Goal: Task Accomplishment & Management: Manage account settings

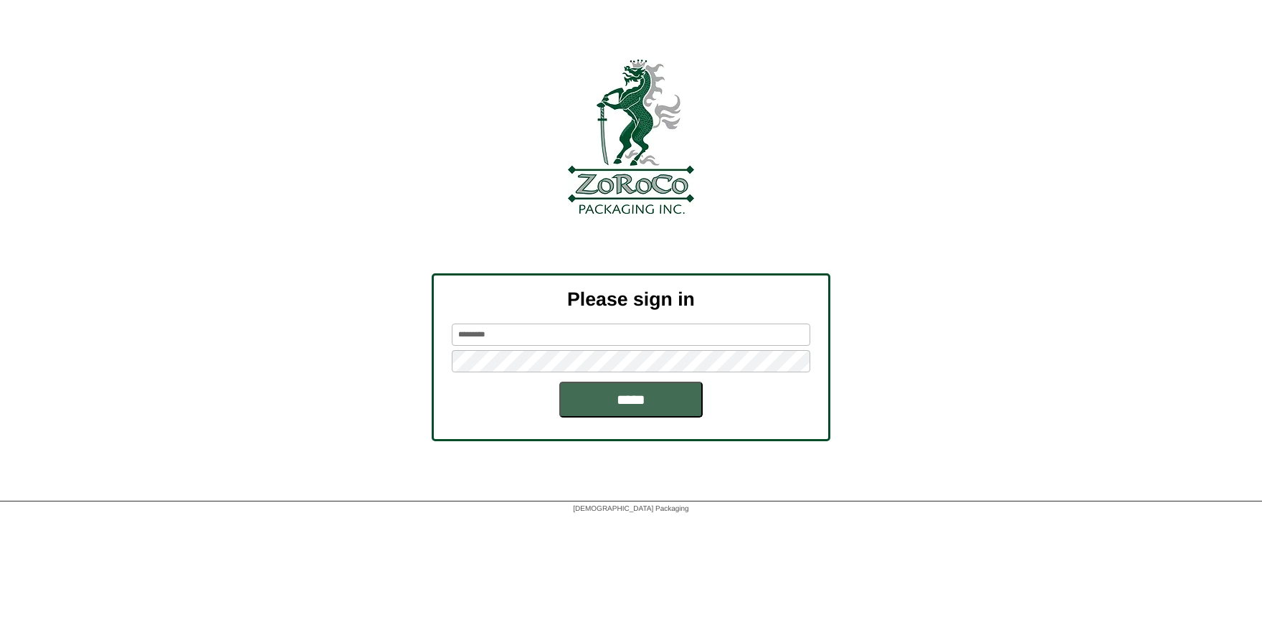
click at [666, 404] on input "*****" at bounding box center [630, 400] width 143 height 36
type input "*********"
click at [633, 412] on input "*****" at bounding box center [630, 400] width 143 height 36
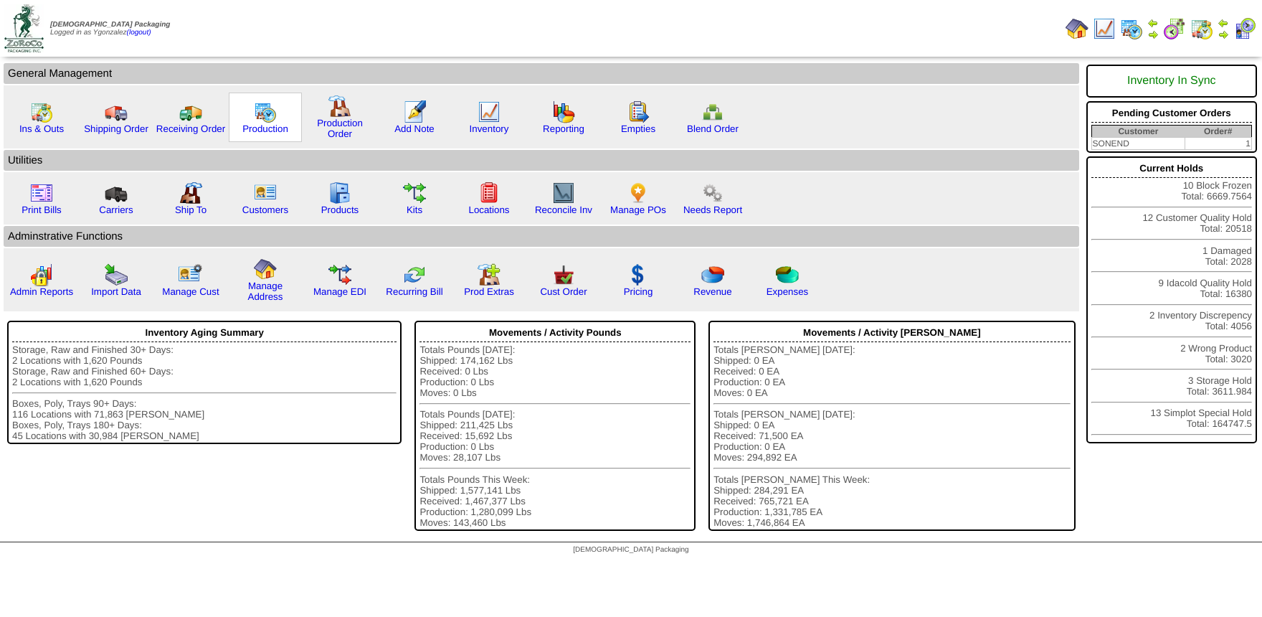
click at [246, 124] on div "Production" at bounding box center [265, 117] width 73 height 49
click at [250, 130] on link "Production" at bounding box center [265, 128] width 46 height 11
click at [257, 127] on link "Production" at bounding box center [265, 128] width 46 height 11
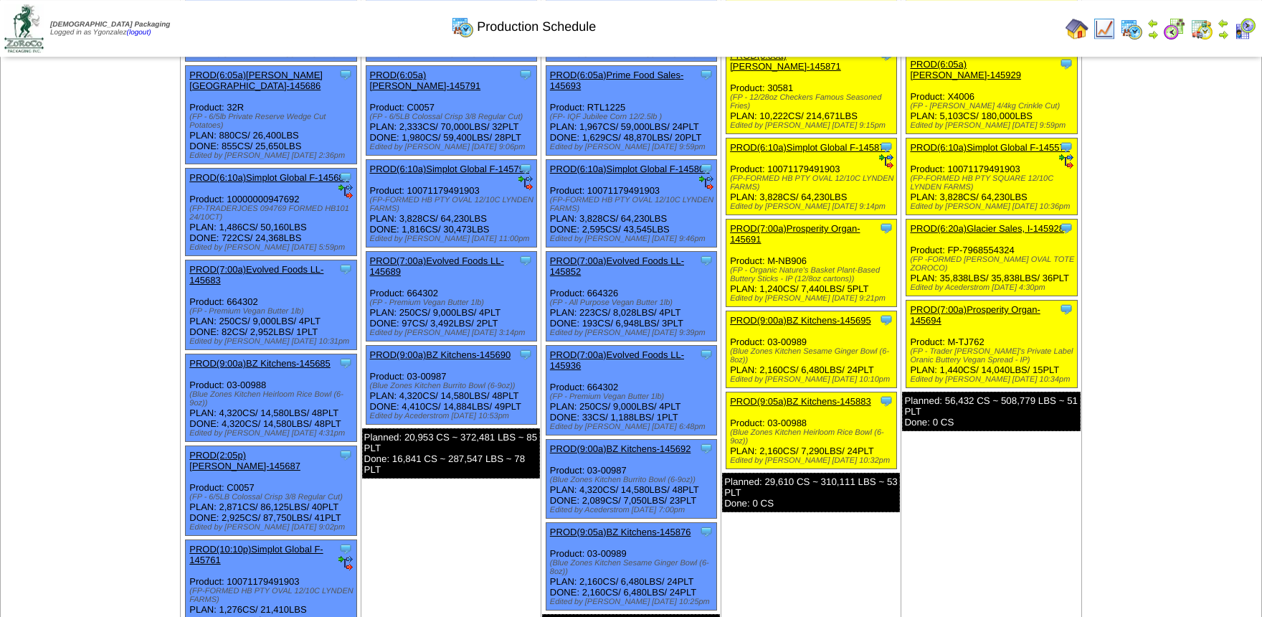
scroll to position [157, 0]
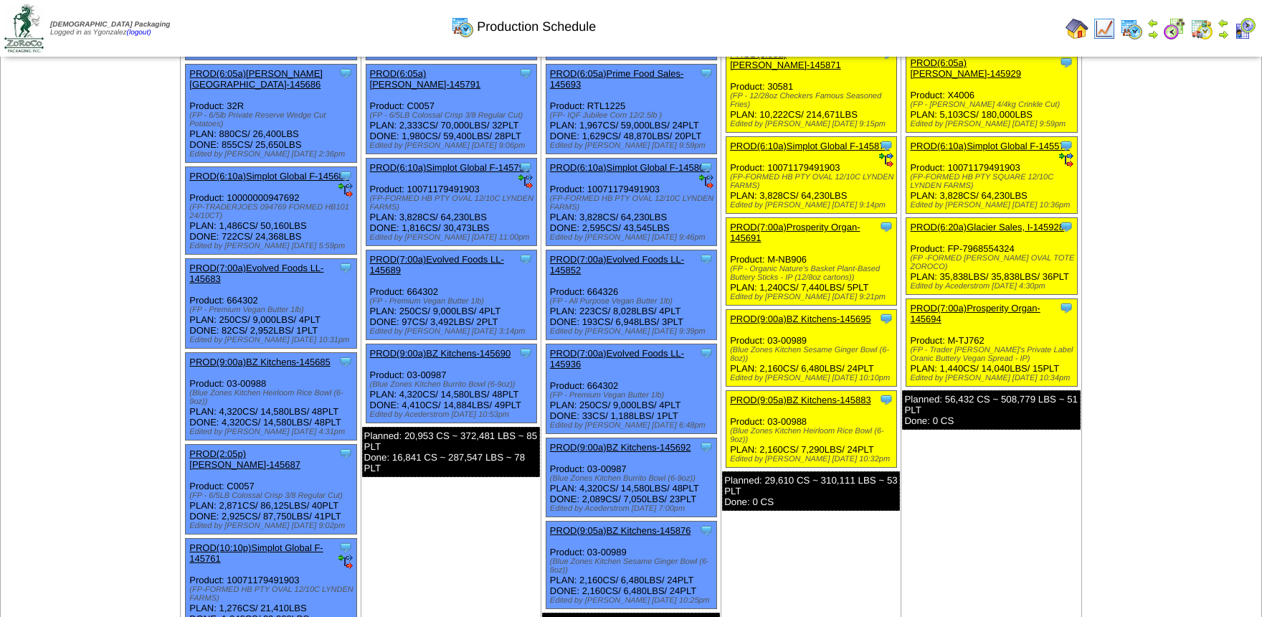
click at [1173, 26] on img at bounding box center [1174, 28] width 23 height 23
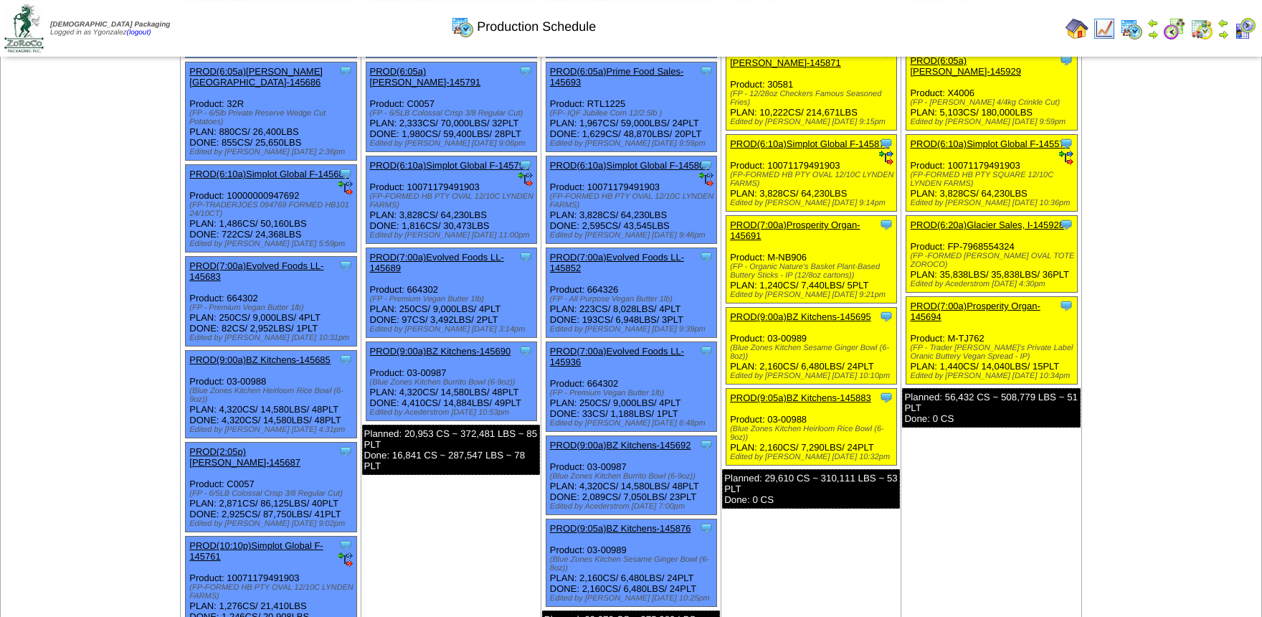
scroll to position [158, 0]
click at [800, 220] on link "PROD(7:00a)Prosperity Organ-145691" at bounding box center [795, 231] width 130 height 22
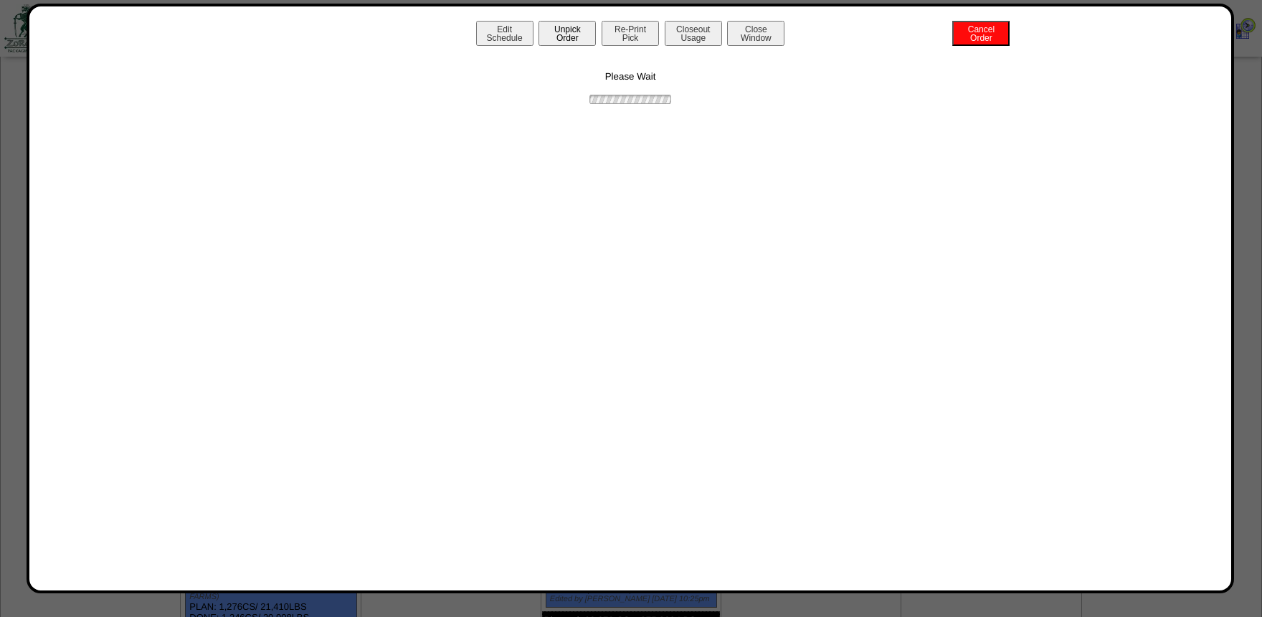
click at [562, 39] on button "Unpick Order" at bounding box center [567, 33] width 57 height 25
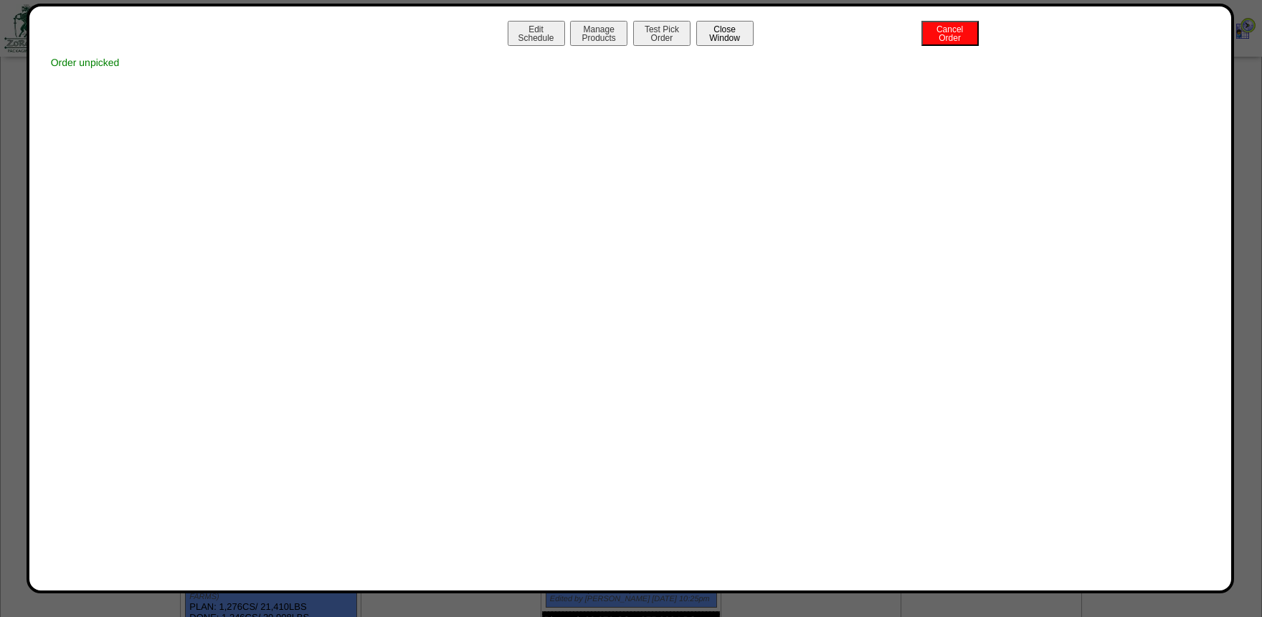
click at [737, 33] on button "Close Window" at bounding box center [724, 33] width 57 height 25
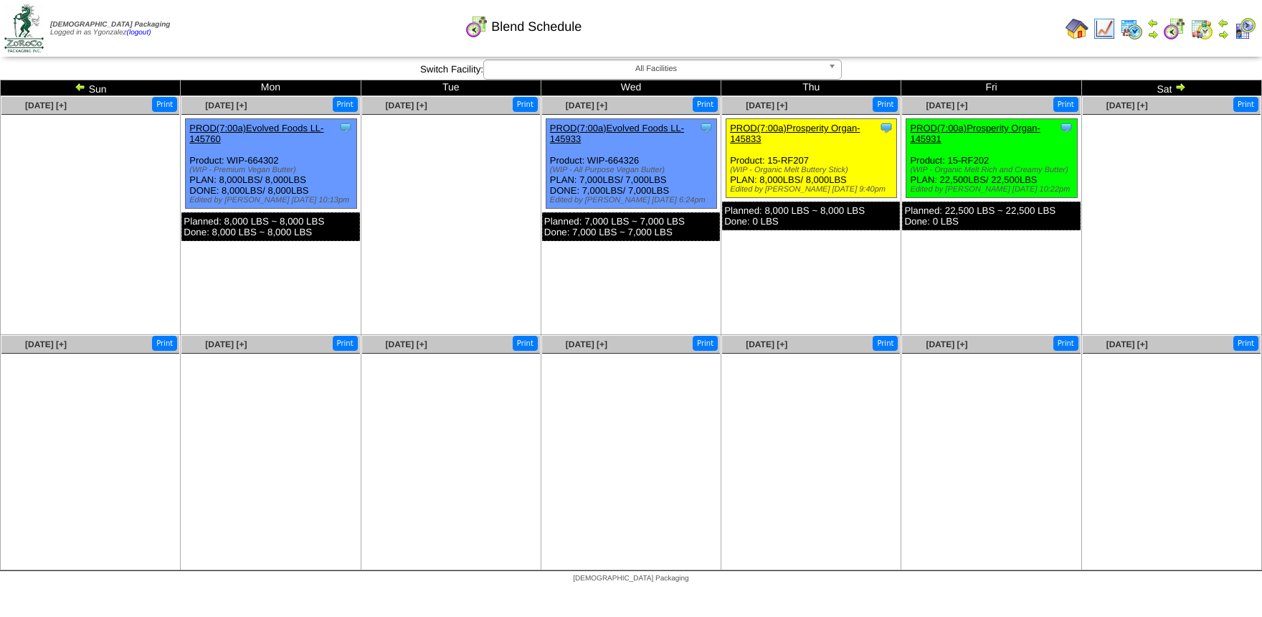
click at [1131, 27] on img at bounding box center [1131, 28] width 23 height 23
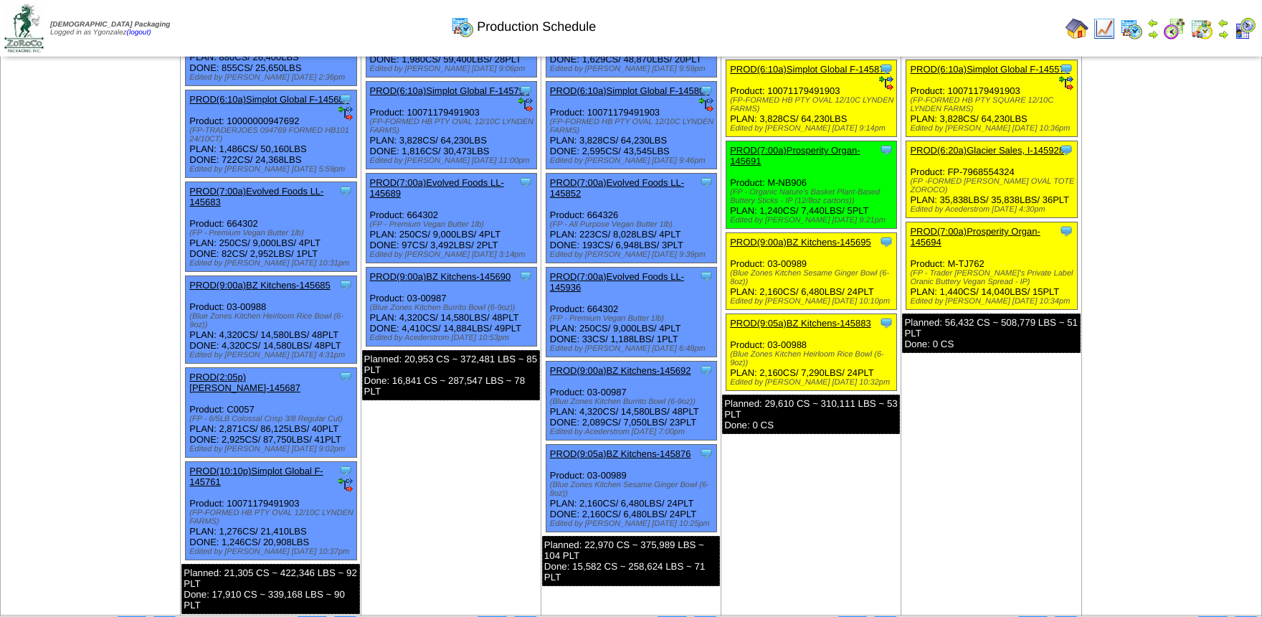
scroll to position [235, 0]
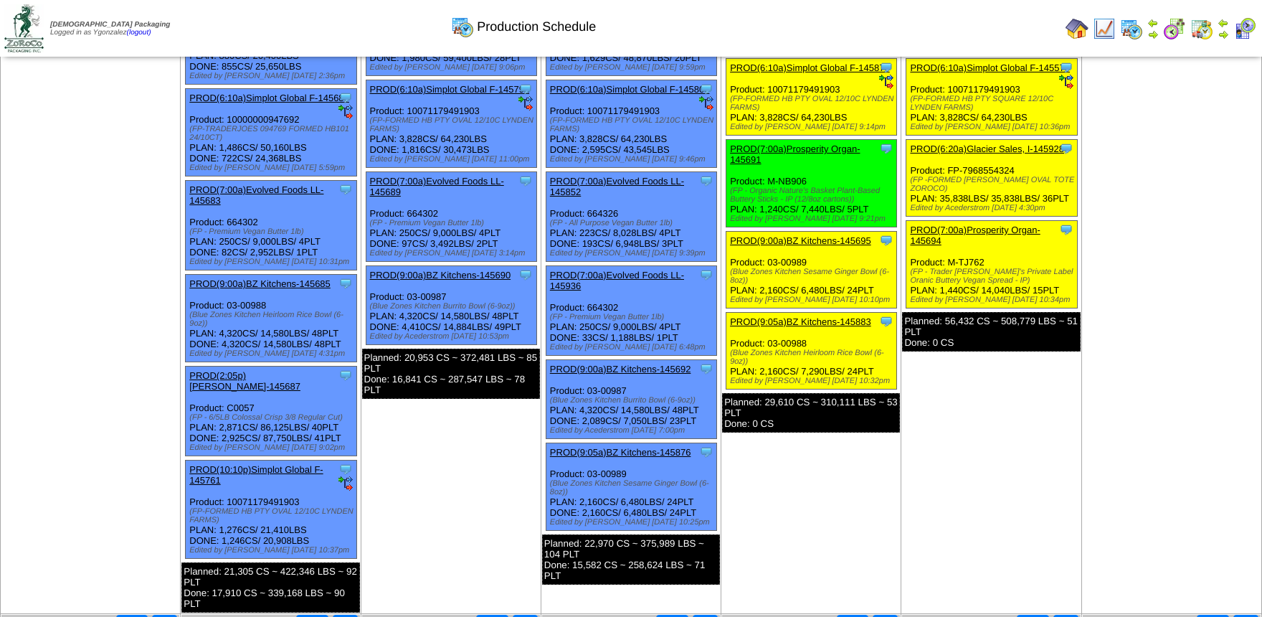
click at [814, 148] on div "PROD(7:00a)Prosperity Organ-145691" at bounding box center [810, 154] width 160 height 22
click at [817, 143] on link "PROD(7:00a)Prosperity Organ-145691" at bounding box center [795, 154] width 130 height 22
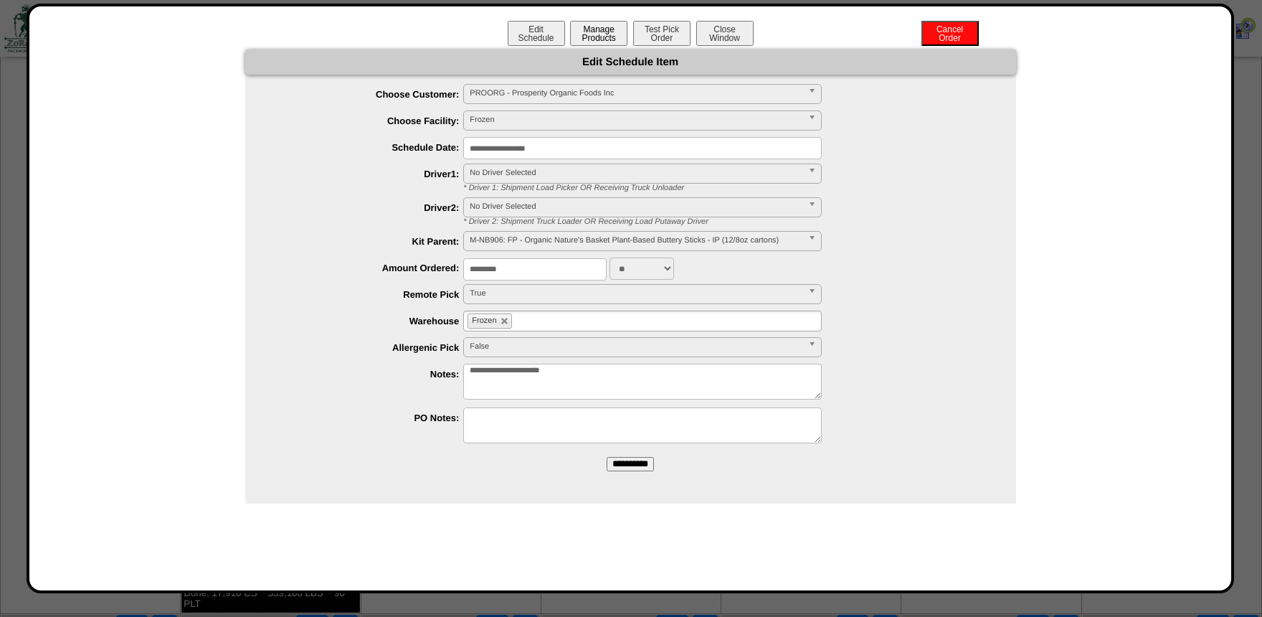
click at [620, 28] on button "Manage Products" at bounding box center [598, 33] width 57 height 25
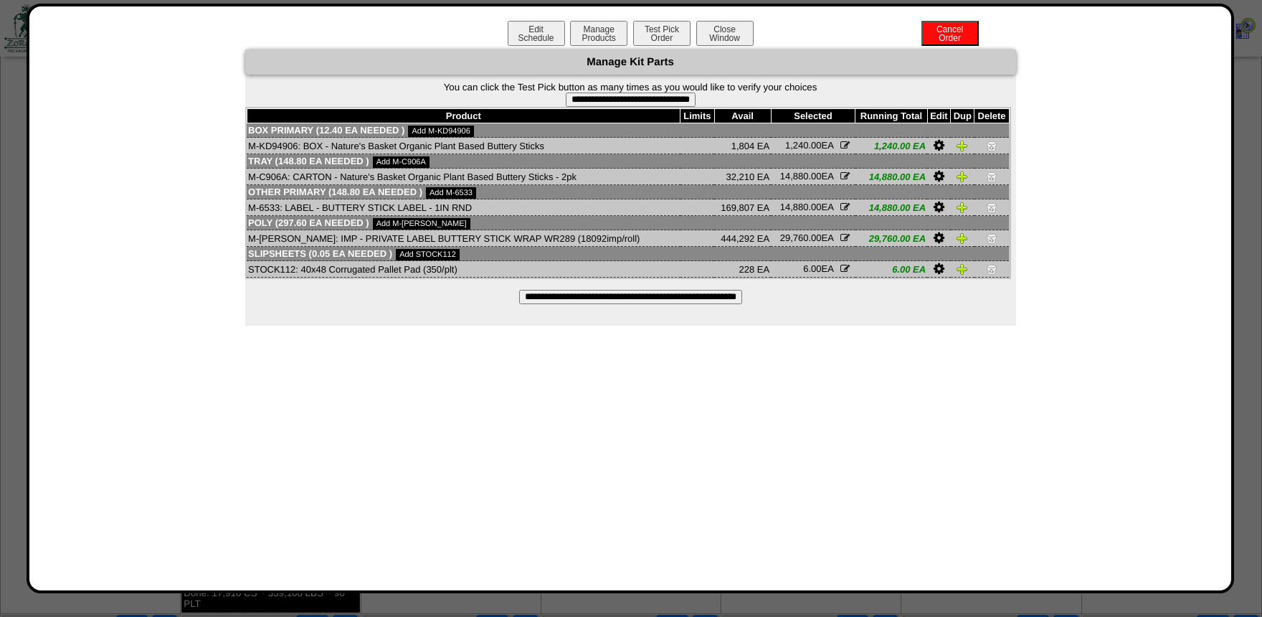
click at [653, 304] on input "**********" at bounding box center [630, 297] width 223 height 14
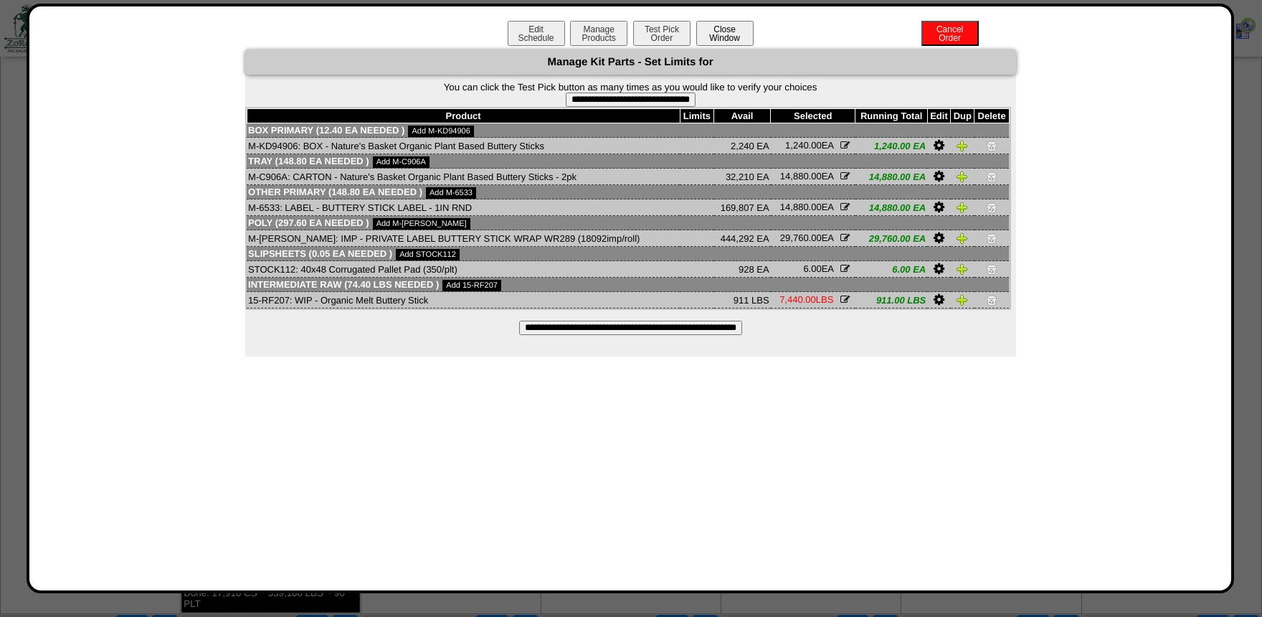
click at [737, 31] on button "Close Window" at bounding box center [724, 33] width 57 height 25
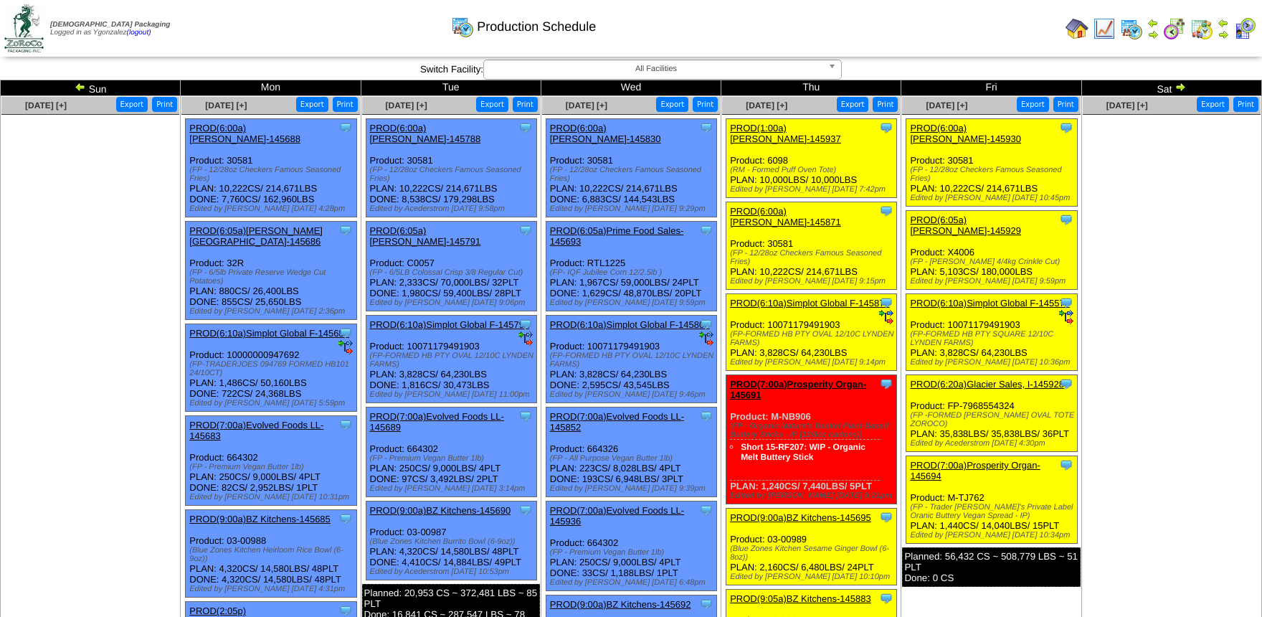
click at [809, 379] on link "PROD(7:00a)Prosperity Organ-145691" at bounding box center [798, 390] width 136 height 22
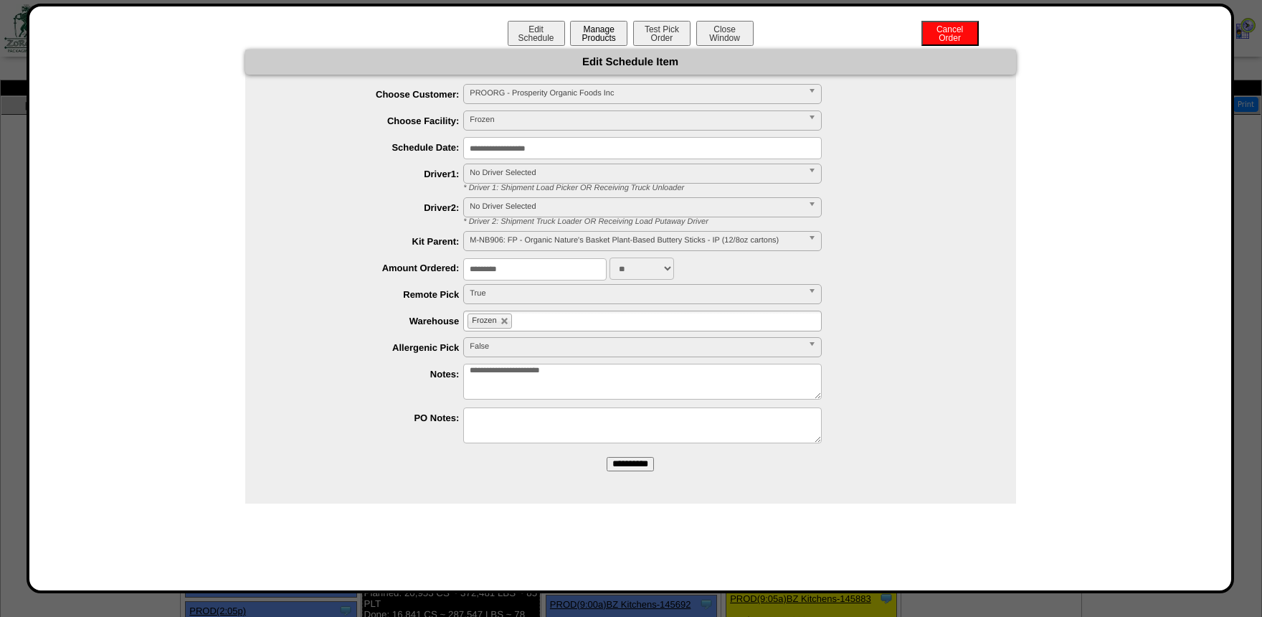
click at [611, 35] on button "Manage Products" at bounding box center [598, 33] width 57 height 25
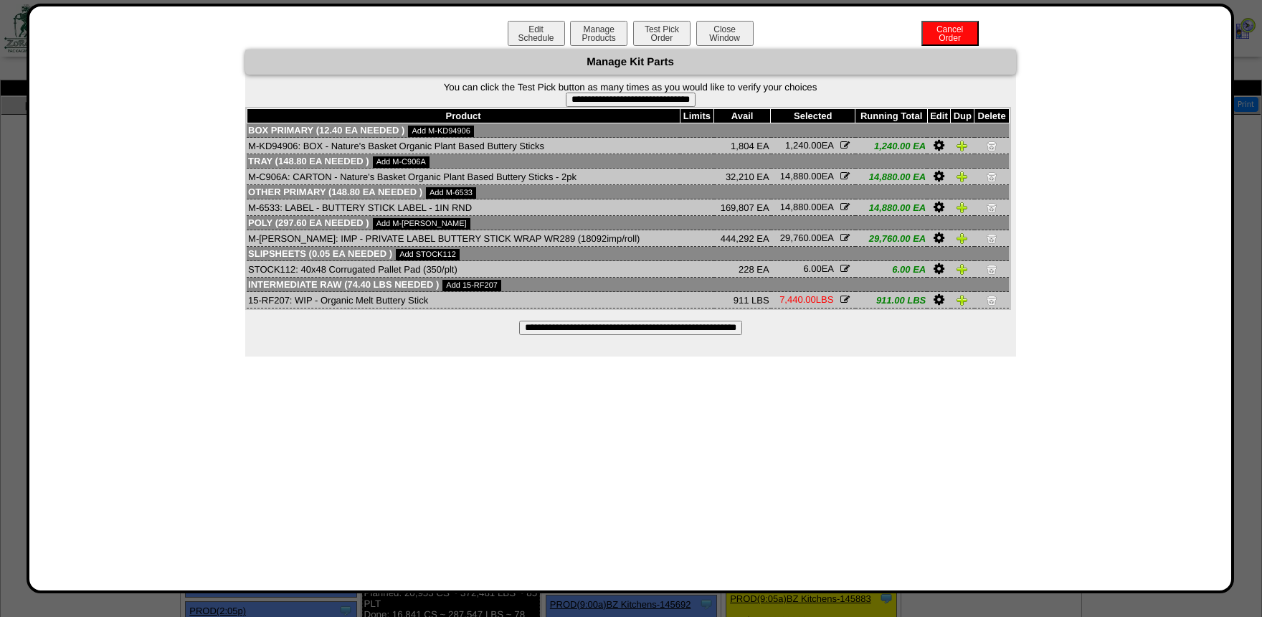
click at [623, 100] on input "**********" at bounding box center [631, 100] width 130 height 14
type input "**********"
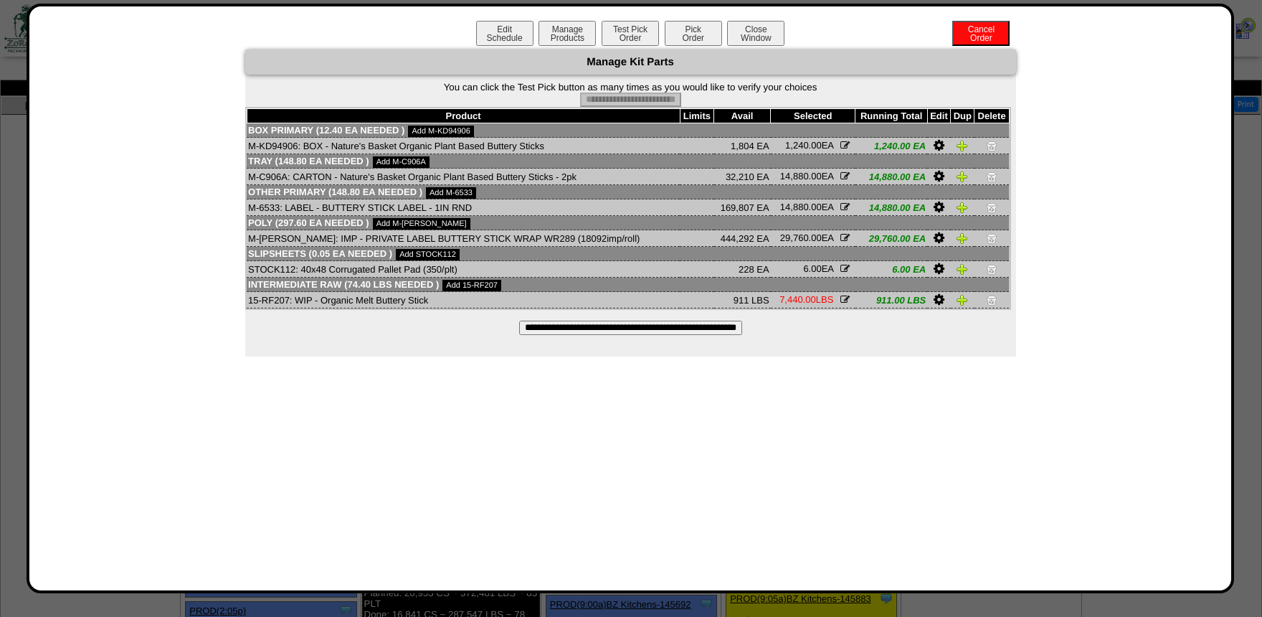
click at [688, 32] on button "Pick Order" at bounding box center [693, 33] width 57 height 25
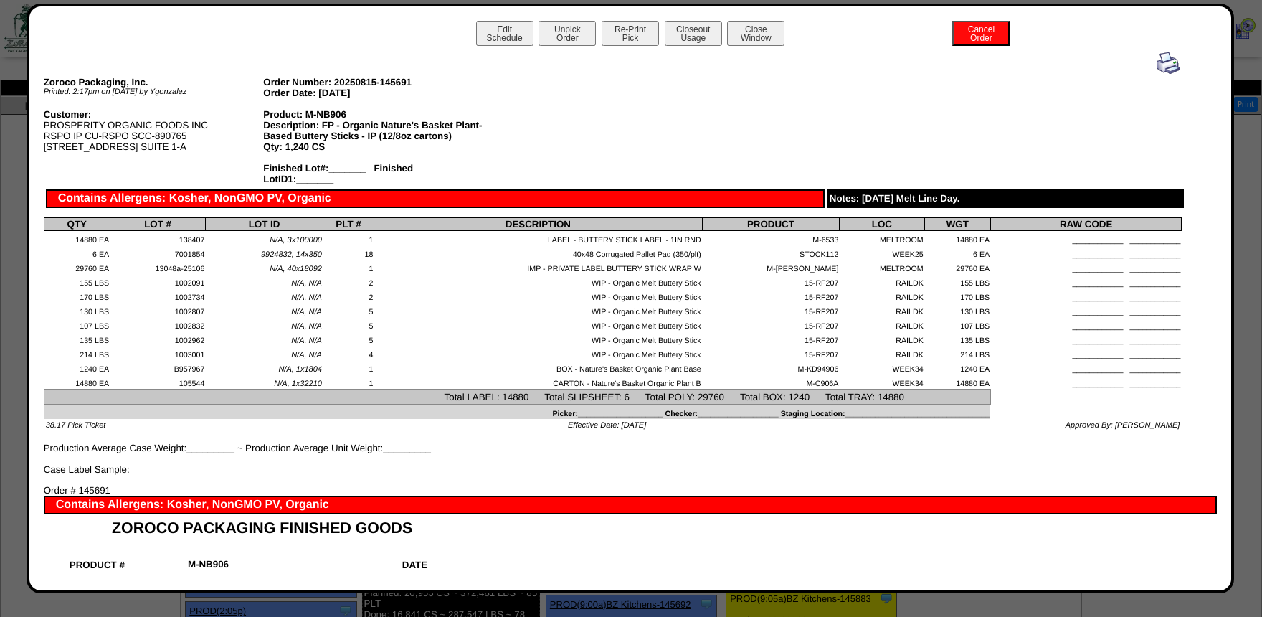
click at [739, 29] on button "Close Window" at bounding box center [755, 33] width 57 height 25
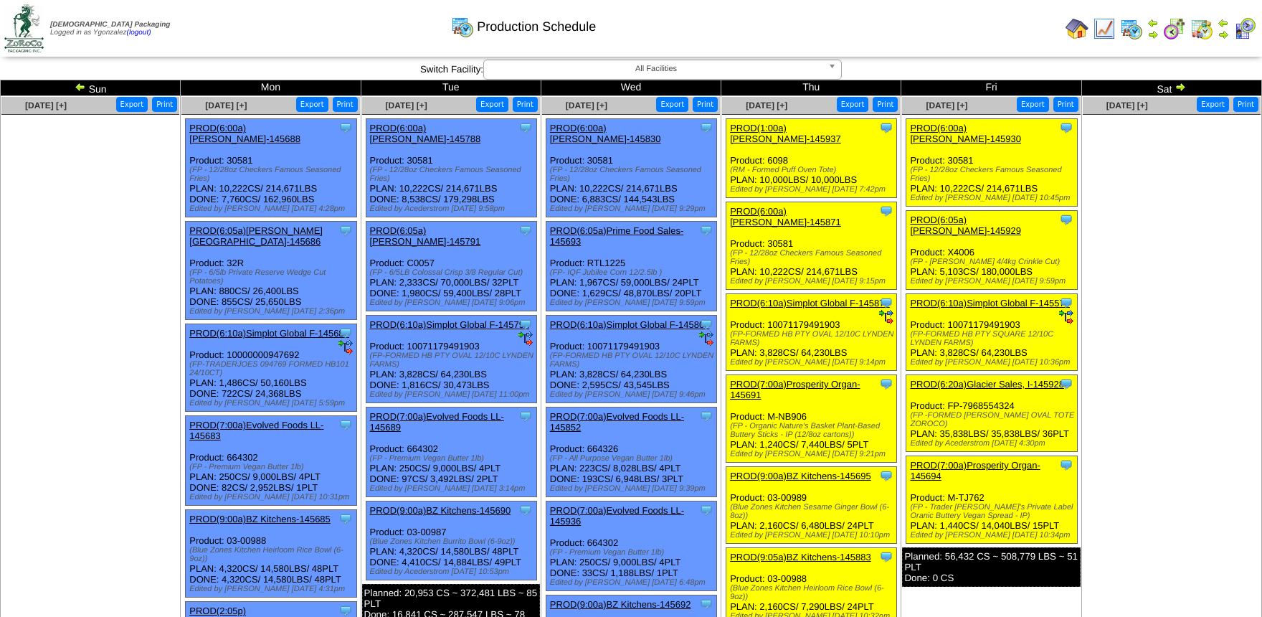
click at [996, 464] on link "PROD(7:00a)Prosperity Organ-145694" at bounding box center [975, 471] width 130 height 22
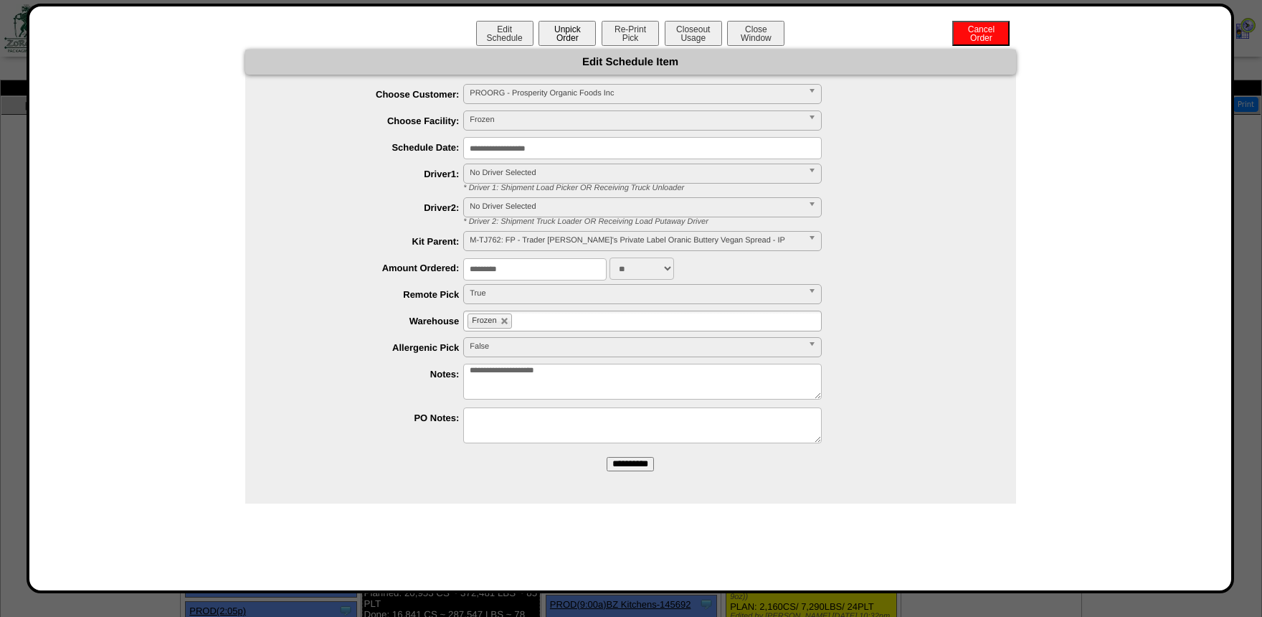
click at [580, 38] on button "Unpick Order" at bounding box center [567, 33] width 57 height 25
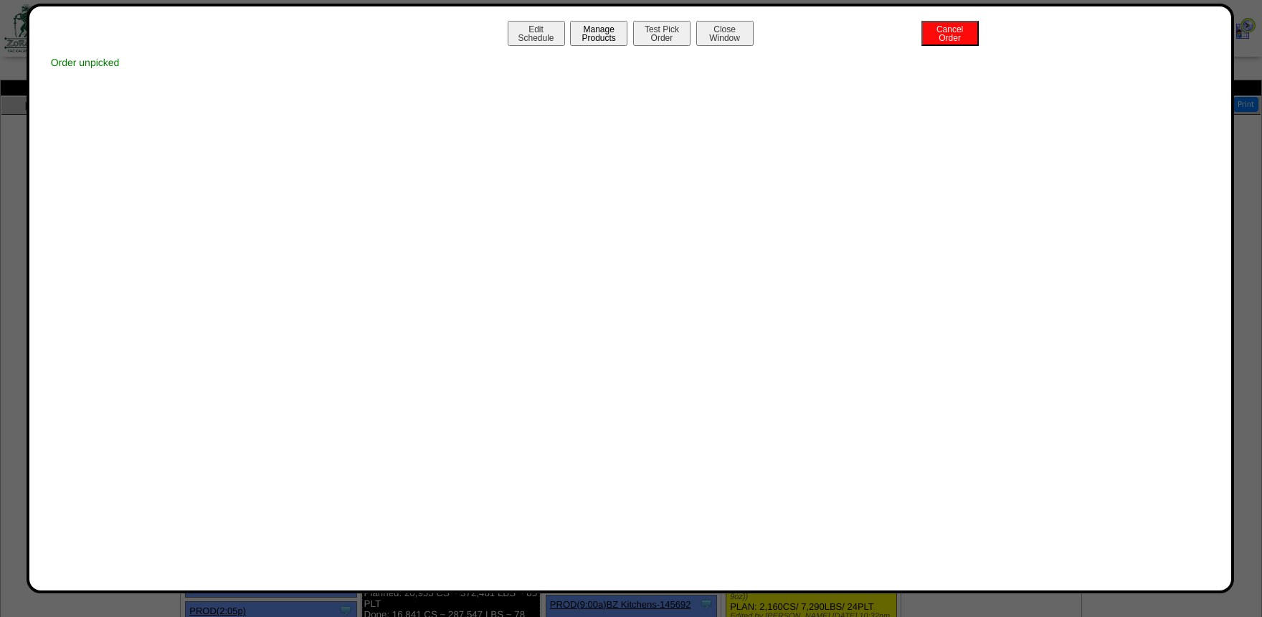
click at [610, 31] on button "Manage Products" at bounding box center [598, 33] width 57 height 25
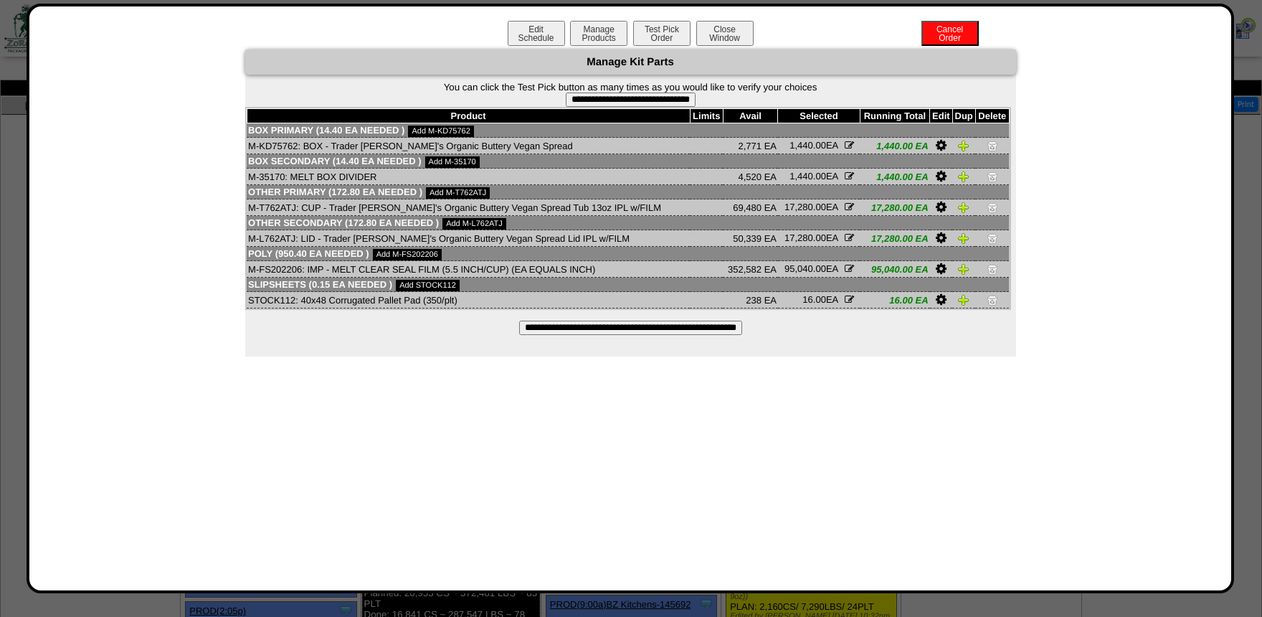
click at [626, 335] on input "**********" at bounding box center [630, 328] width 223 height 14
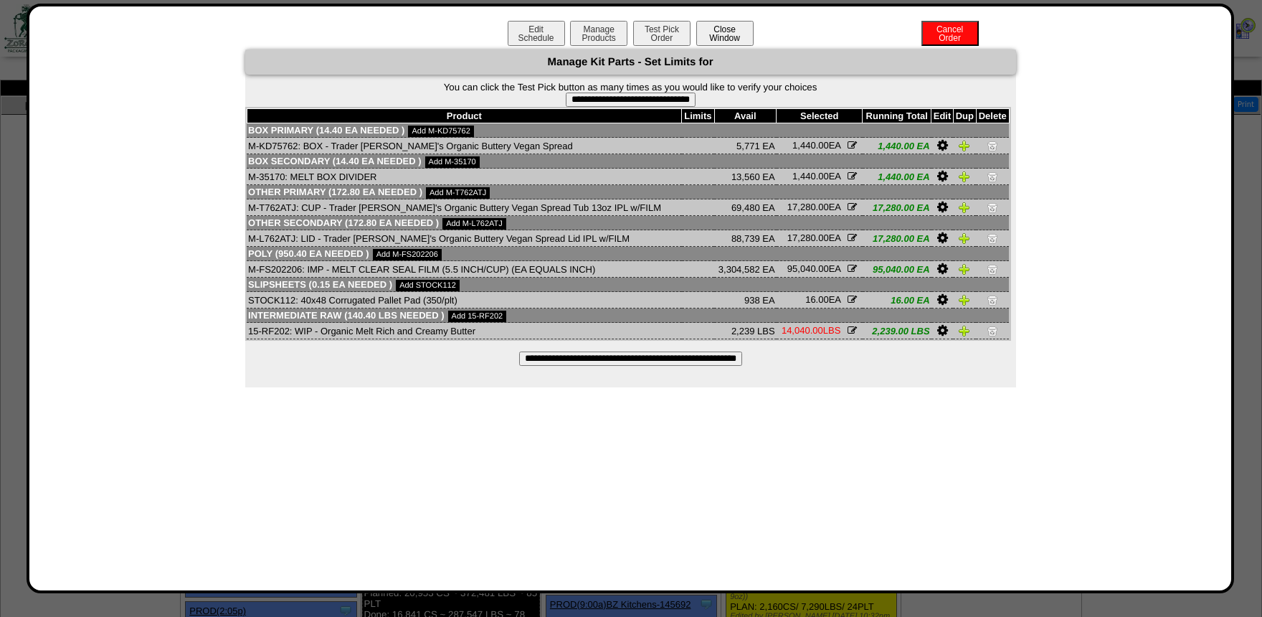
click at [719, 37] on button "Close Window" at bounding box center [724, 33] width 57 height 25
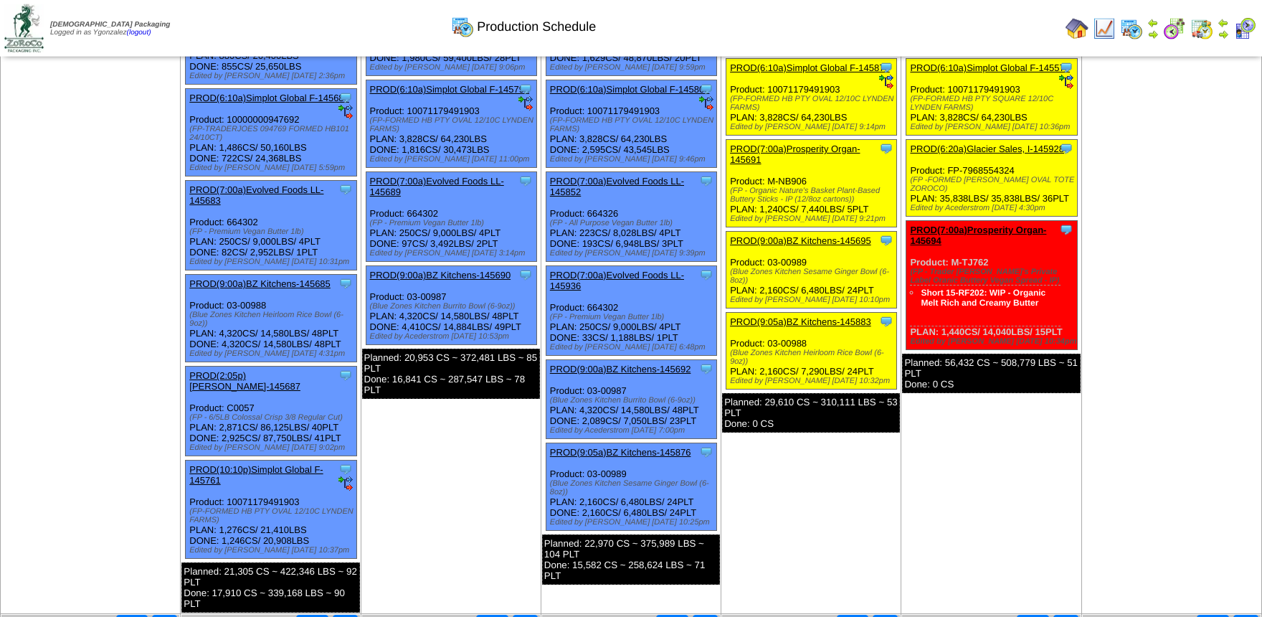
scroll to position [236, 0]
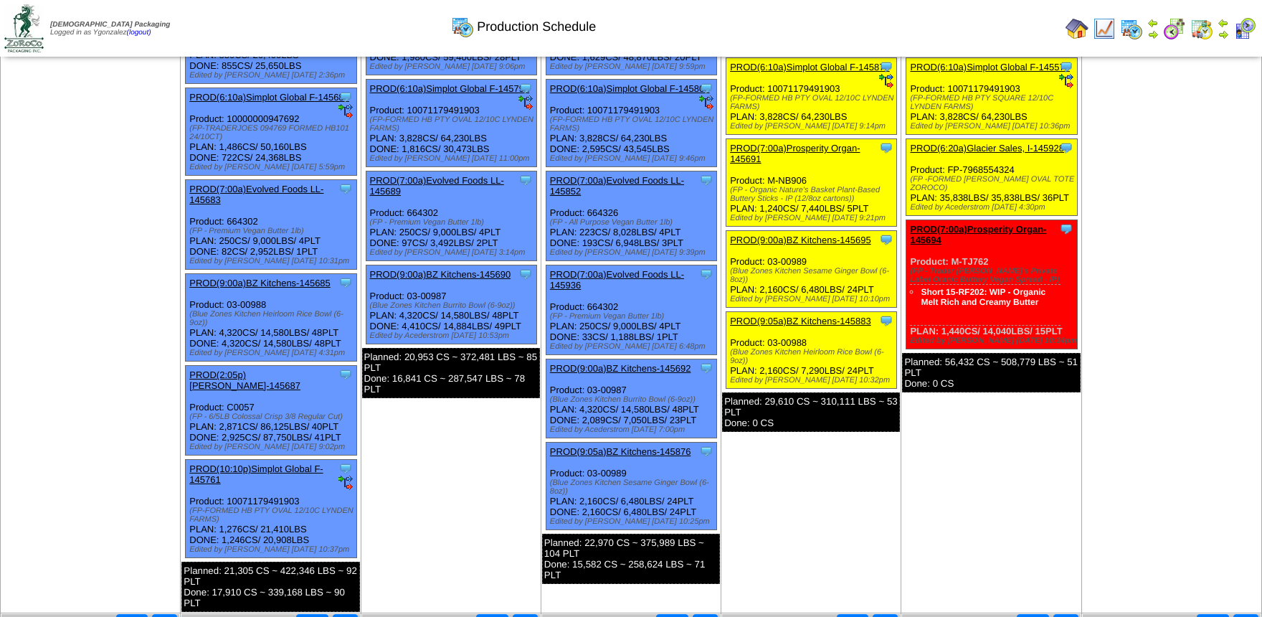
click at [1168, 27] on img at bounding box center [1174, 28] width 23 height 23
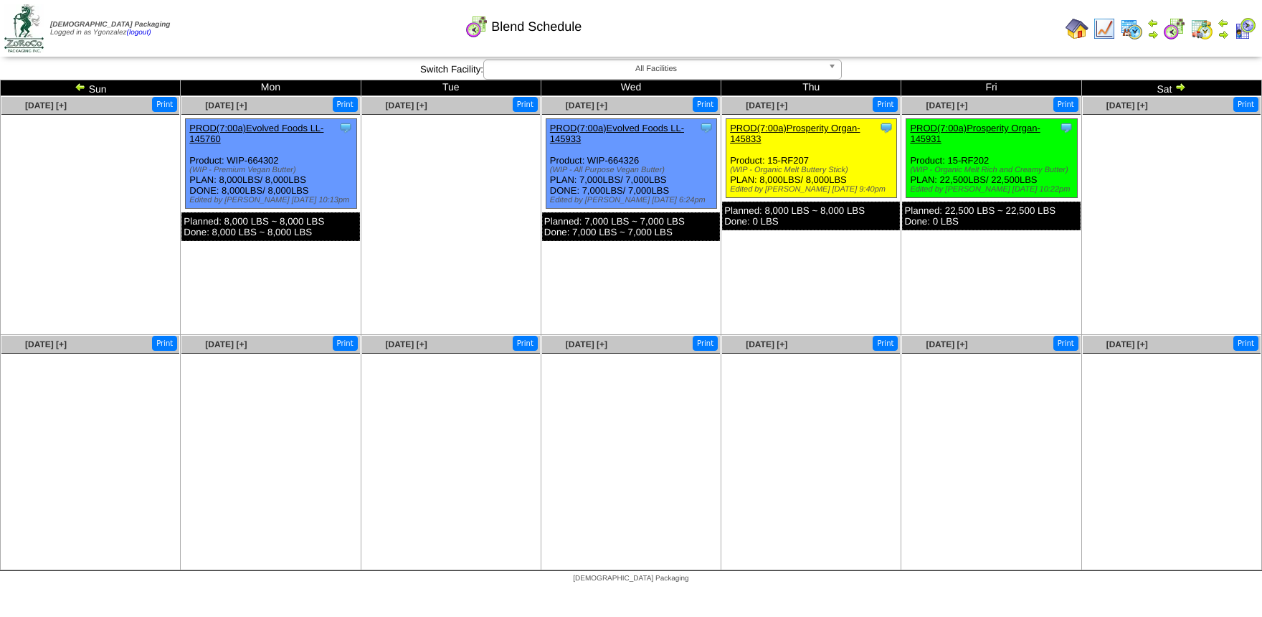
click at [952, 126] on link "PROD(7:00a)Prosperity Organ-145931" at bounding box center [975, 134] width 130 height 22
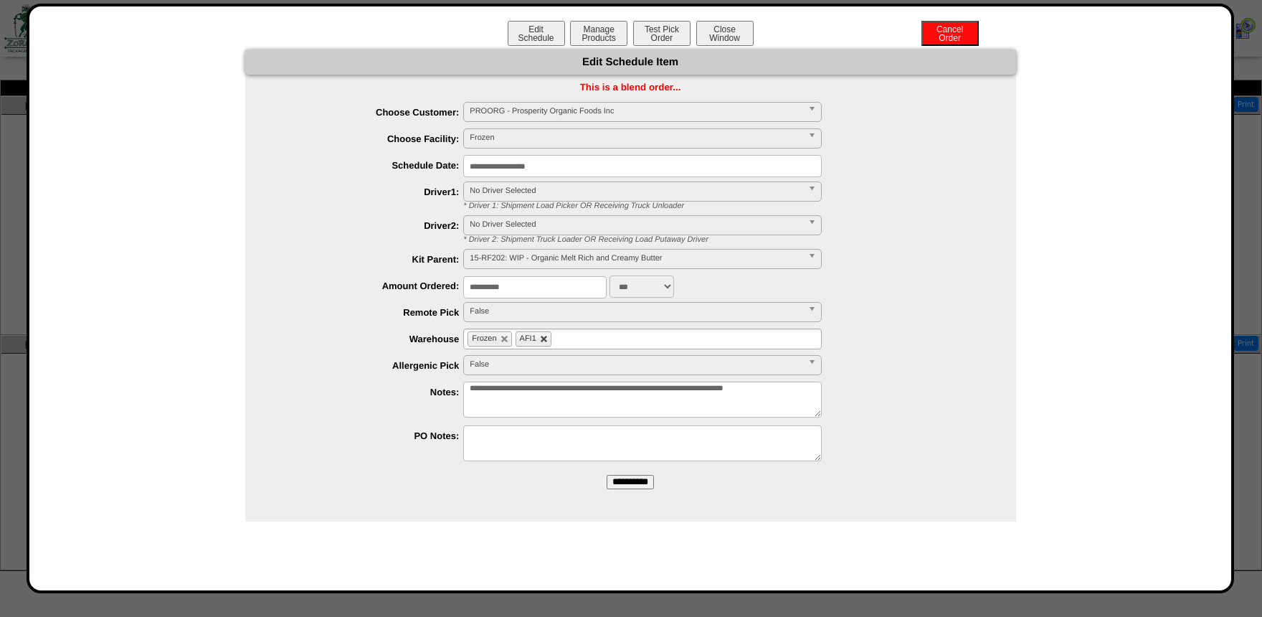
click at [542, 342] on link at bounding box center [544, 339] width 9 height 9
click at [637, 473] on form "**********" at bounding box center [630, 274] width 771 height 450
click at [635, 481] on input "**********" at bounding box center [630, 482] width 47 height 14
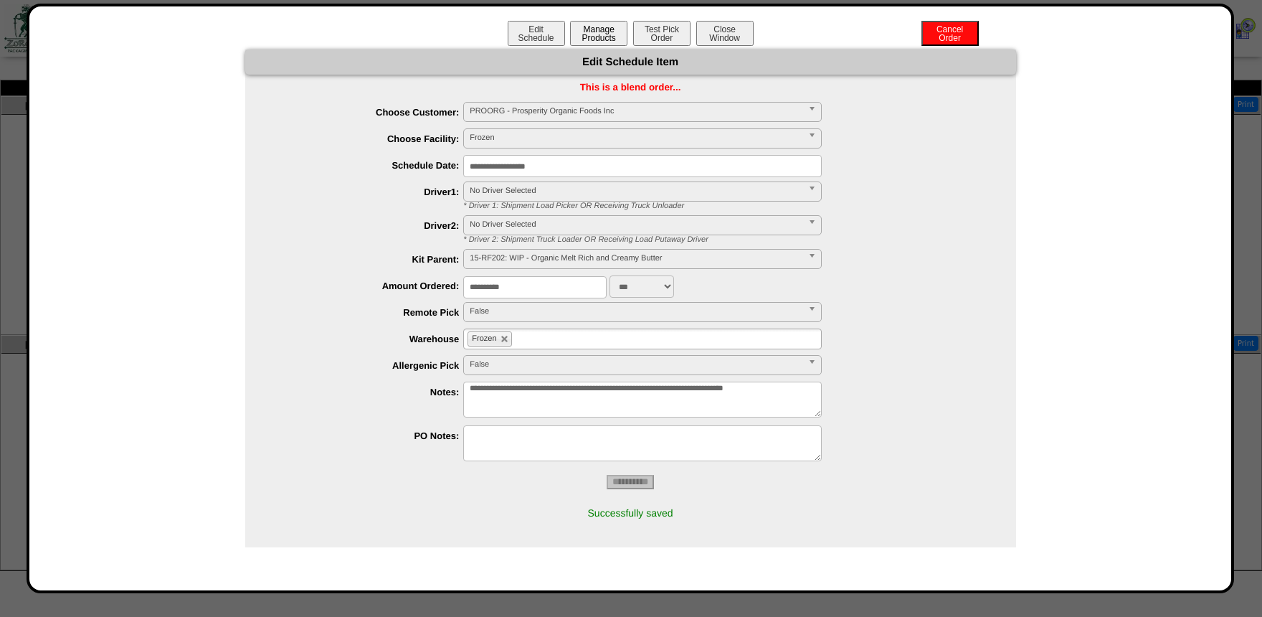
click at [615, 26] on button "Manage Products" at bounding box center [598, 33] width 57 height 25
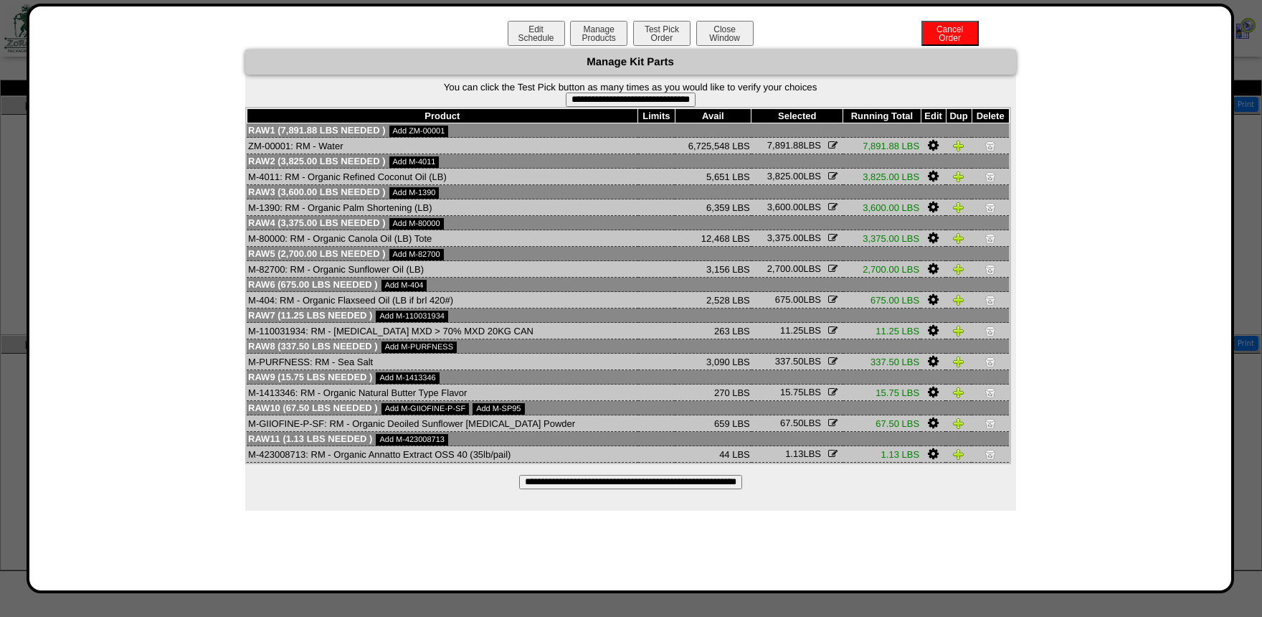
click at [582, 489] on input "**********" at bounding box center [630, 482] width 223 height 14
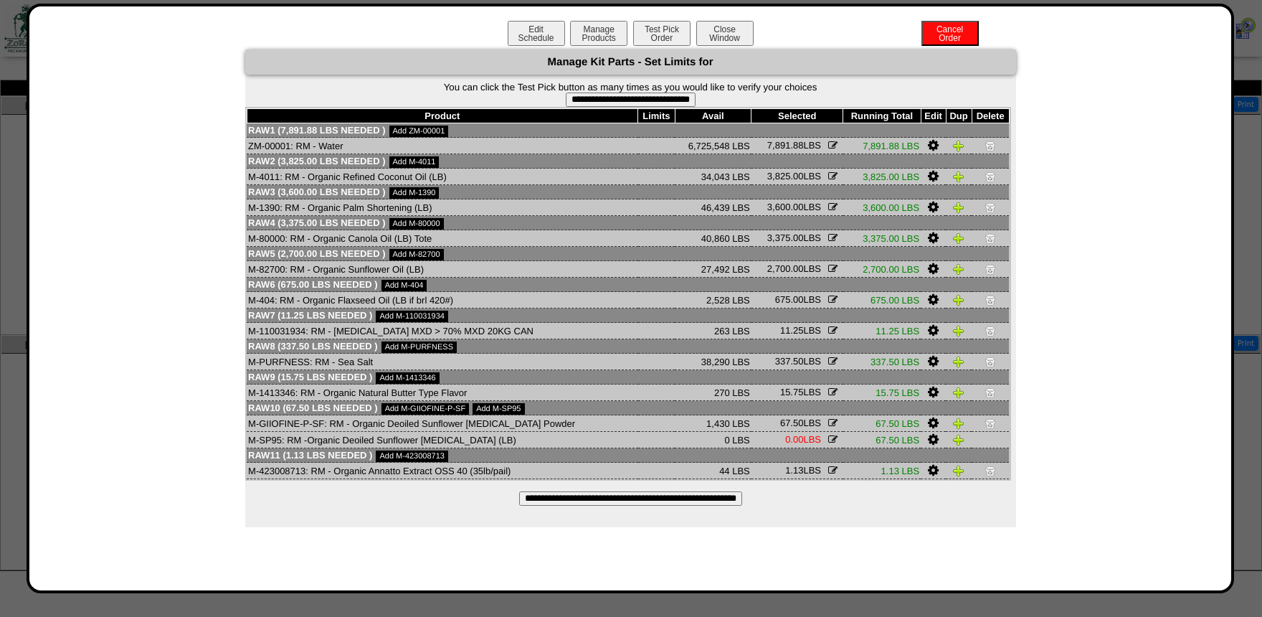
click at [617, 103] on input "**********" at bounding box center [631, 100] width 130 height 14
type input "**********"
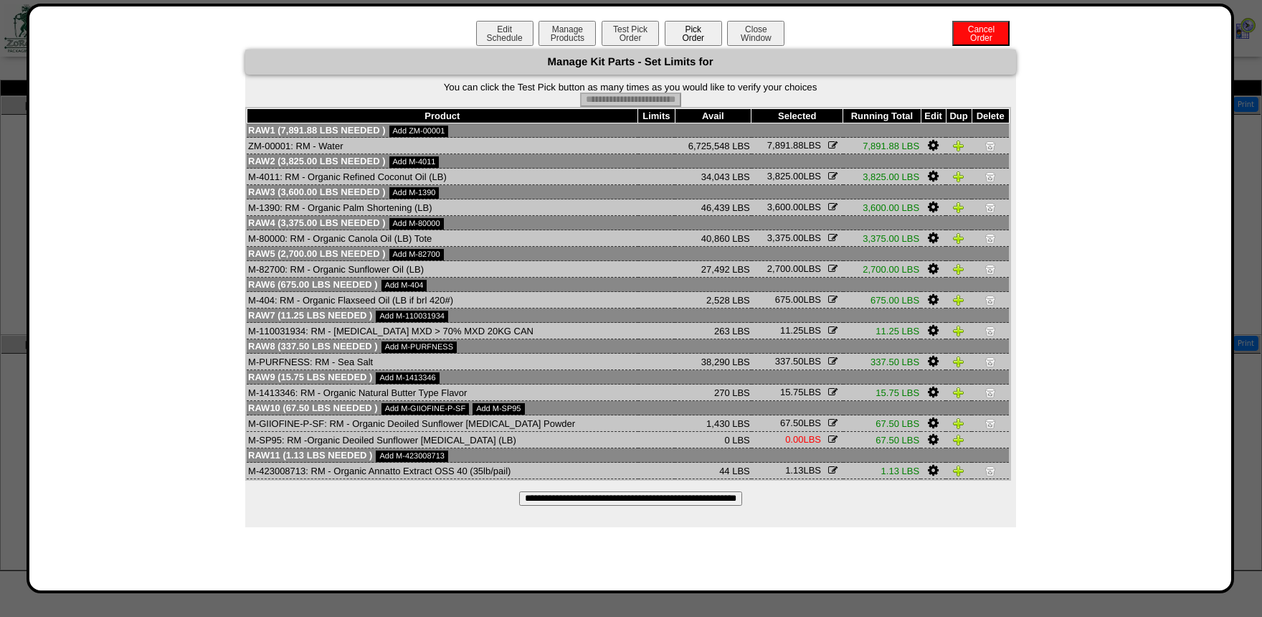
drag, startPoint x: 669, startPoint y: 45, endPoint x: 675, endPoint y: 39, distance: 8.6
click at [673, 42] on div "Edit Schedule Manage Products Test Pick Order Pick Order Cancel Order Close Win…" at bounding box center [631, 35] width 1174 height 29
click at [681, 34] on button "Pick Order" at bounding box center [693, 33] width 57 height 25
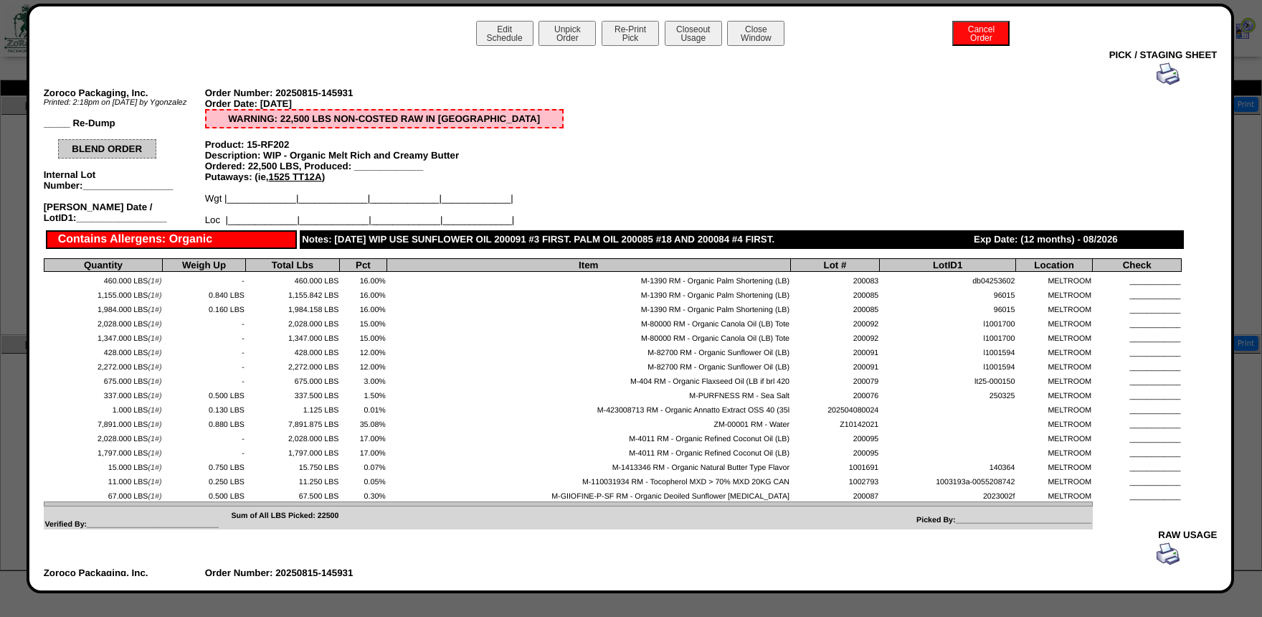
click at [1163, 70] on img at bounding box center [1168, 73] width 23 height 23
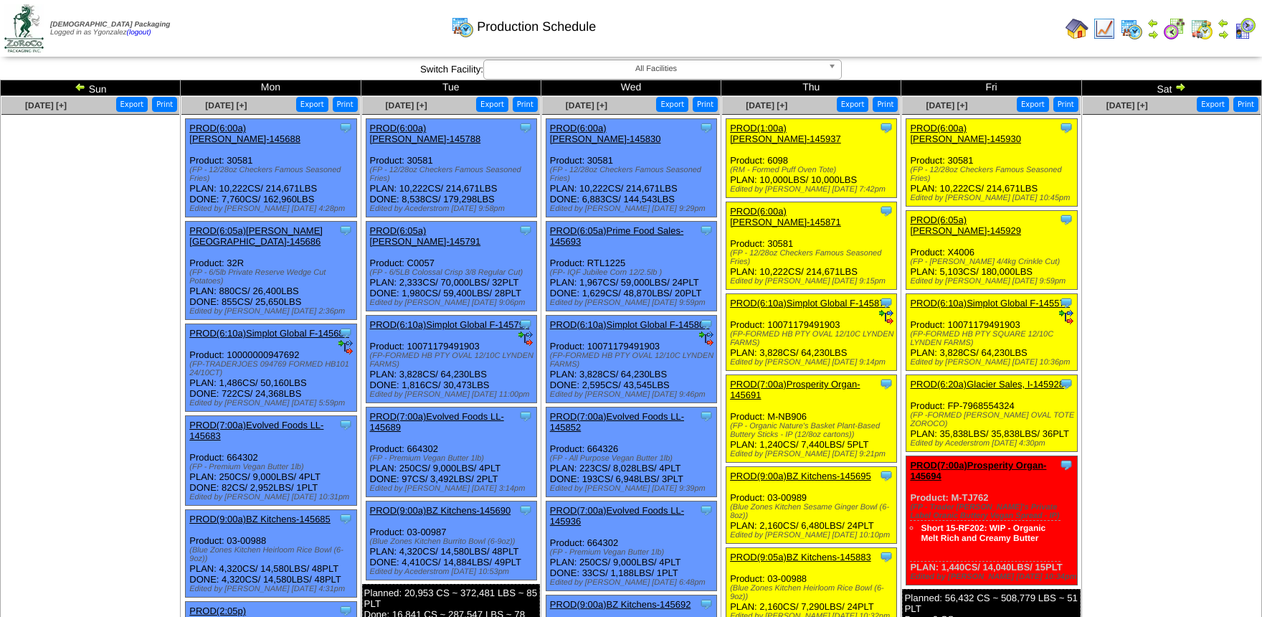
click at [785, 298] on link "PROD(6:10a)Simplot Global F-145870" at bounding box center [810, 303] width 160 height 11
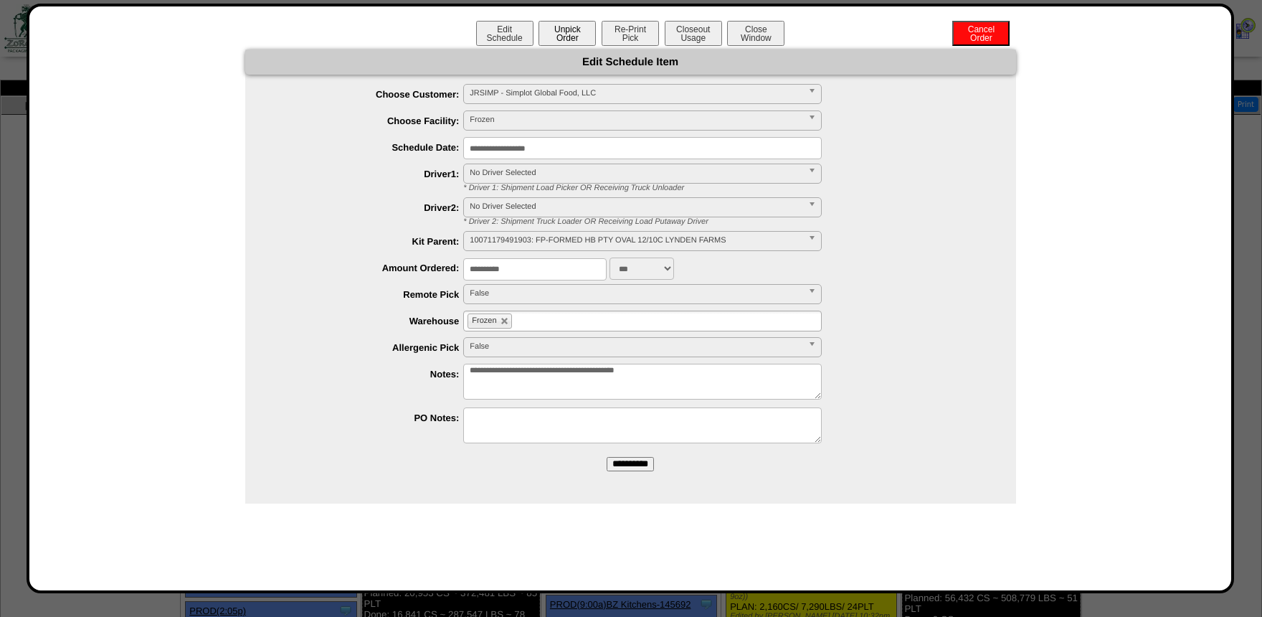
click at [587, 35] on button "Unpick Order" at bounding box center [567, 33] width 57 height 25
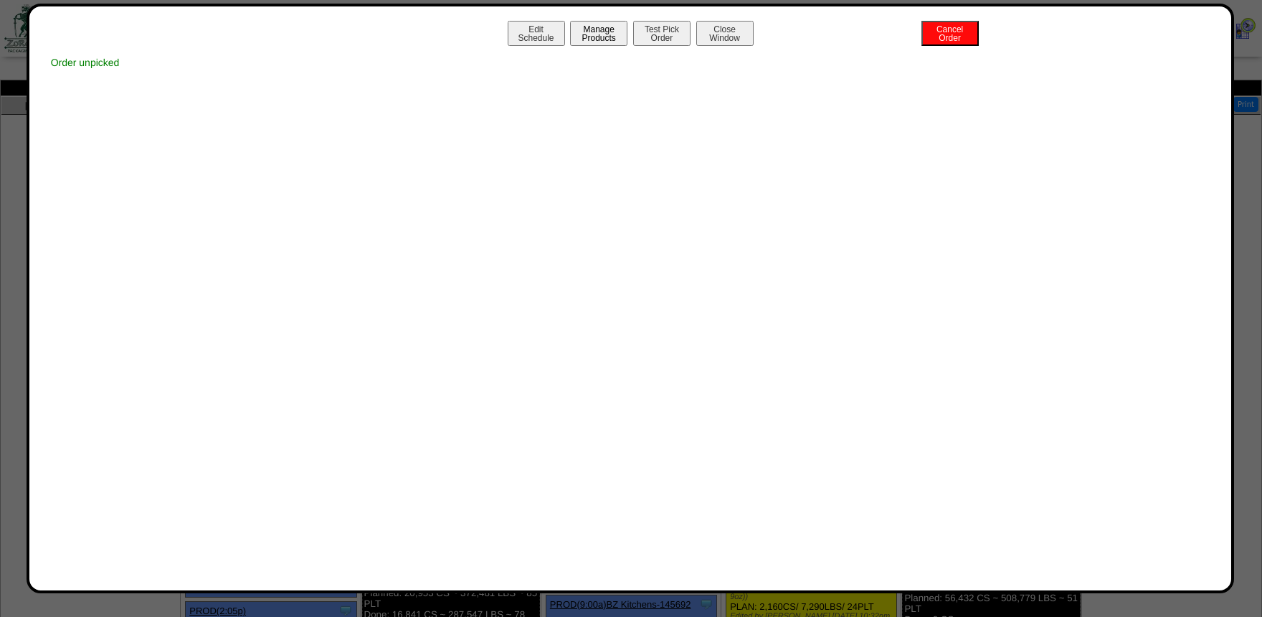
click at [604, 41] on button "Manage Products" at bounding box center [598, 33] width 57 height 25
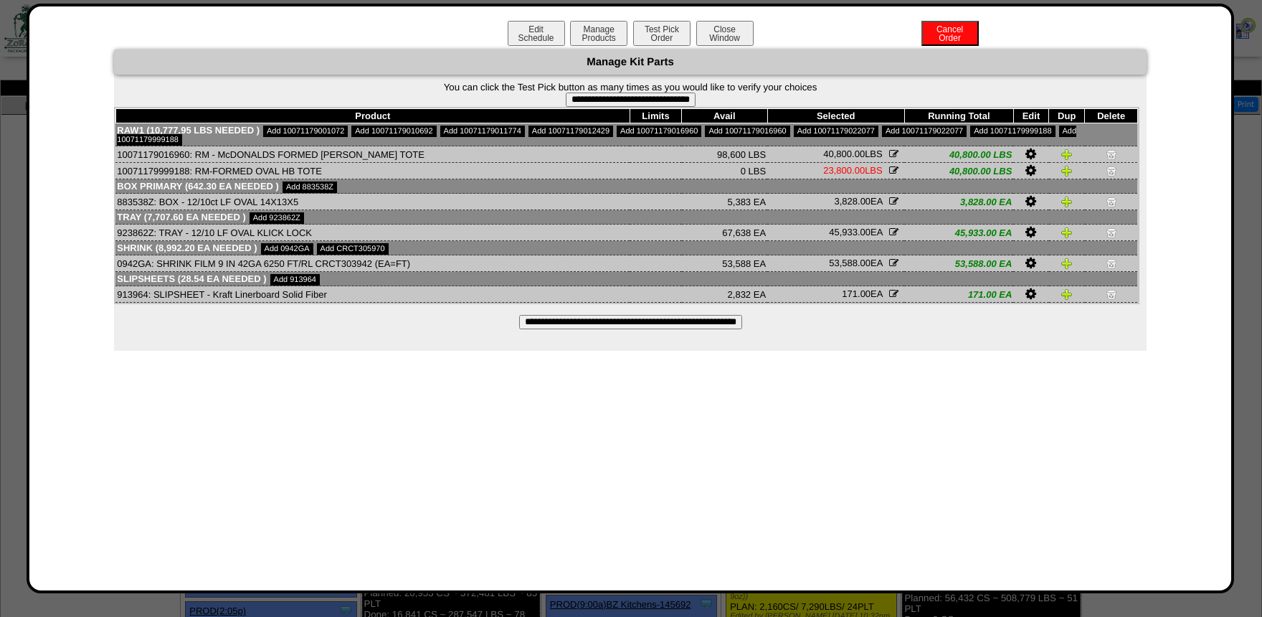
click at [894, 158] on icon "button" at bounding box center [893, 153] width 9 height 9
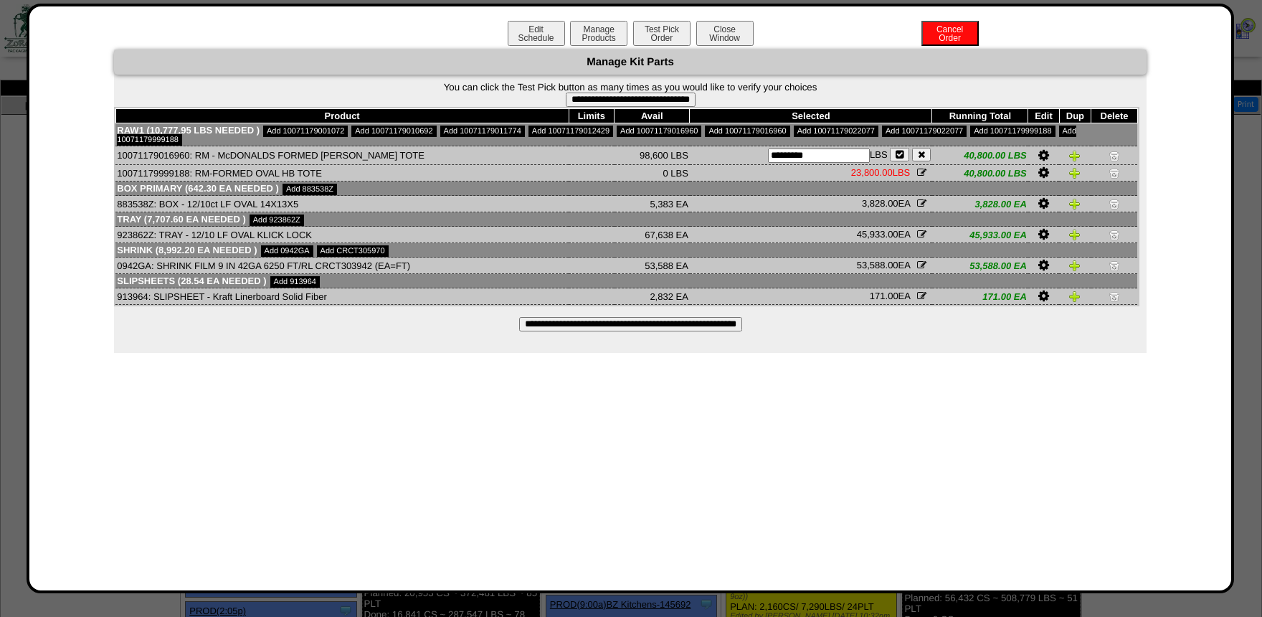
drag, startPoint x: 820, startPoint y: 161, endPoint x: 724, endPoint y: 169, distance: 95.8
click at [768, 163] on input "*********" at bounding box center [819, 155] width 102 height 14
type input "*****"
click at [902, 159] on icon "button" at bounding box center [900, 154] width 8 height 9
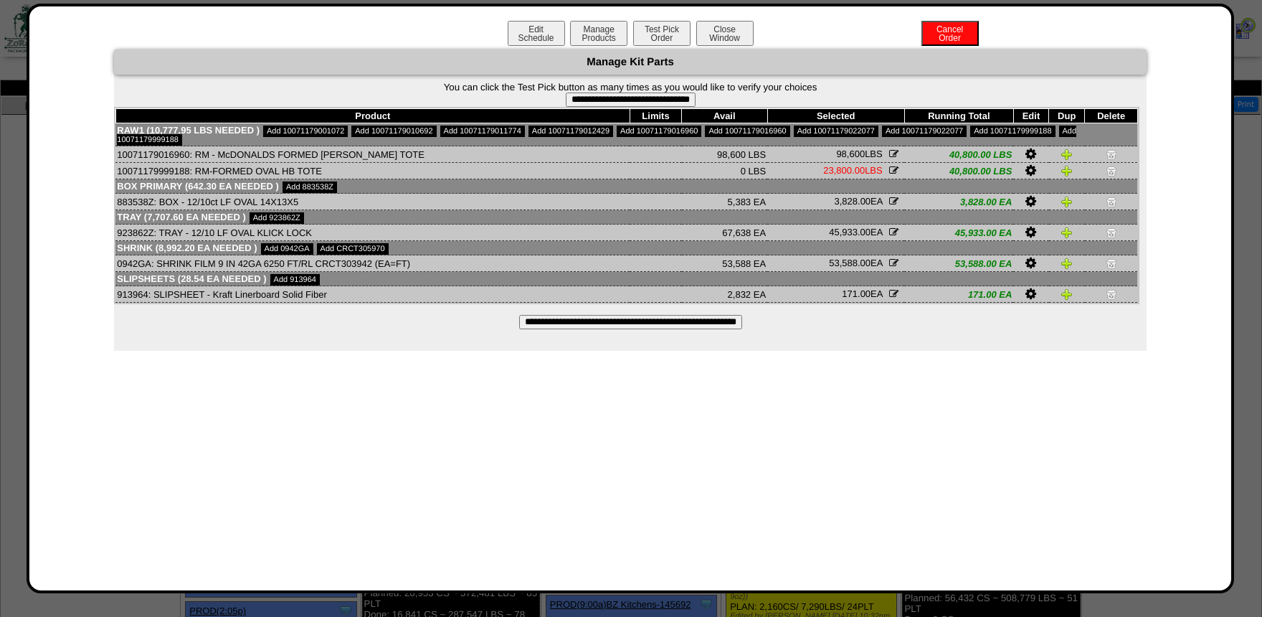
click at [667, 92] on form "**********" at bounding box center [630, 94] width 1033 height 25
click at [673, 98] on input "**********" at bounding box center [631, 100] width 130 height 14
type input "**********"
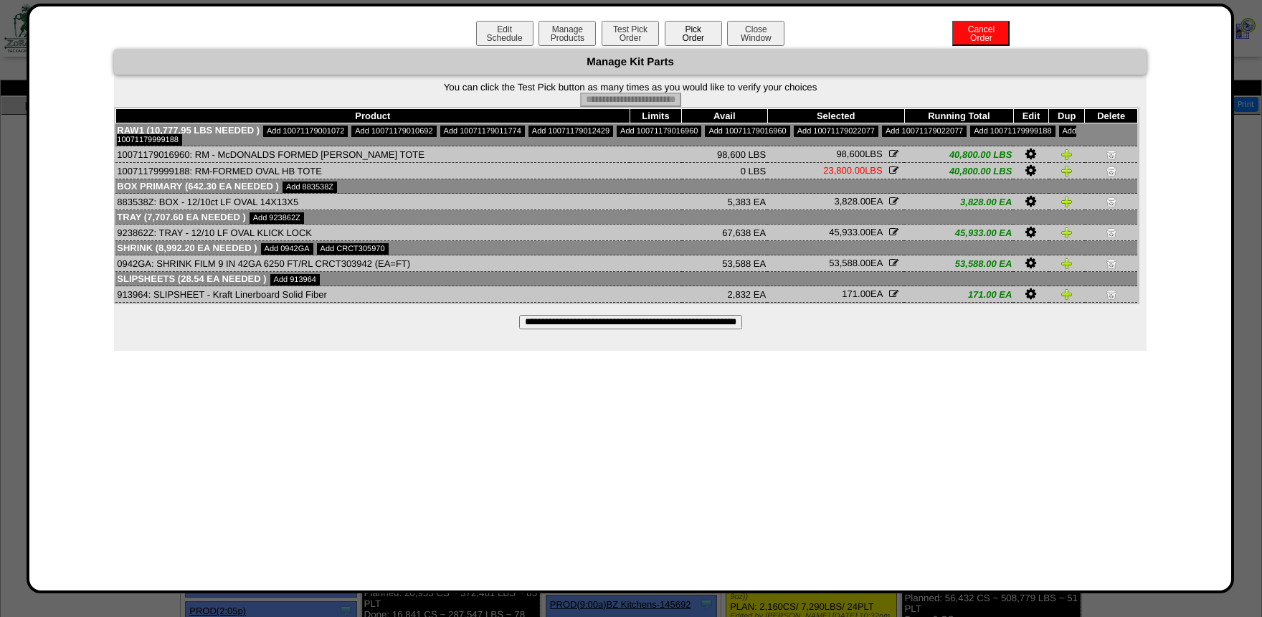
click at [692, 27] on button "Pick Order" at bounding box center [693, 33] width 57 height 25
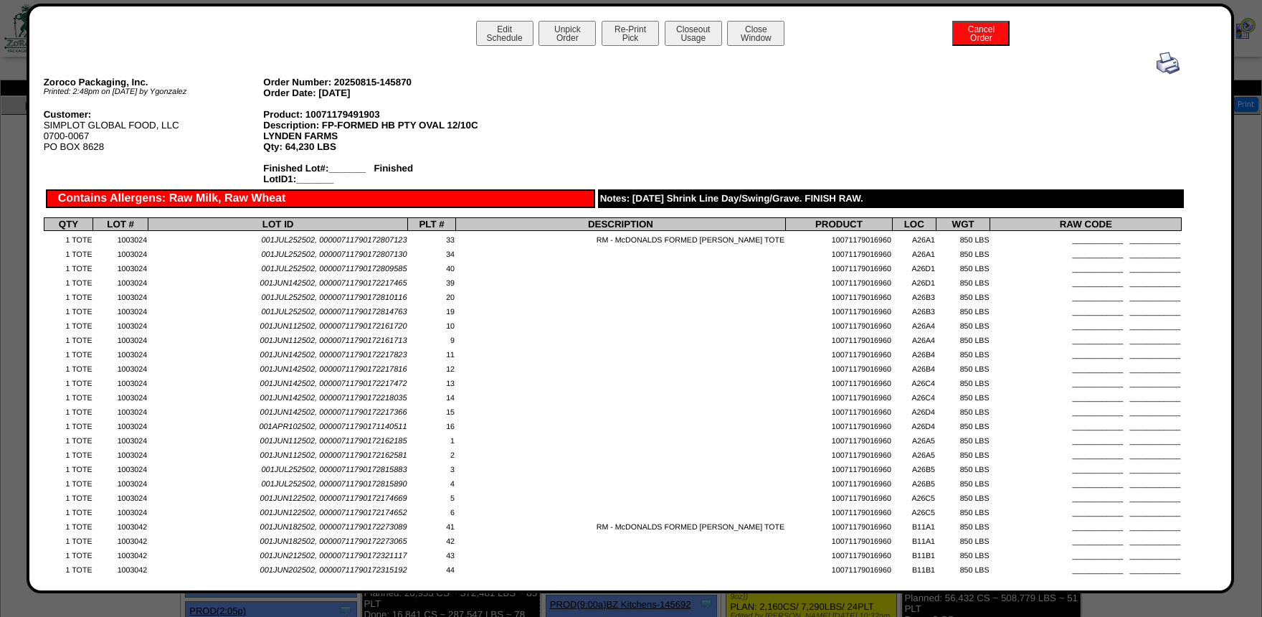
click at [686, 29] on button "Closeout Usage" at bounding box center [693, 33] width 57 height 25
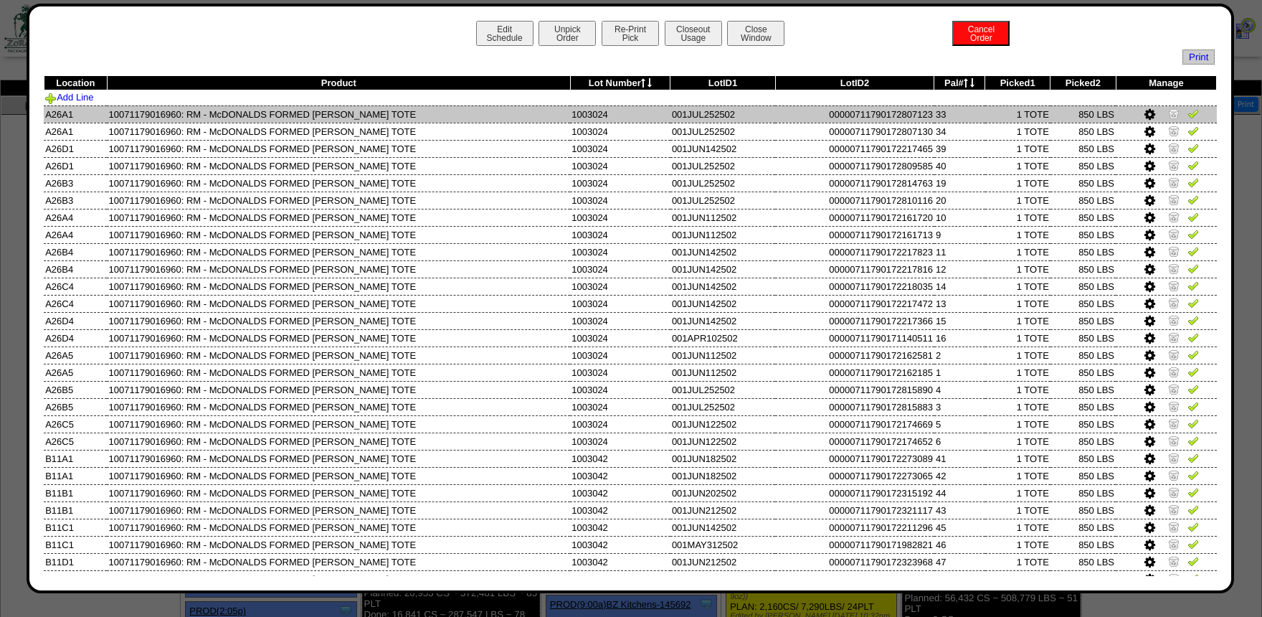
click at [1195, 113] on img at bounding box center [1193, 113] width 11 height 11
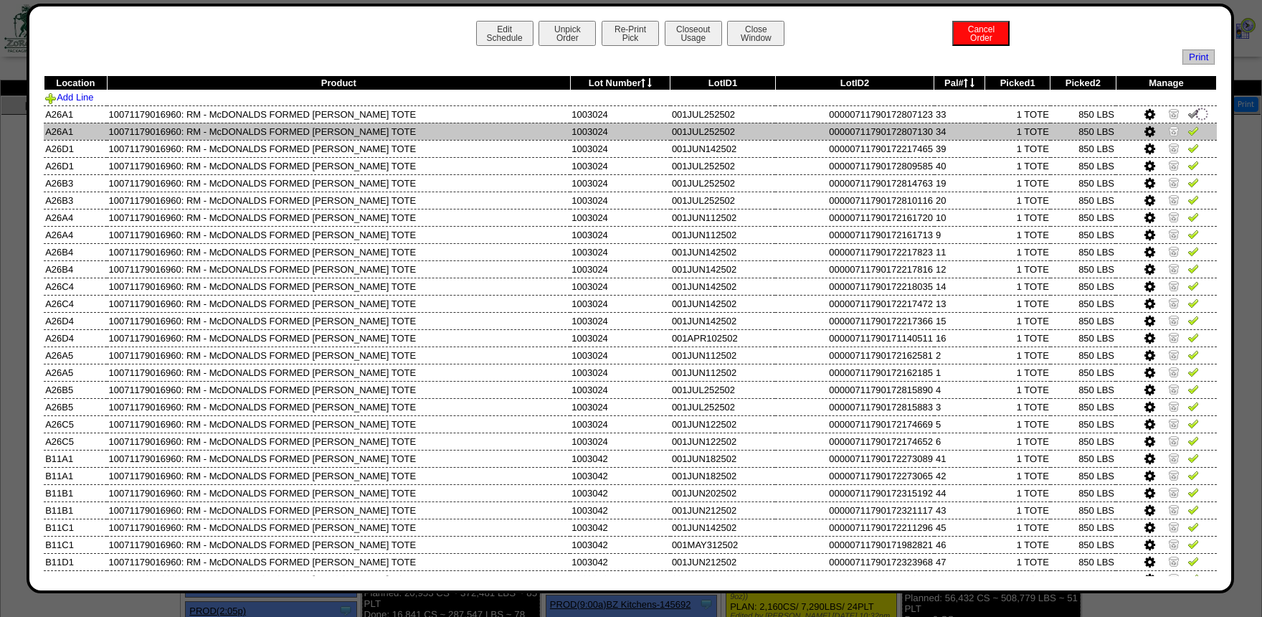
click at [1192, 131] on img at bounding box center [1193, 130] width 11 height 11
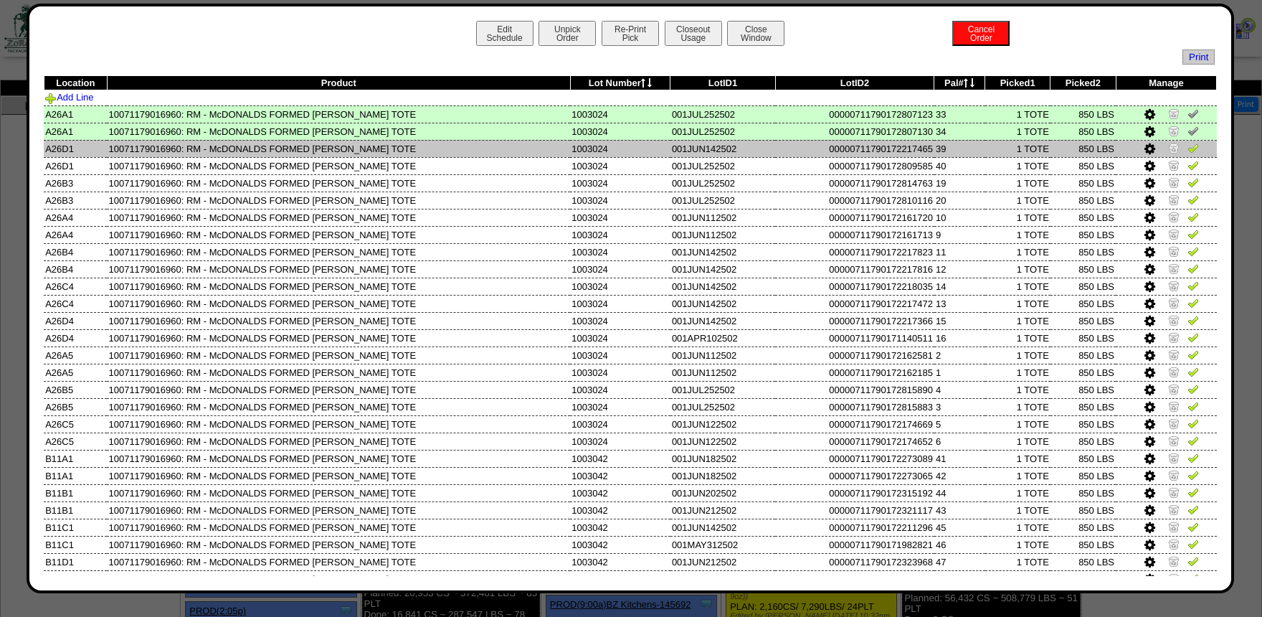
click at [1191, 146] on img at bounding box center [1193, 147] width 11 height 11
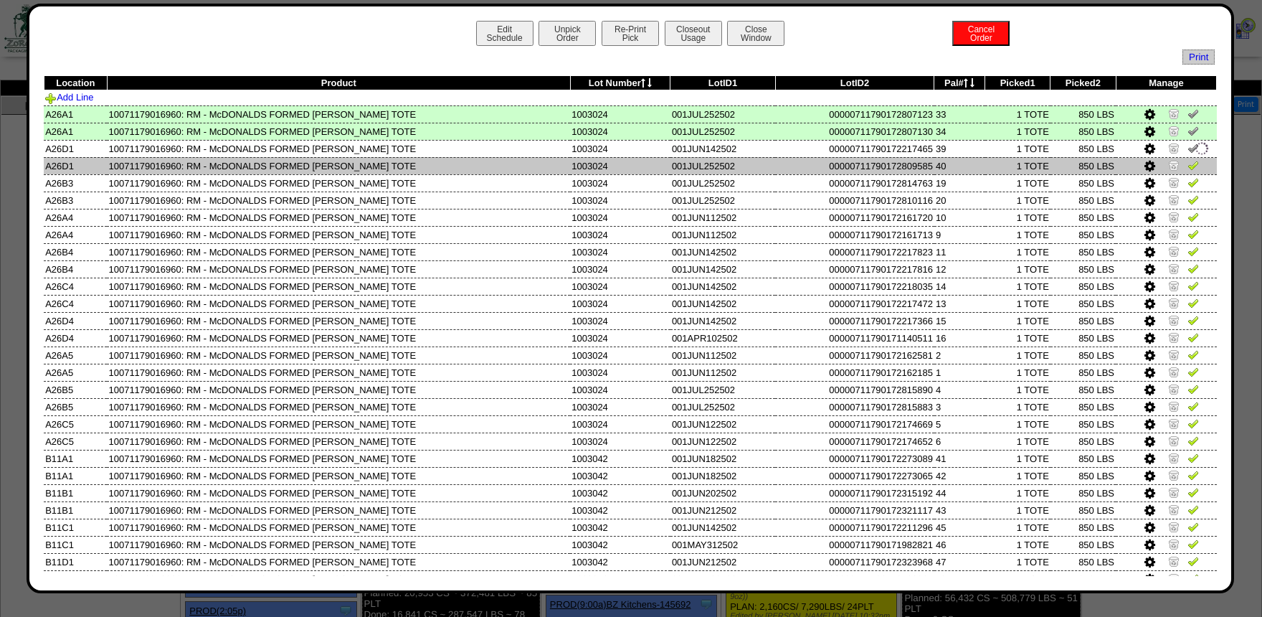
click at [1193, 160] on td at bounding box center [1166, 165] width 101 height 17
click at [1193, 166] on img at bounding box center [1193, 164] width 11 height 11
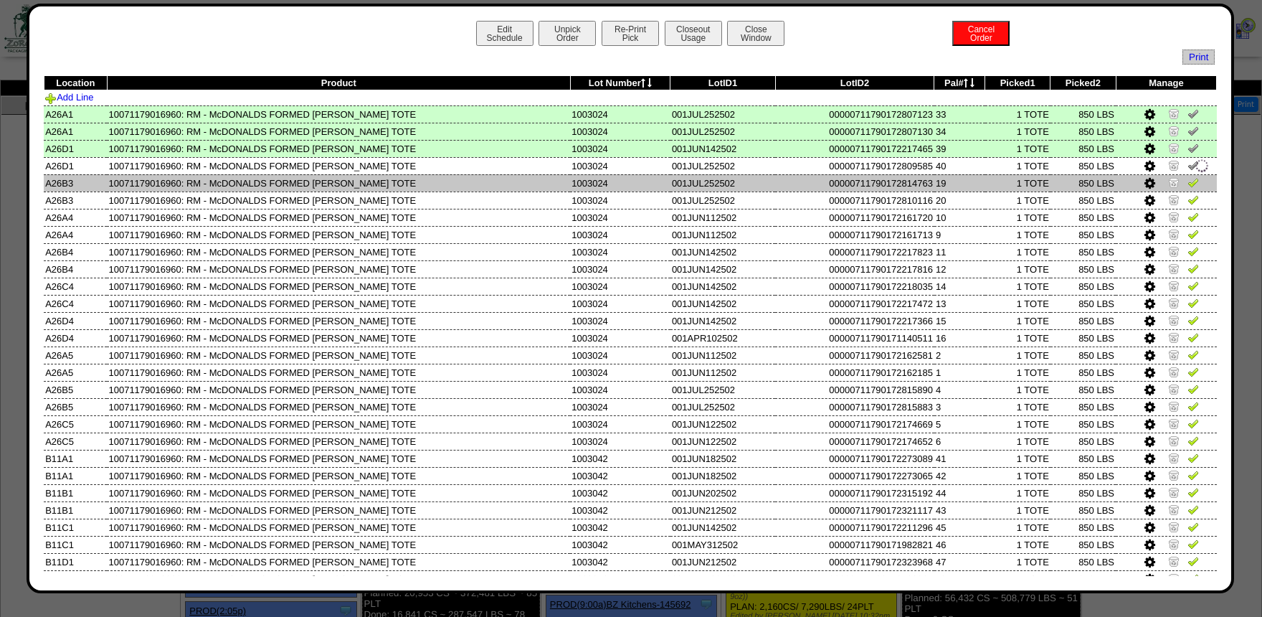
click at [1193, 184] on img at bounding box center [1193, 181] width 11 height 11
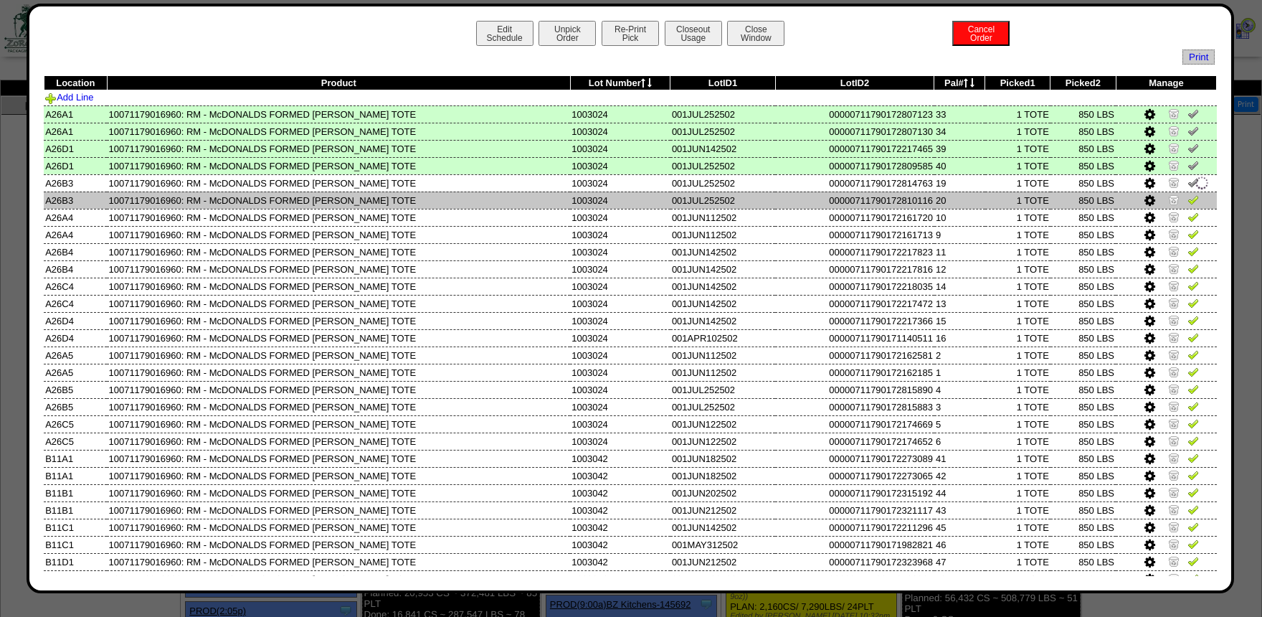
click at [1193, 195] on img at bounding box center [1193, 199] width 11 height 11
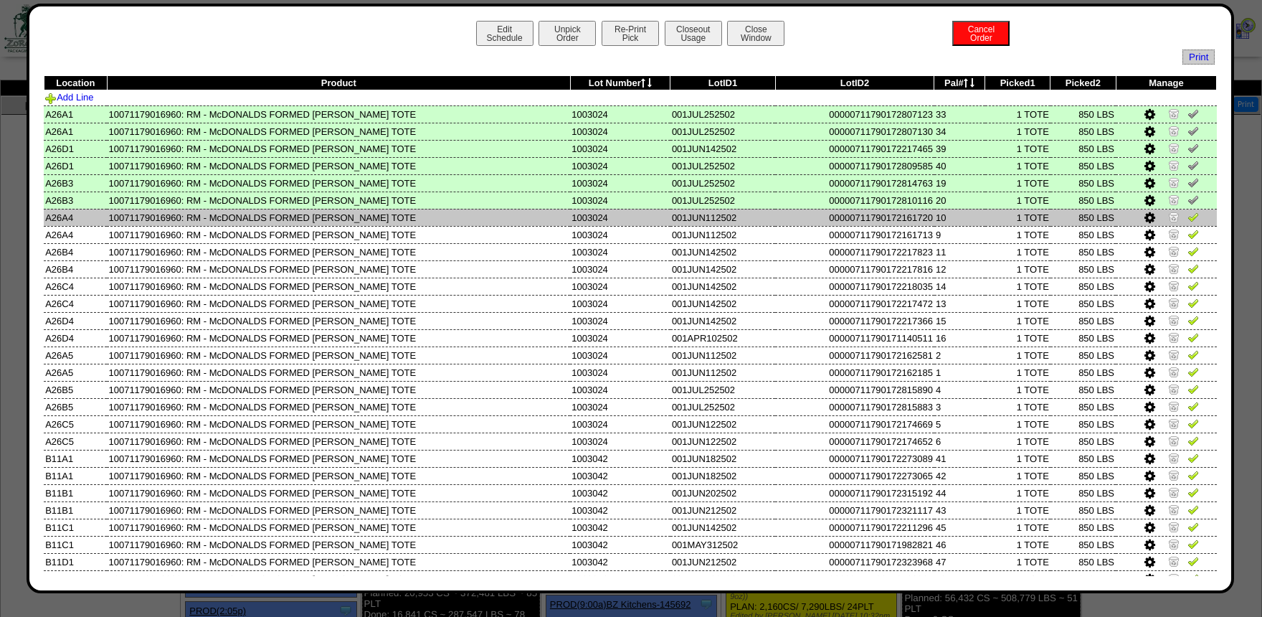
click at [1191, 221] on img at bounding box center [1193, 216] width 11 height 11
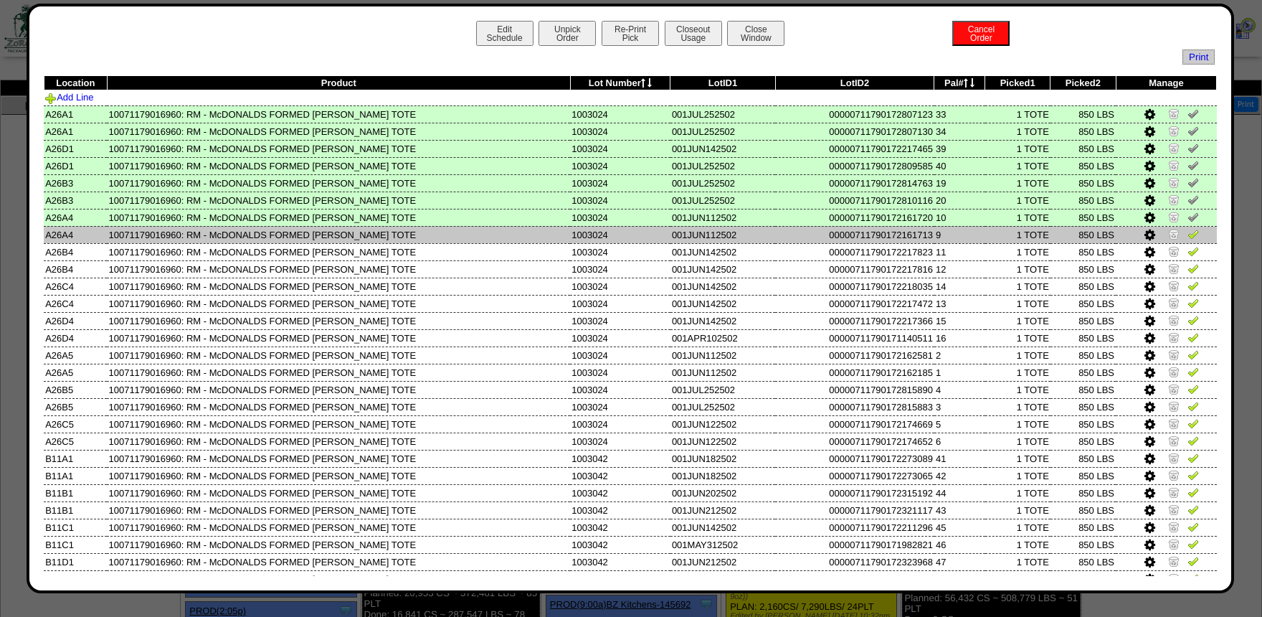
click at [1195, 240] on img at bounding box center [1193, 233] width 11 height 11
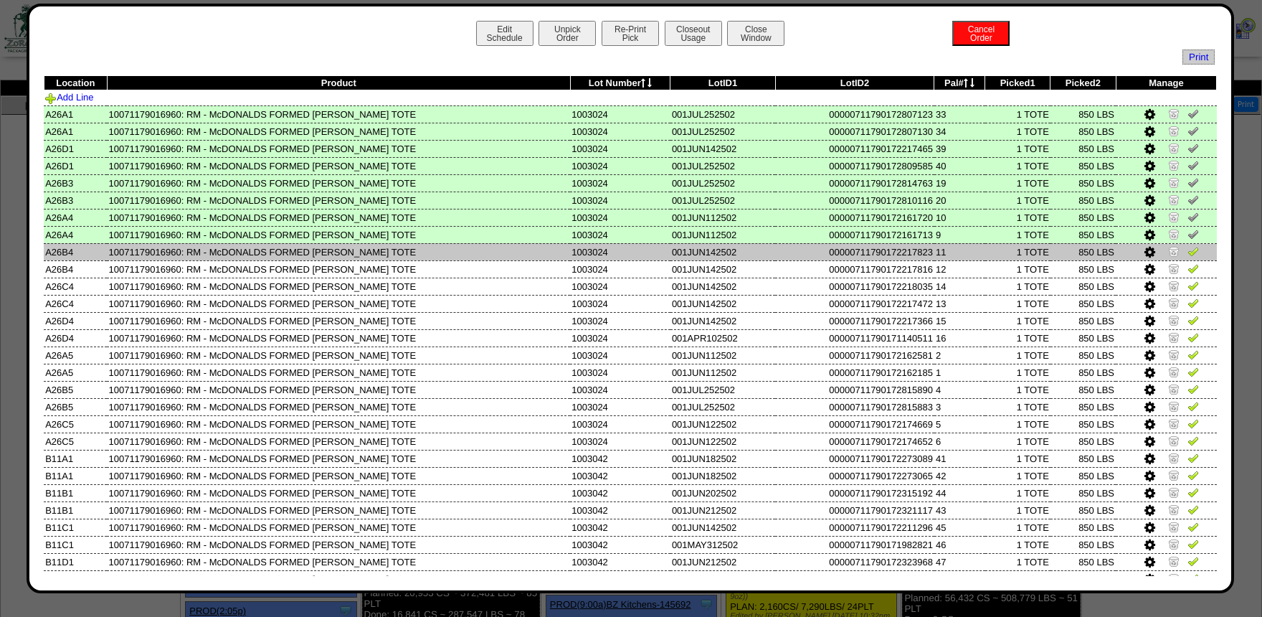
click at [1191, 257] on img at bounding box center [1193, 250] width 11 height 11
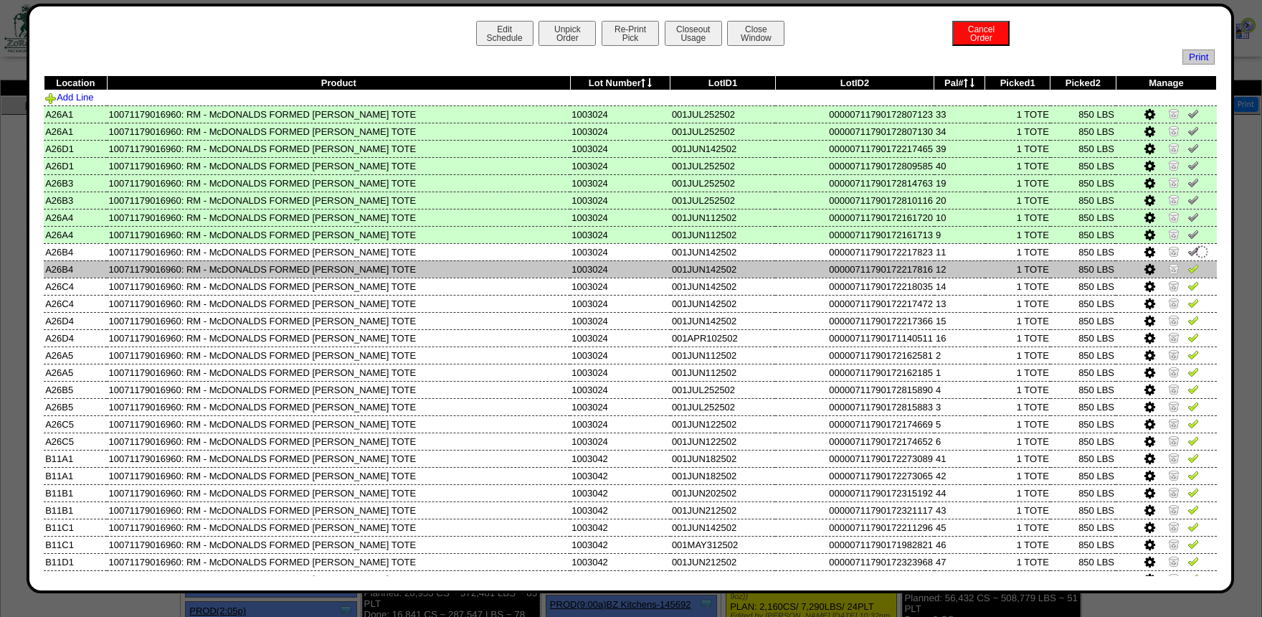
click at [1190, 270] on img at bounding box center [1193, 267] width 11 height 11
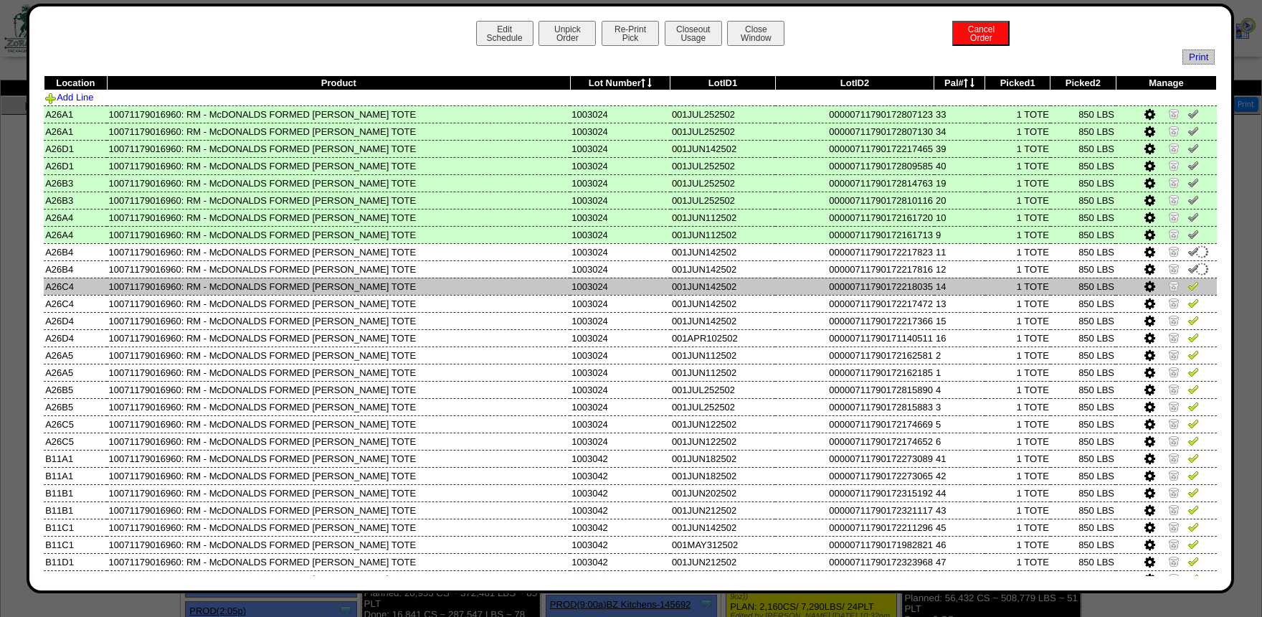
click at [1190, 284] on img at bounding box center [1193, 285] width 11 height 11
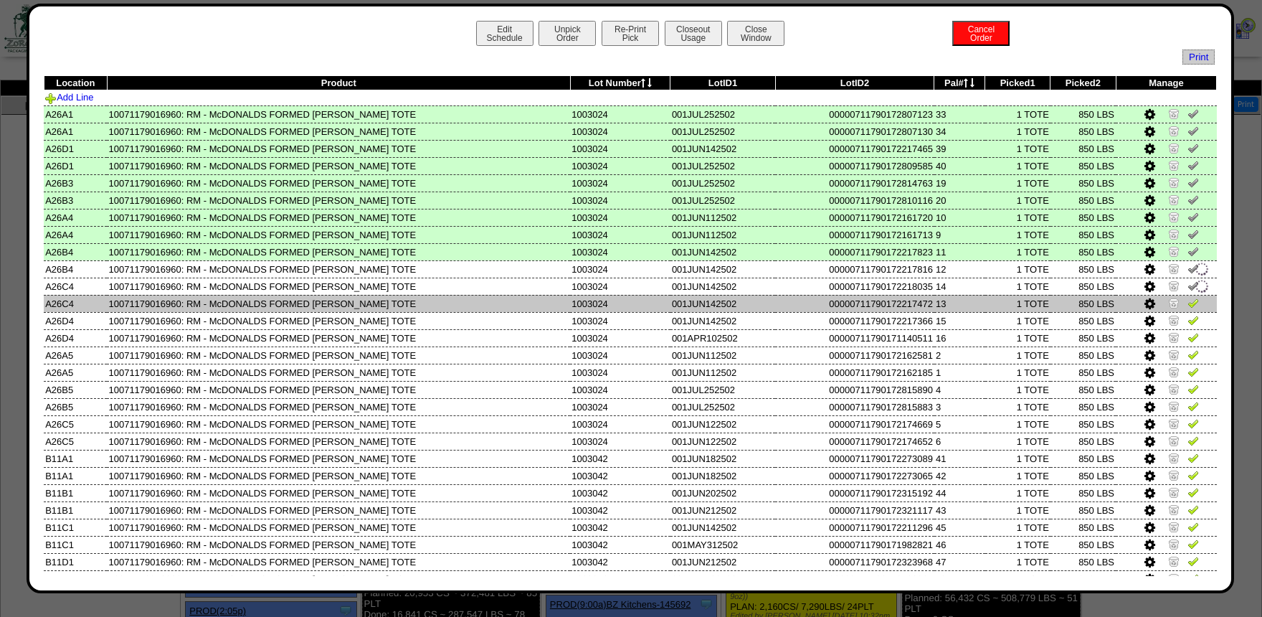
click at [1195, 304] on img at bounding box center [1193, 302] width 11 height 11
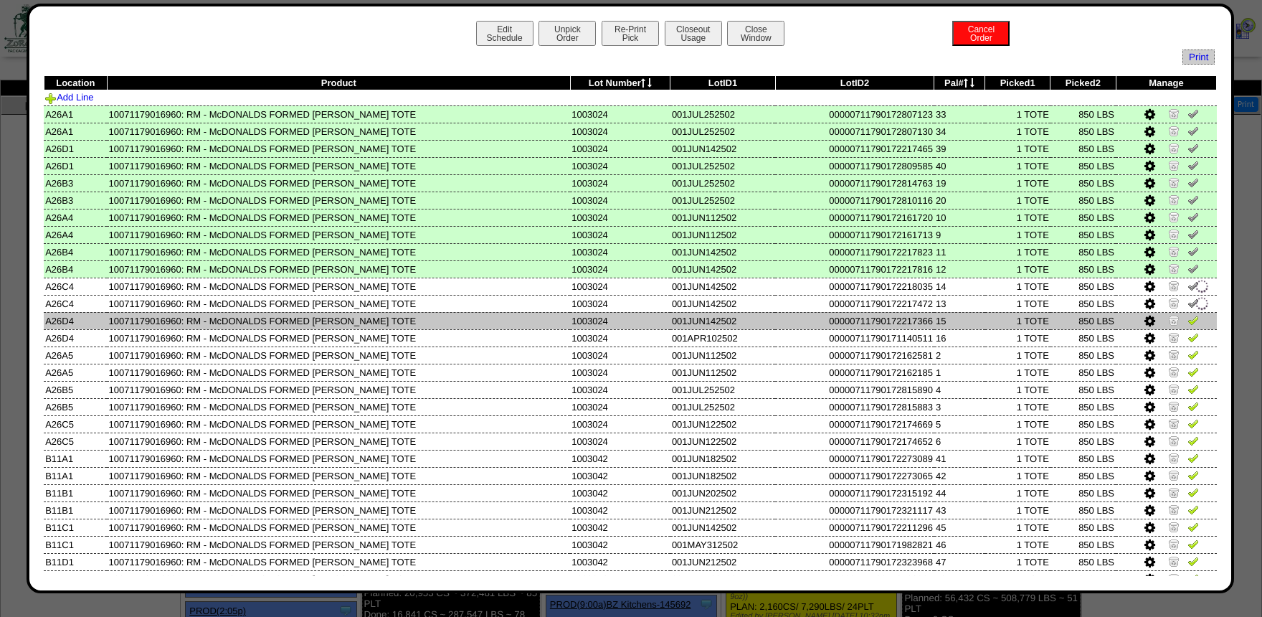
click at [1196, 323] on img at bounding box center [1193, 319] width 11 height 11
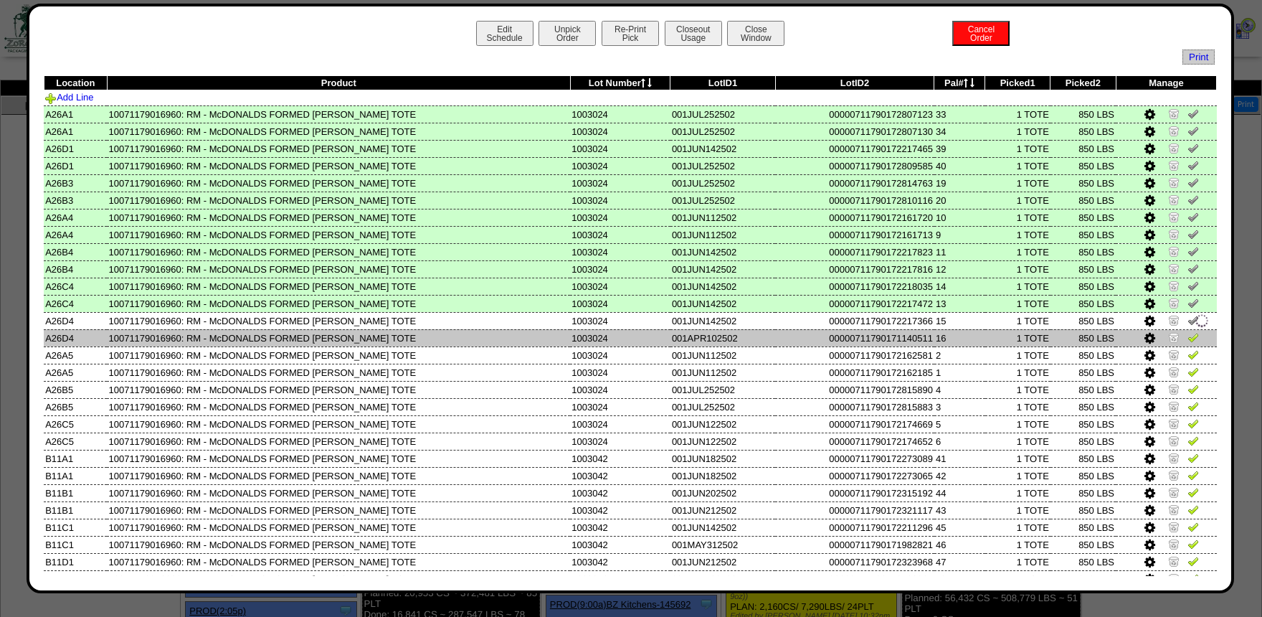
click at [1196, 338] on img at bounding box center [1193, 336] width 11 height 11
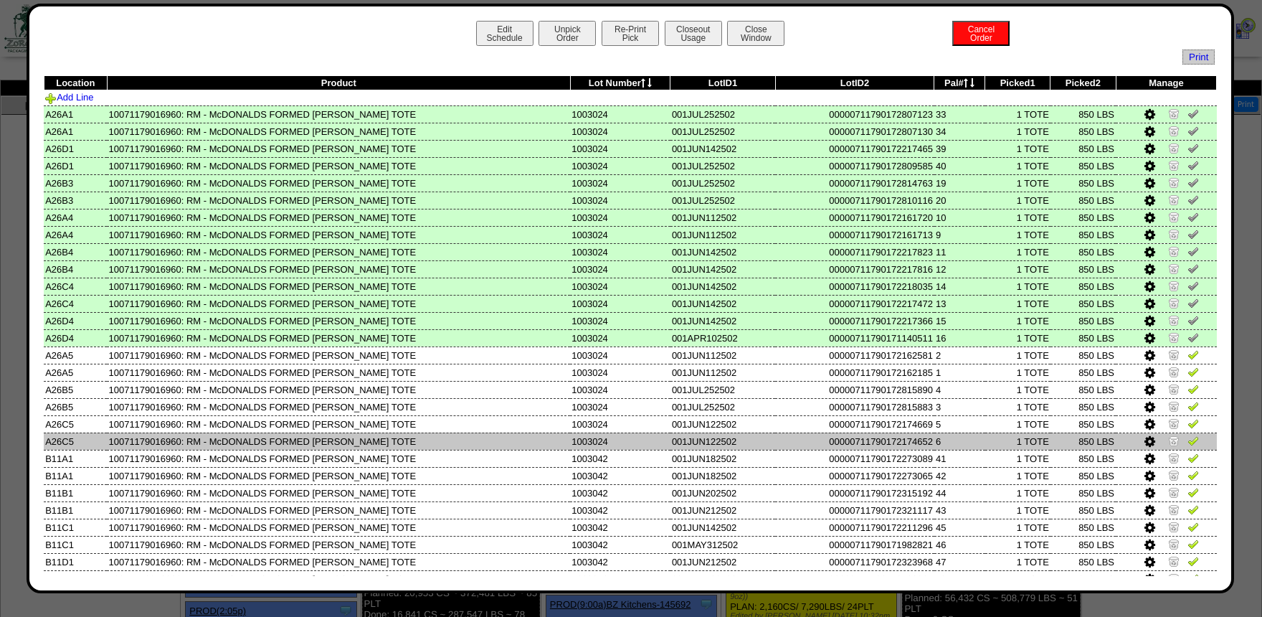
click at [1188, 440] on img at bounding box center [1193, 440] width 11 height 11
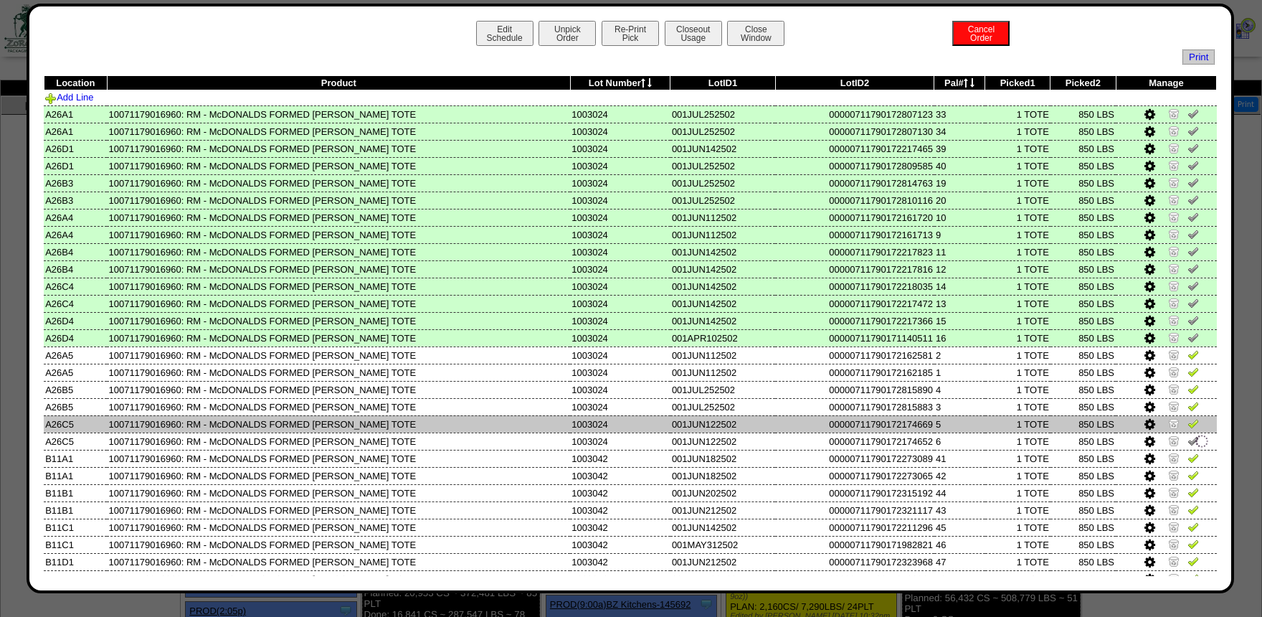
click at [1191, 425] on img at bounding box center [1193, 422] width 11 height 11
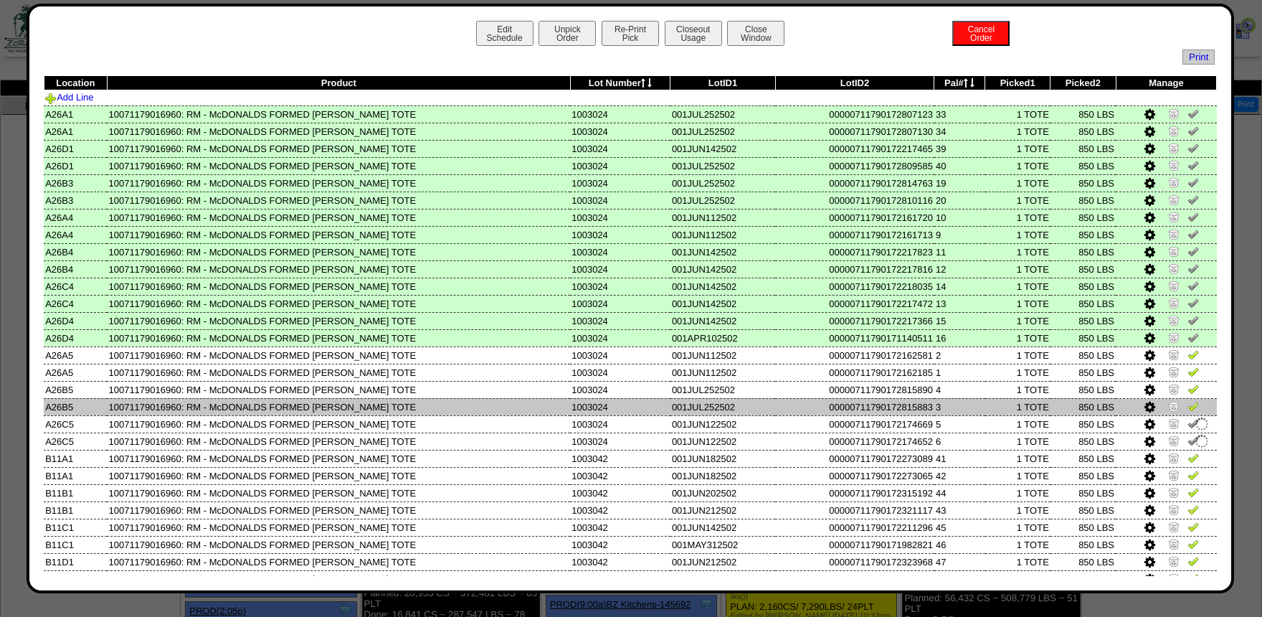
click at [1189, 409] on img at bounding box center [1193, 405] width 11 height 11
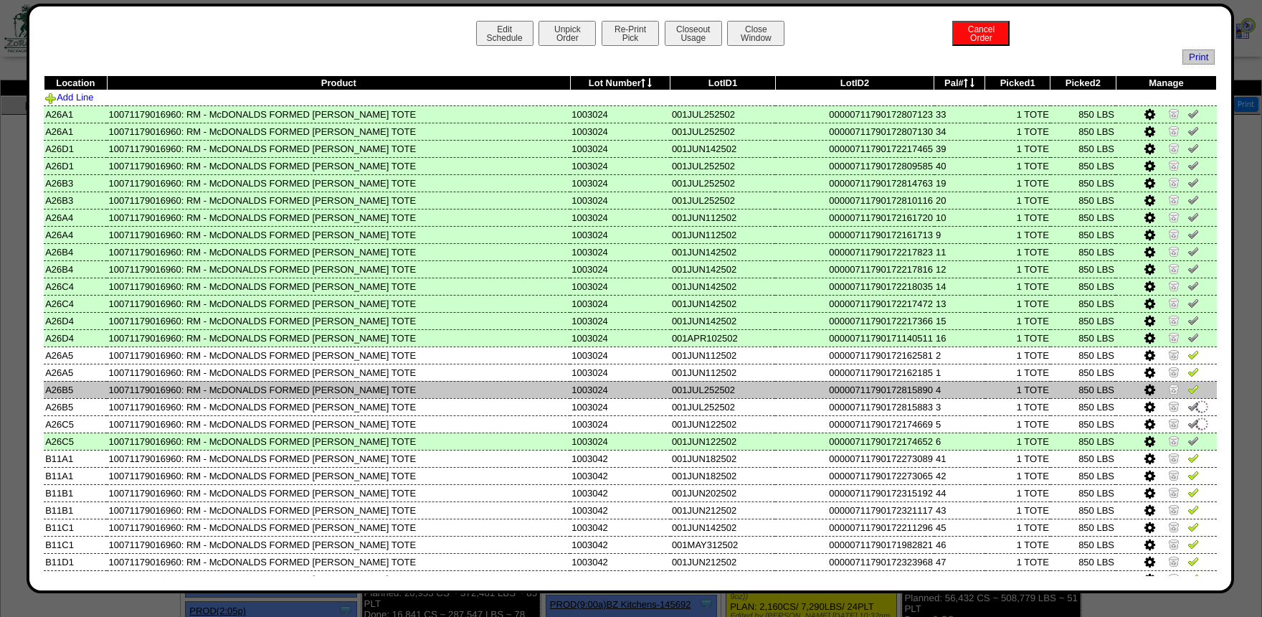
click at [1189, 394] on img at bounding box center [1193, 388] width 11 height 11
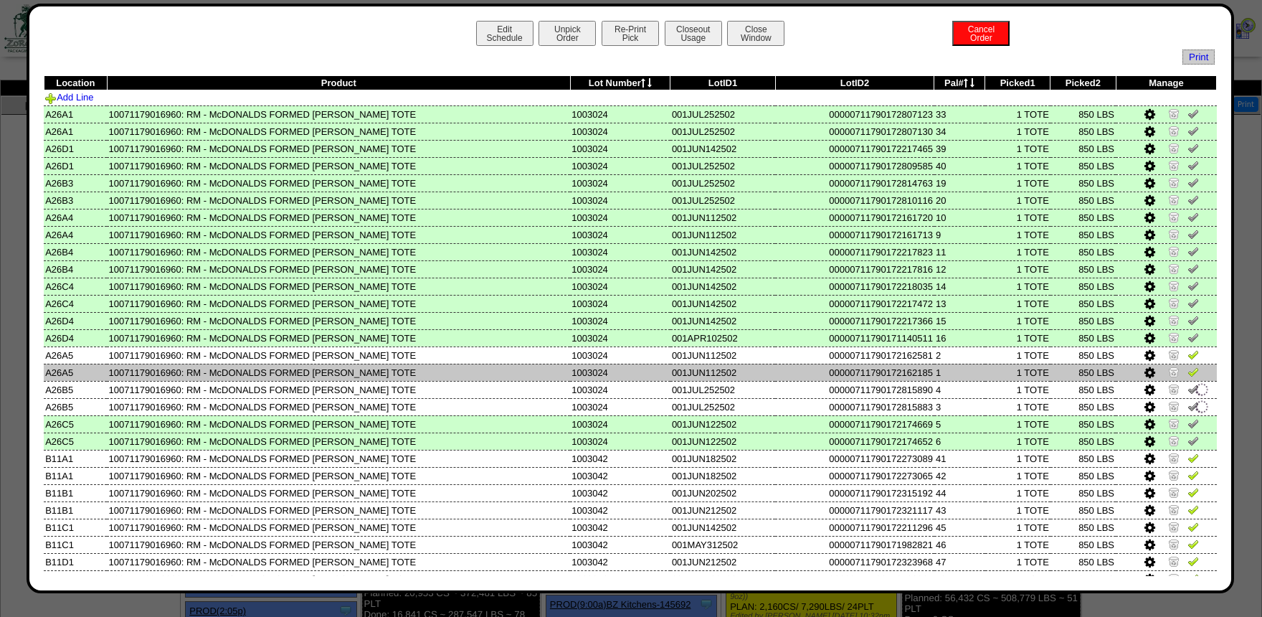
click at [1195, 375] on img at bounding box center [1193, 371] width 11 height 11
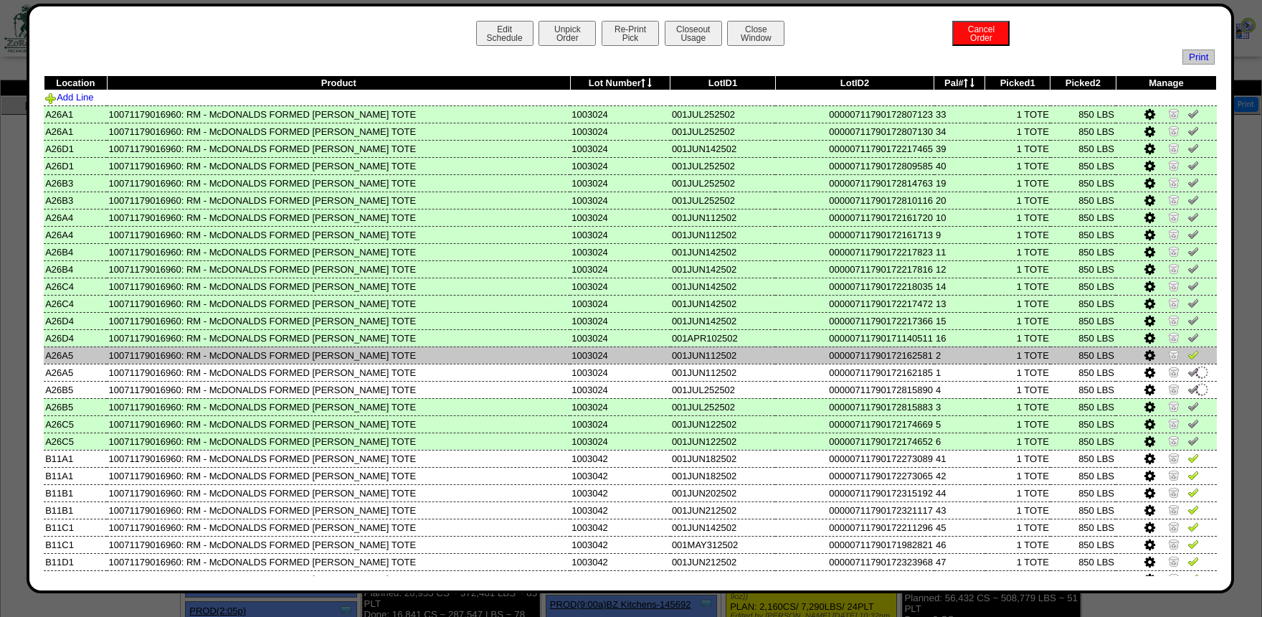
click at [1197, 356] on img at bounding box center [1193, 354] width 11 height 11
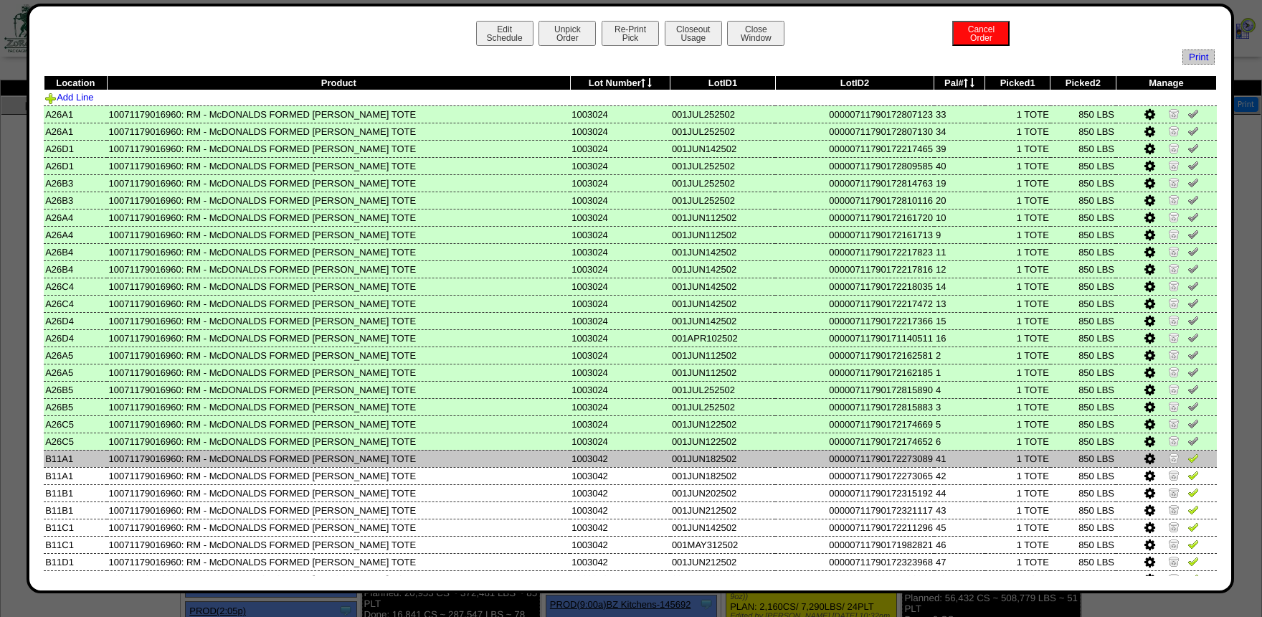
click at [1196, 462] on img at bounding box center [1193, 457] width 11 height 11
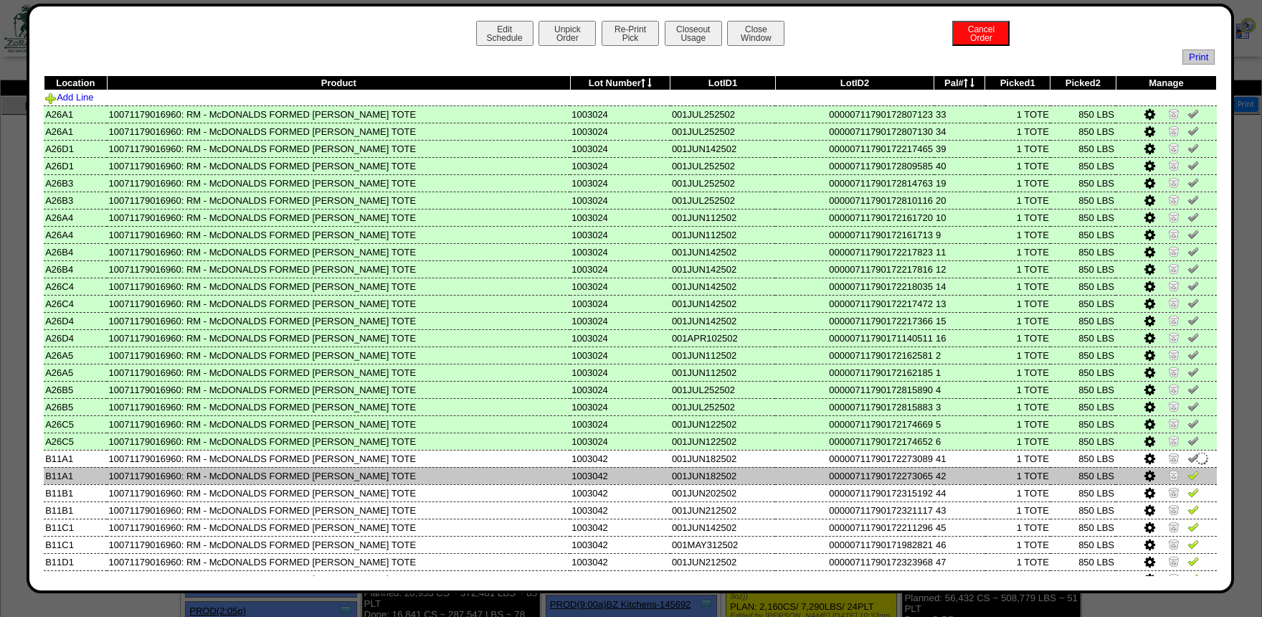
click at [1191, 475] on img at bounding box center [1193, 474] width 11 height 11
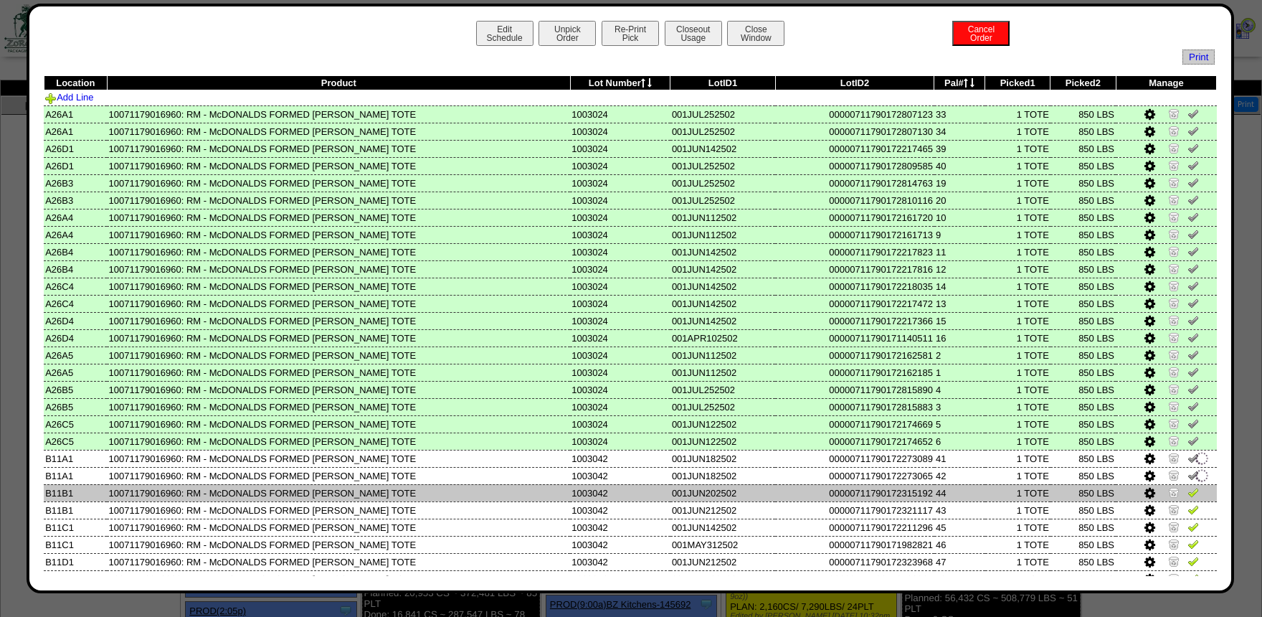
click at [1193, 496] on img at bounding box center [1193, 491] width 11 height 11
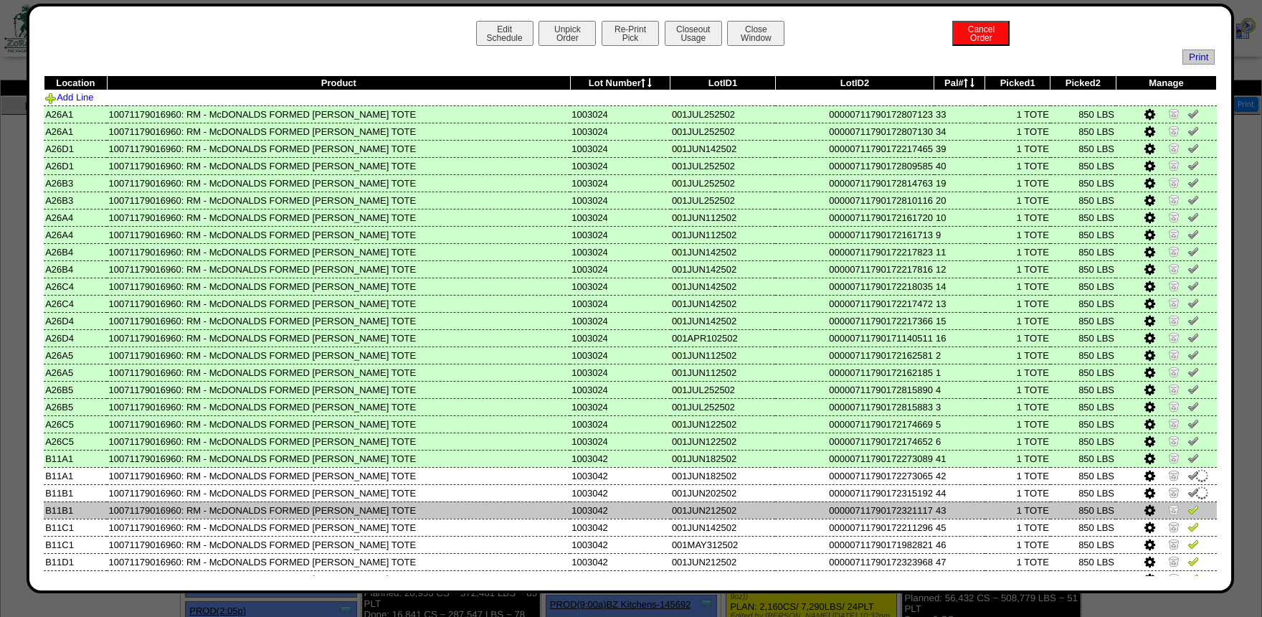
click at [1193, 510] on img at bounding box center [1193, 508] width 11 height 11
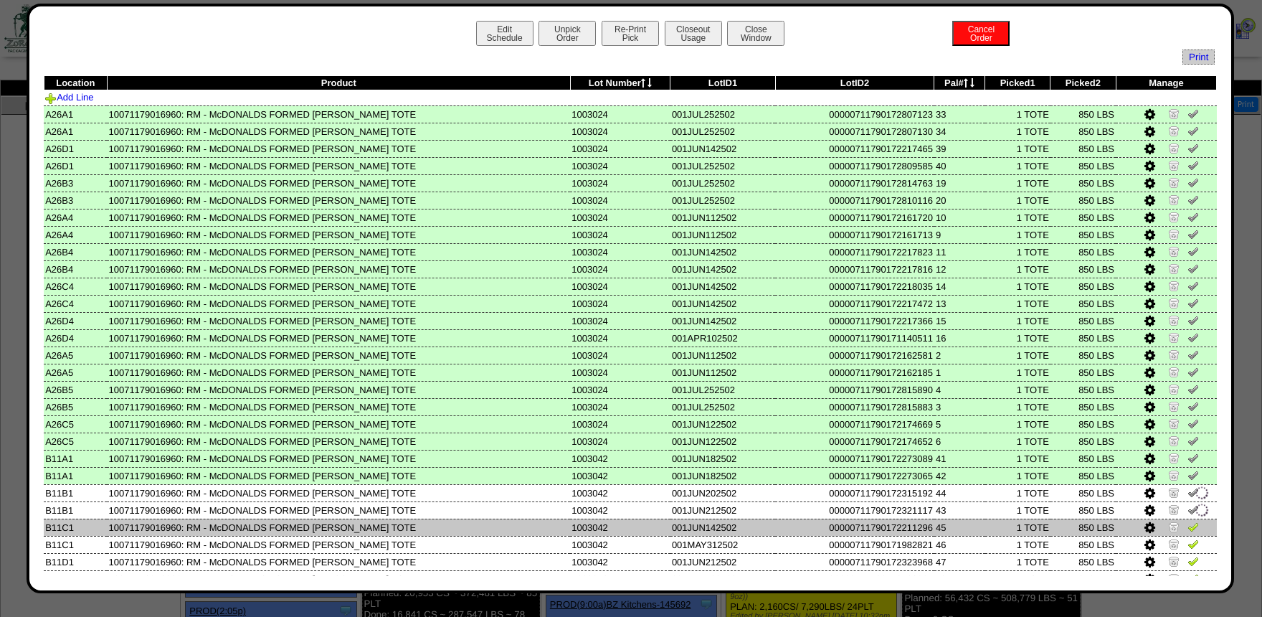
click at [1190, 532] on img at bounding box center [1193, 526] width 11 height 11
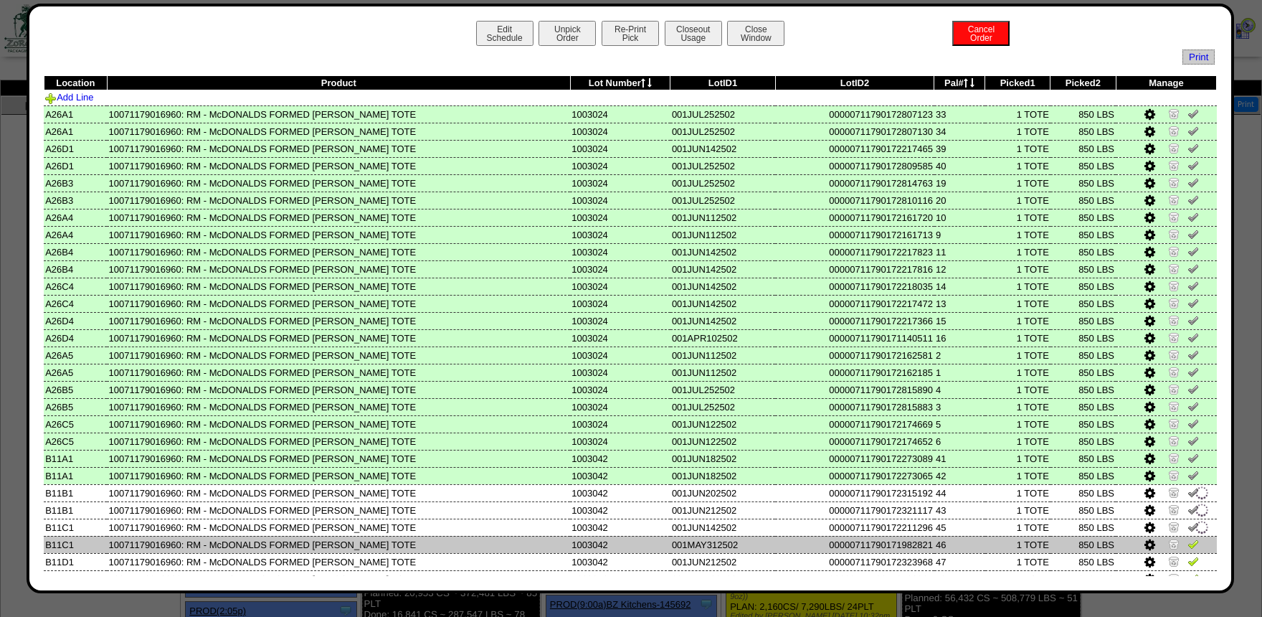
click at [1190, 546] on img at bounding box center [1193, 543] width 11 height 11
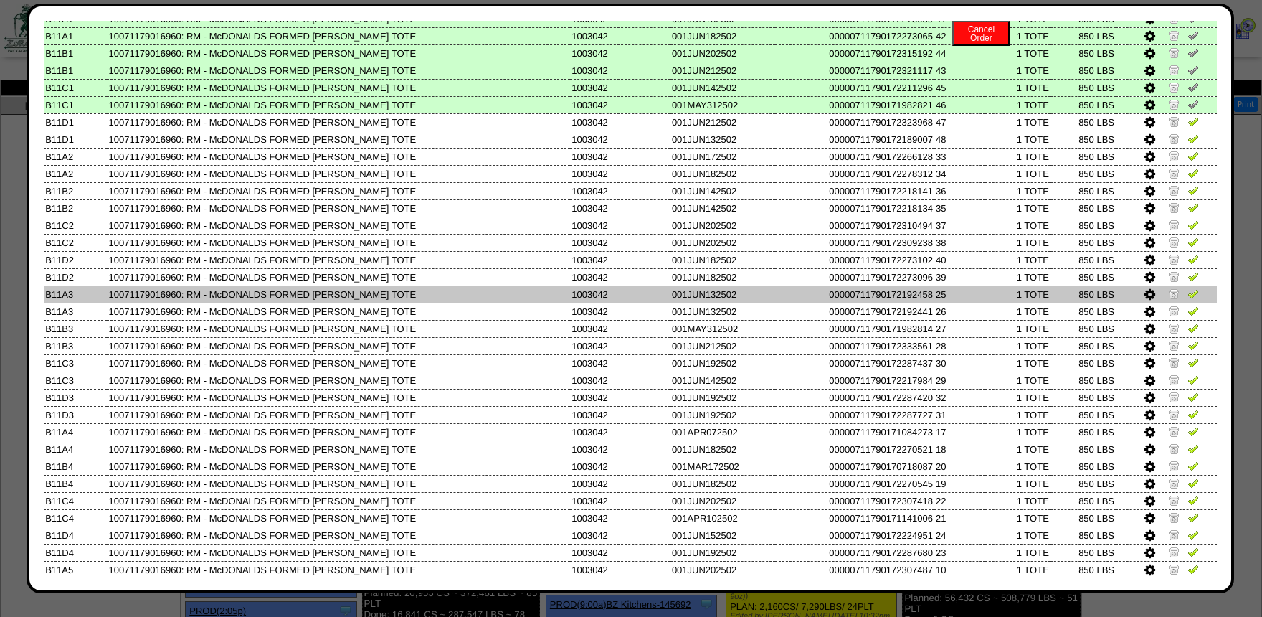
scroll to position [440, 0]
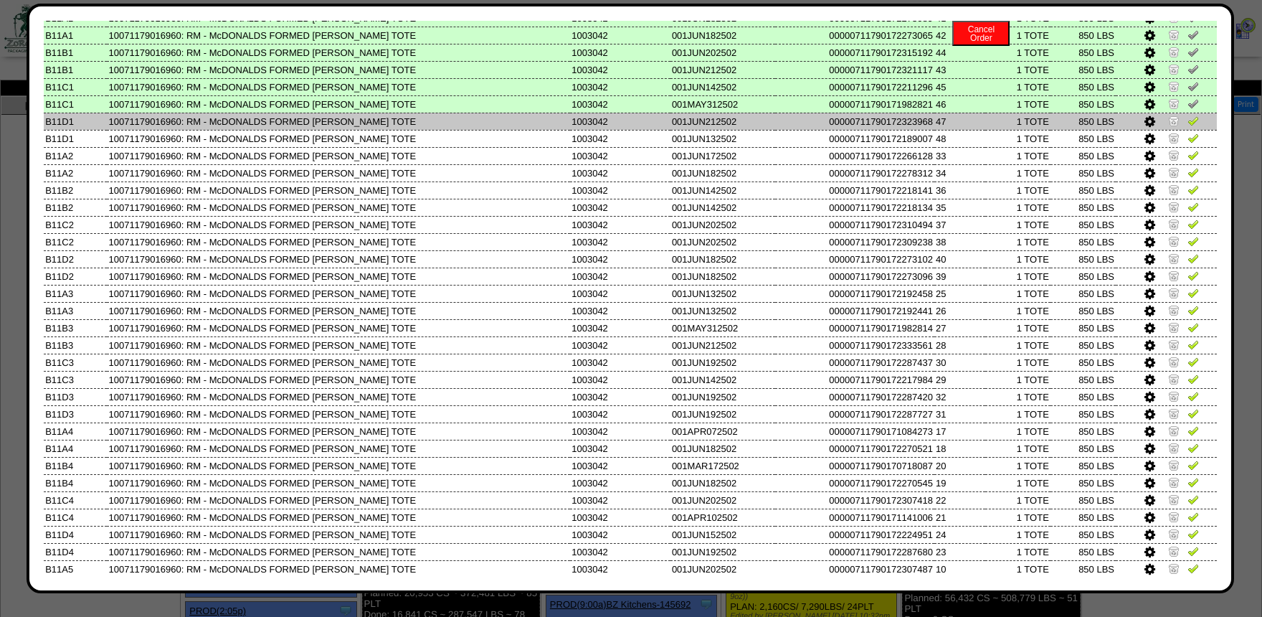
click at [1199, 123] on td at bounding box center [1166, 121] width 101 height 17
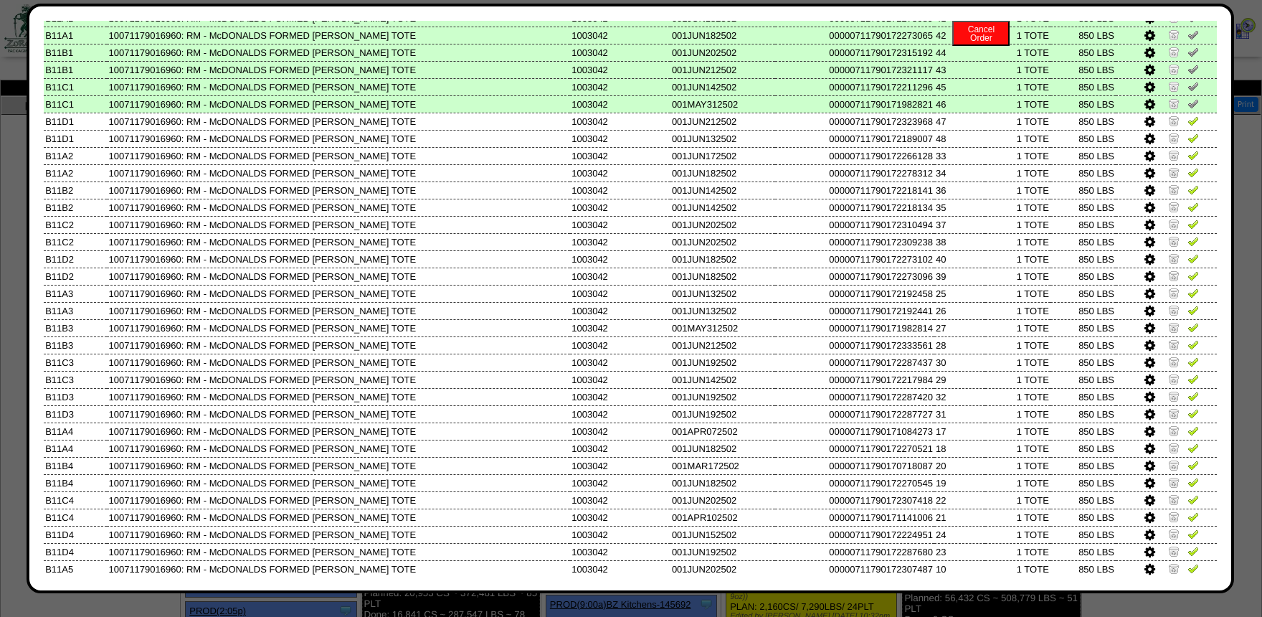
drag, startPoint x: 1196, startPoint y: 142, endPoint x: 1193, endPoint y: 115, distance: 27.4
click at [1195, 141] on img at bounding box center [1193, 137] width 11 height 11
click at [1193, 113] on td at bounding box center [1166, 103] width 101 height 17
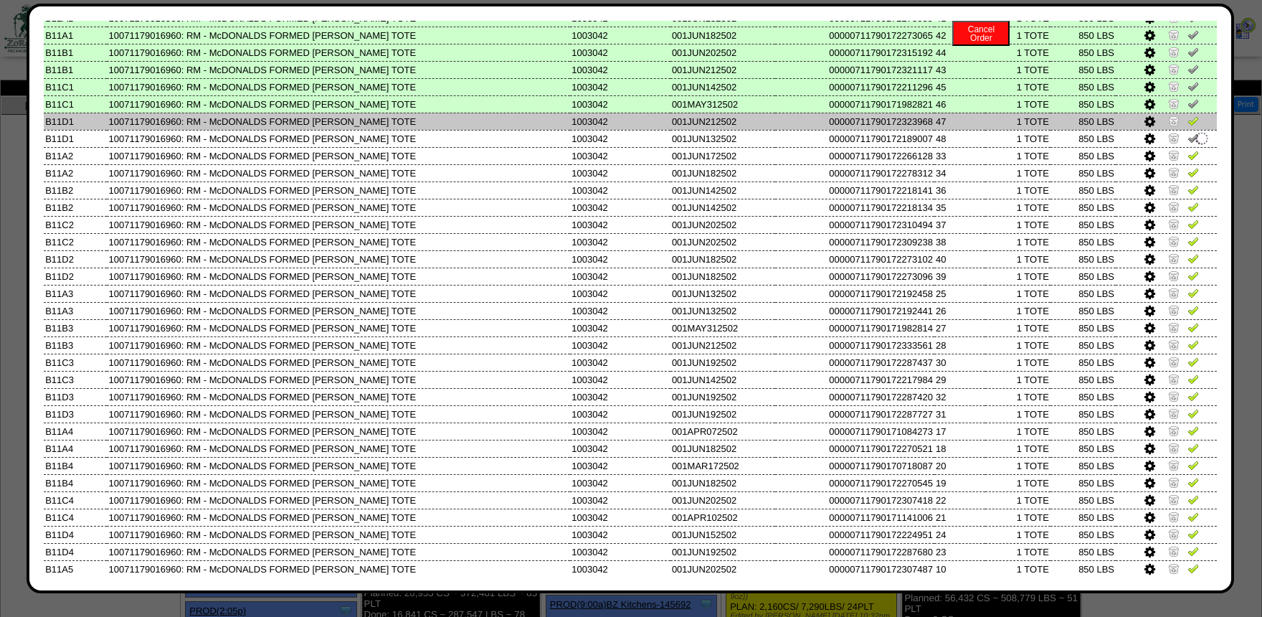
click at [1191, 125] on img at bounding box center [1193, 120] width 11 height 11
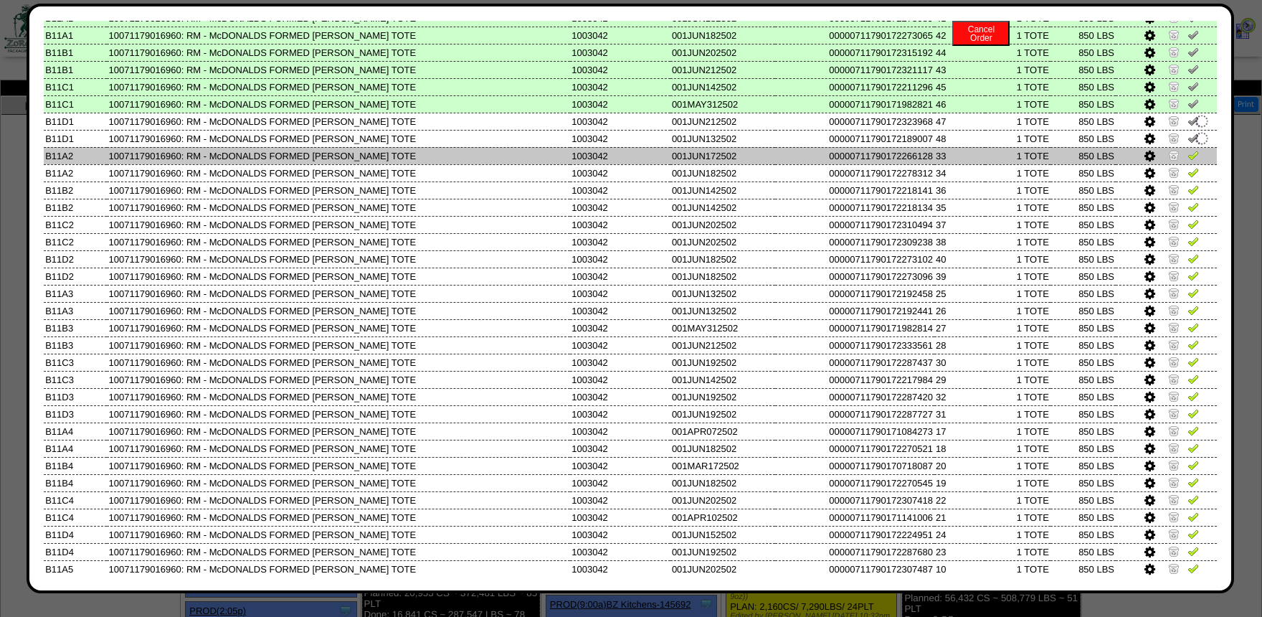
click at [1193, 154] on img at bounding box center [1193, 154] width 11 height 11
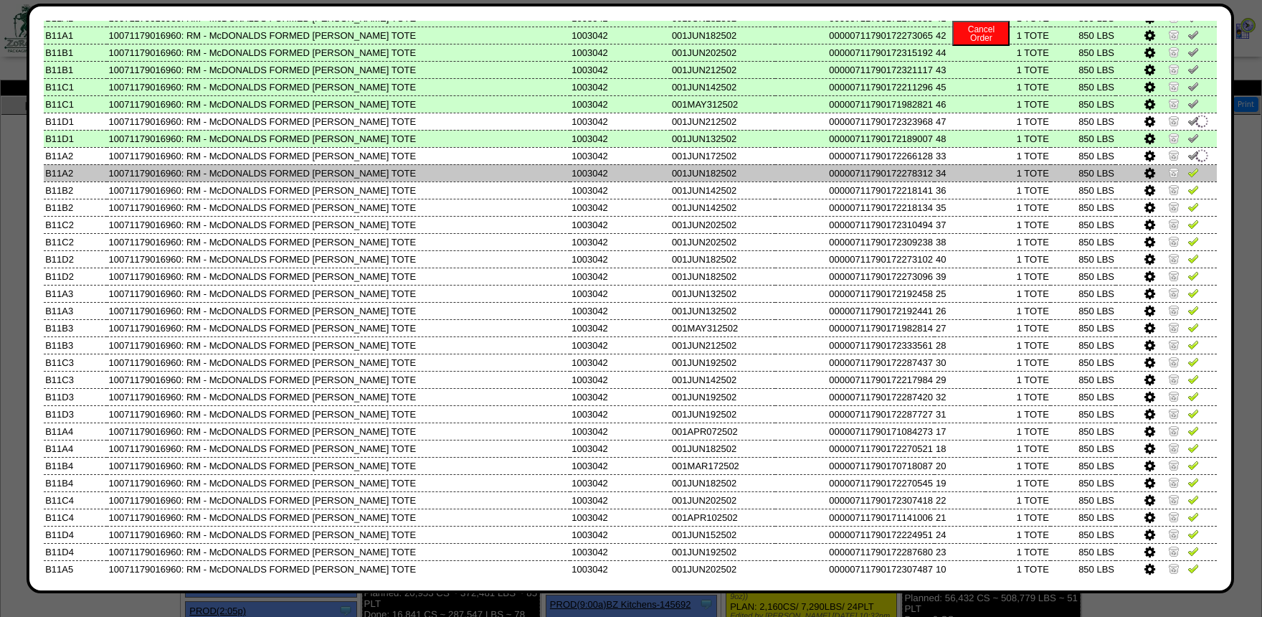
click at [1195, 176] on img at bounding box center [1193, 171] width 11 height 11
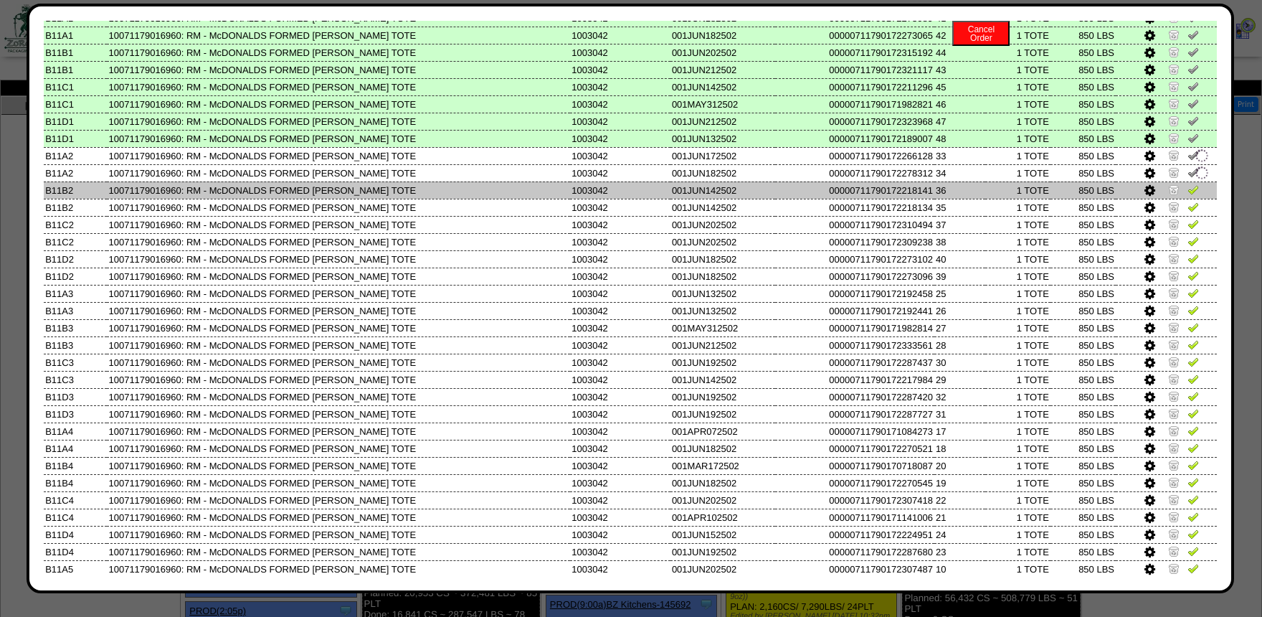
click at [1196, 189] on img at bounding box center [1193, 189] width 11 height 11
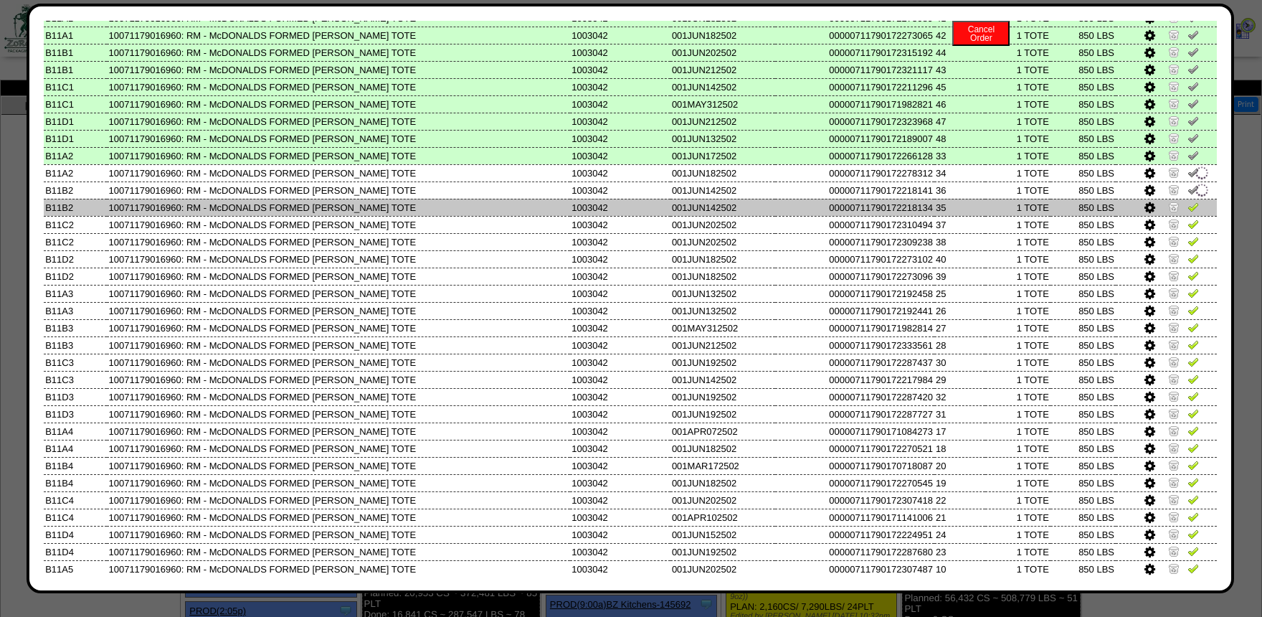
click at [1196, 212] on img at bounding box center [1193, 206] width 11 height 11
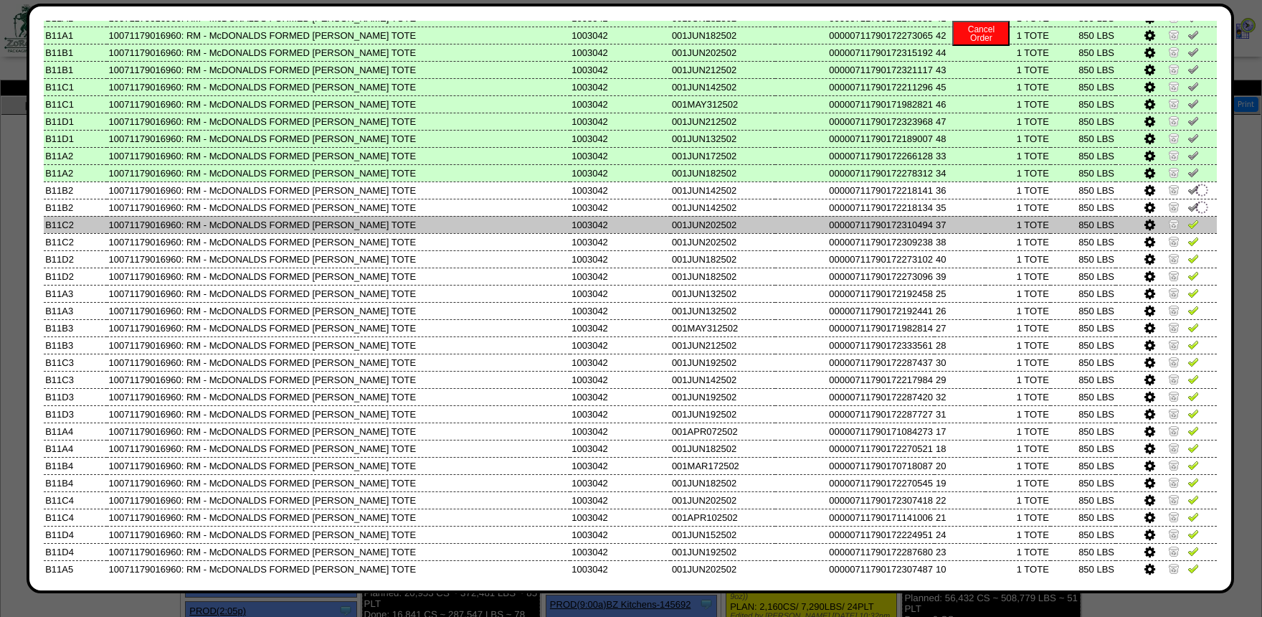
click at [1196, 223] on img at bounding box center [1193, 223] width 11 height 11
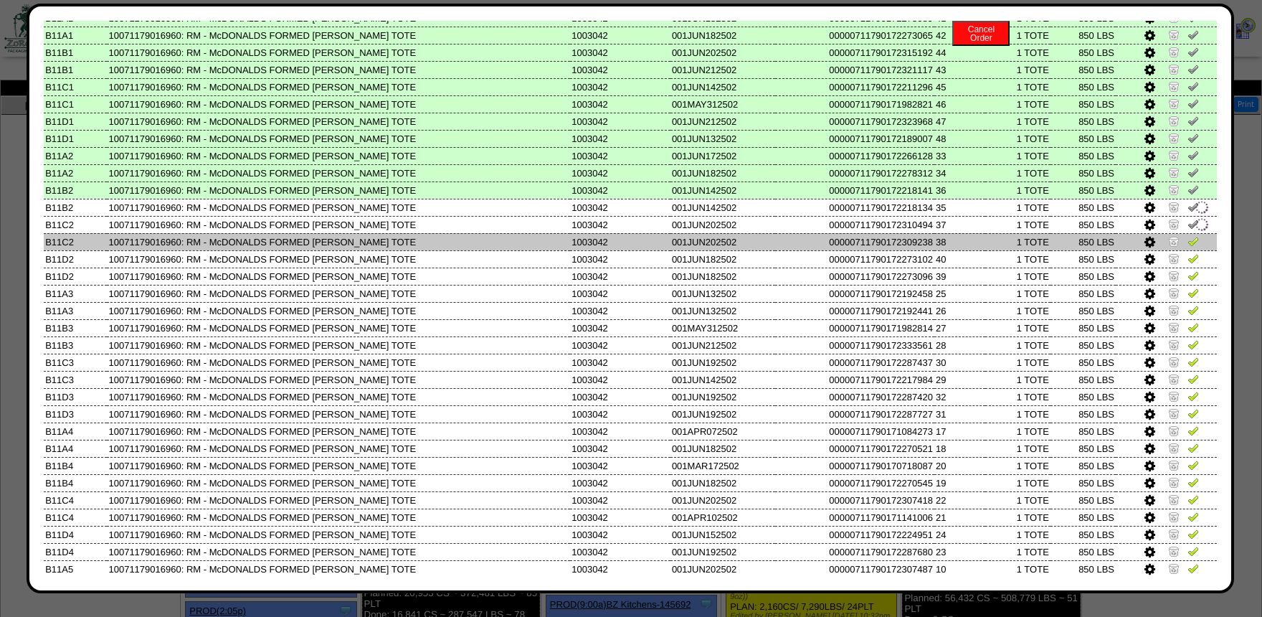
click at [1196, 240] on img at bounding box center [1193, 240] width 11 height 11
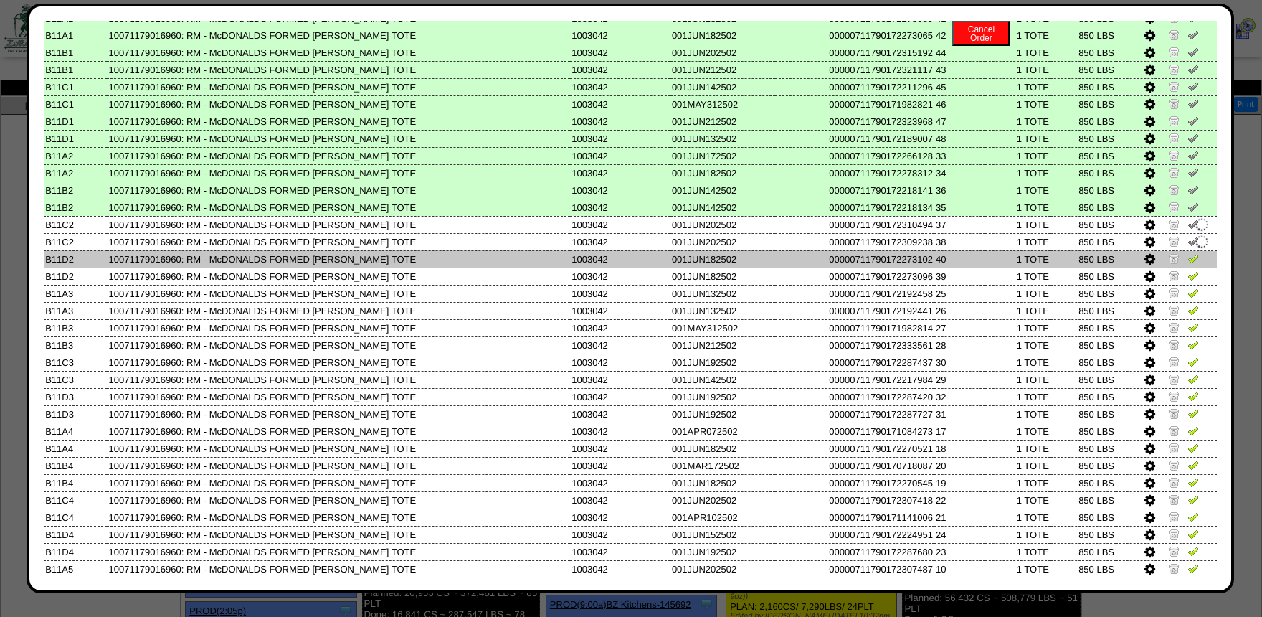
click at [1196, 260] on img at bounding box center [1193, 257] width 11 height 11
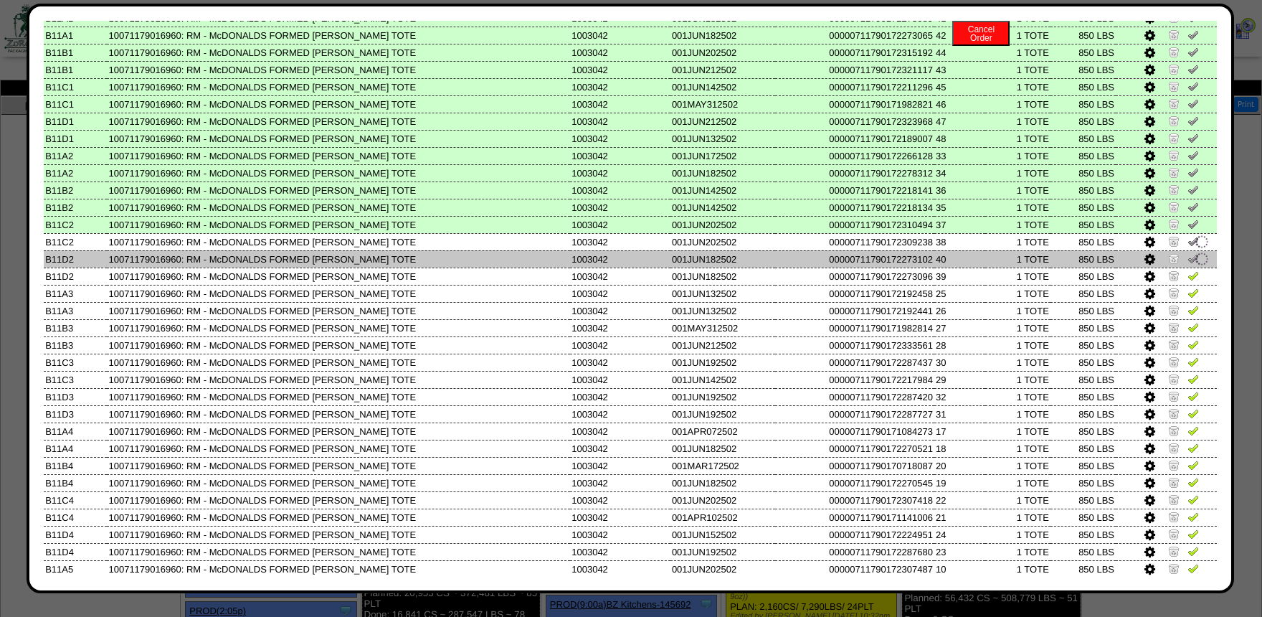
click at [1195, 268] on td at bounding box center [1166, 258] width 101 height 17
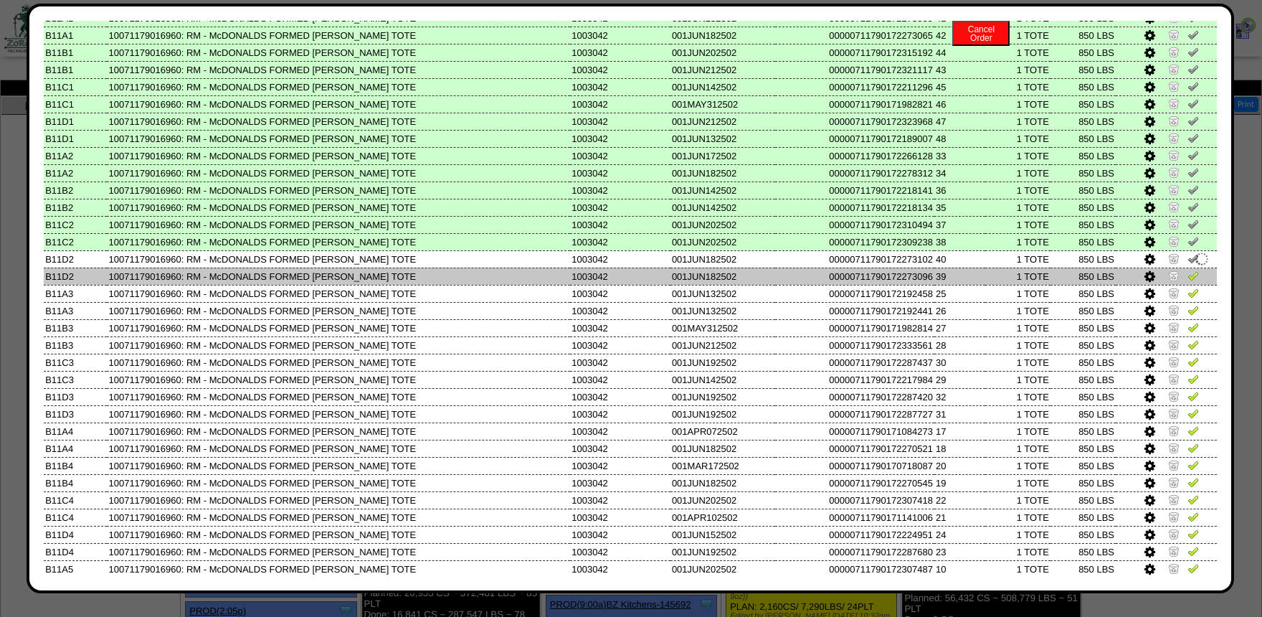
click at [1195, 279] on img at bounding box center [1193, 275] width 11 height 11
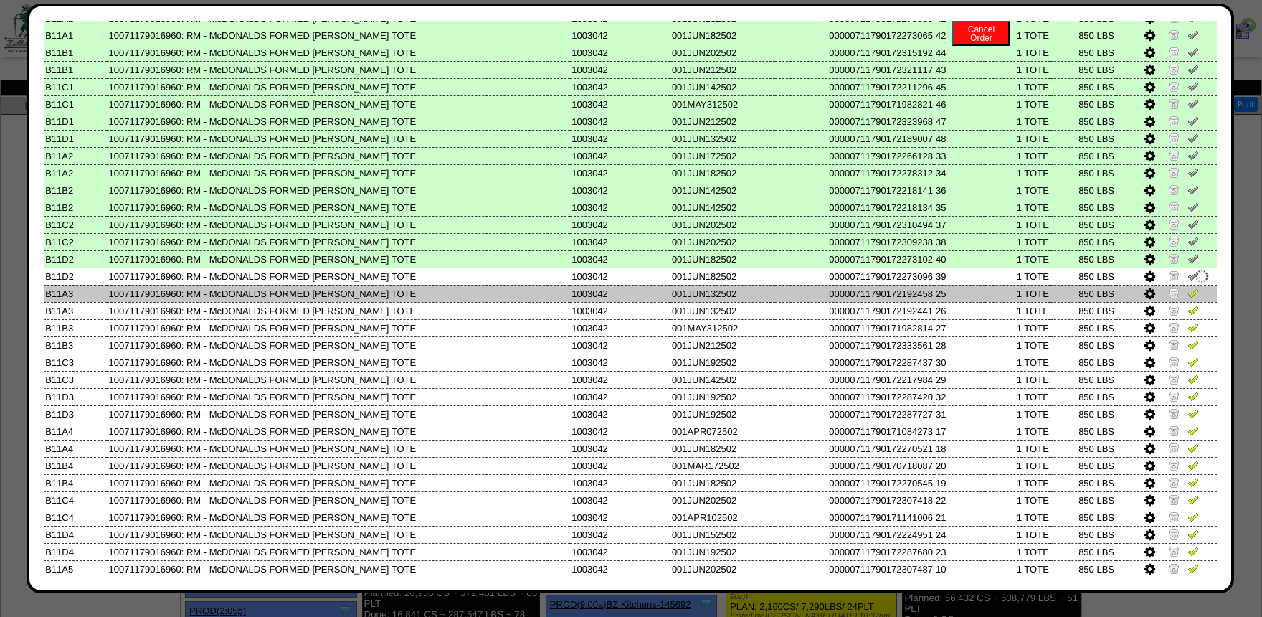
drag, startPoint x: 1192, startPoint y: 295, endPoint x: 1196, endPoint y: 321, distance: 26.1
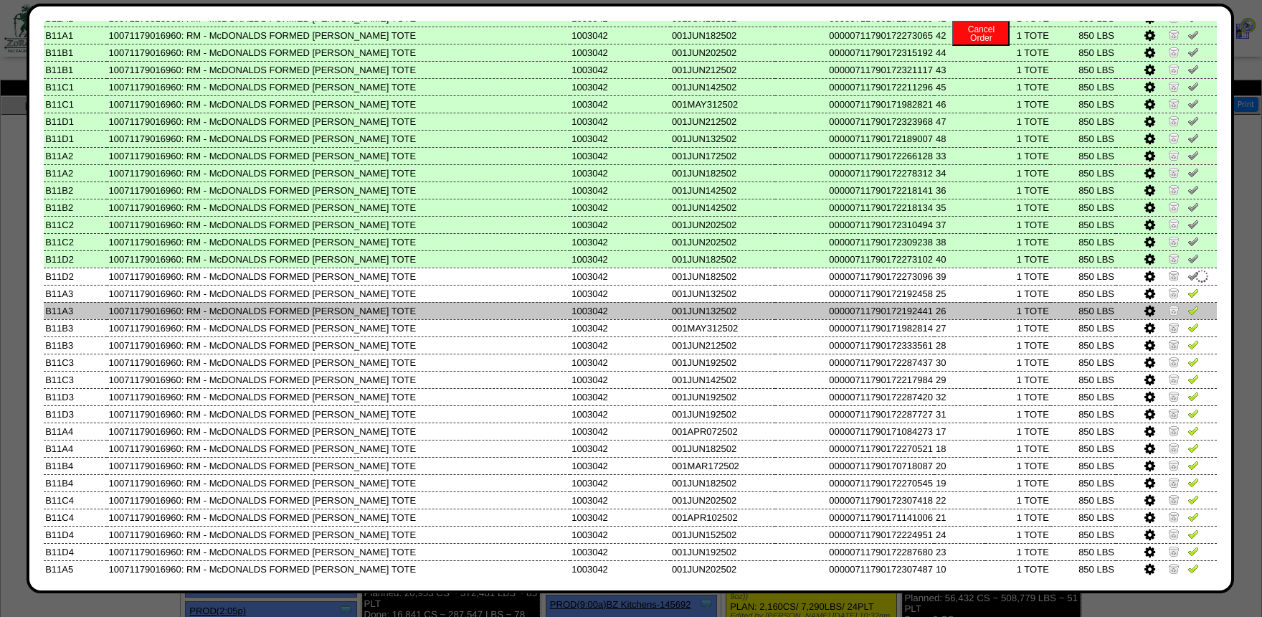
click at [1192, 298] on img at bounding box center [1193, 292] width 11 height 11
click at [1196, 318] on link at bounding box center [1193, 312] width 11 height 11
click at [1196, 314] on img at bounding box center [1202, 311] width 16 height 16
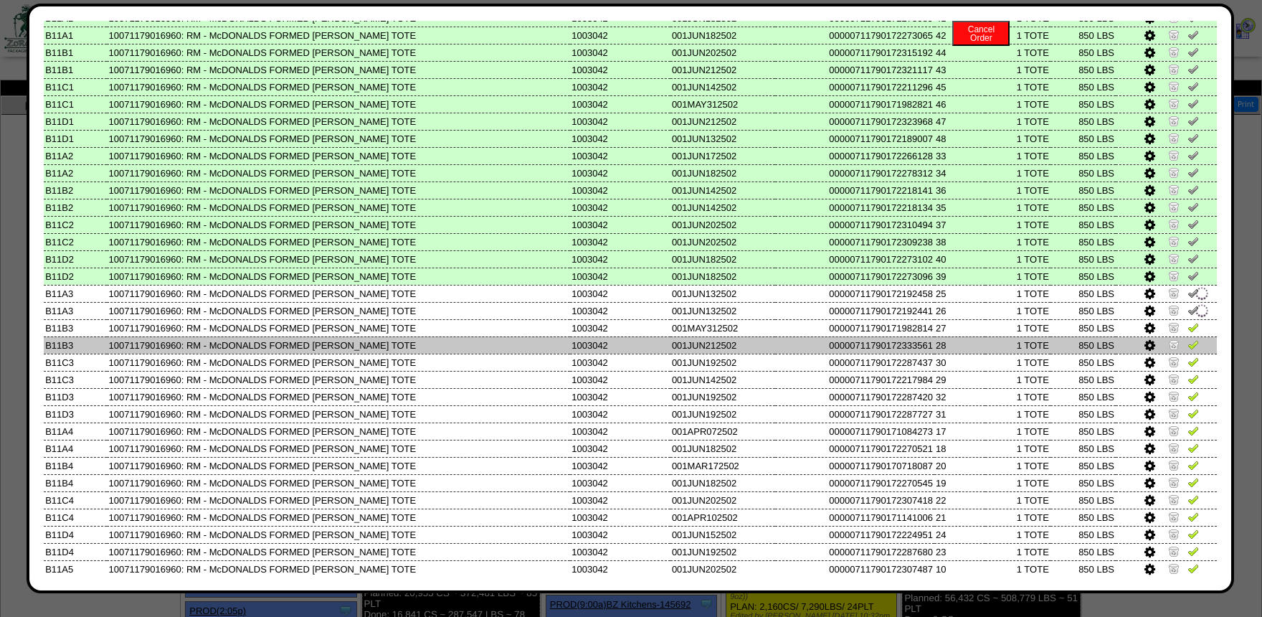
click at [1193, 342] on td at bounding box center [1166, 344] width 101 height 17
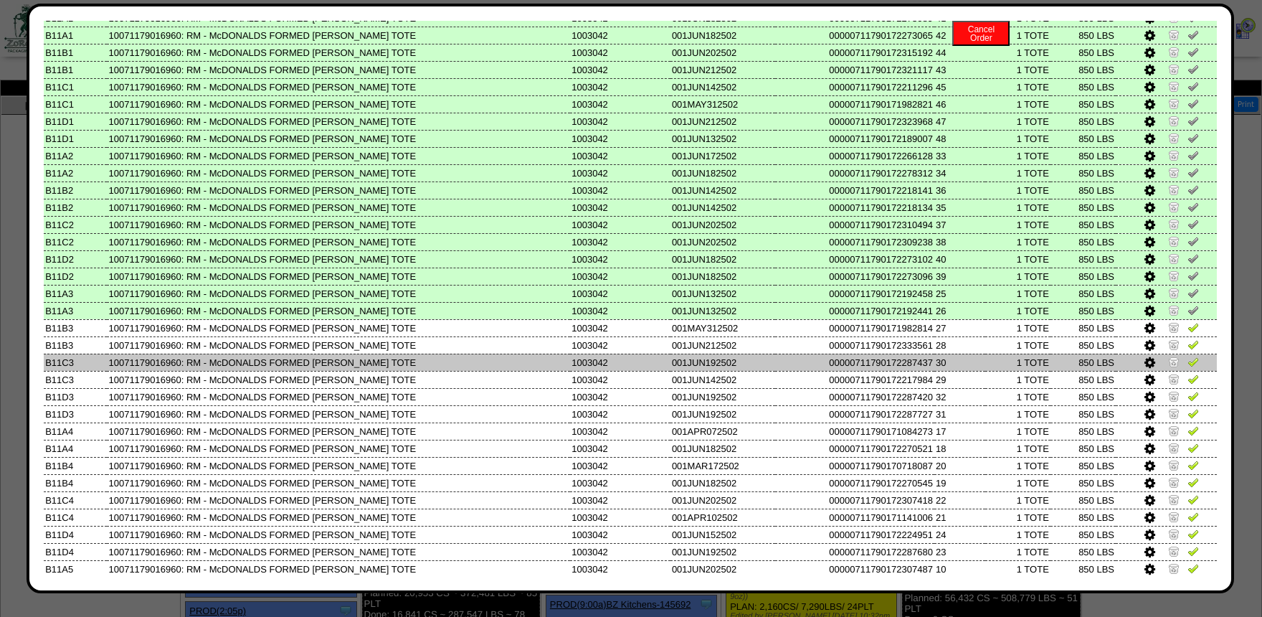
click at [1193, 362] on img at bounding box center [1193, 361] width 11 height 11
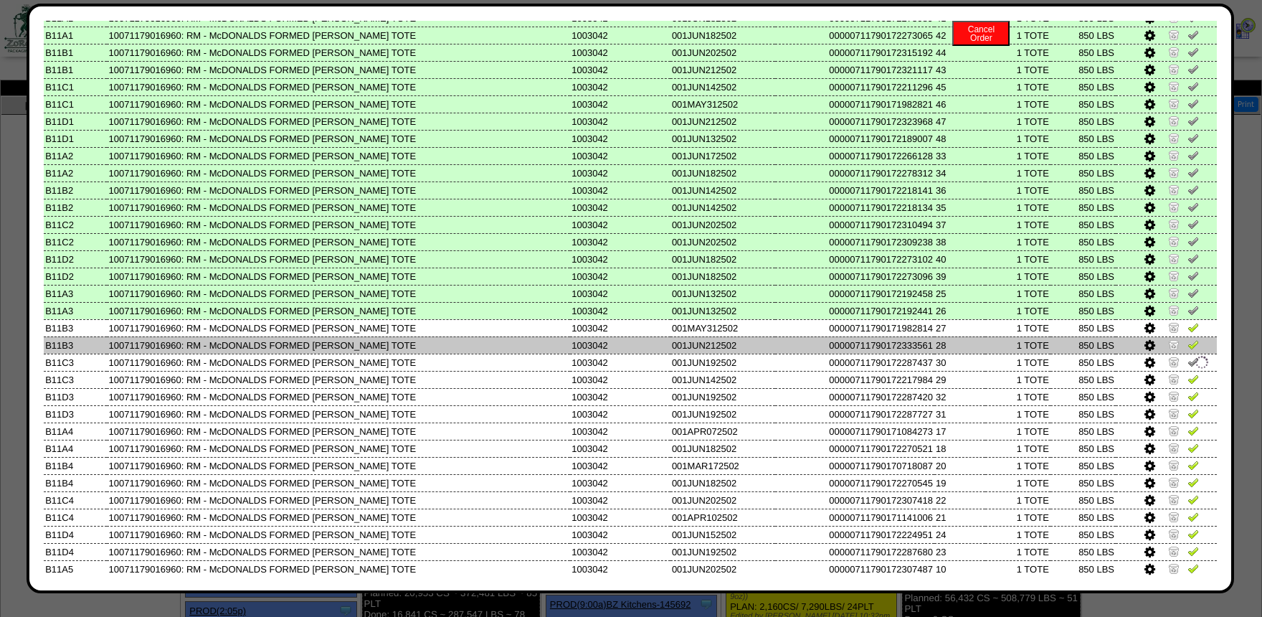
click at [1193, 348] on img at bounding box center [1193, 344] width 11 height 11
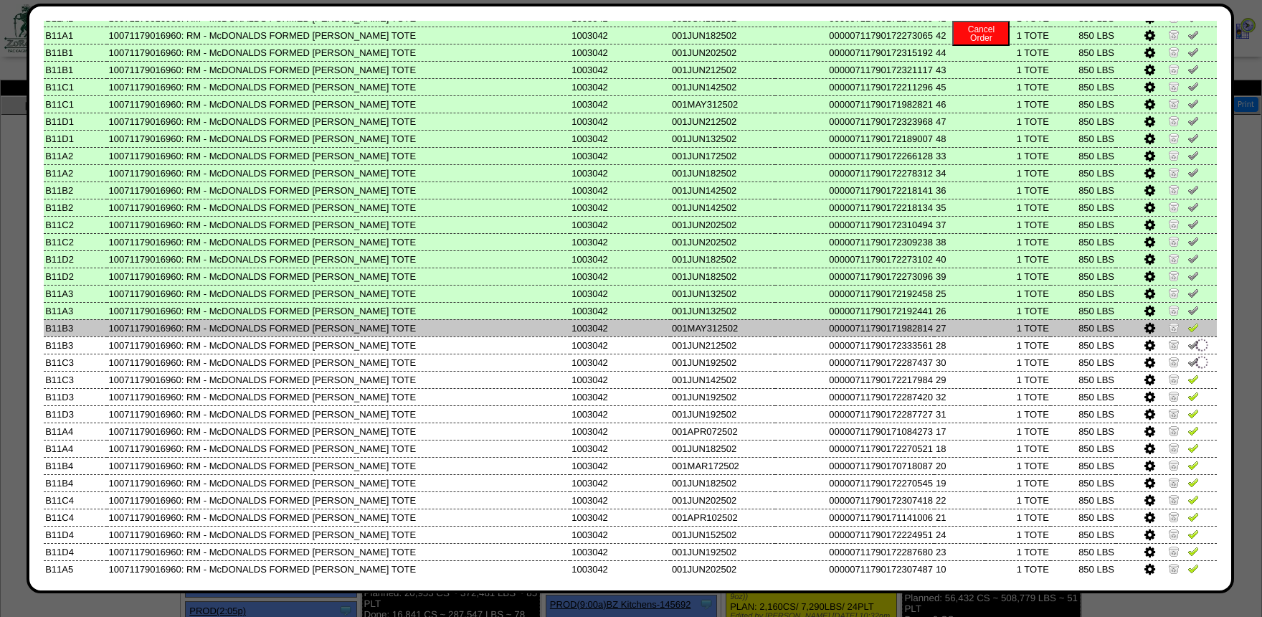
click at [1191, 333] on img at bounding box center [1193, 326] width 11 height 11
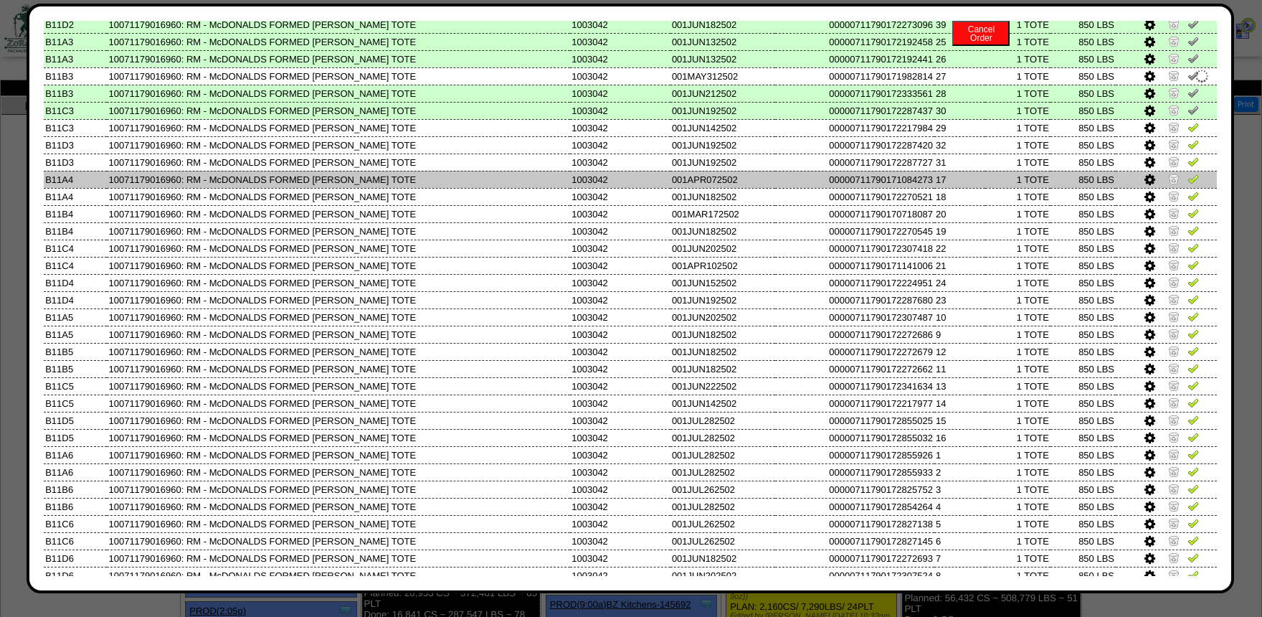
scroll to position [693, 0]
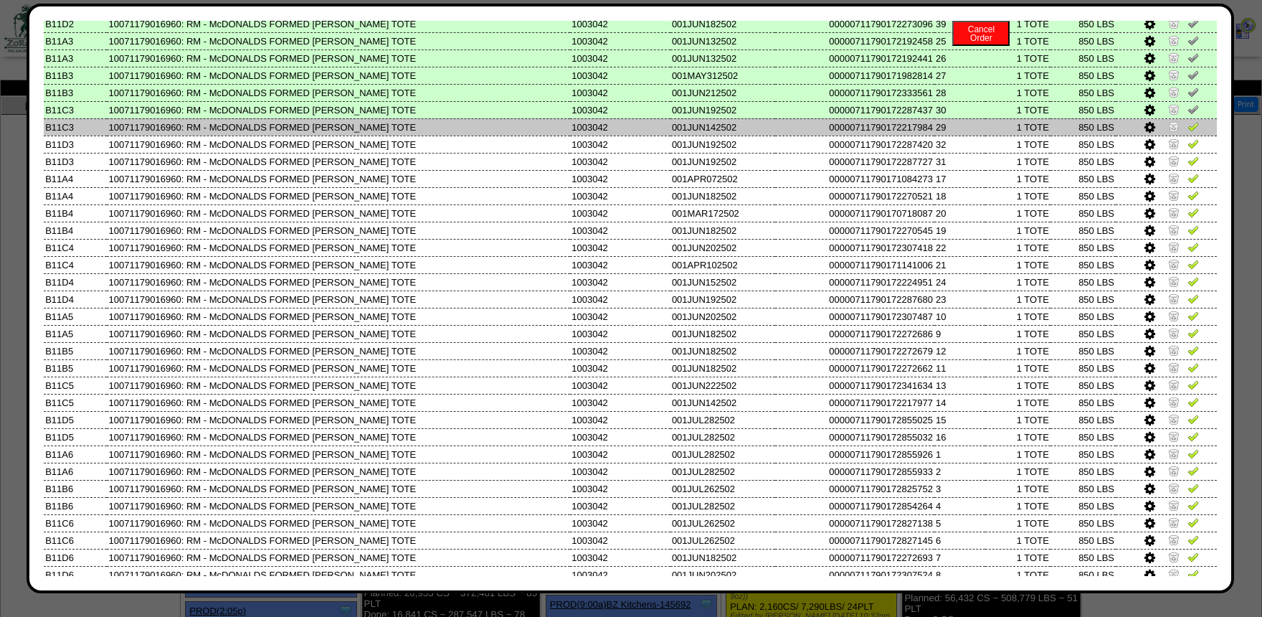
click at [1195, 132] on img at bounding box center [1193, 125] width 11 height 11
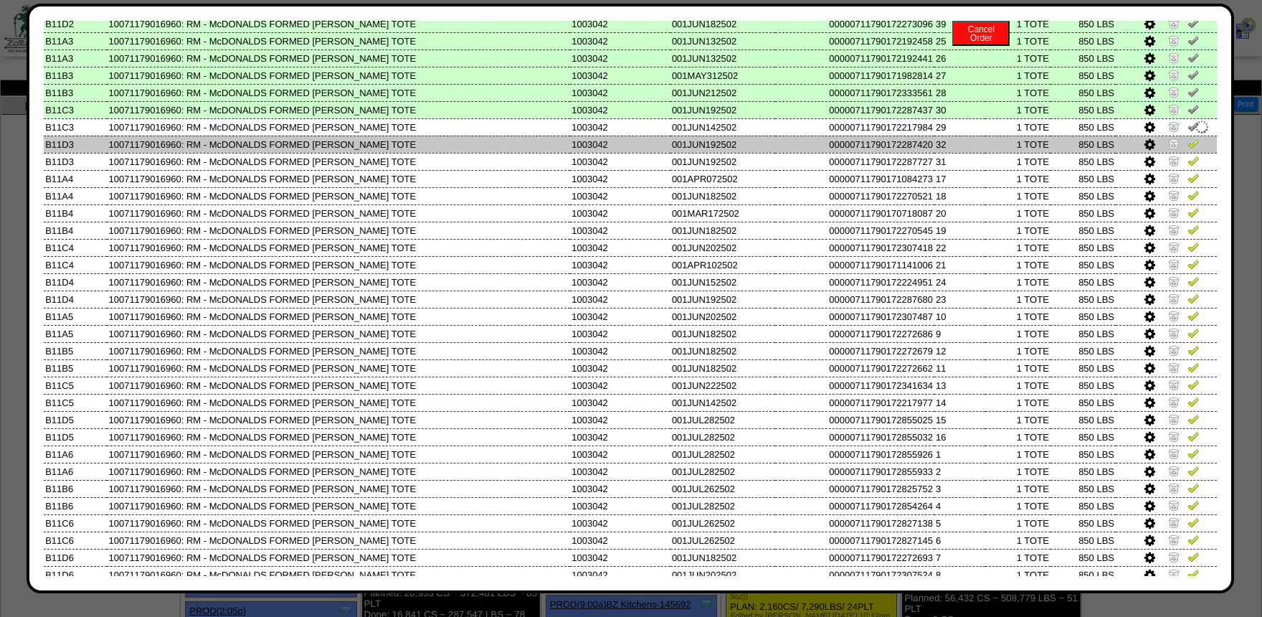
click at [1193, 146] on img at bounding box center [1193, 143] width 11 height 11
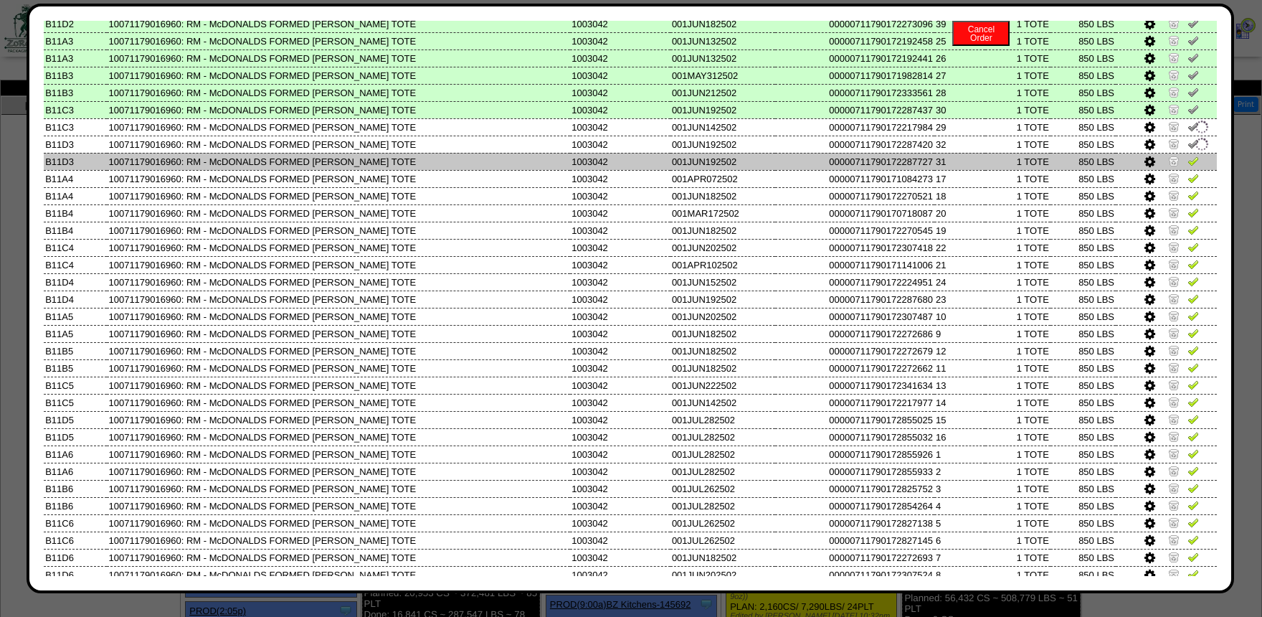
click at [1193, 159] on td at bounding box center [1166, 161] width 101 height 17
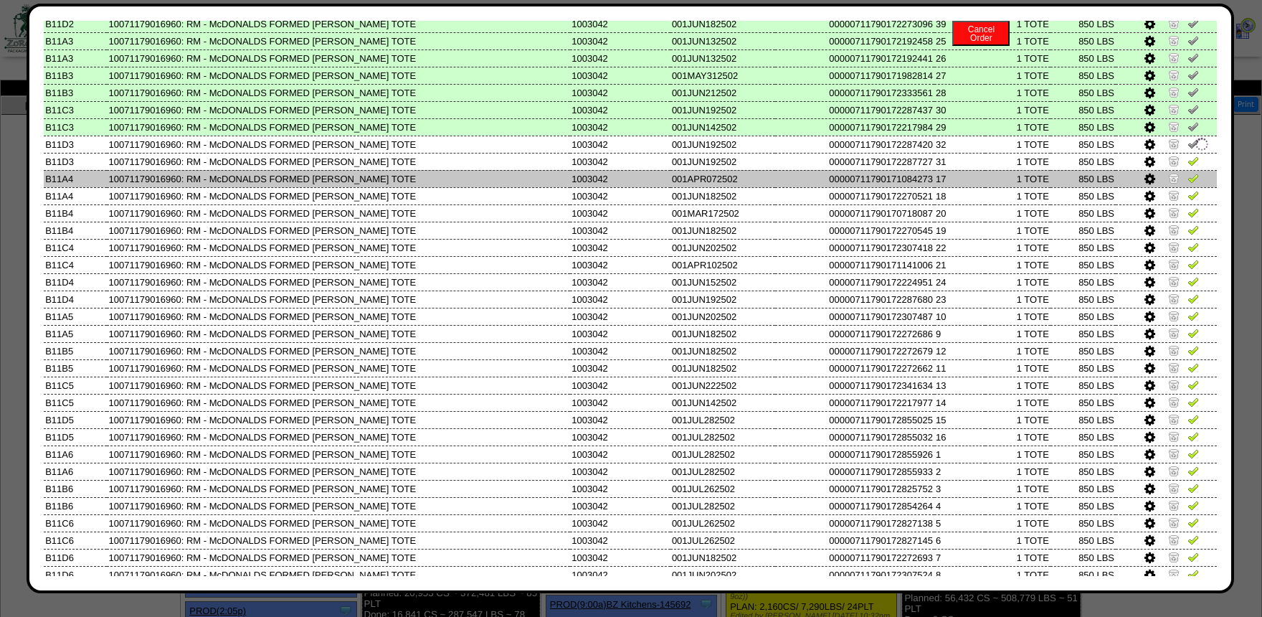
click at [1193, 182] on img at bounding box center [1193, 177] width 11 height 11
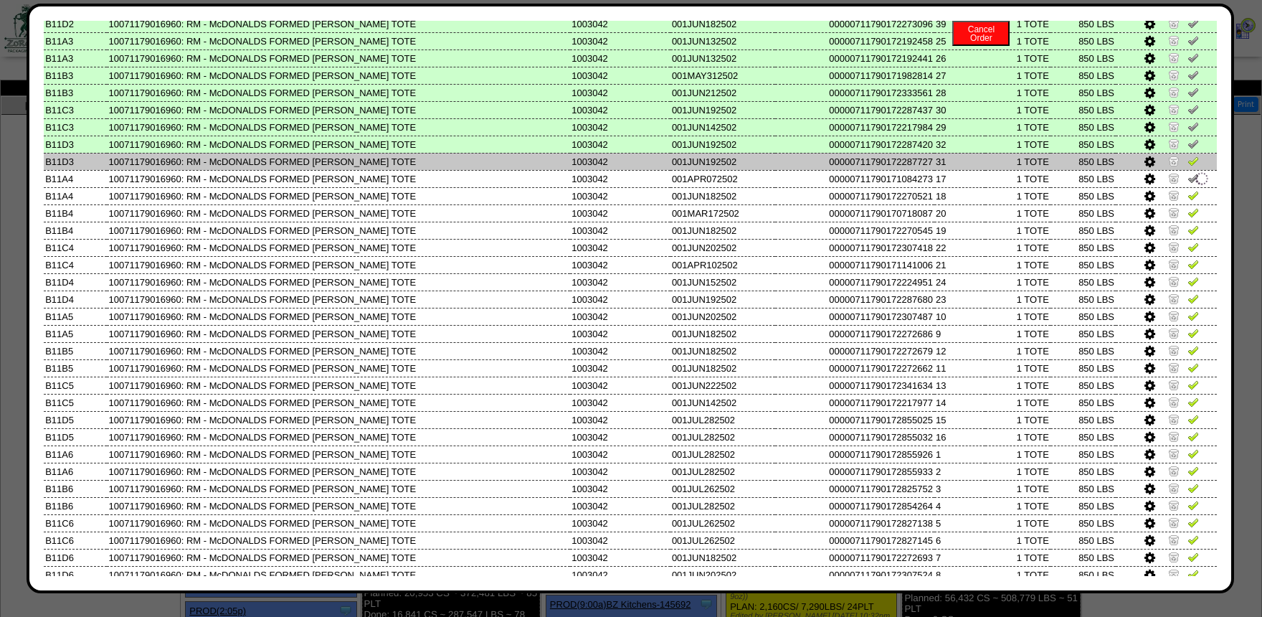
click at [1193, 166] on img at bounding box center [1193, 160] width 11 height 11
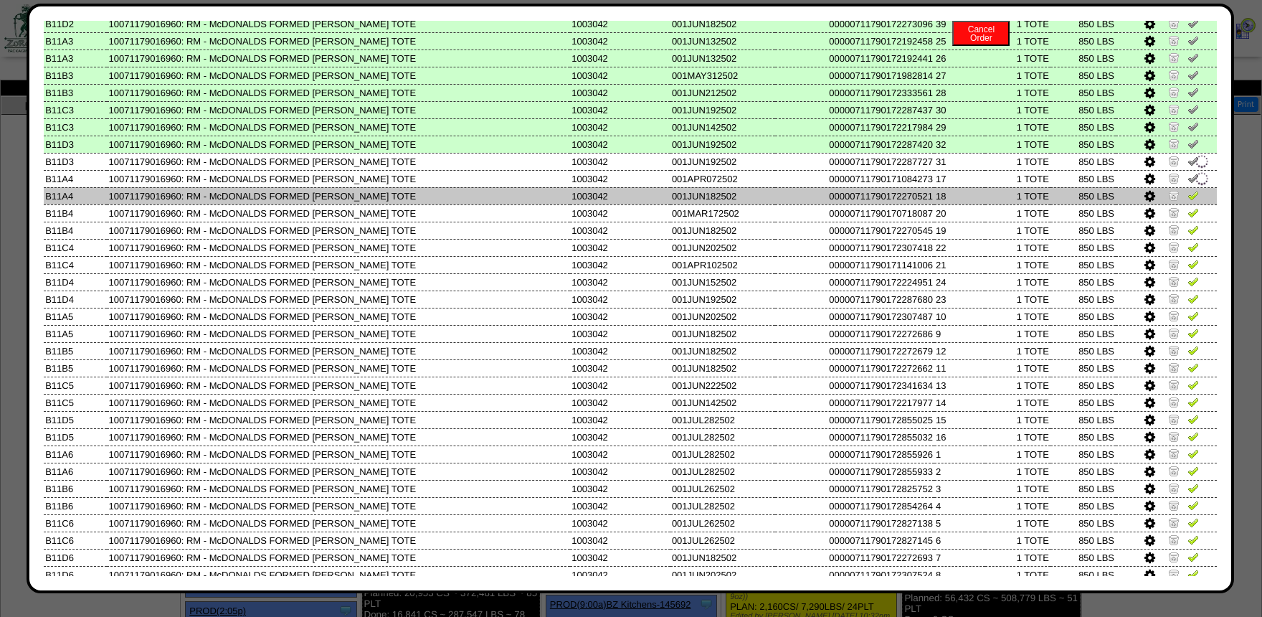
click at [1193, 199] on img at bounding box center [1193, 194] width 11 height 11
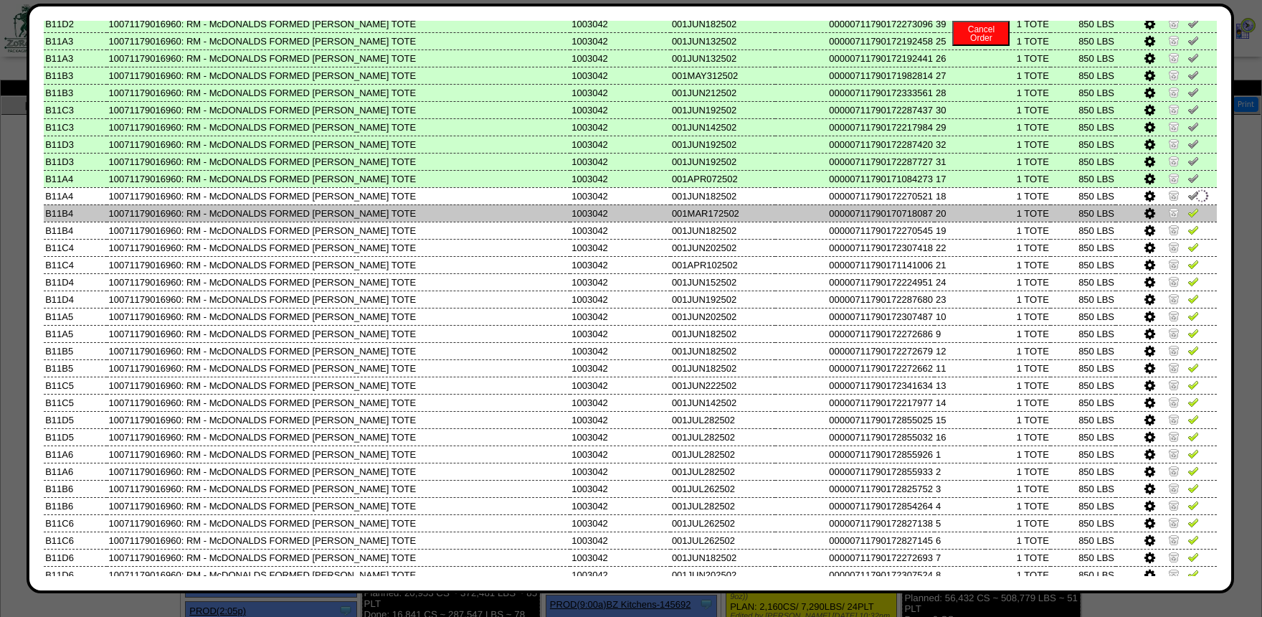
click at [1193, 216] on img at bounding box center [1193, 212] width 11 height 11
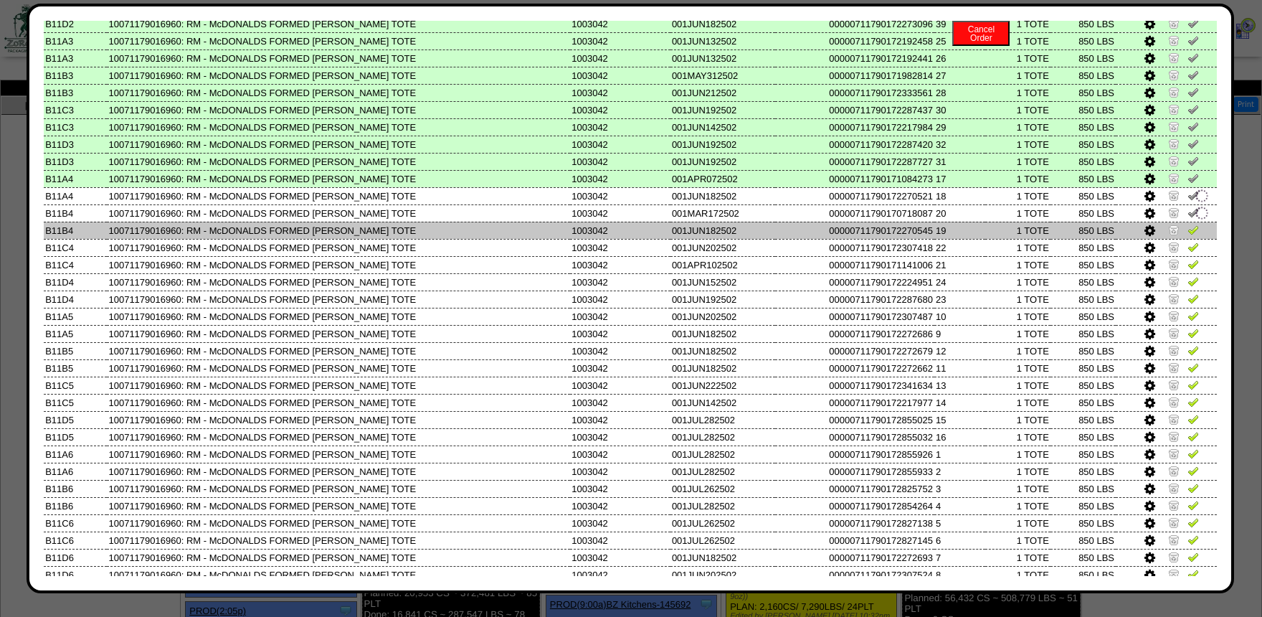
click at [1191, 235] on img at bounding box center [1193, 229] width 11 height 11
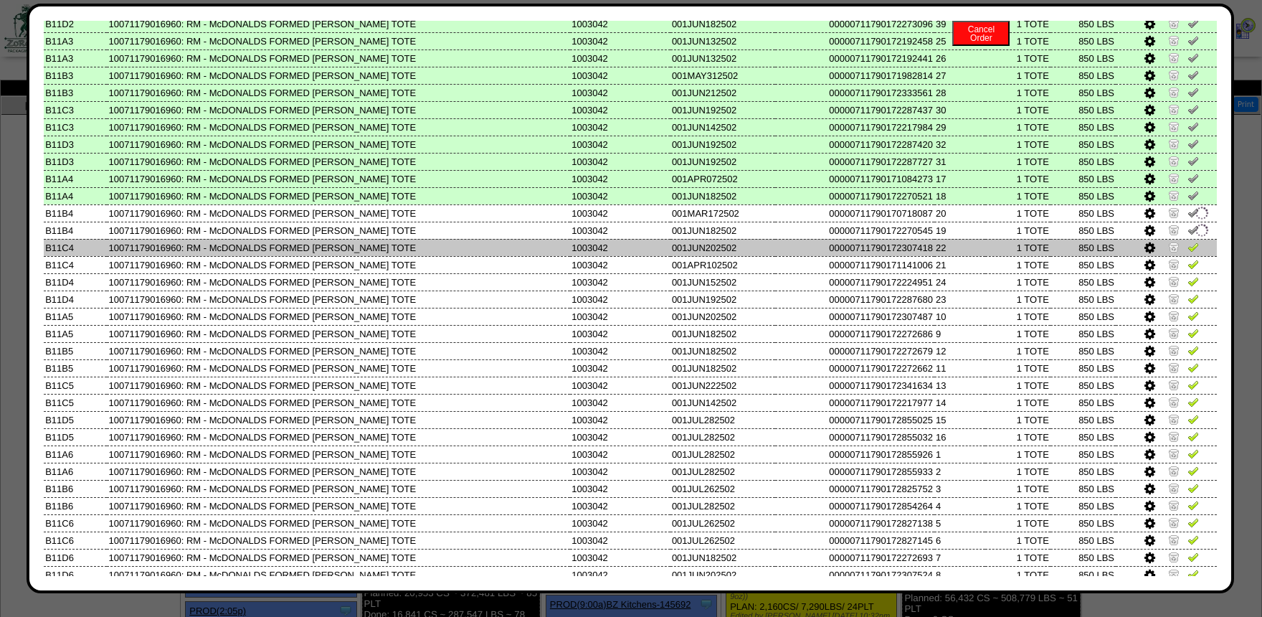
click at [1193, 252] on img at bounding box center [1193, 246] width 11 height 11
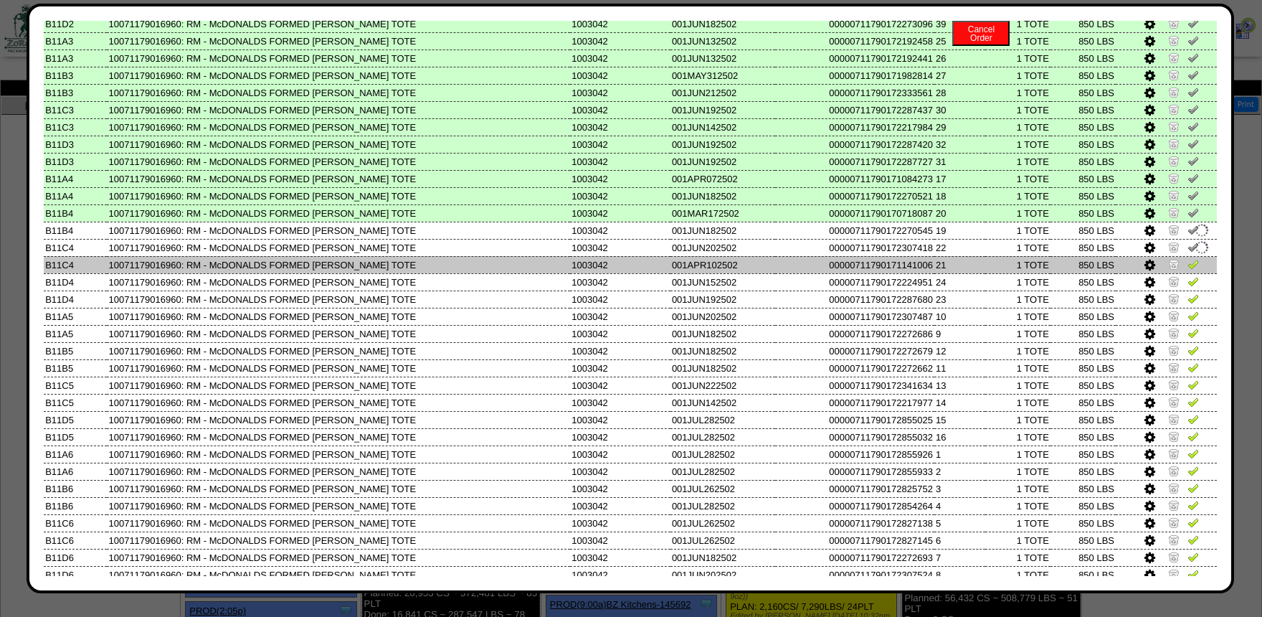
click at [1192, 269] on img at bounding box center [1193, 263] width 11 height 11
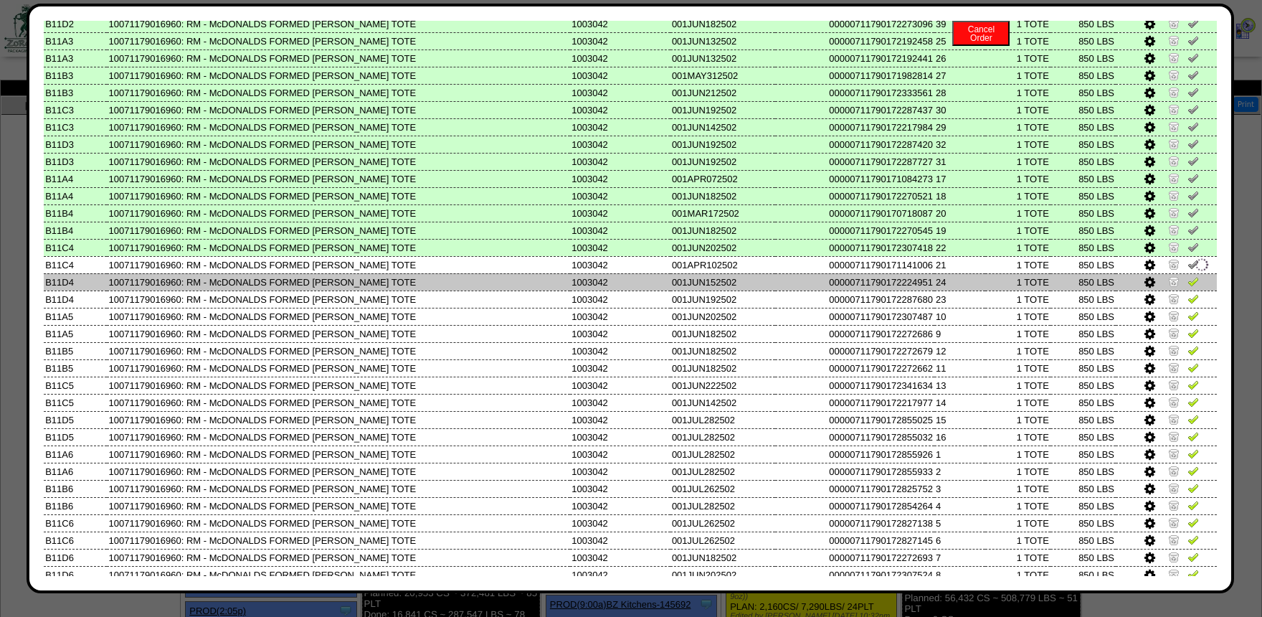
click at [1193, 285] on img at bounding box center [1193, 280] width 11 height 11
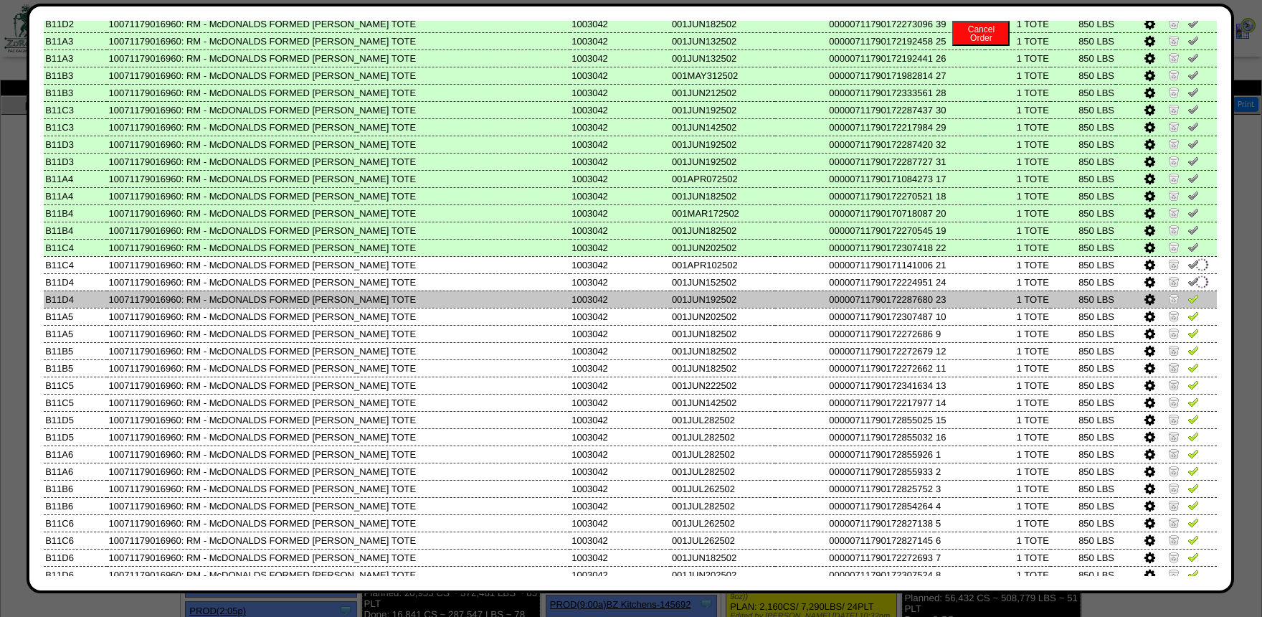
click at [1195, 304] on img at bounding box center [1193, 298] width 11 height 11
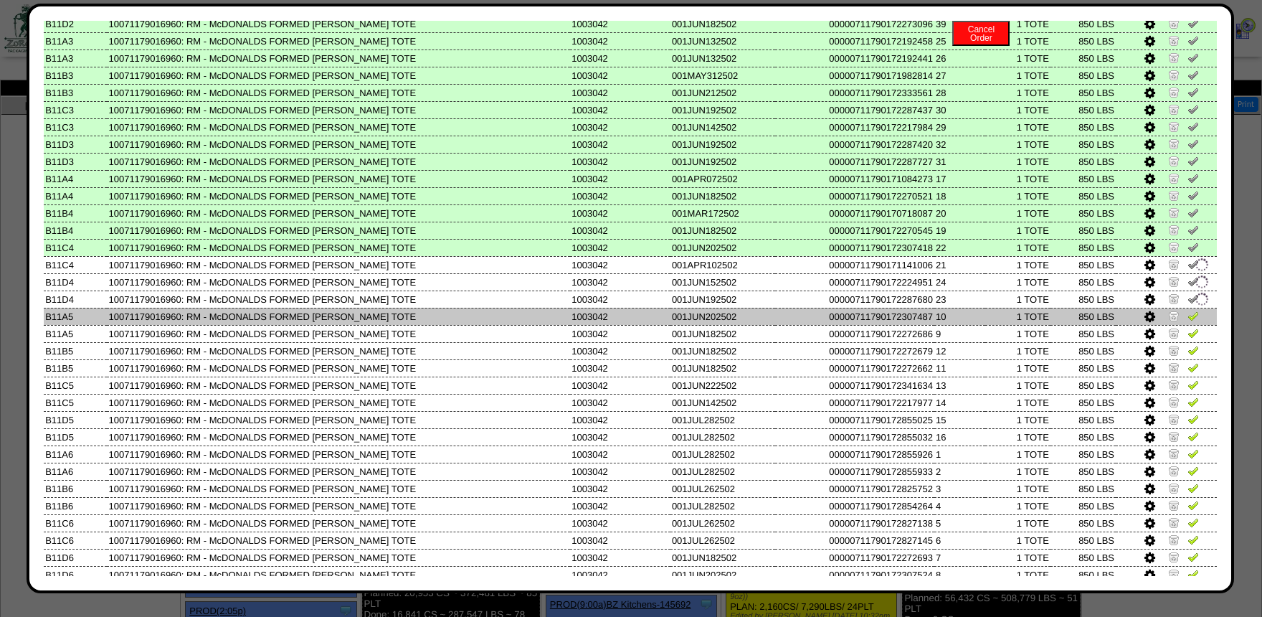
click at [1196, 321] on img at bounding box center [1193, 315] width 11 height 11
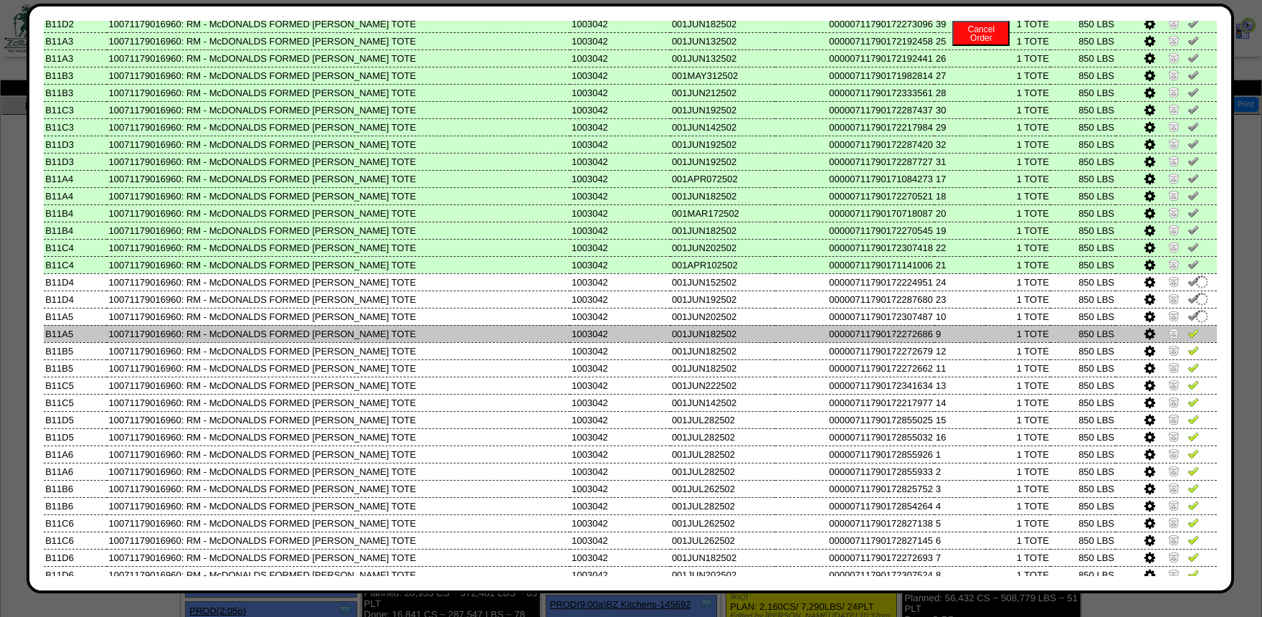
click at [1193, 339] on img at bounding box center [1193, 332] width 11 height 11
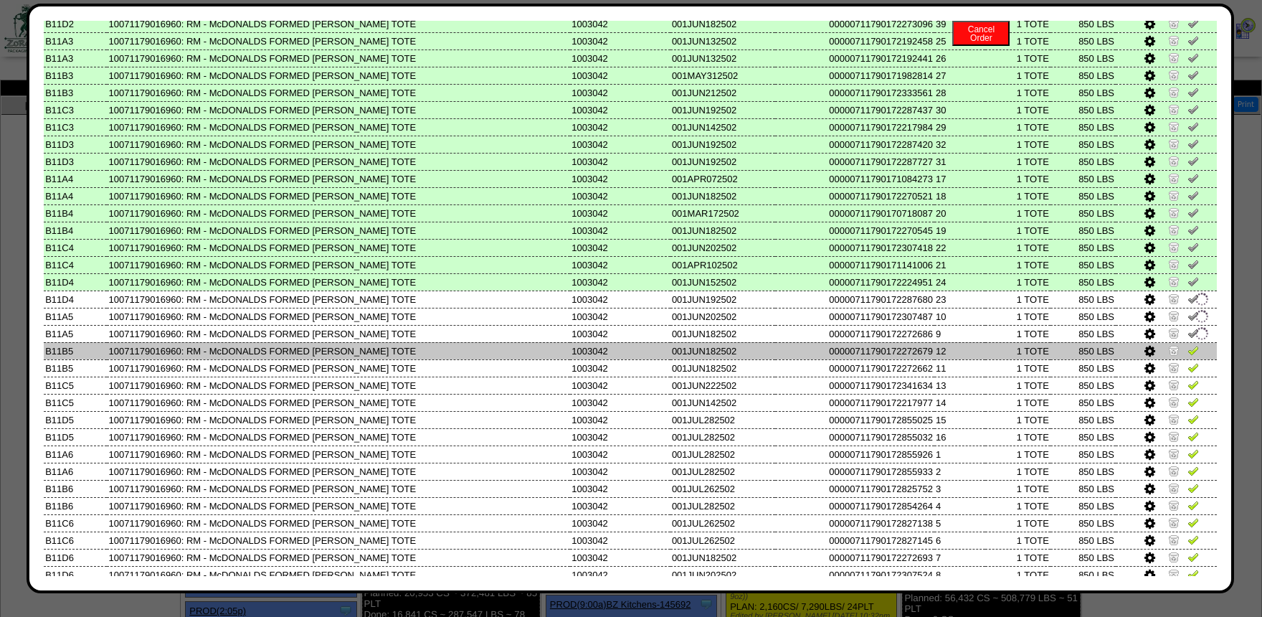
click at [1193, 356] on img at bounding box center [1193, 349] width 11 height 11
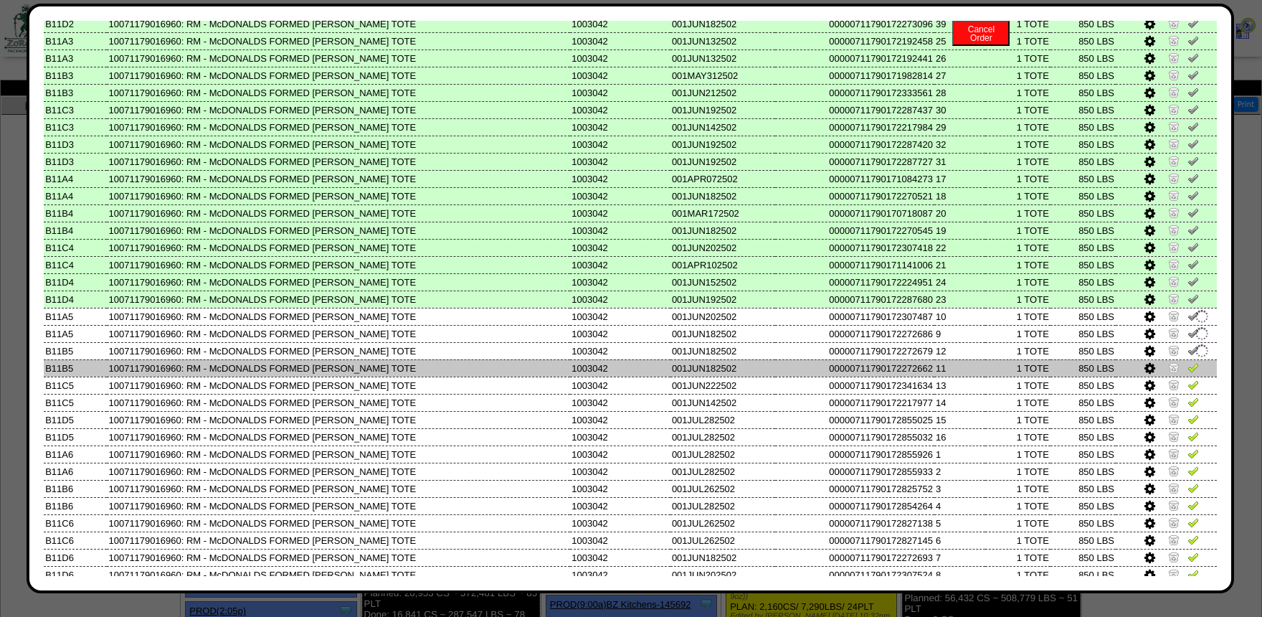
click at [1194, 375] on link at bounding box center [1193, 369] width 11 height 11
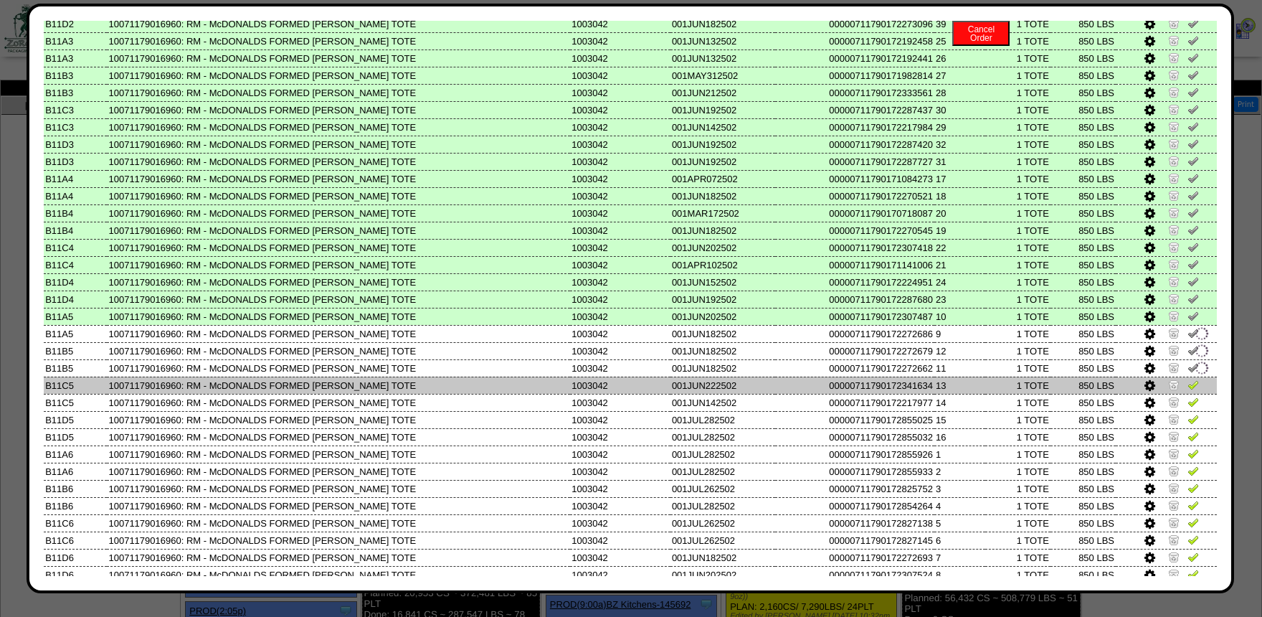
click at [1195, 394] on td at bounding box center [1166, 385] width 101 height 17
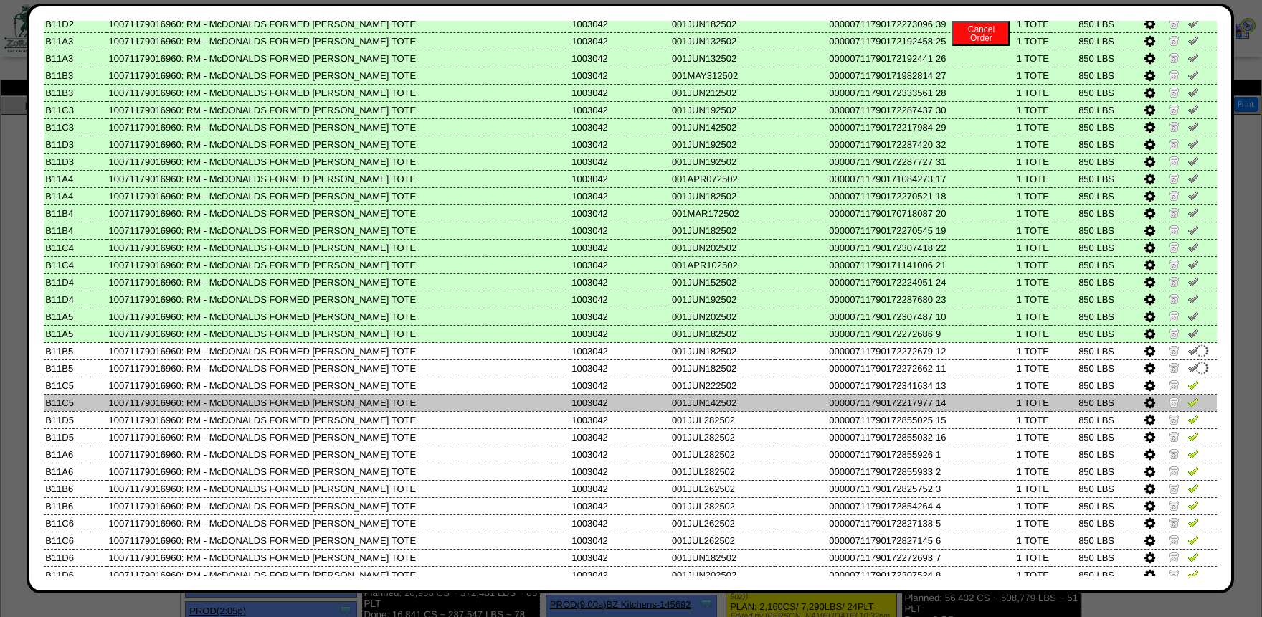
click at [1192, 407] on img at bounding box center [1193, 401] width 11 height 11
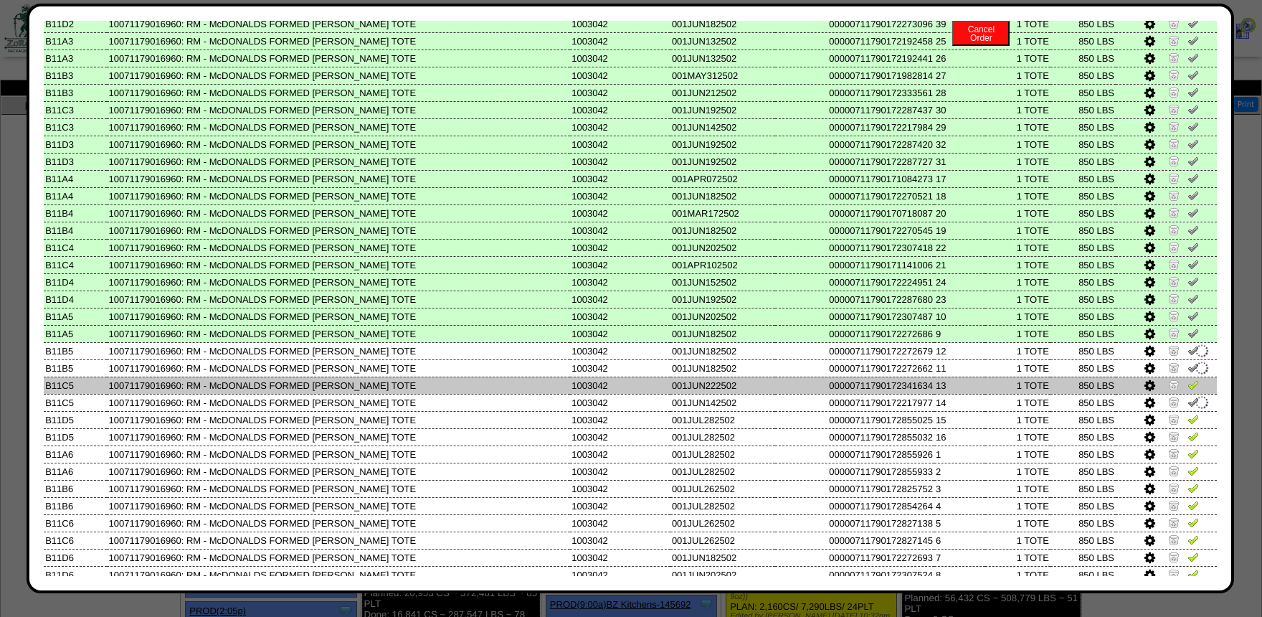
click at [1188, 390] on img at bounding box center [1193, 384] width 11 height 11
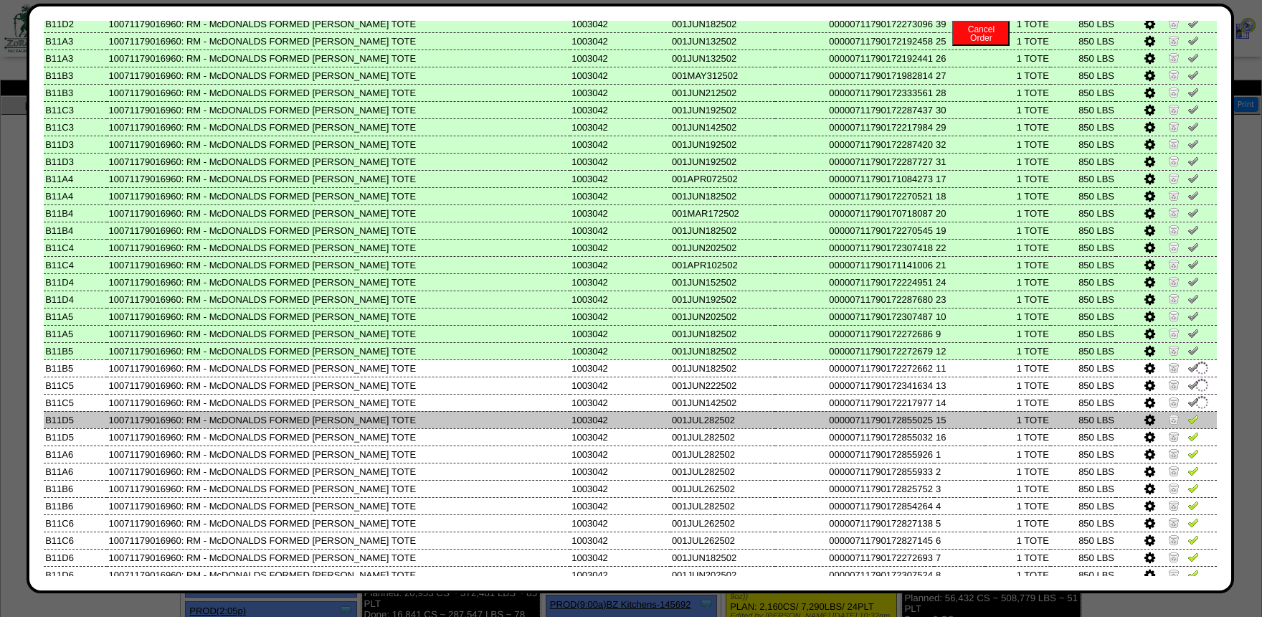
click at [1192, 425] on img at bounding box center [1193, 418] width 11 height 11
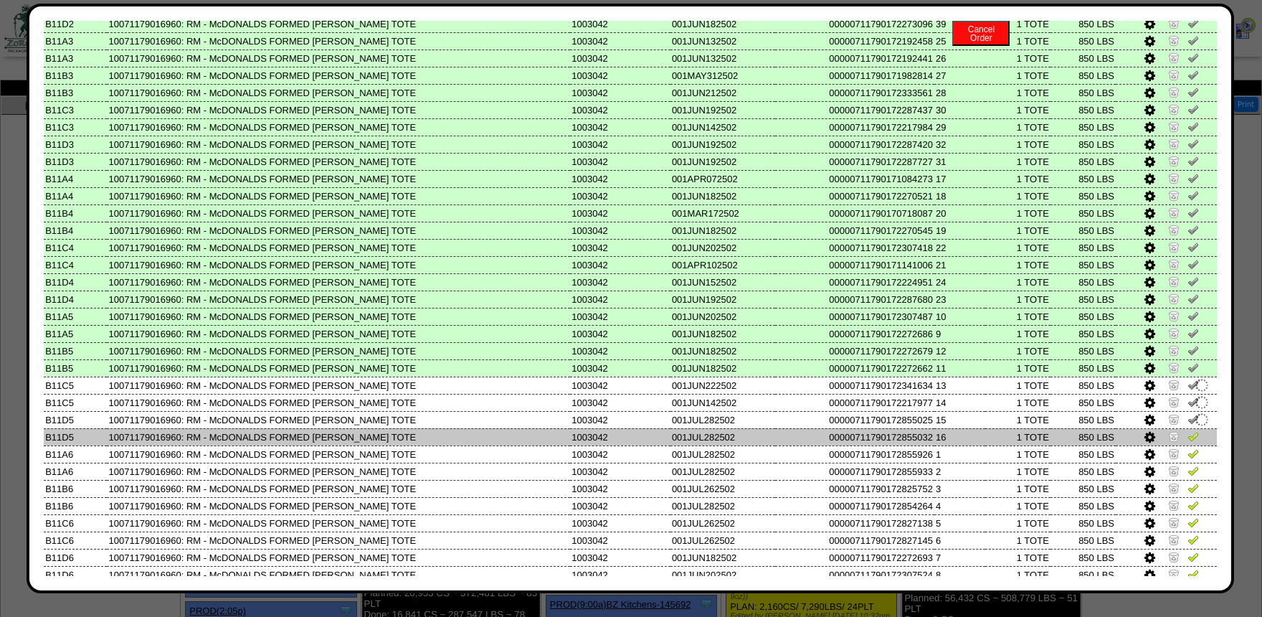
click at [1193, 438] on img at bounding box center [1193, 435] width 11 height 11
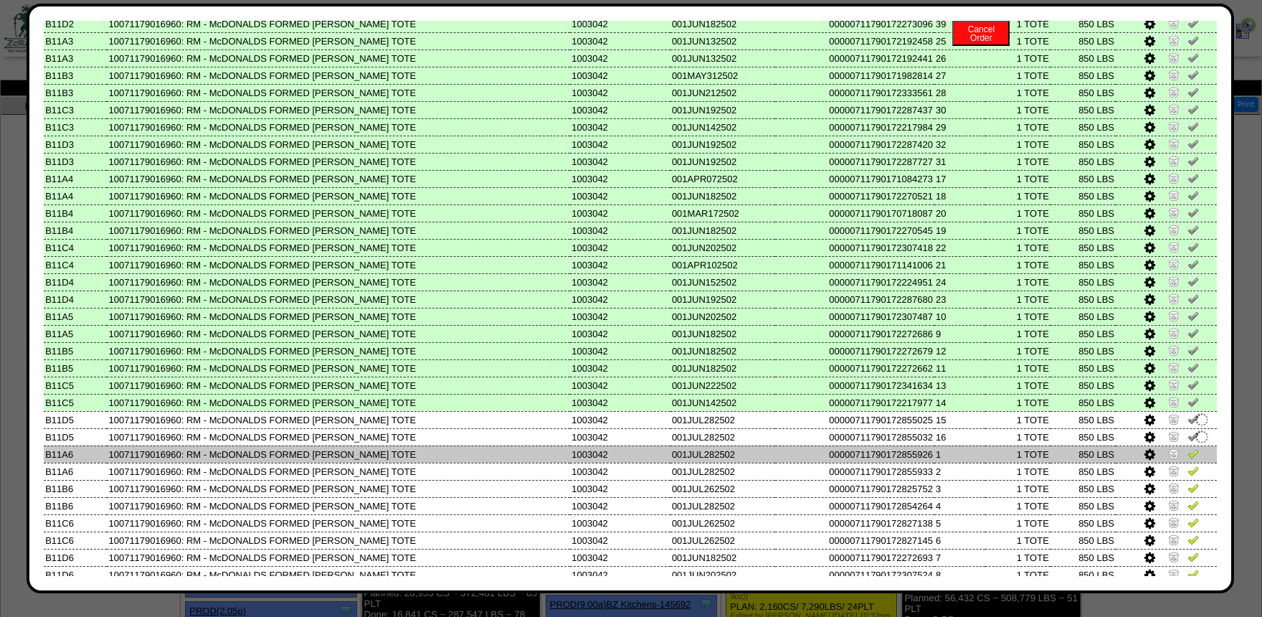
click at [1188, 459] on img at bounding box center [1193, 453] width 11 height 11
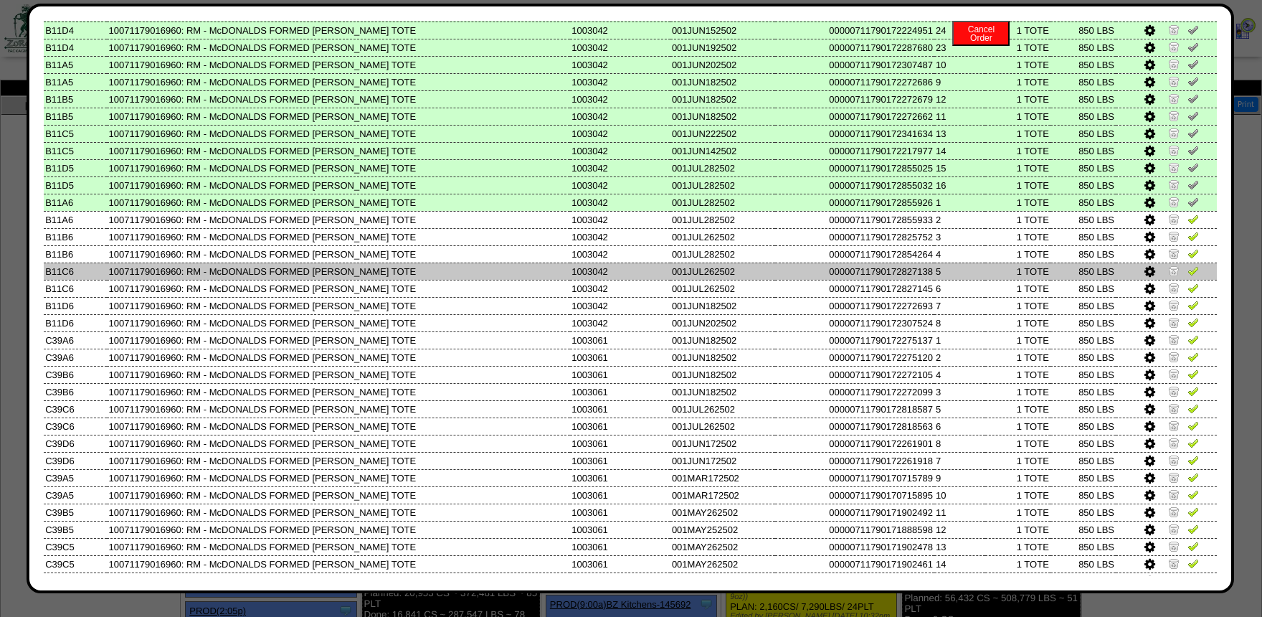
scroll to position [945, 0]
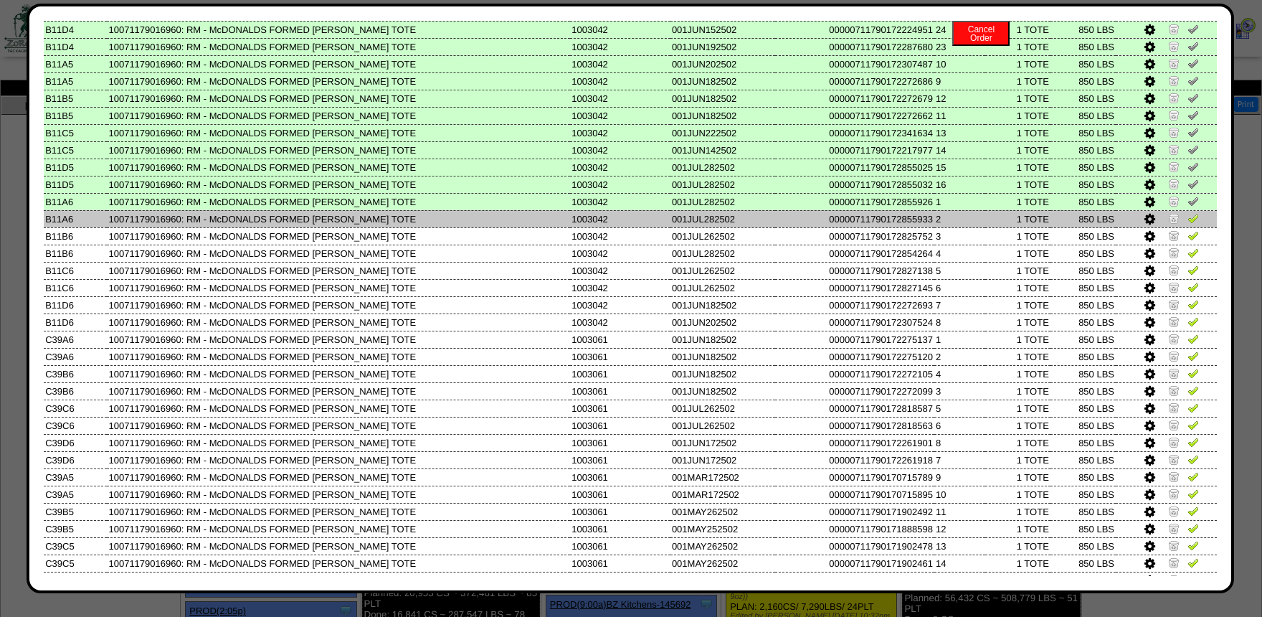
click at [1193, 224] on img at bounding box center [1193, 217] width 11 height 11
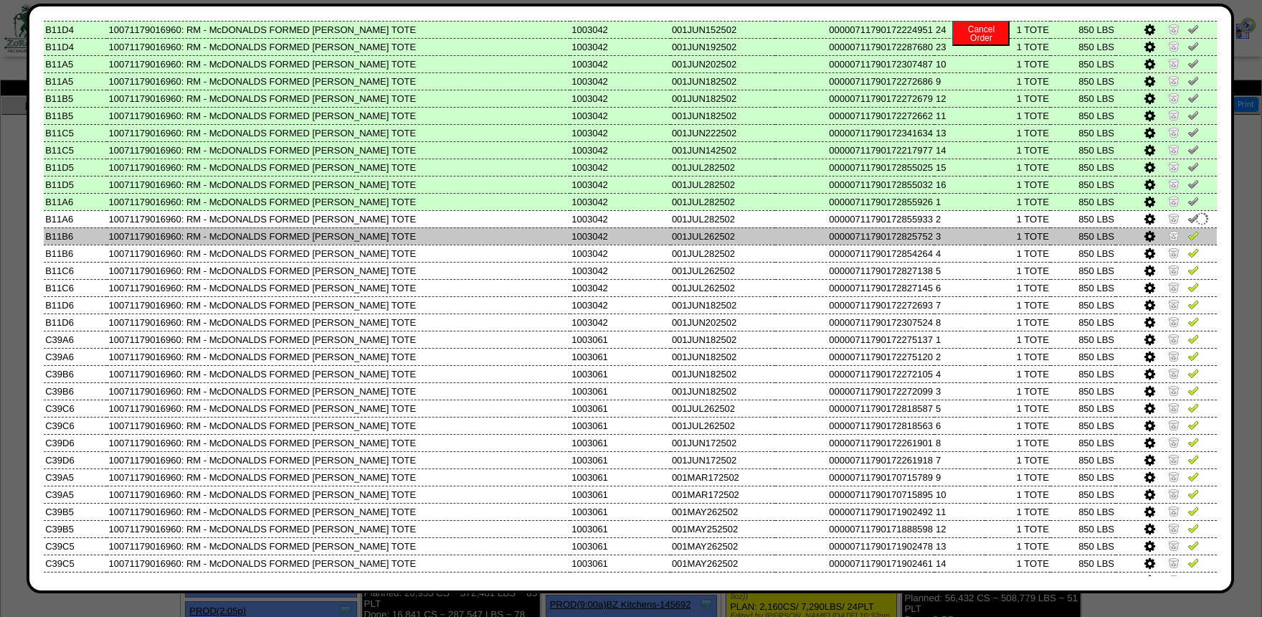
click at [1193, 239] on img at bounding box center [1193, 234] width 11 height 11
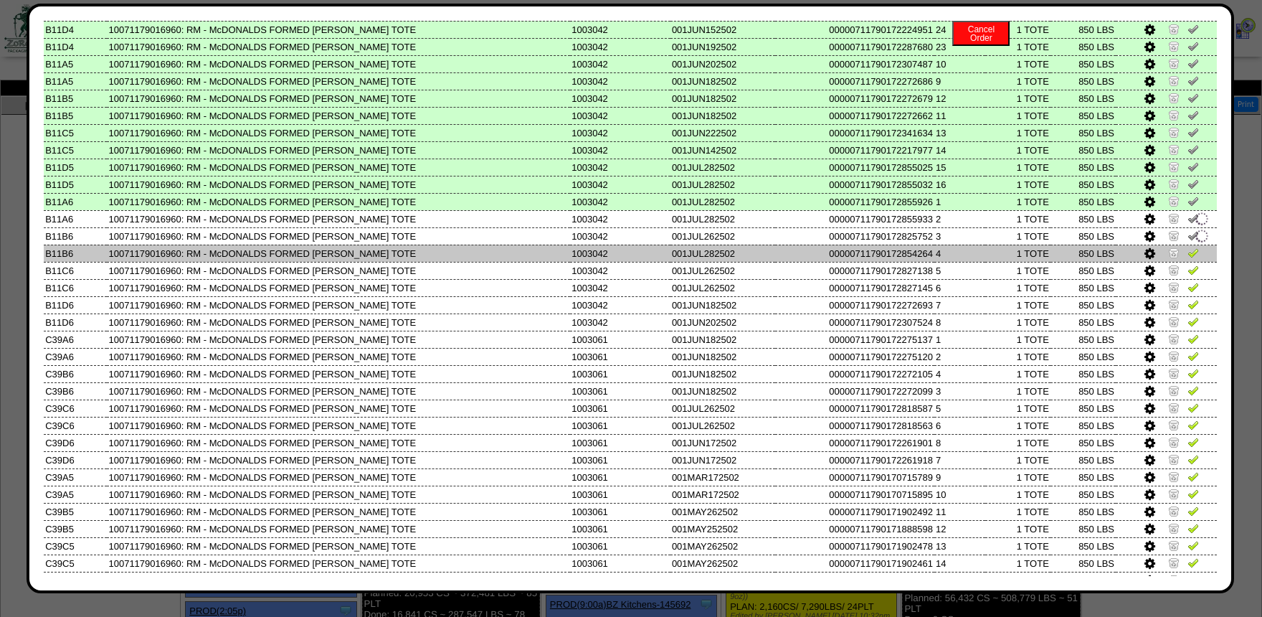
click at [1191, 258] on img at bounding box center [1193, 252] width 11 height 11
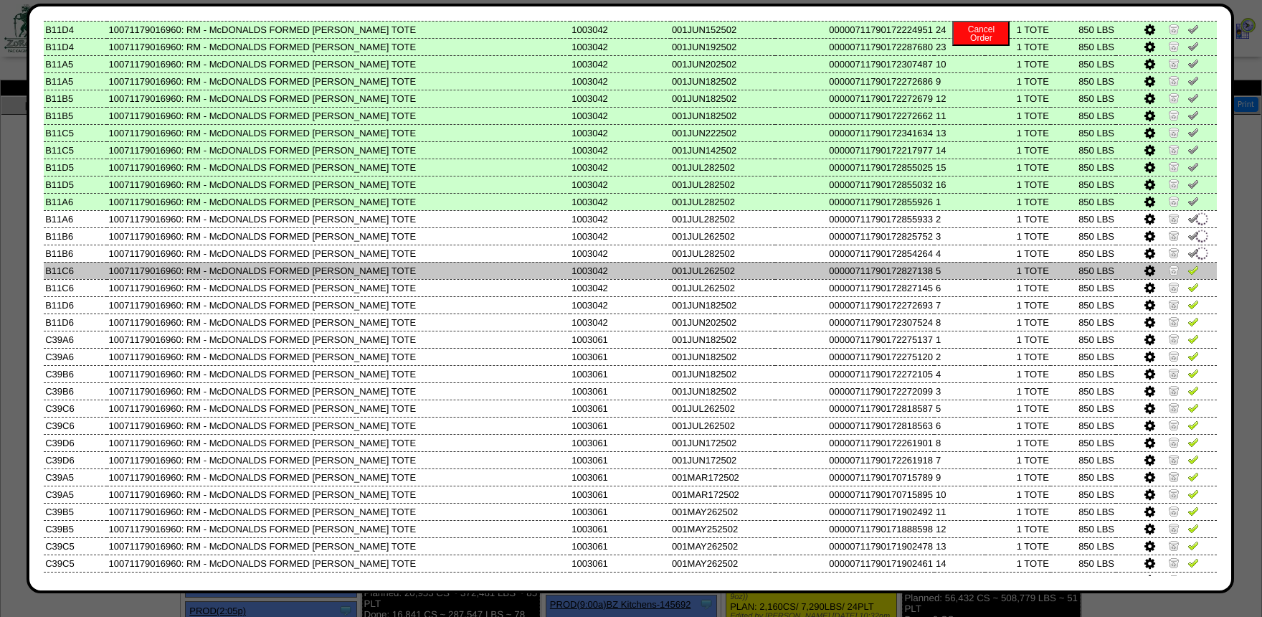
click at [1191, 275] on img at bounding box center [1193, 269] width 11 height 11
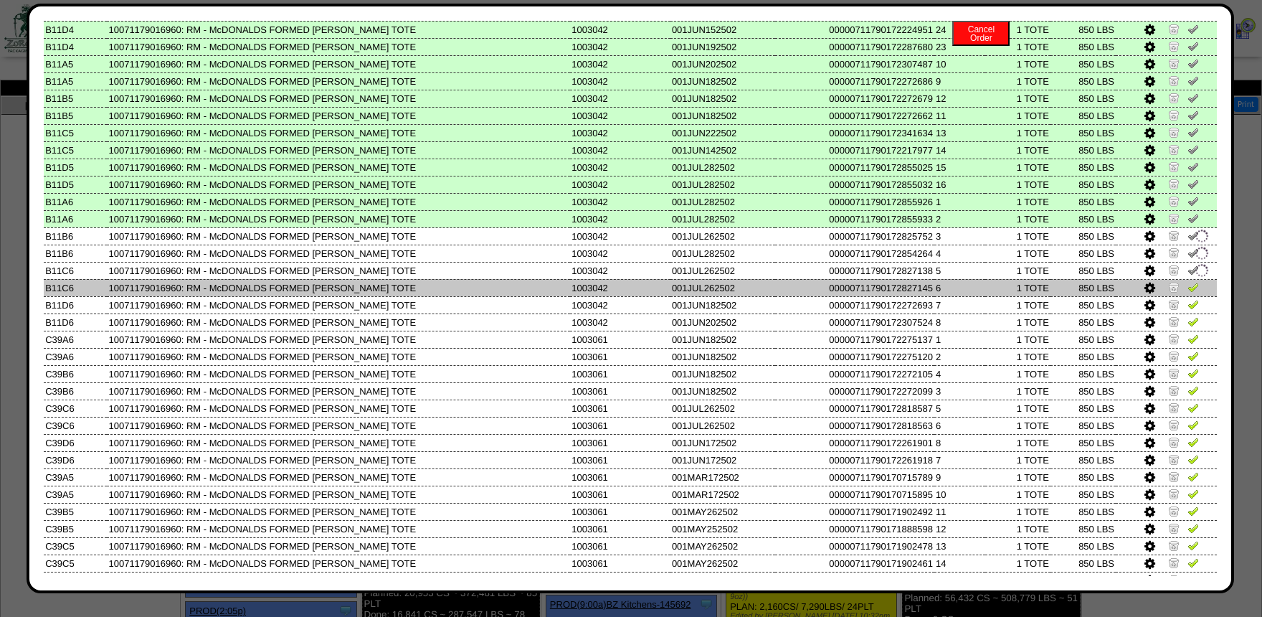
click at [1193, 296] on td at bounding box center [1166, 287] width 101 height 17
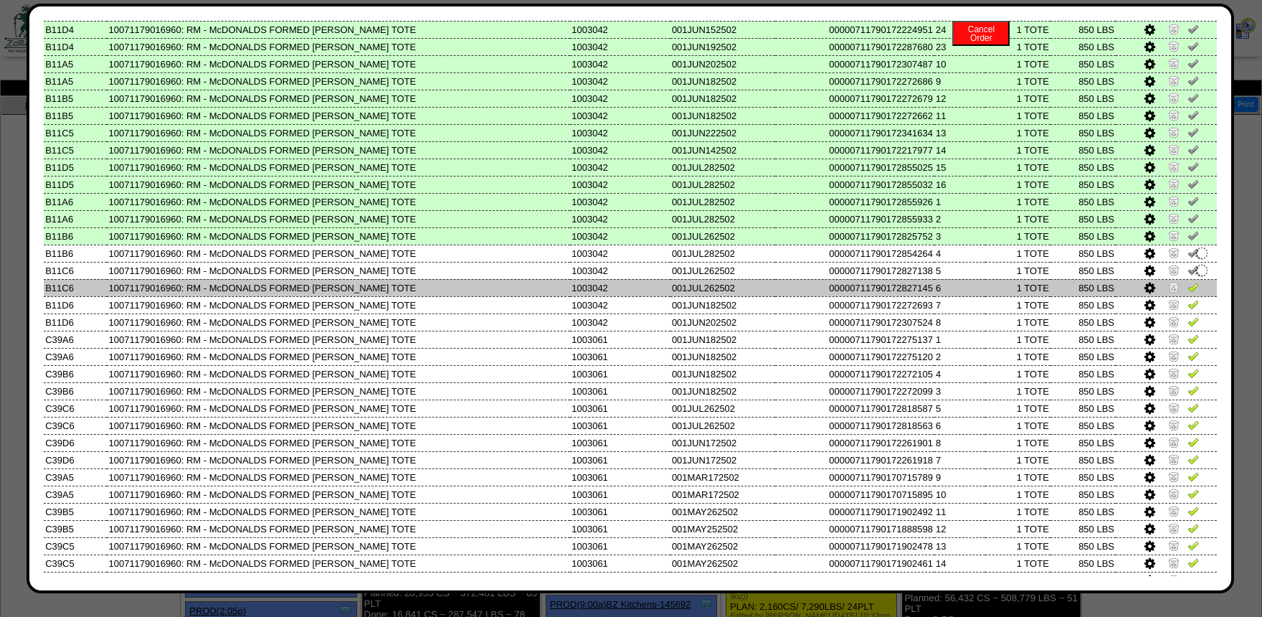
click at [1193, 290] on img at bounding box center [1193, 286] width 11 height 11
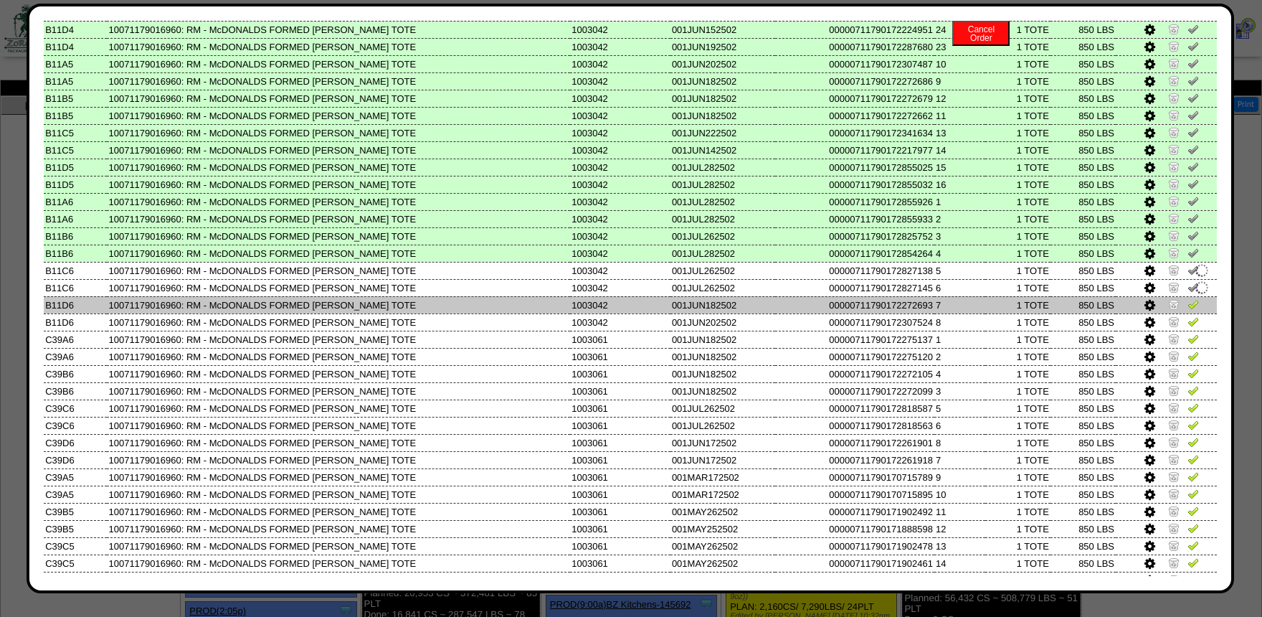
click at [1192, 310] on img at bounding box center [1193, 303] width 11 height 11
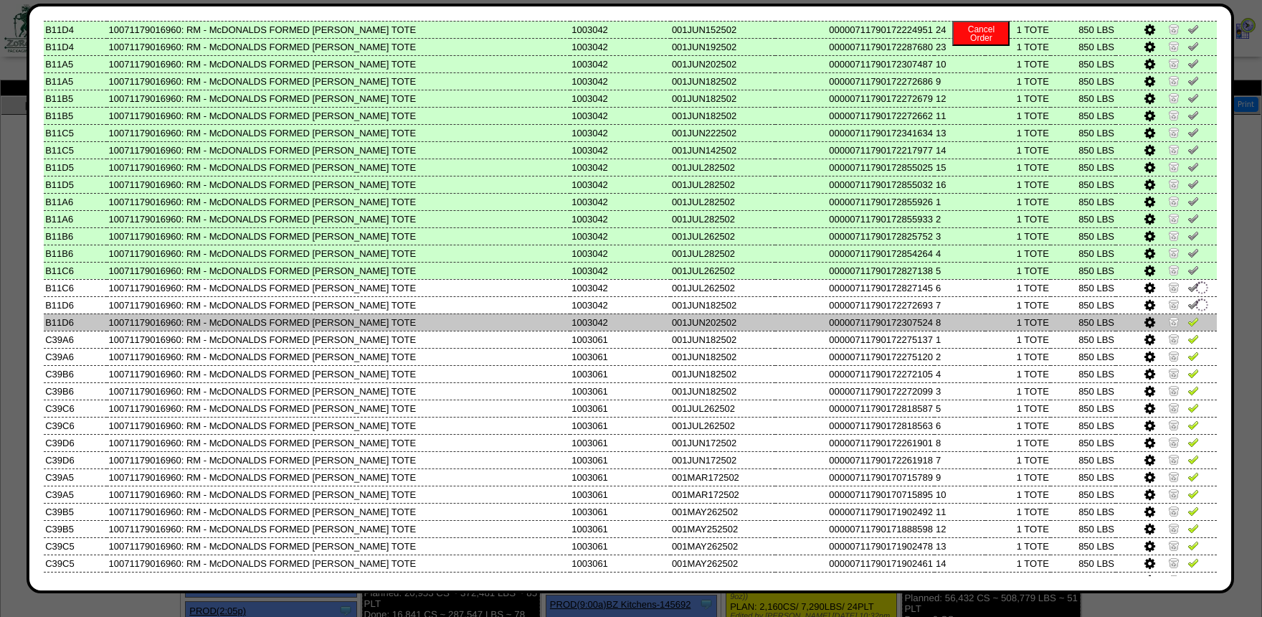
click at [1191, 327] on img at bounding box center [1193, 321] width 11 height 11
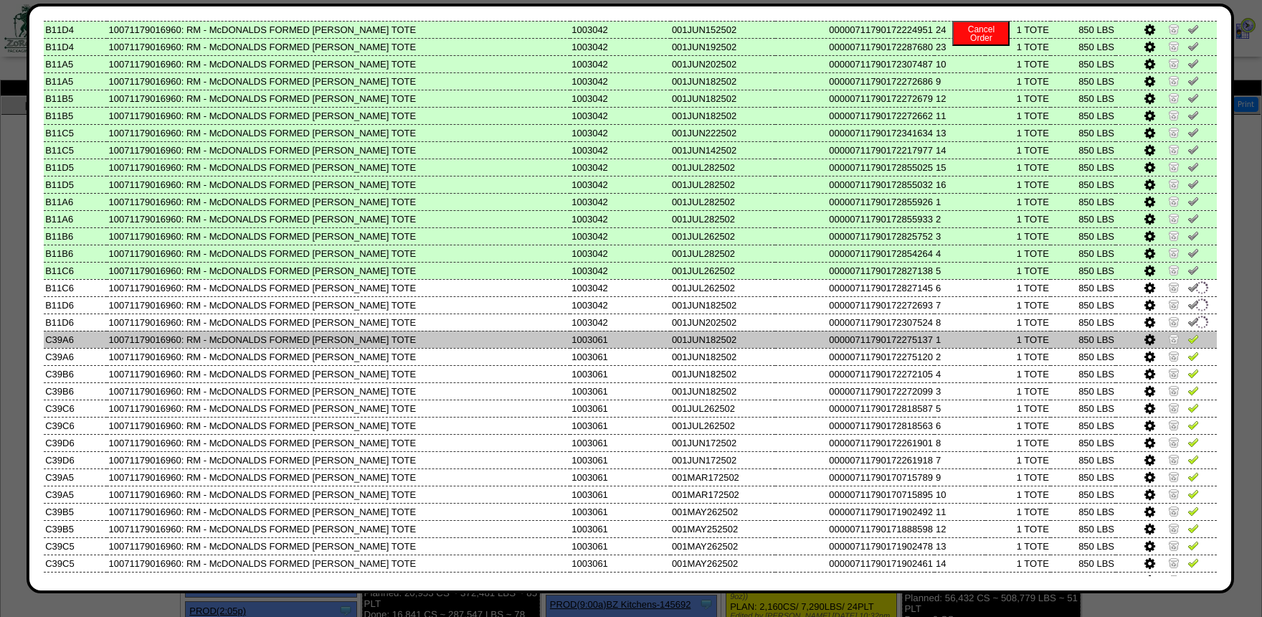
click at [1193, 344] on img at bounding box center [1193, 338] width 11 height 11
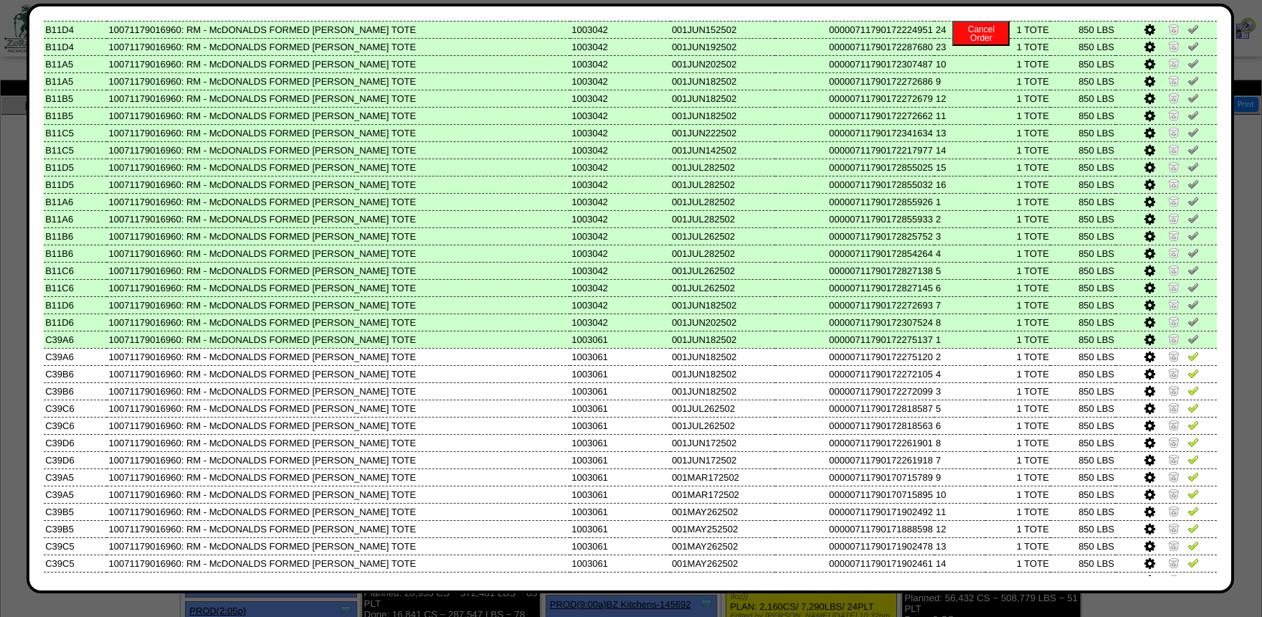
click at [1193, 342] on img at bounding box center [1193, 338] width 11 height 11
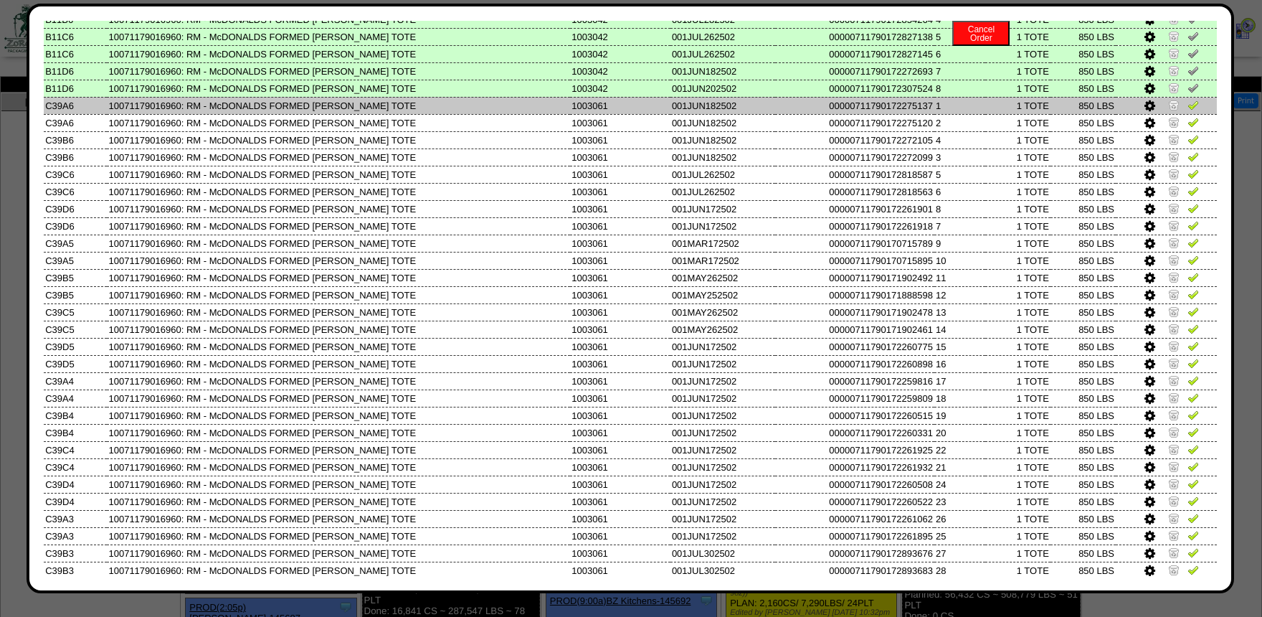
scroll to position [1178, 0]
click at [1174, 111] on img at bounding box center [1173, 105] width 11 height 11
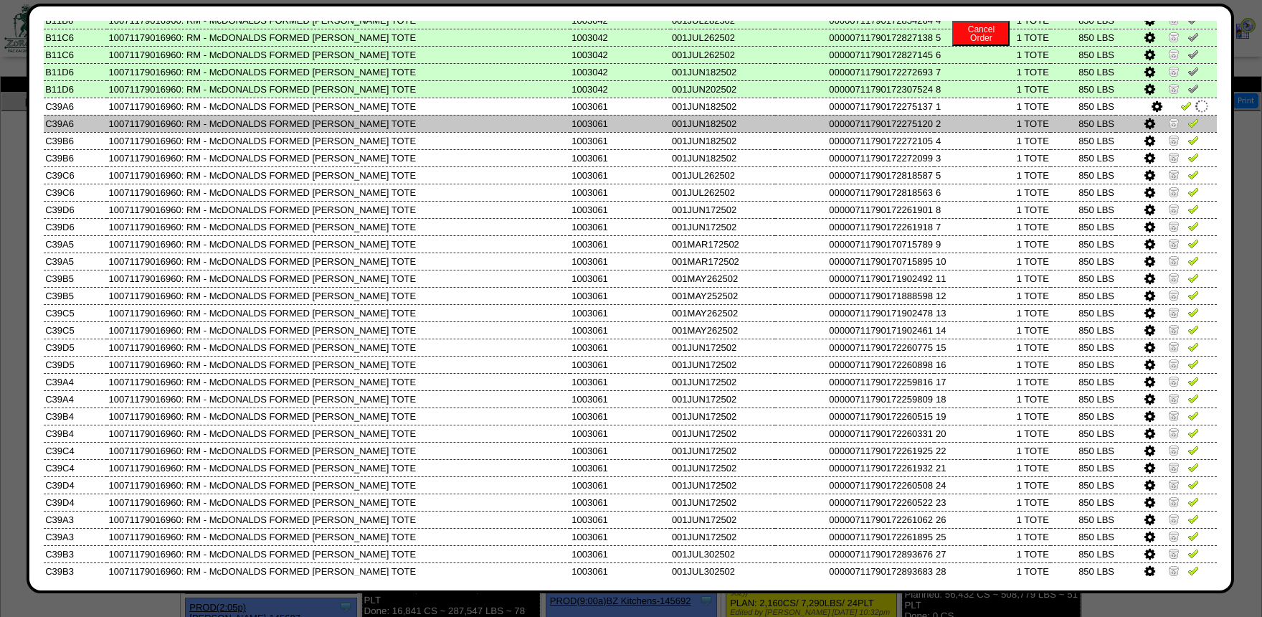
click at [1174, 128] on img at bounding box center [1173, 122] width 11 height 11
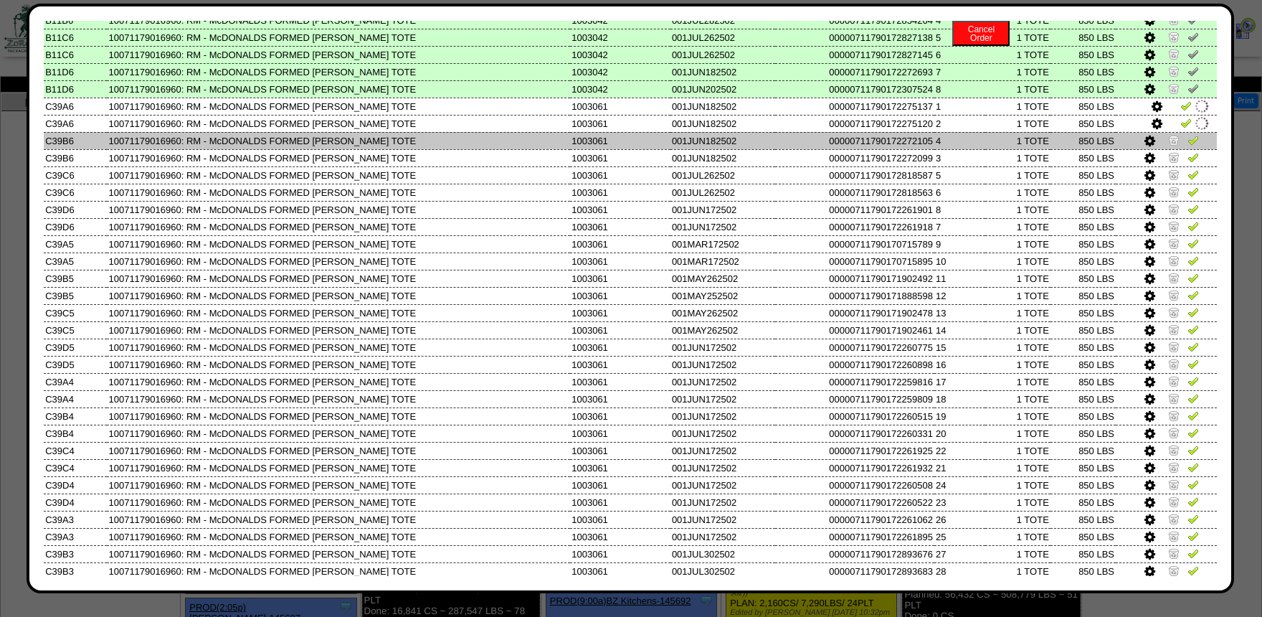
click at [1174, 146] on img at bounding box center [1173, 139] width 11 height 11
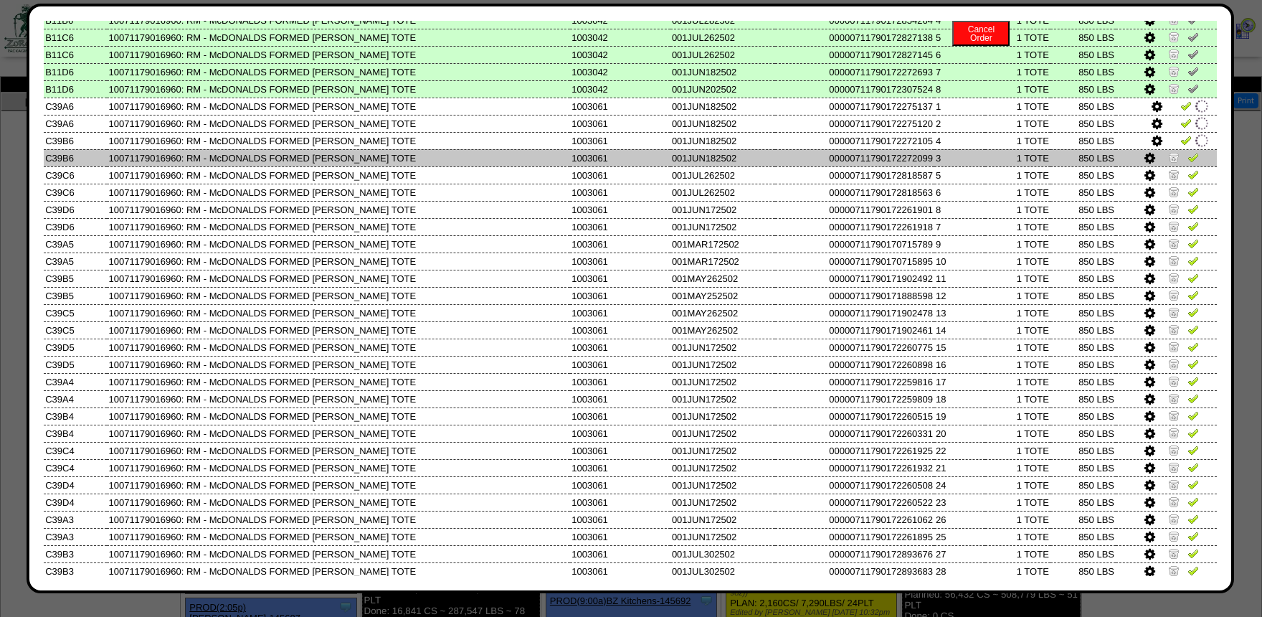
click at [1175, 160] on img at bounding box center [1173, 156] width 11 height 11
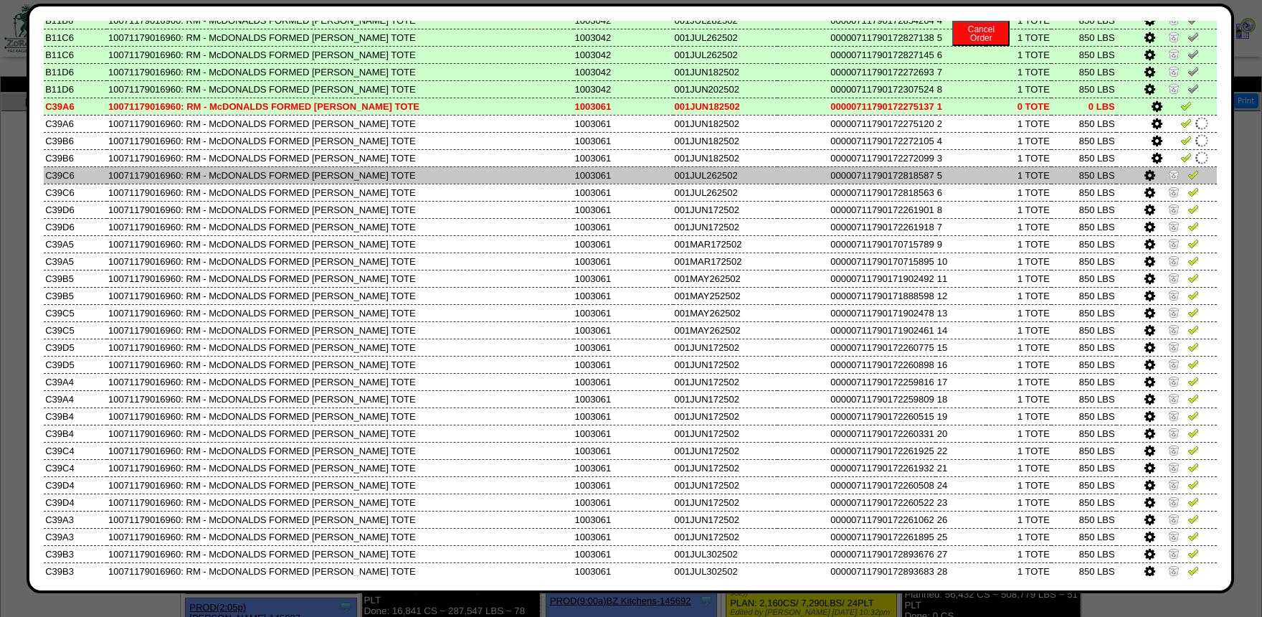
click at [1175, 174] on td at bounding box center [1167, 174] width 100 height 17
click at [1175, 179] on img at bounding box center [1173, 174] width 11 height 11
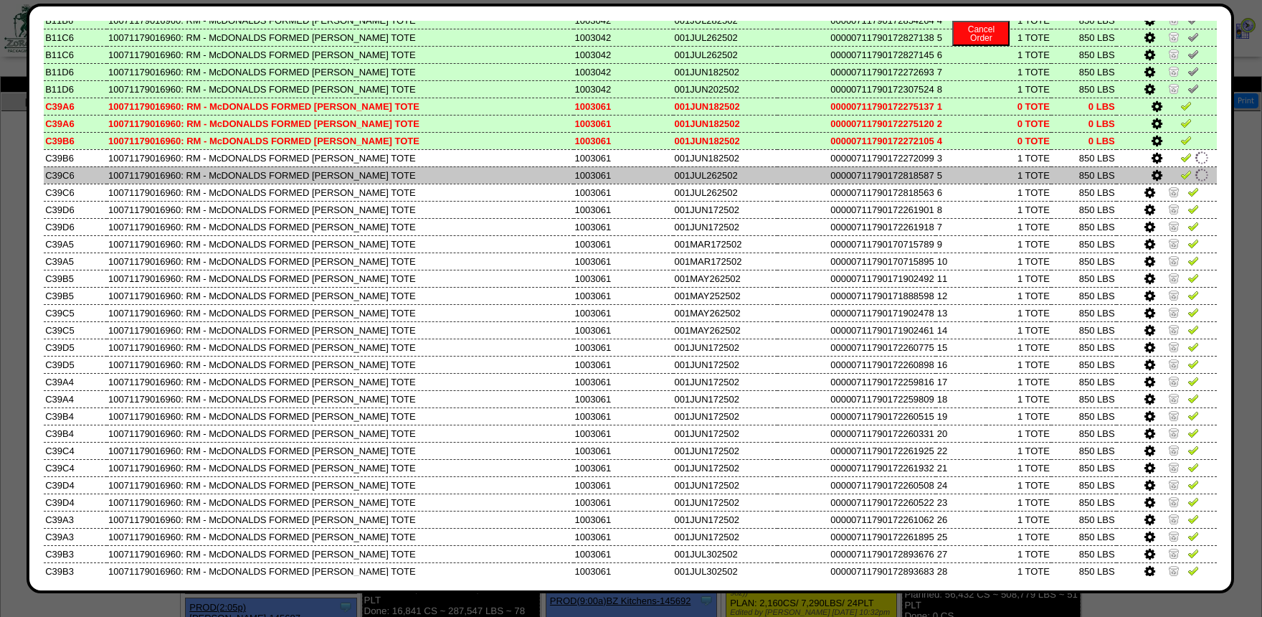
click at [1175, 184] on td at bounding box center [1167, 174] width 100 height 17
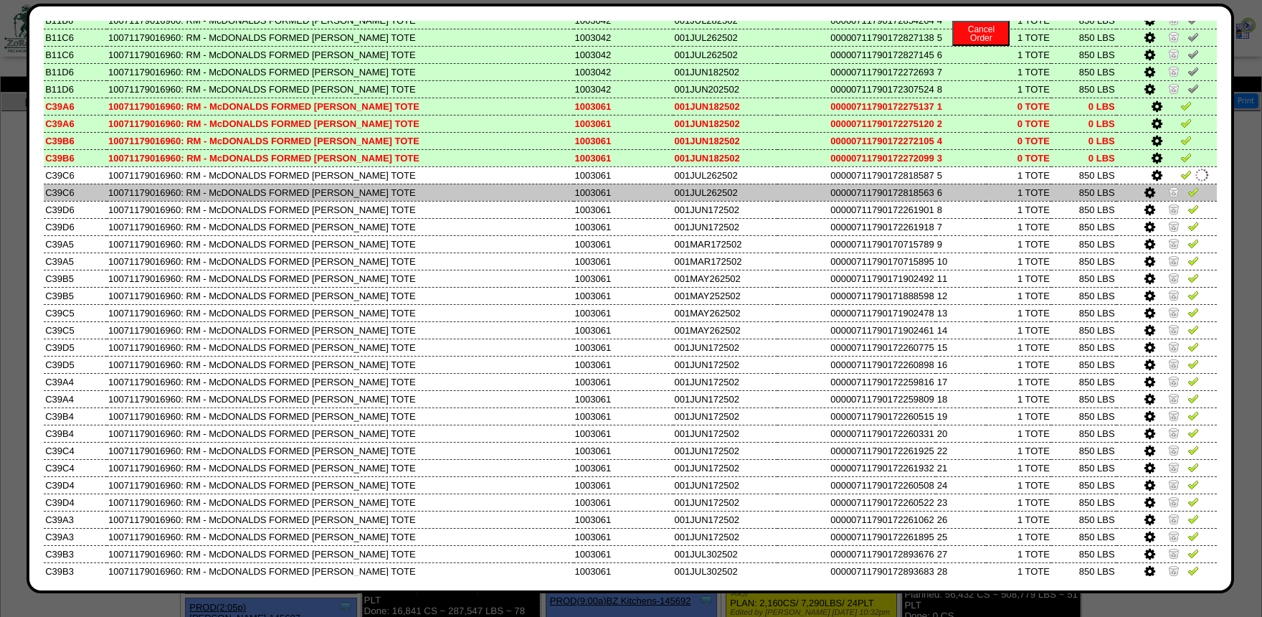
click at [1175, 197] on img at bounding box center [1173, 191] width 11 height 11
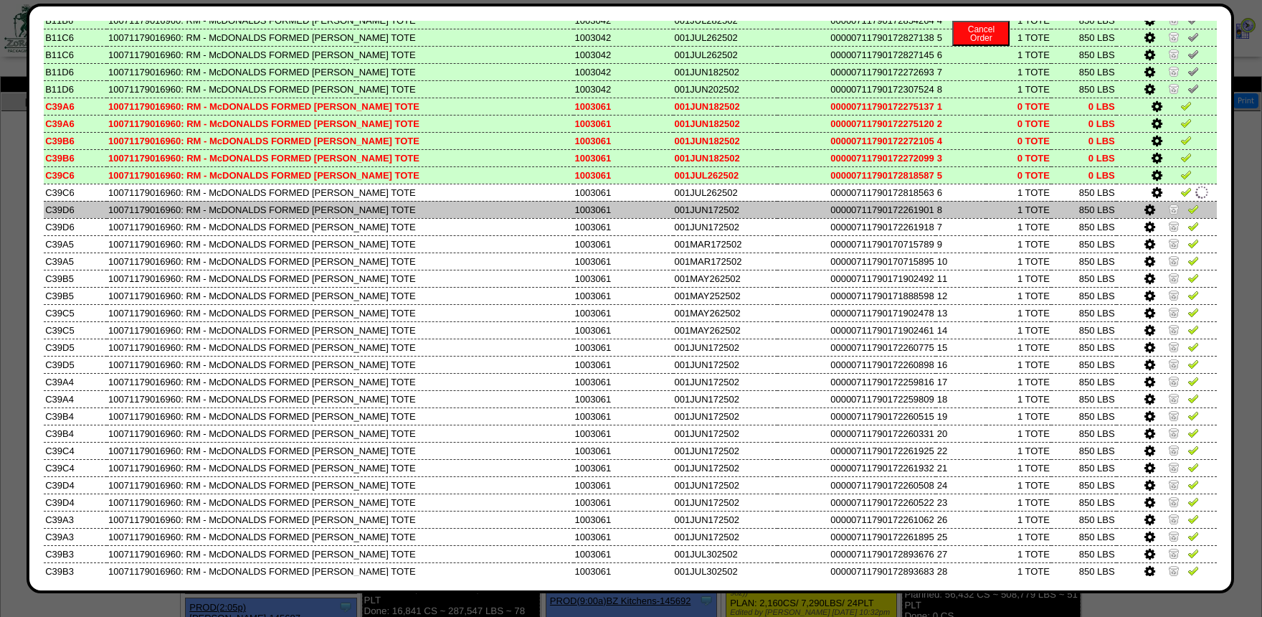
click at [1174, 214] on img at bounding box center [1173, 208] width 11 height 11
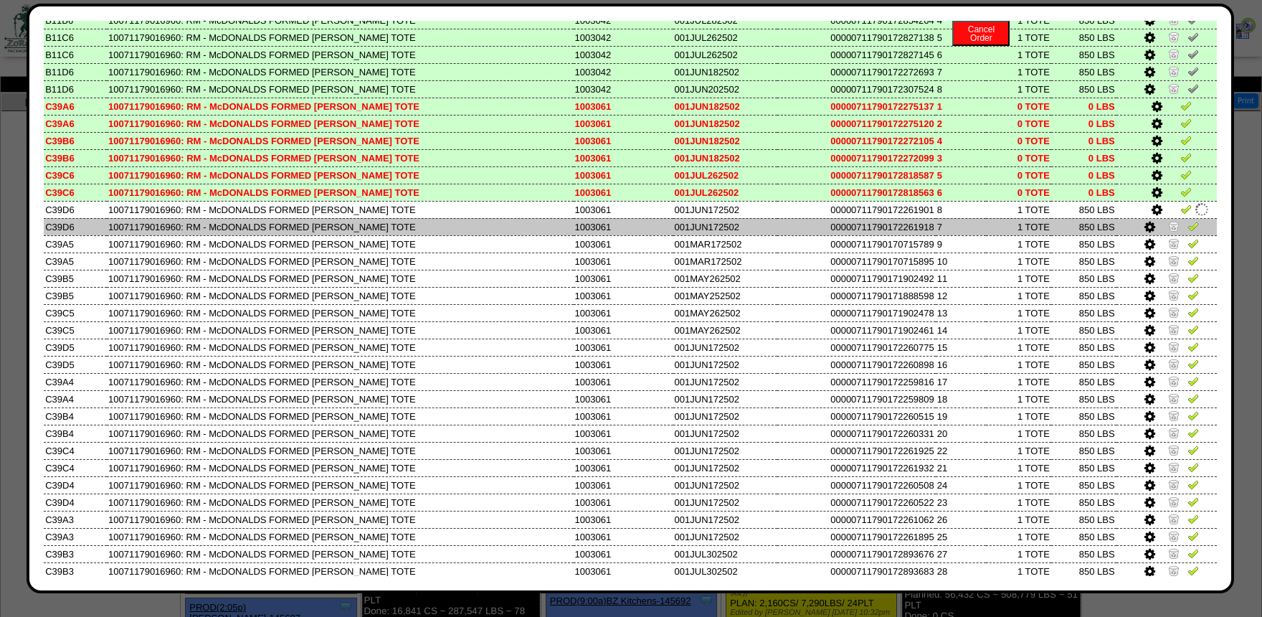
click at [1173, 232] on img at bounding box center [1173, 225] width 11 height 11
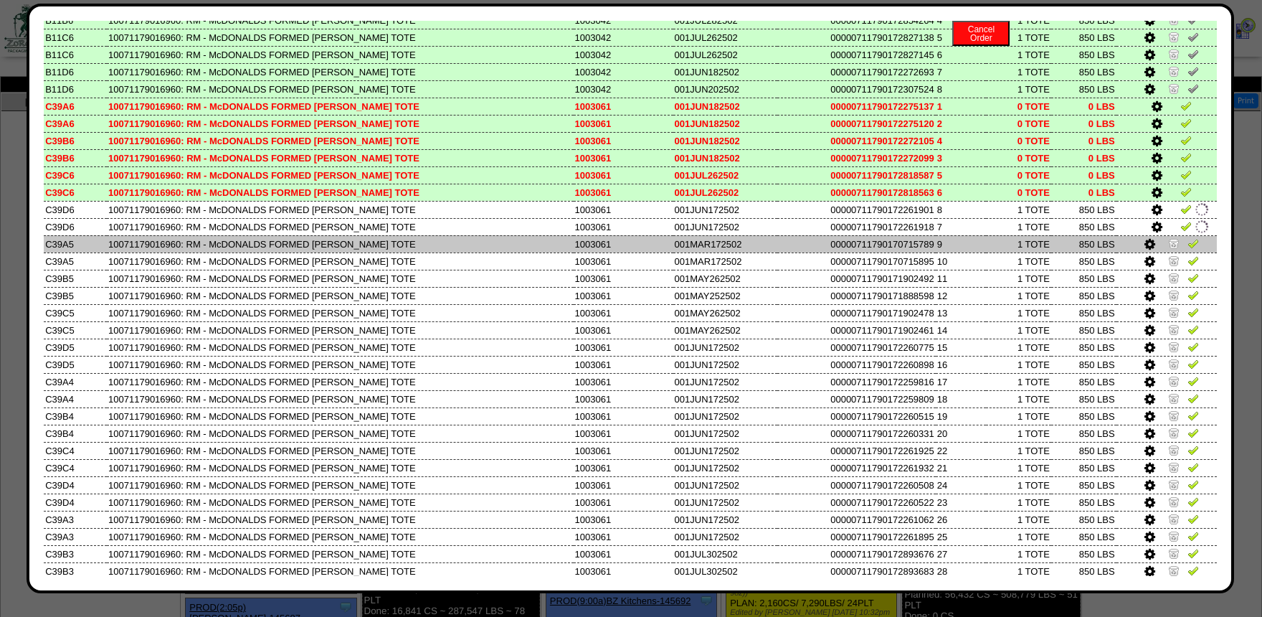
click at [1173, 249] on img at bounding box center [1173, 242] width 11 height 11
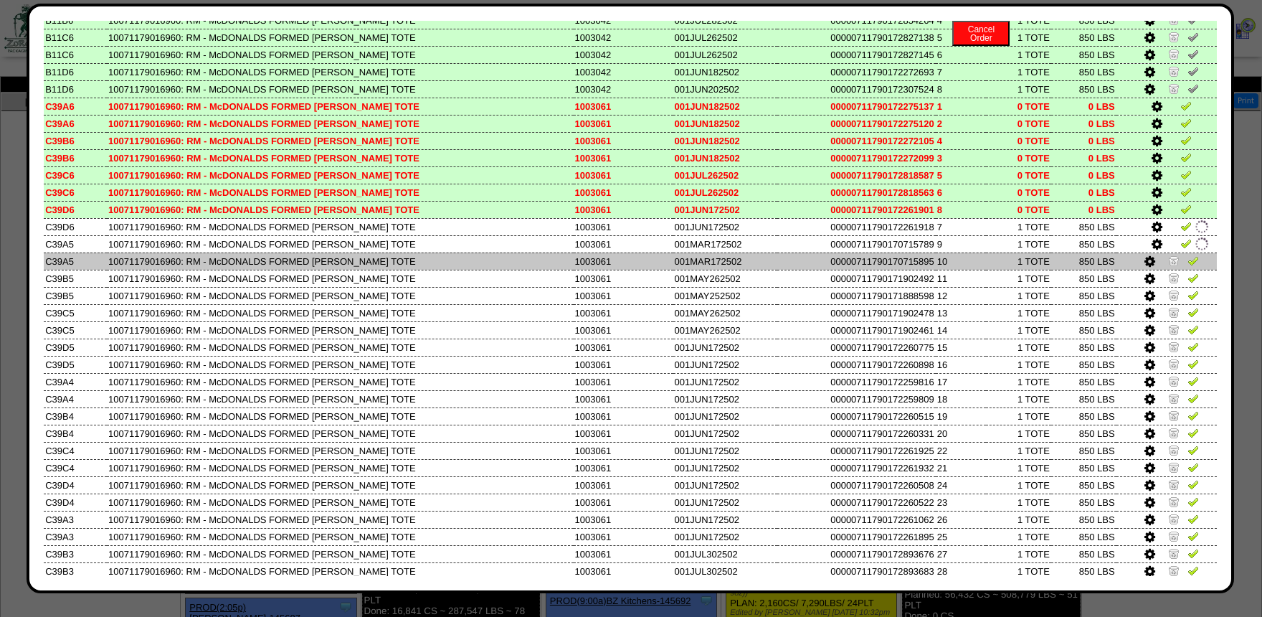
click at [1175, 270] on td at bounding box center [1167, 260] width 100 height 17
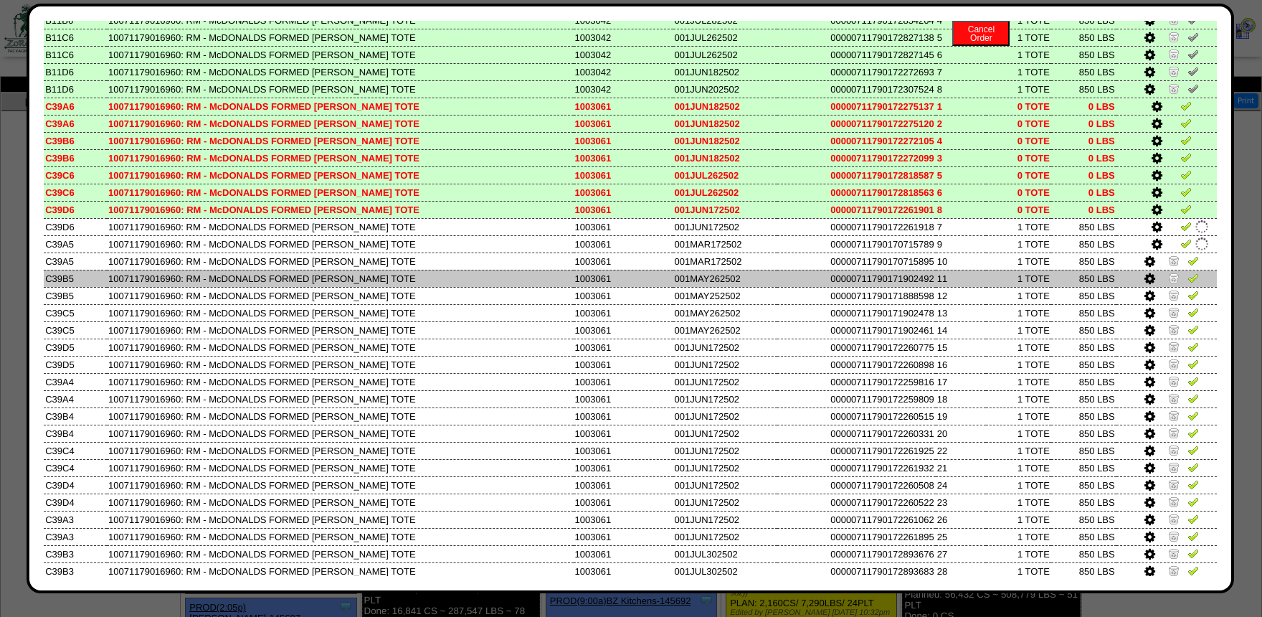
click at [1175, 285] on link at bounding box center [1175, 280] width 14 height 11
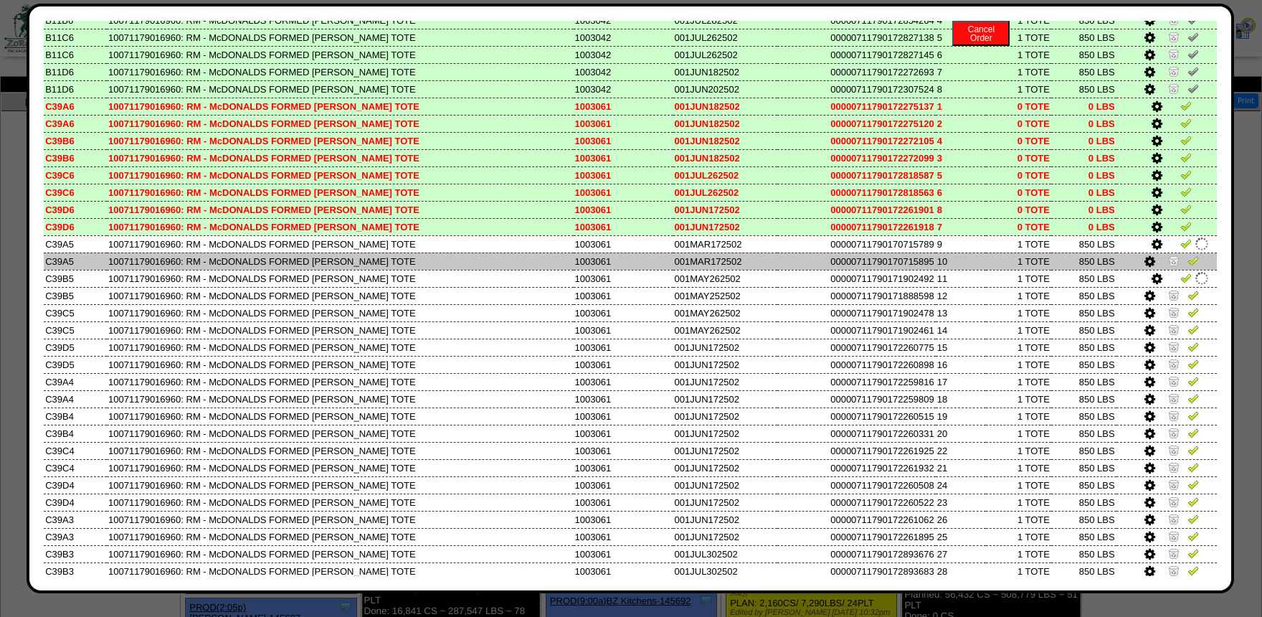
click at [1177, 266] on img at bounding box center [1173, 260] width 11 height 11
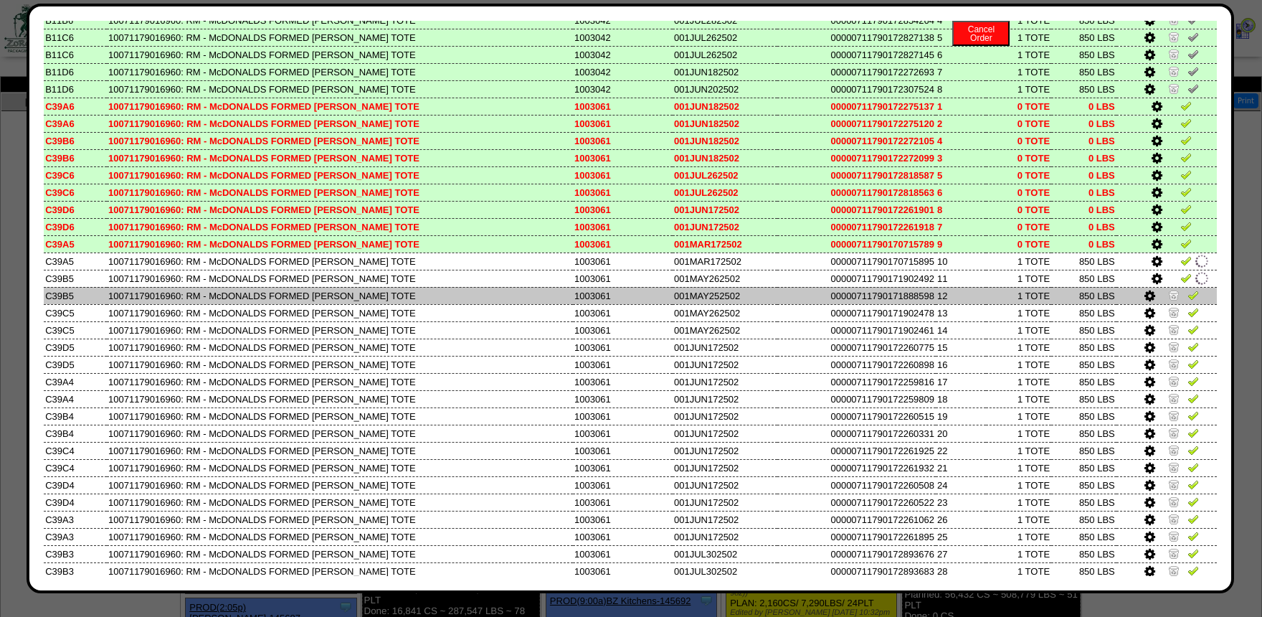
click at [1174, 301] on img at bounding box center [1173, 294] width 11 height 11
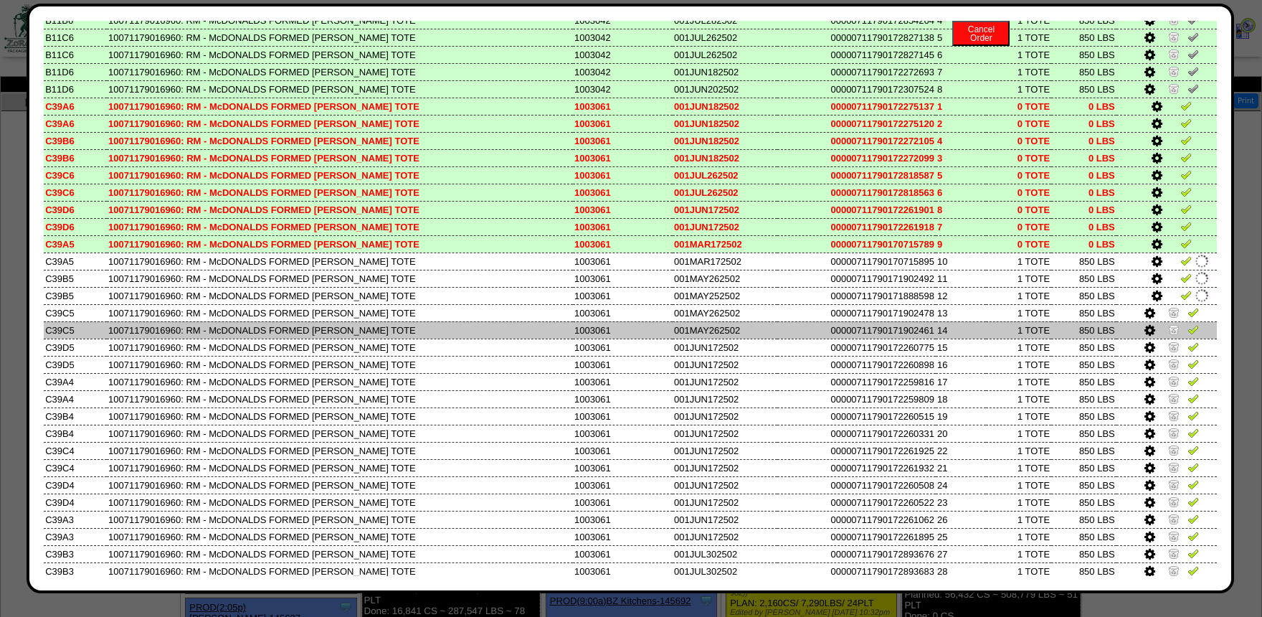
click at [1173, 333] on img at bounding box center [1173, 328] width 11 height 11
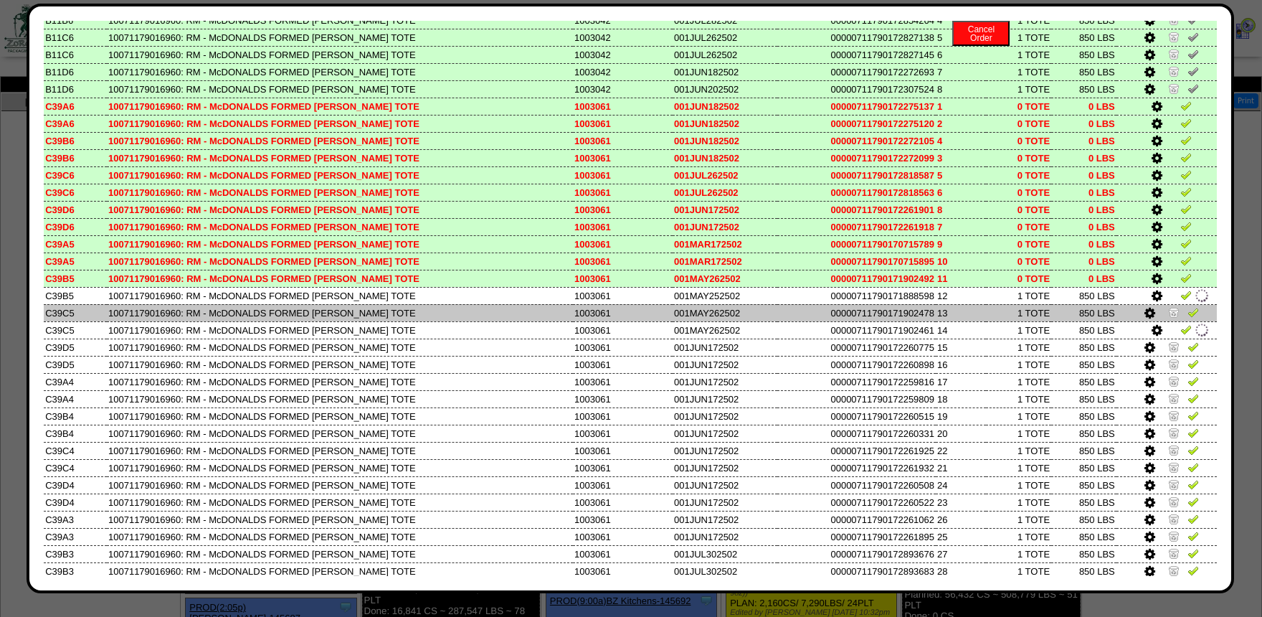
click at [1176, 316] on img at bounding box center [1173, 311] width 11 height 11
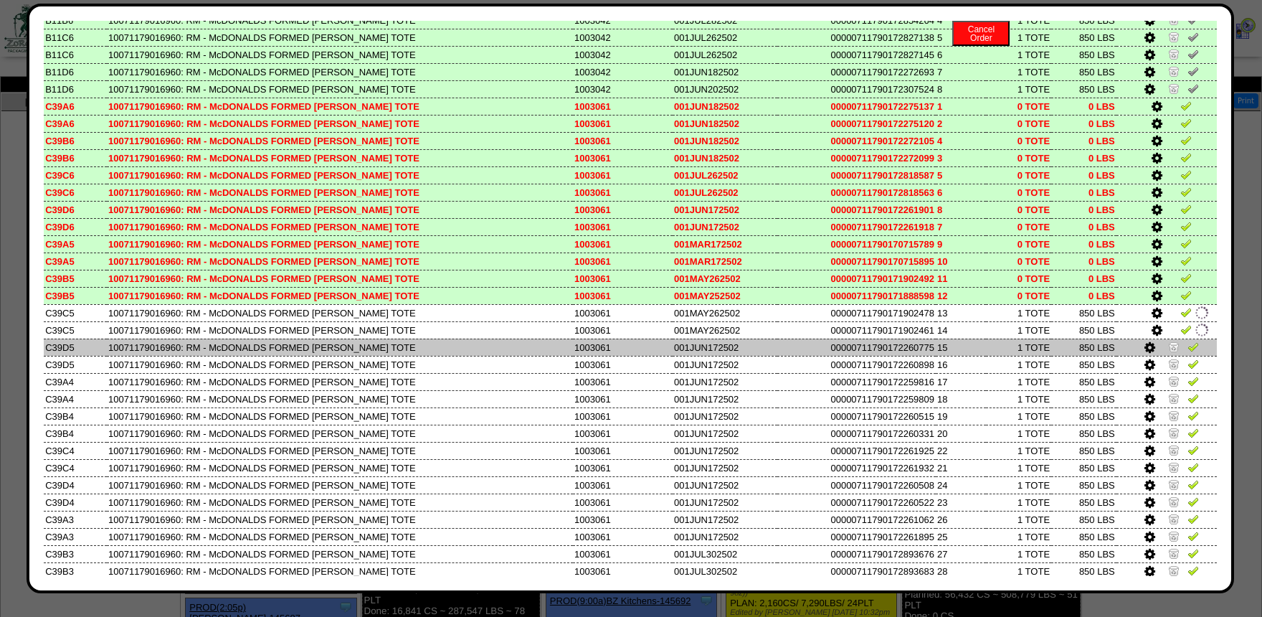
click at [1173, 350] on img at bounding box center [1173, 346] width 11 height 11
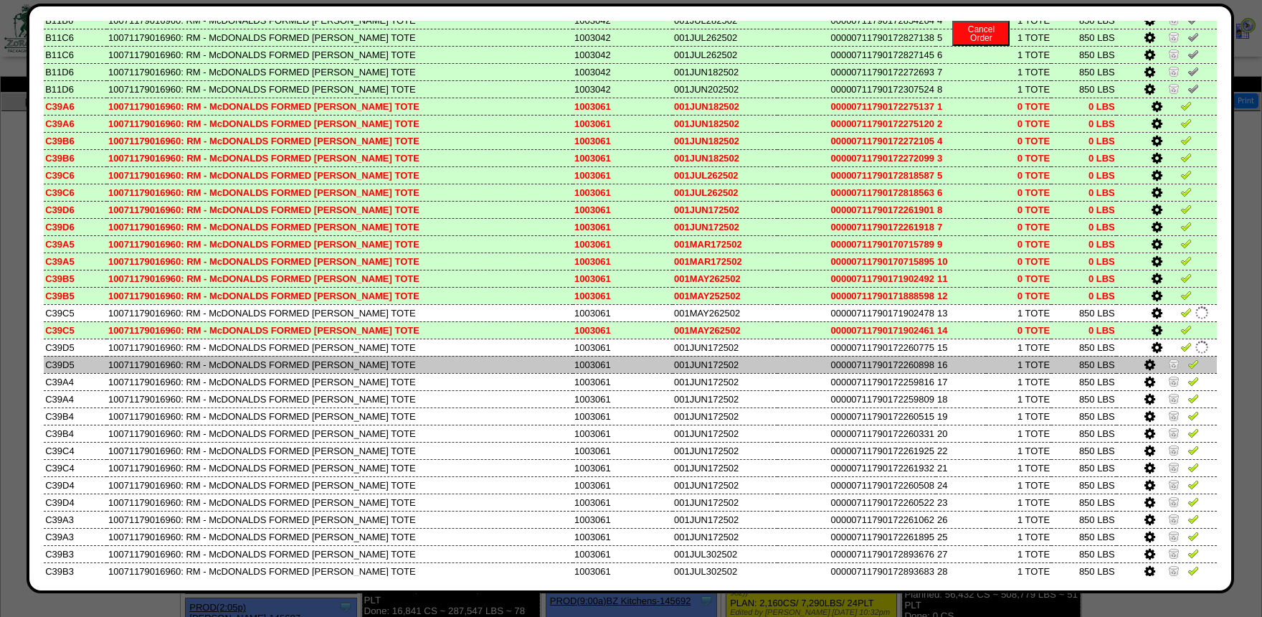
click at [1172, 369] on img at bounding box center [1173, 363] width 11 height 11
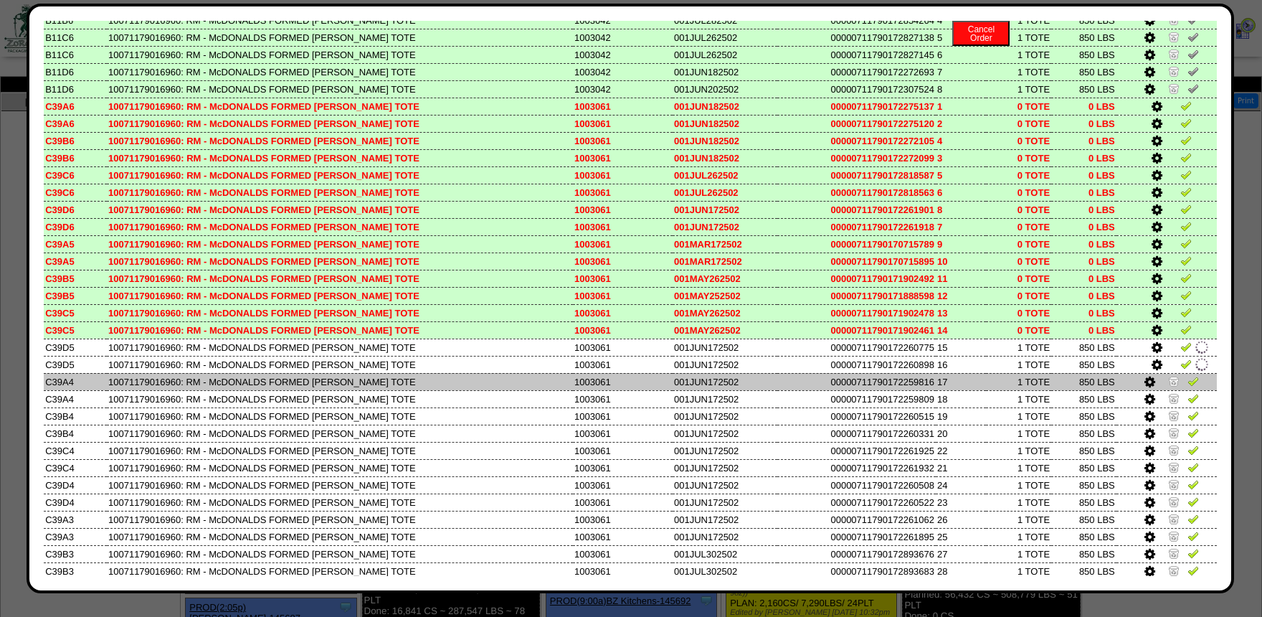
click at [1173, 387] on img at bounding box center [1173, 380] width 11 height 11
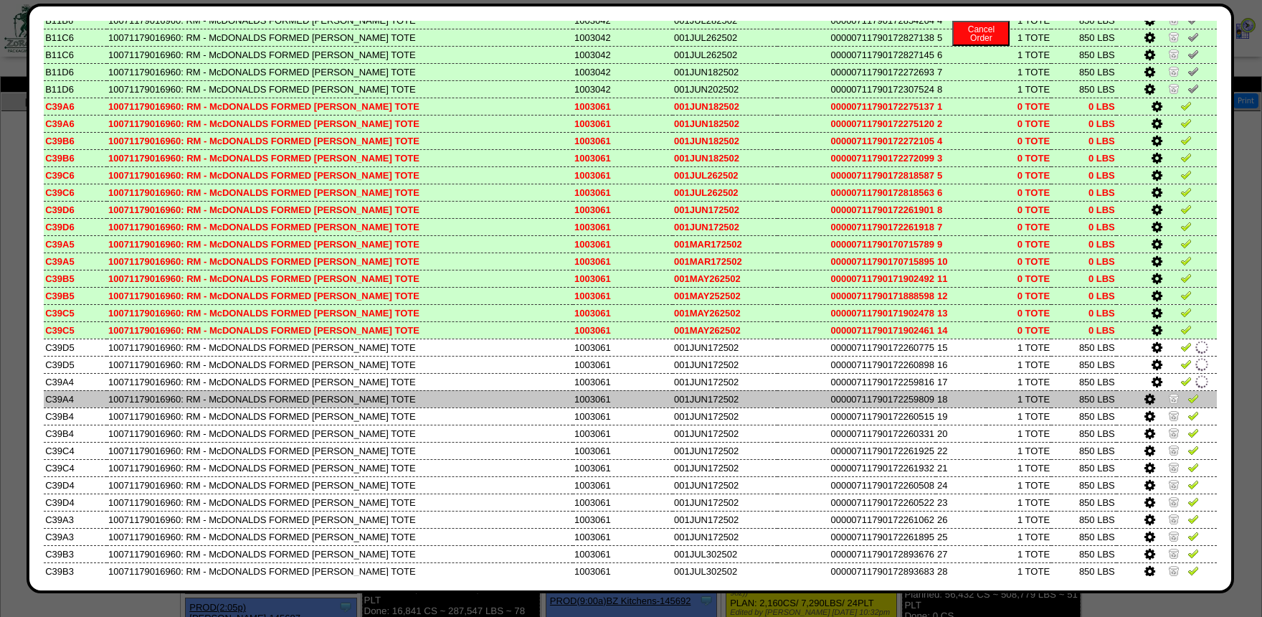
click at [1174, 404] on img at bounding box center [1173, 397] width 11 height 11
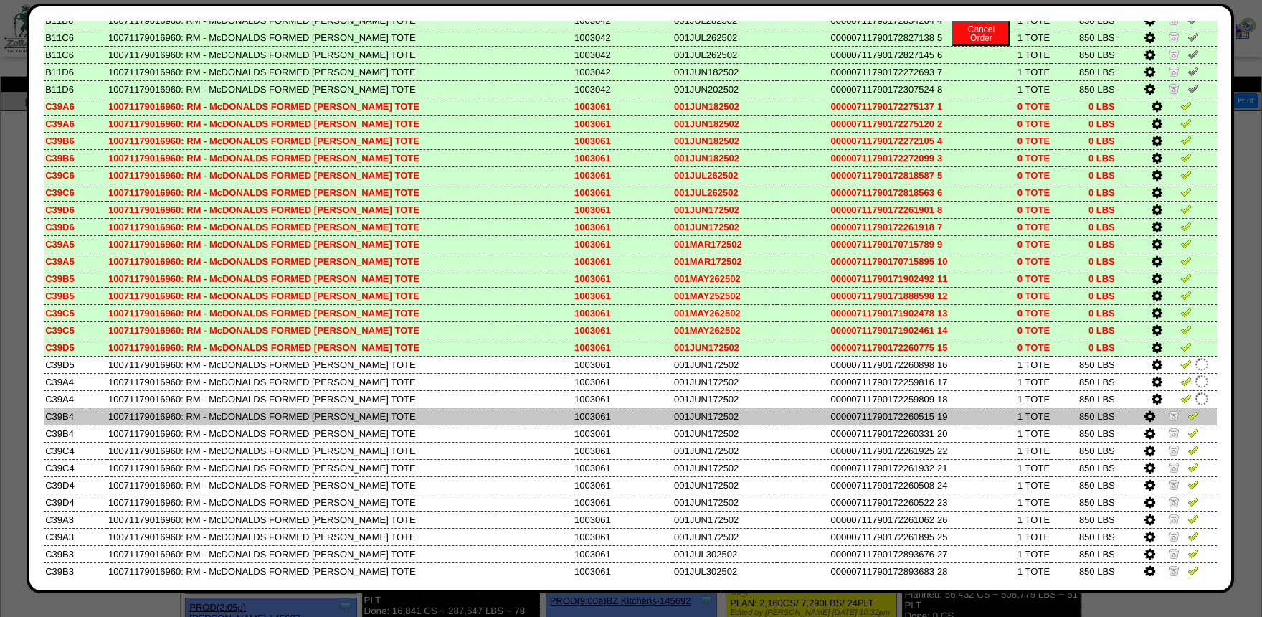
click at [1175, 421] on img at bounding box center [1173, 415] width 11 height 11
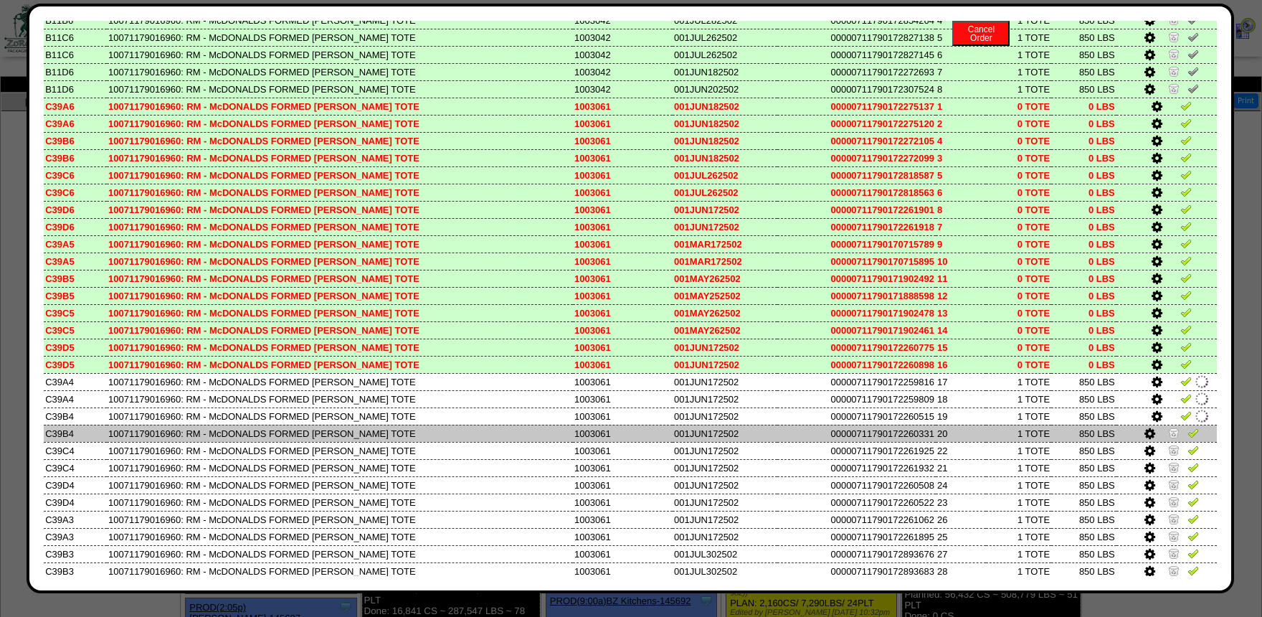
click at [1173, 438] on img at bounding box center [1173, 432] width 11 height 11
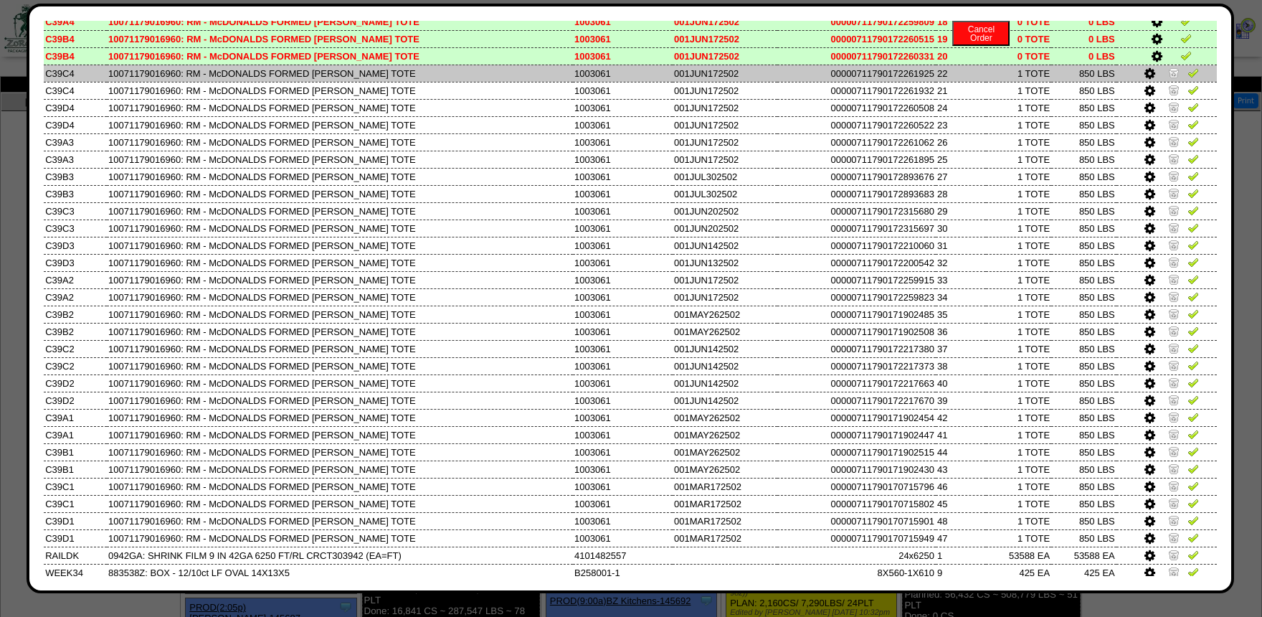
scroll to position [1556, 0]
click at [1176, 77] on img at bounding box center [1173, 71] width 11 height 11
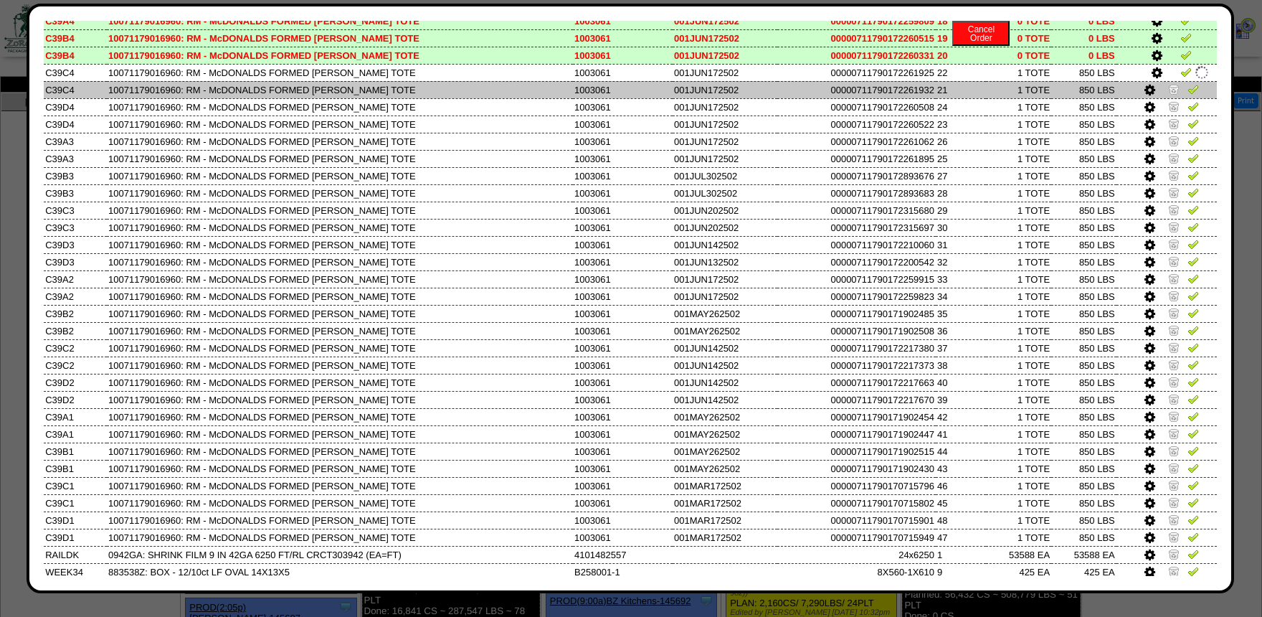
click at [1176, 93] on img at bounding box center [1173, 88] width 11 height 11
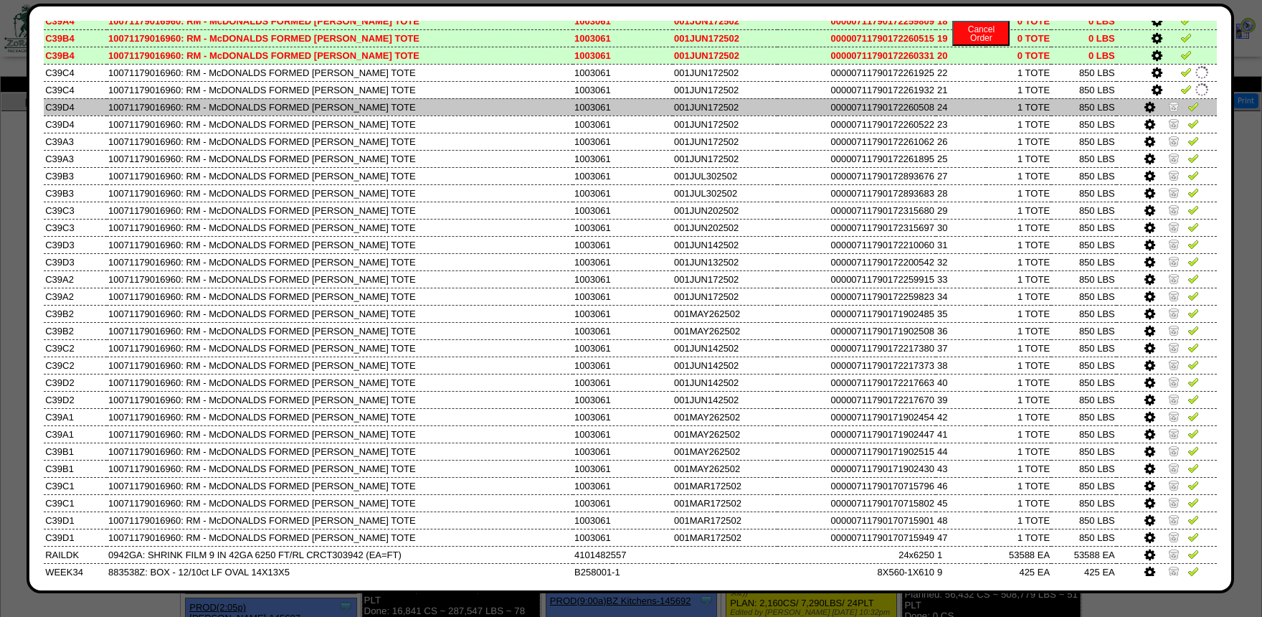
click at [1174, 112] on img at bounding box center [1173, 105] width 11 height 11
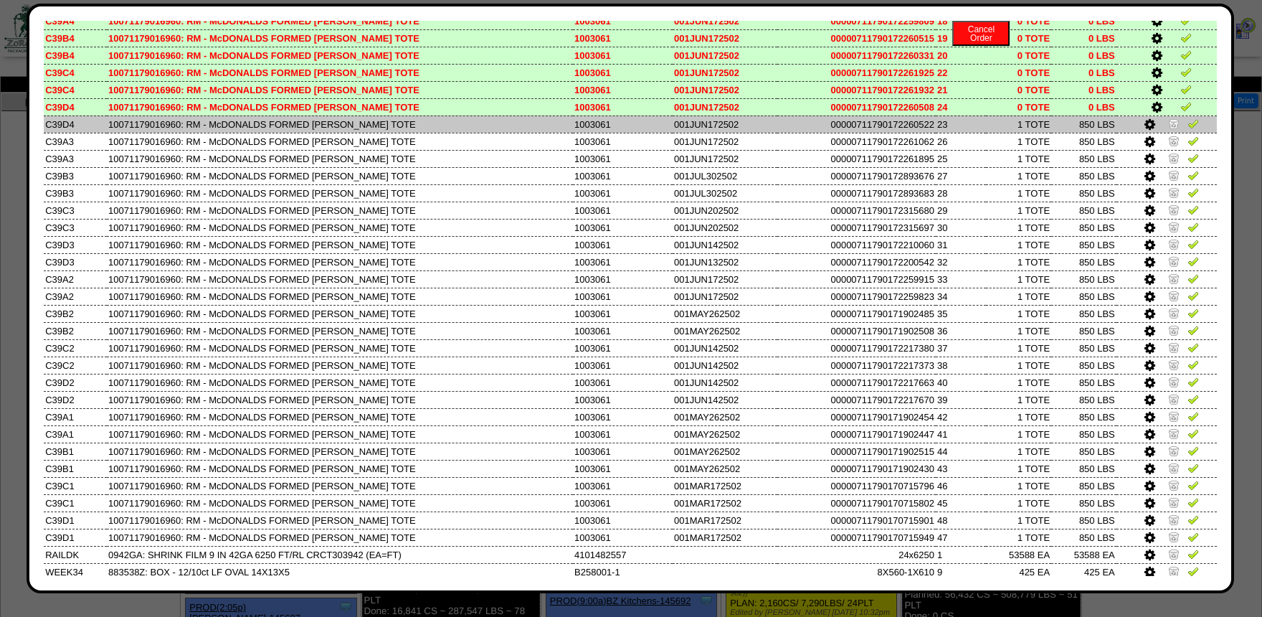
click at [1172, 131] on td at bounding box center [1167, 123] width 100 height 17
click at [1172, 129] on img at bounding box center [1173, 123] width 11 height 11
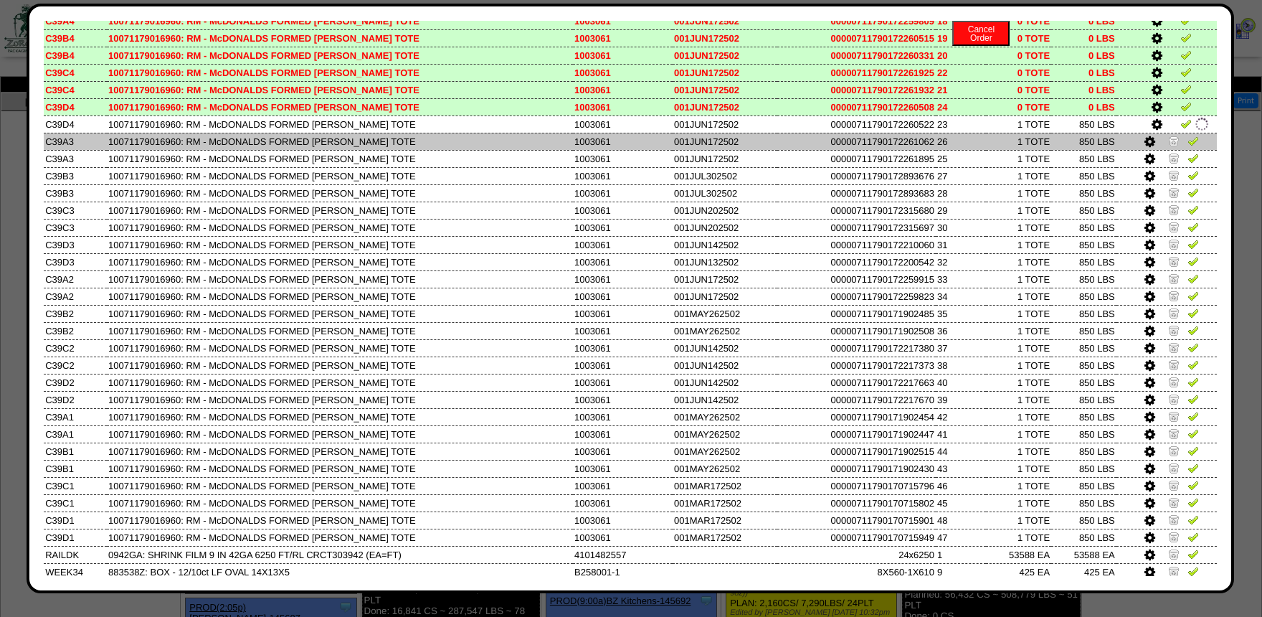
click at [1172, 146] on img at bounding box center [1173, 140] width 11 height 11
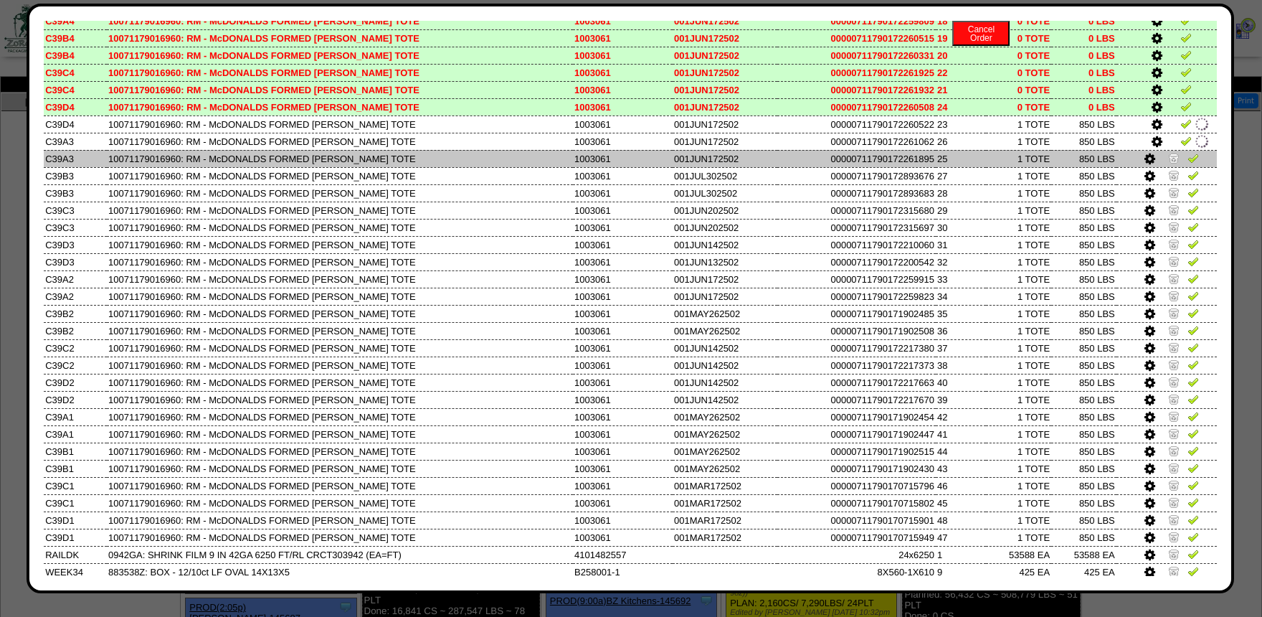
click at [1173, 164] on img at bounding box center [1173, 157] width 11 height 11
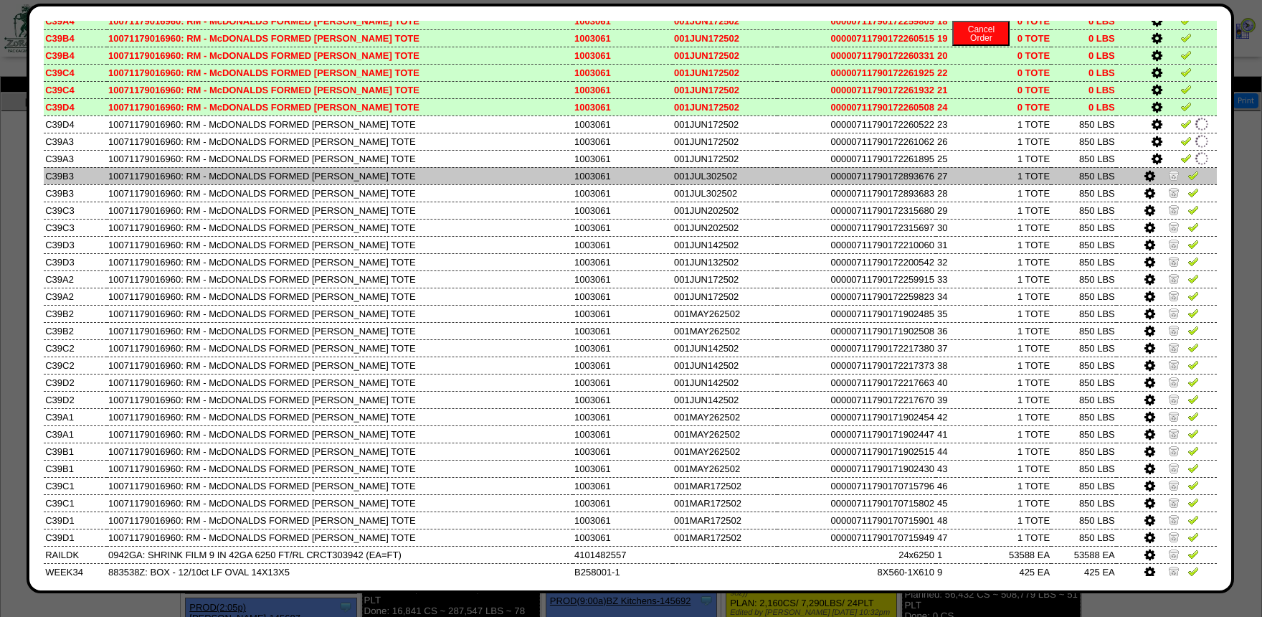
click at [1173, 181] on img at bounding box center [1173, 174] width 11 height 11
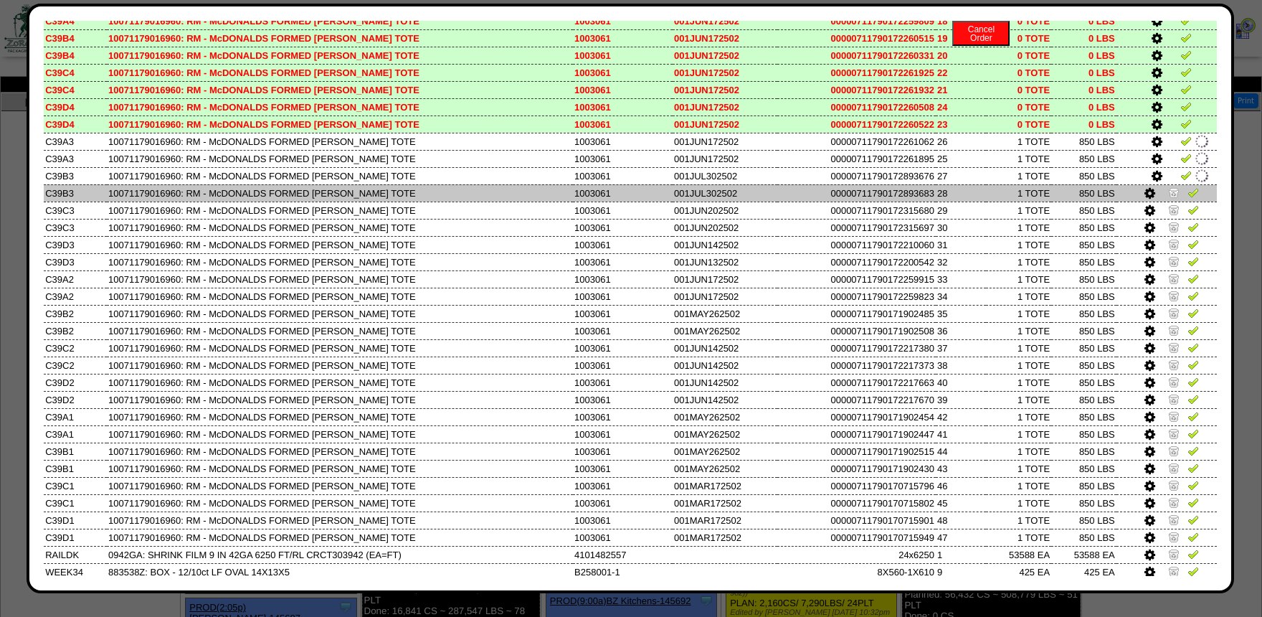
click at [1173, 198] on img at bounding box center [1173, 191] width 11 height 11
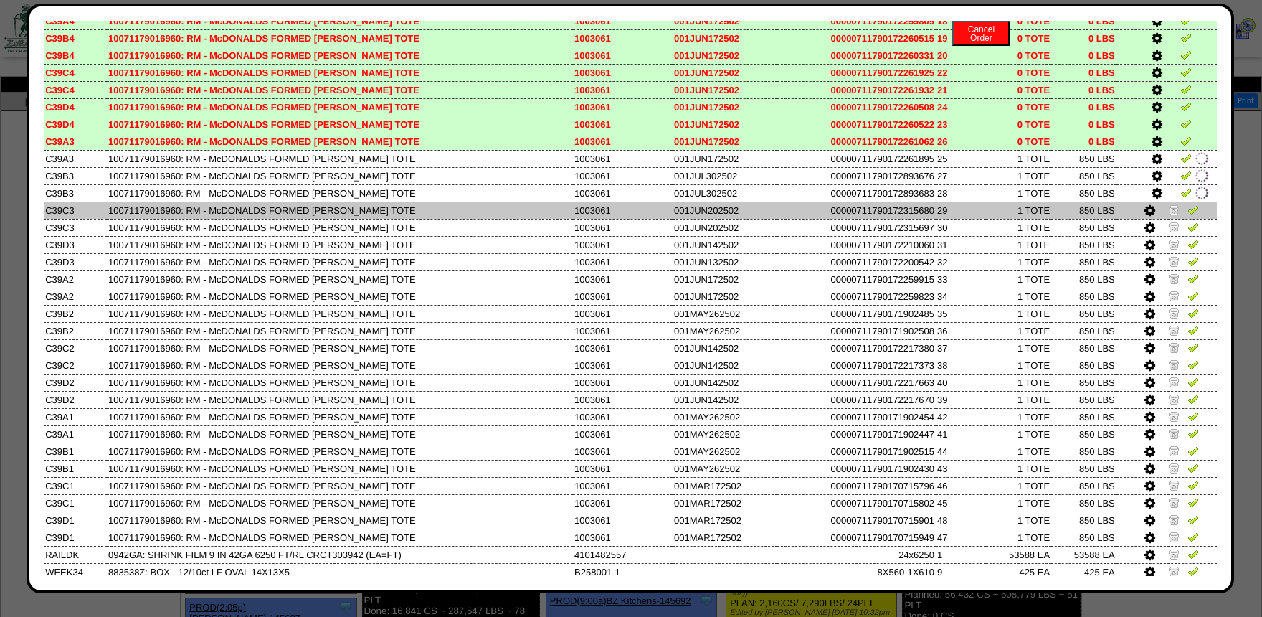
click at [1173, 215] on img at bounding box center [1173, 209] width 11 height 11
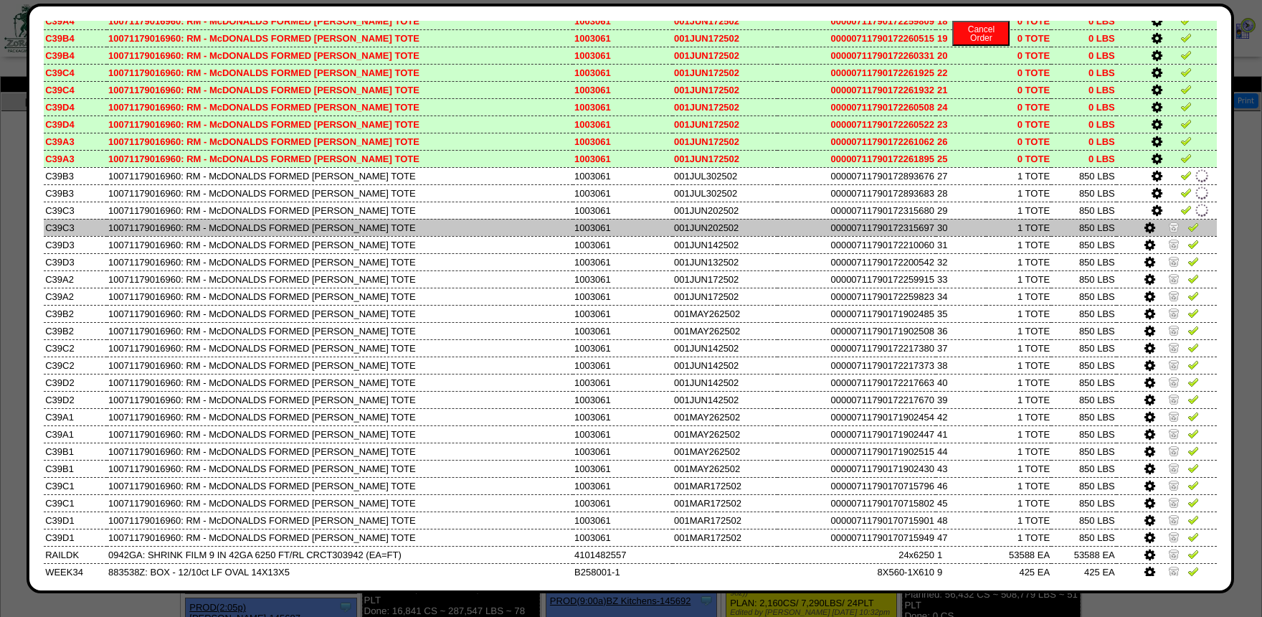
click at [1173, 235] on link at bounding box center [1175, 229] width 14 height 11
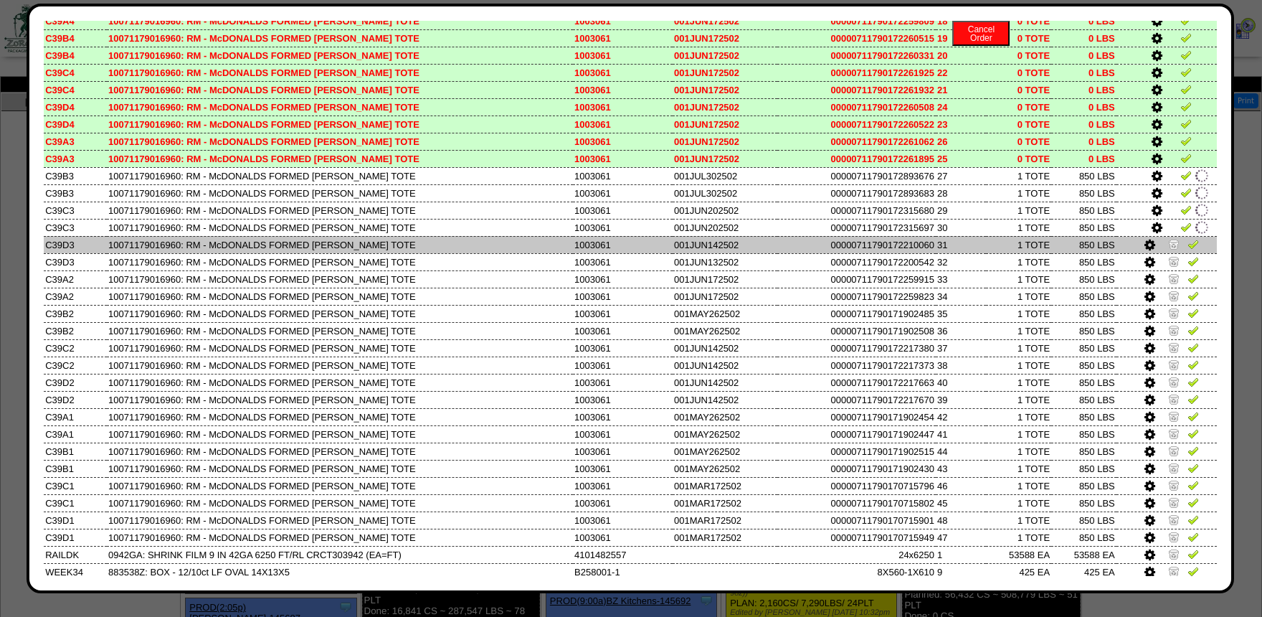
click at [1174, 250] on img at bounding box center [1173, 243] width 11 height 11
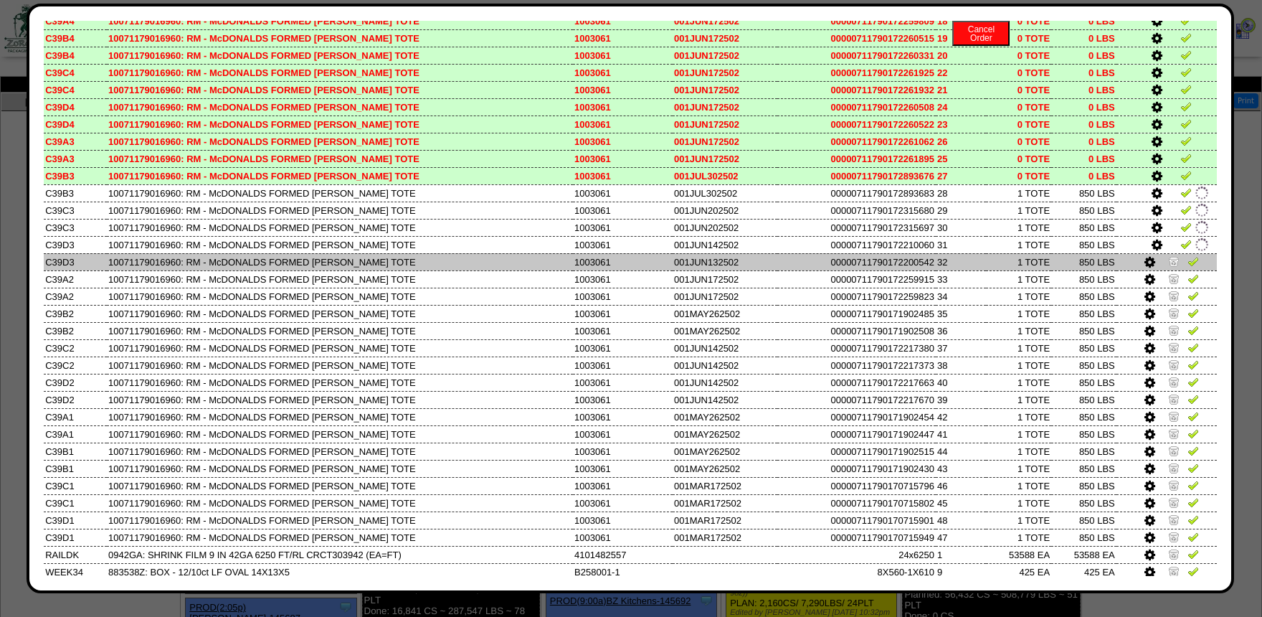
click at [1174, 267] on img at bounding box center [1173, 260] width 11 height 11
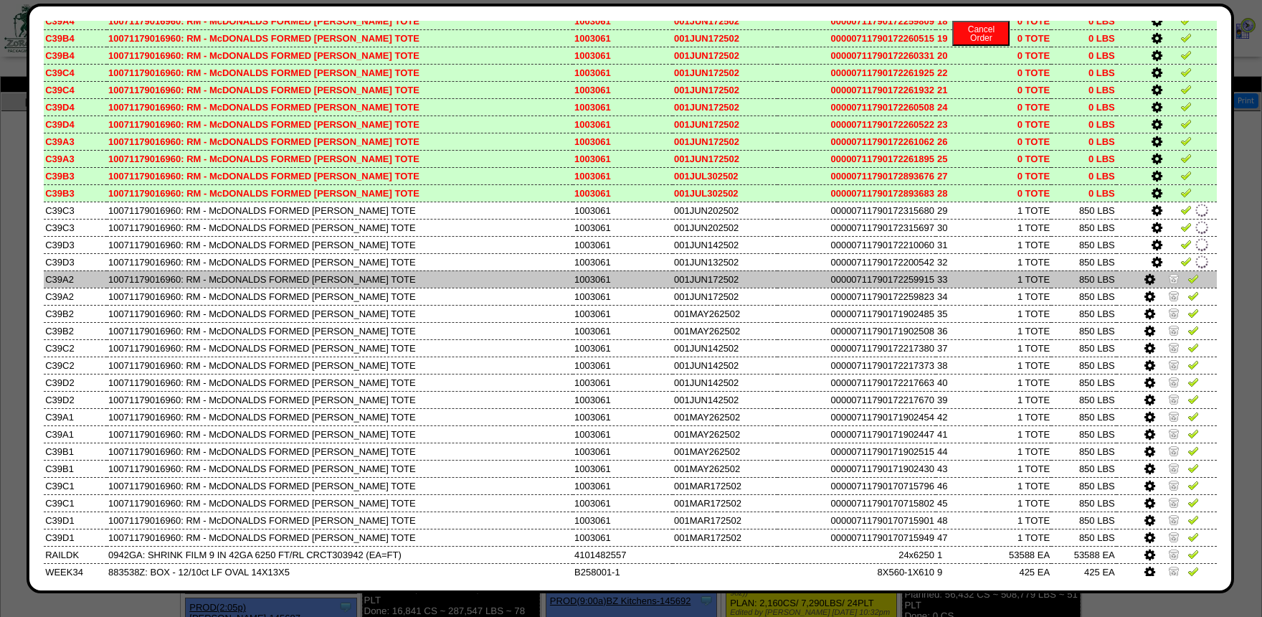
click at [1175, 284] on img at bounding box center [1173, 278] width 11 height 11
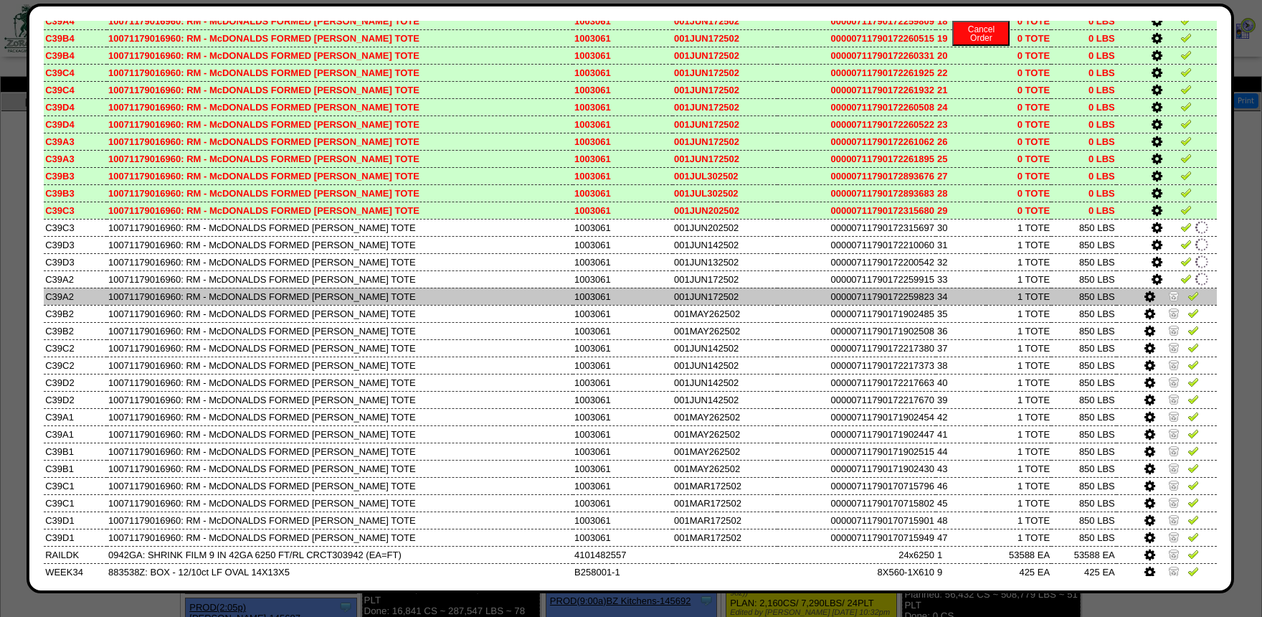
click at [1173, 301] on img at bounding box center [1173, 295] width 11 height 11
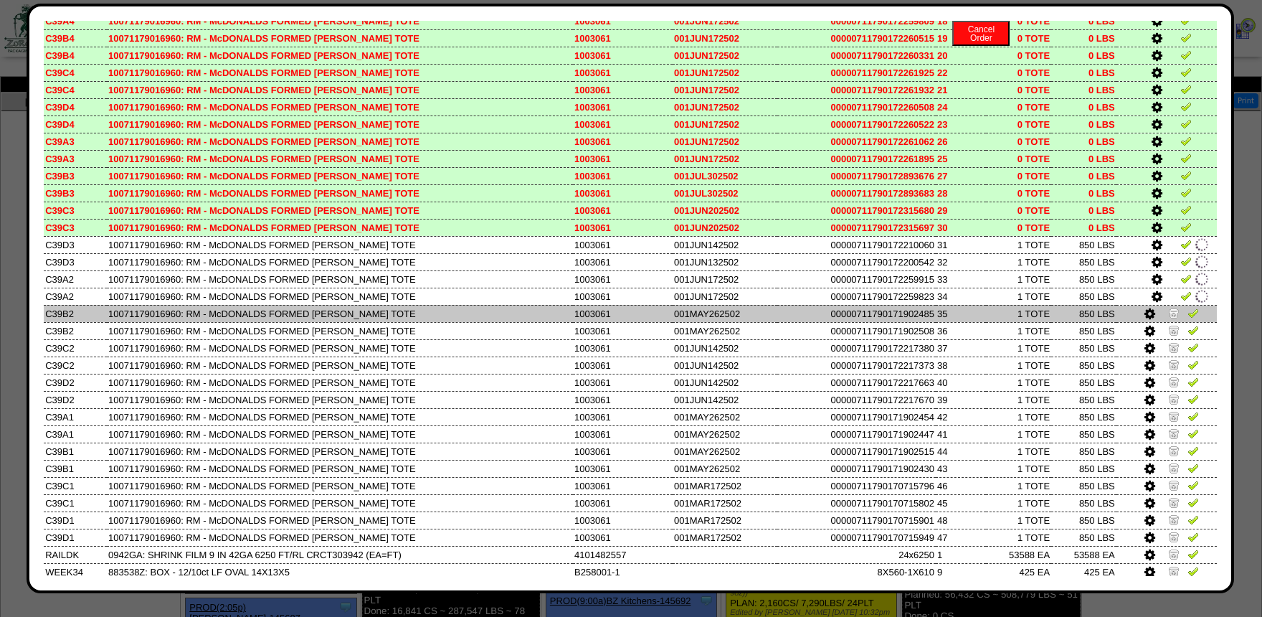
click at [1175, 318] on img at bounding box center [1173, 312] width 11 height 11
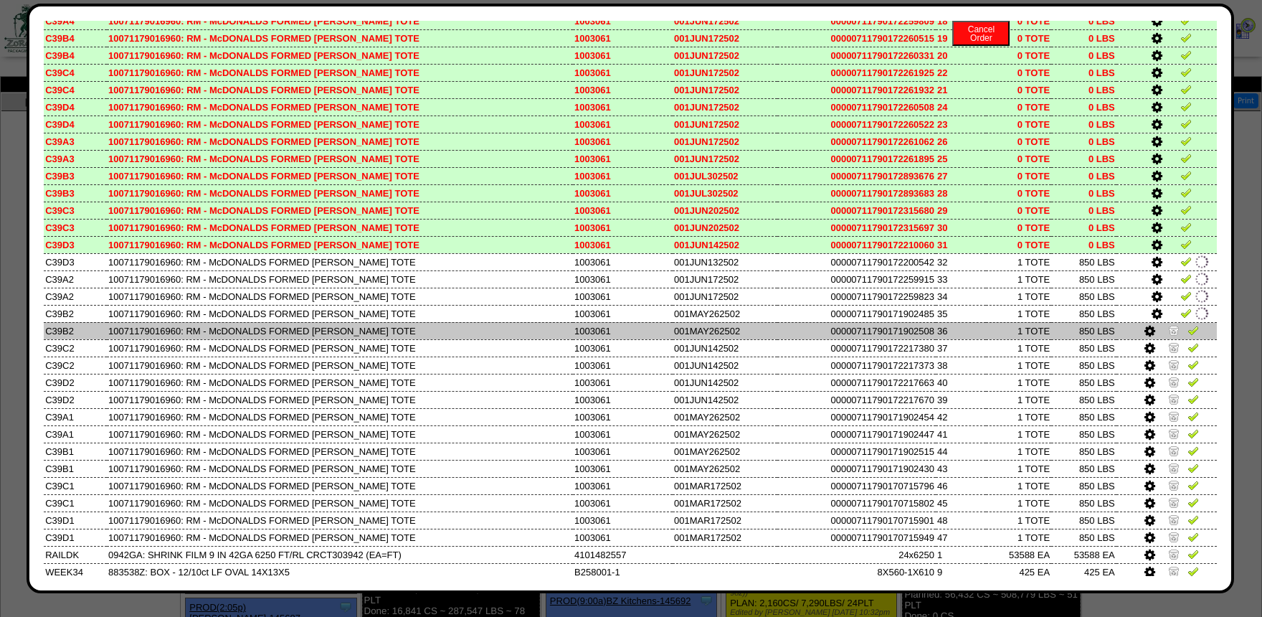
click at [1172, 336] on img at bounding box center [1173, 329] width 11 height 11
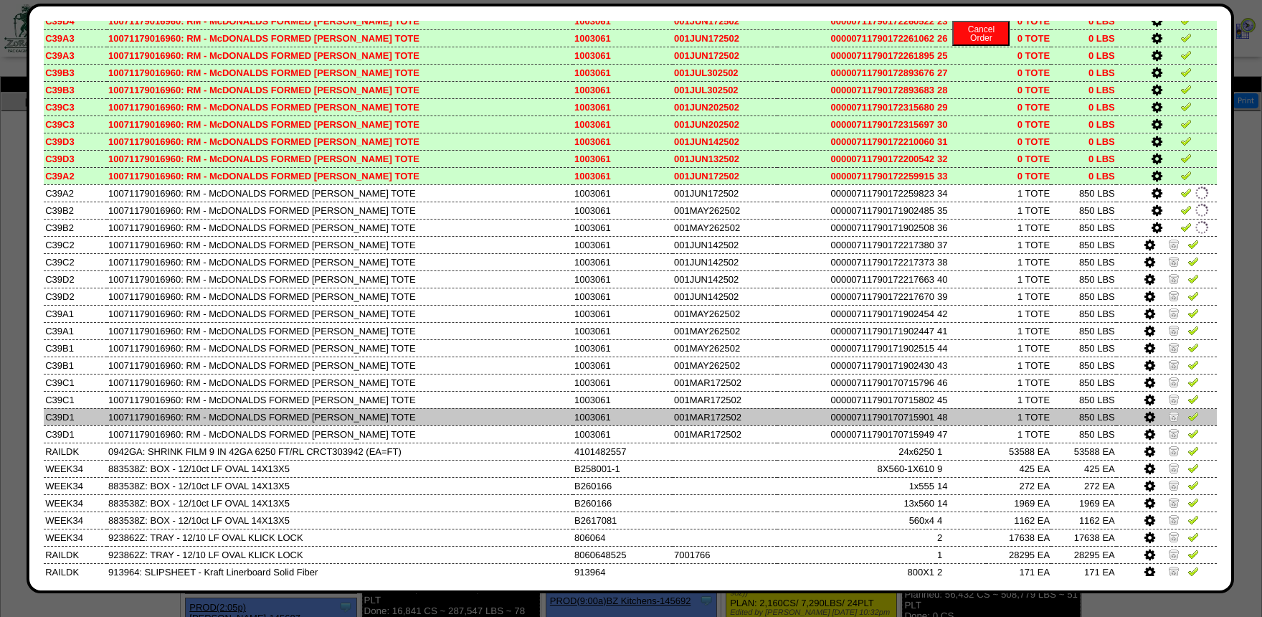
scroll to position [1746, 0]
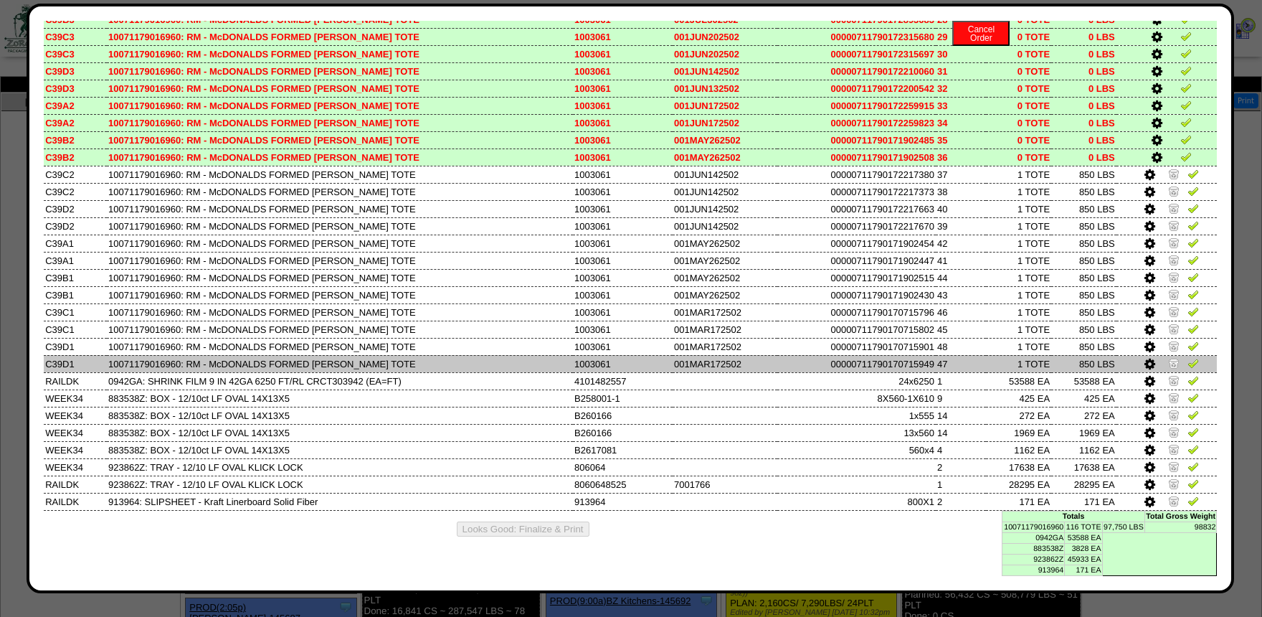
click at [1177, 357] on img at bounding box center [1173, 362] width 11 height 11
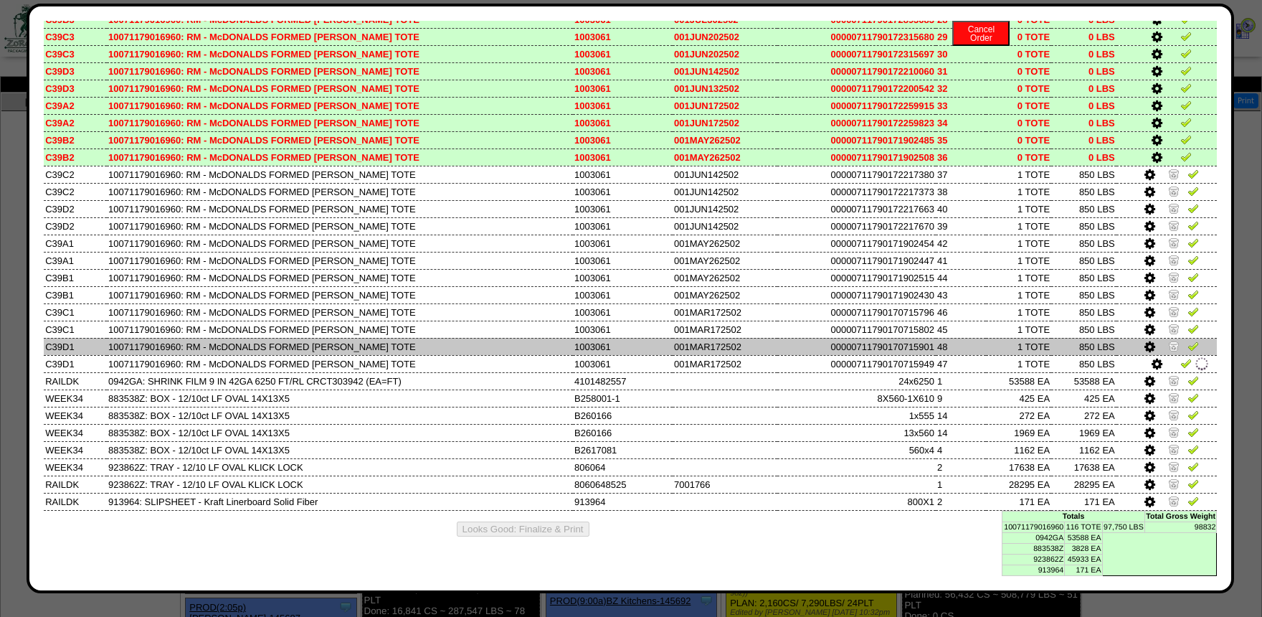
click at [1174, 340] on img at bounding box center [1173, 345] width 11 height 11
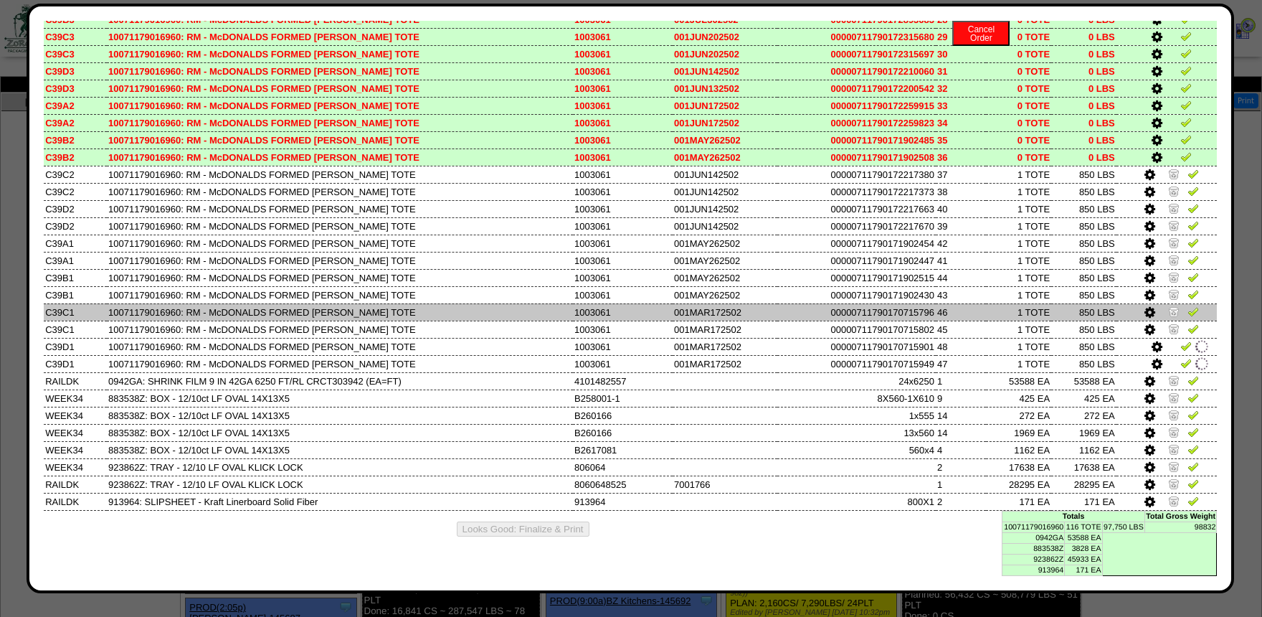
click at [1174, 323] on img at bounding box center [1173, 328] width 11 height 11
click at [1173, 306] on img at bounding box center [1173, 311] width 11 height 11
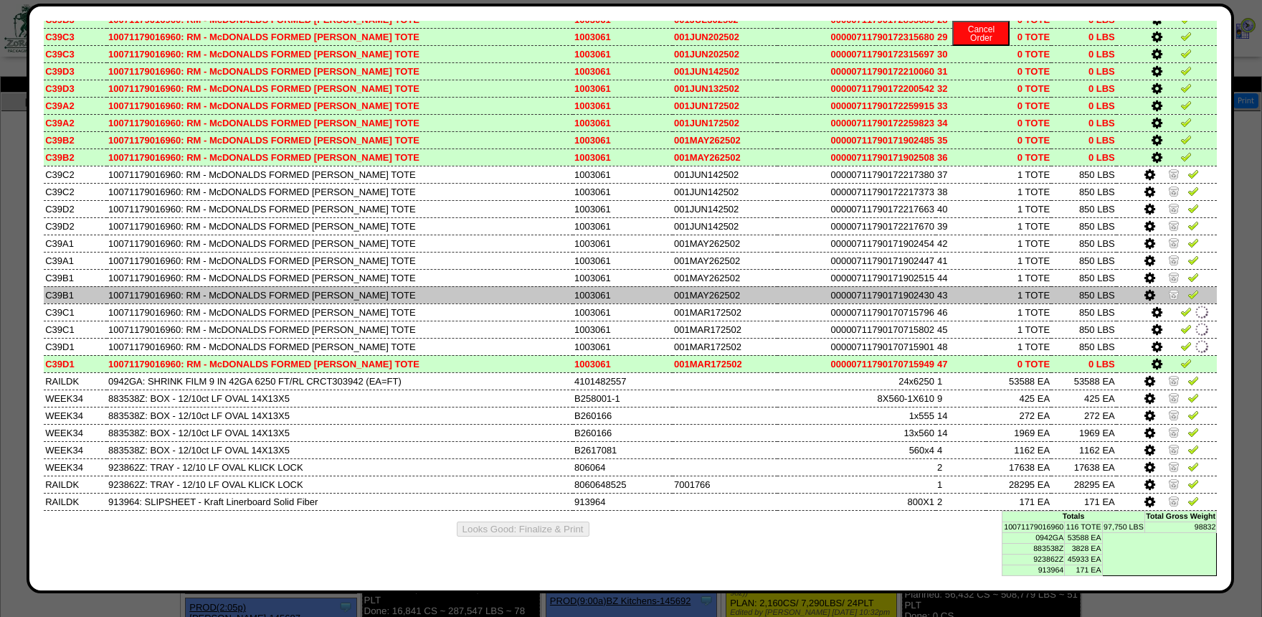
click at [1173, 288] on img at bounding box center [1173, 293] width 11 height 11
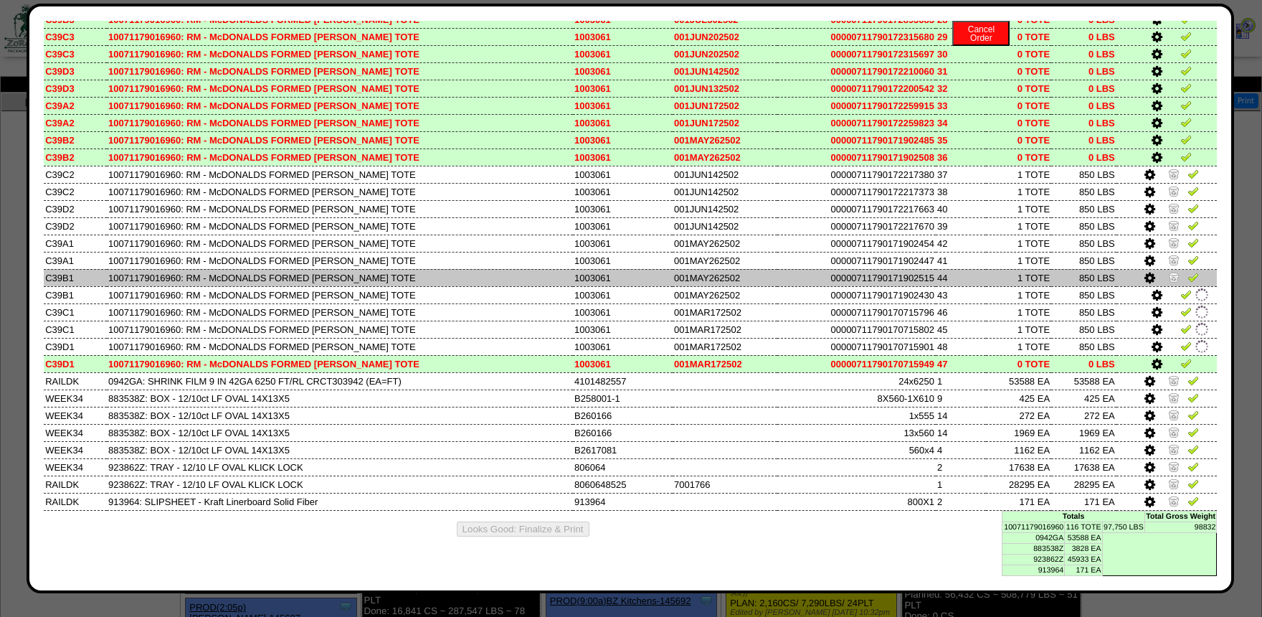
click at [1175, 271] on img at bounding box center [1173, 276] width 11 height 11
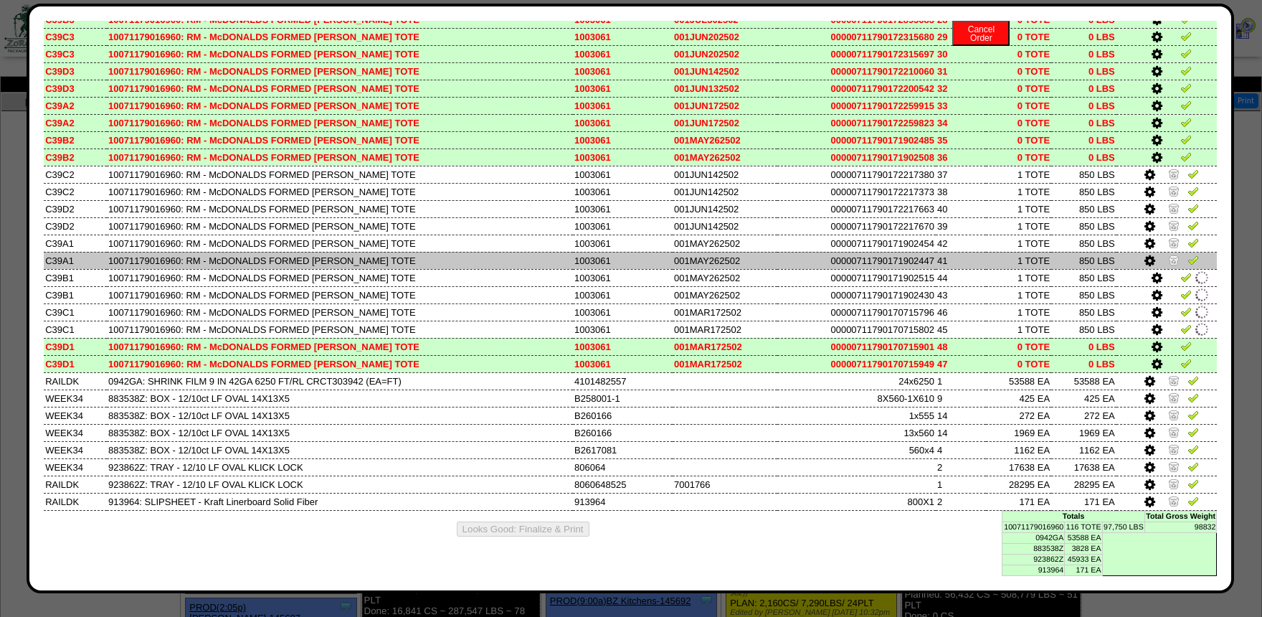
click at [1175, 254] on img at bounding box center [1173, 259] width 11 height 11
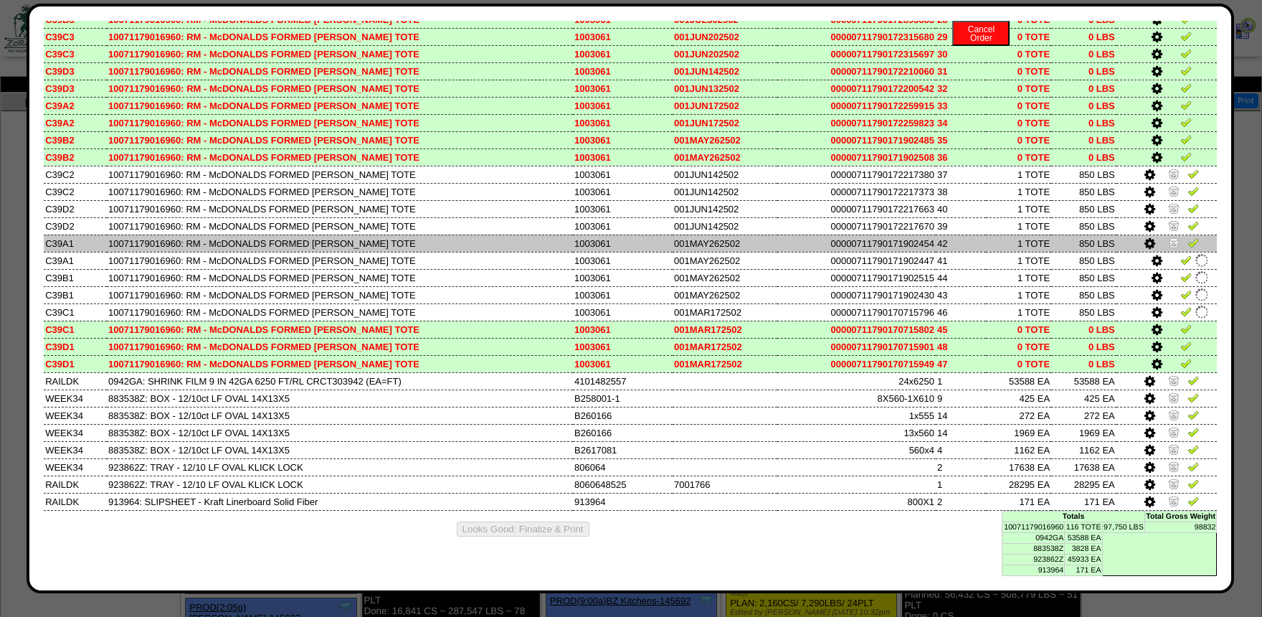
click at [1172, 237] on img at bounding box center [1173, 242] width 11 height 11
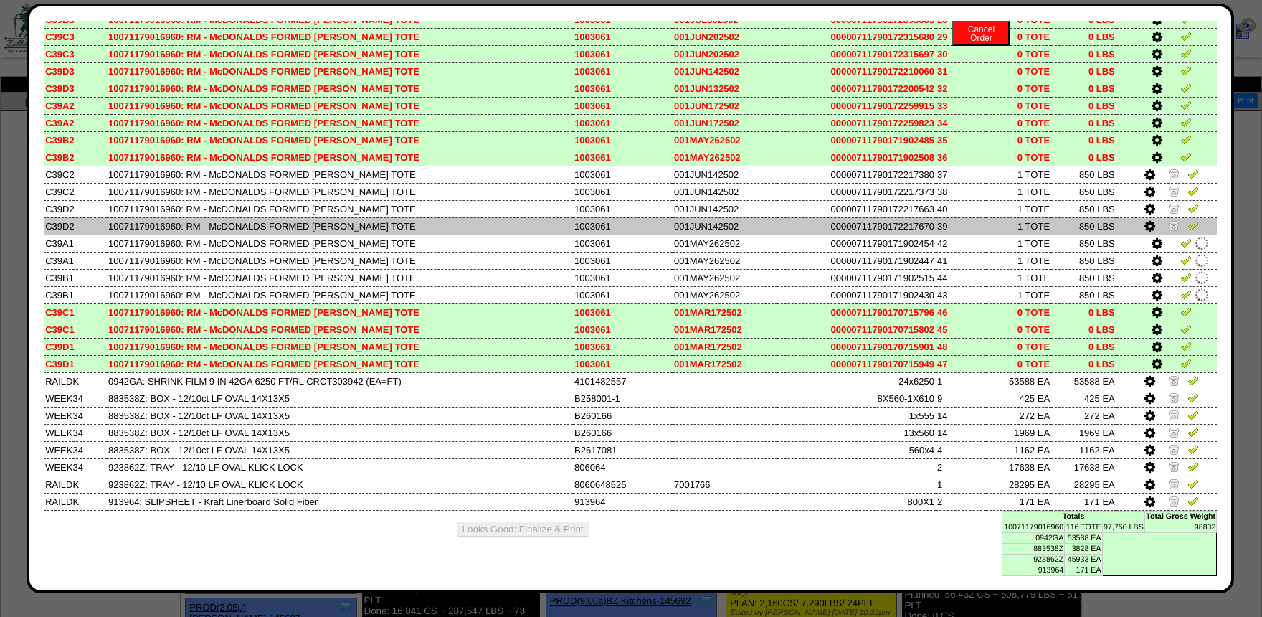
click at [1172, 221] on img at bounding box center [1173, 224] width 11 height 11
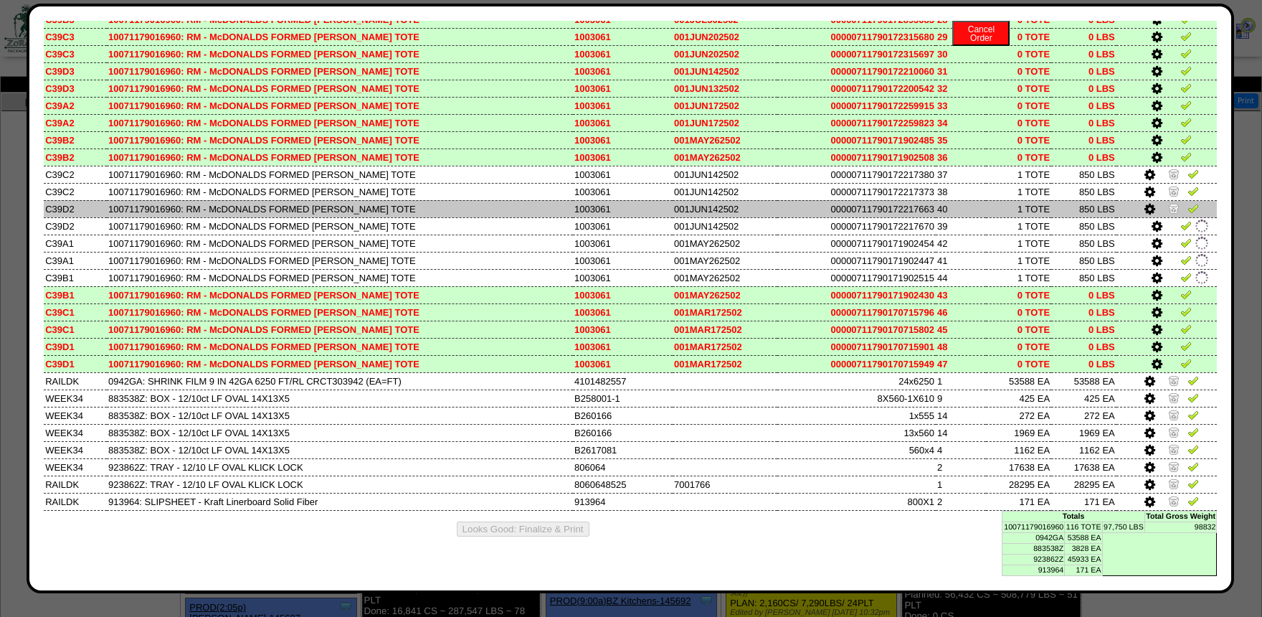
click at [1172, 202] on img at bounding box center [1173, 207] width 11 height 11
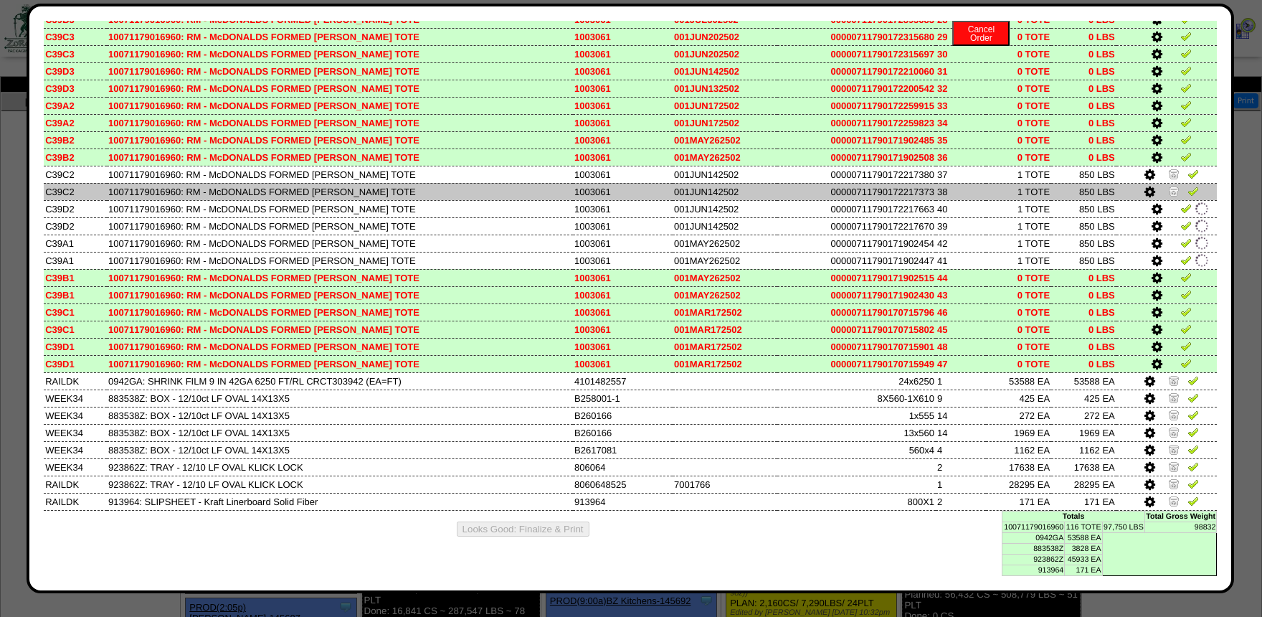
click at [1172, 185] on img at bounding box center [1173, 190] width 11 height 11
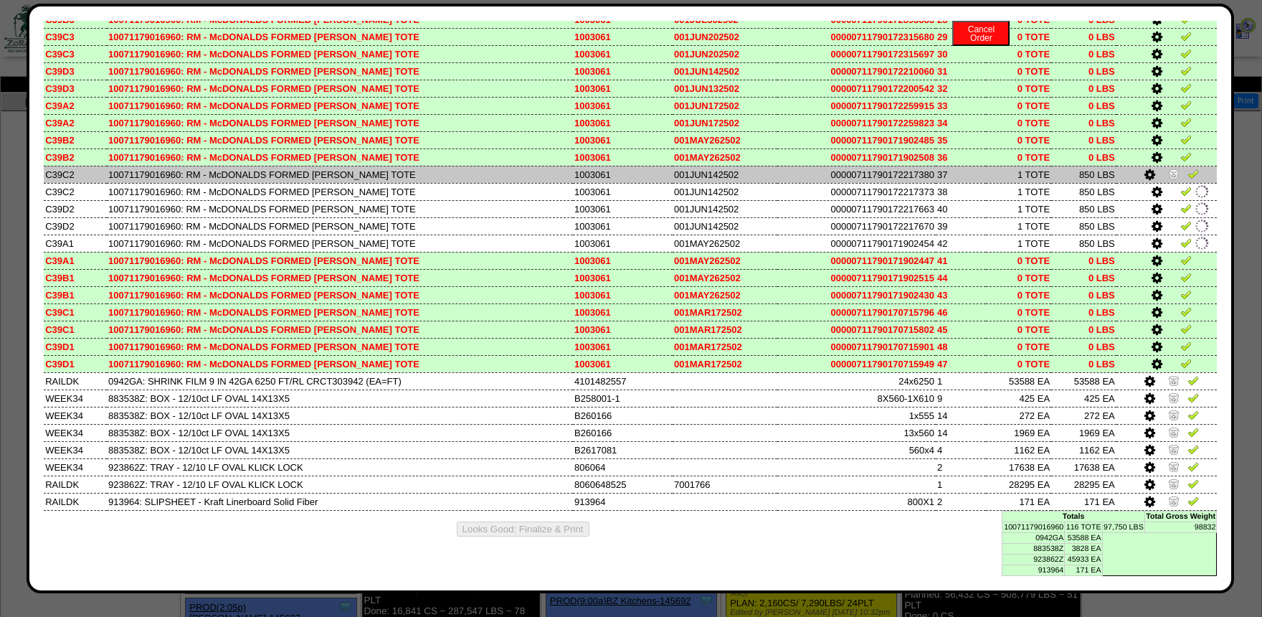
click at [1172, 168] on img at bounding box center [1173, 173] width 11 height 11
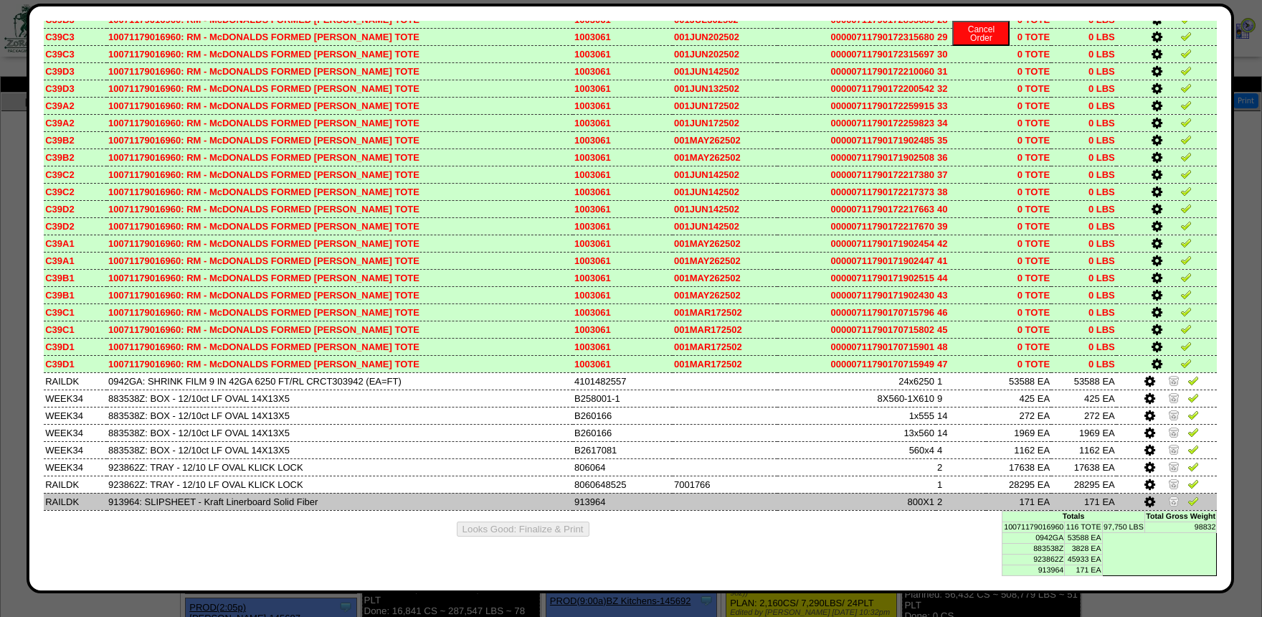
click at [1209, 493] on td at bounding box center [1167, 501] width 100 height 17
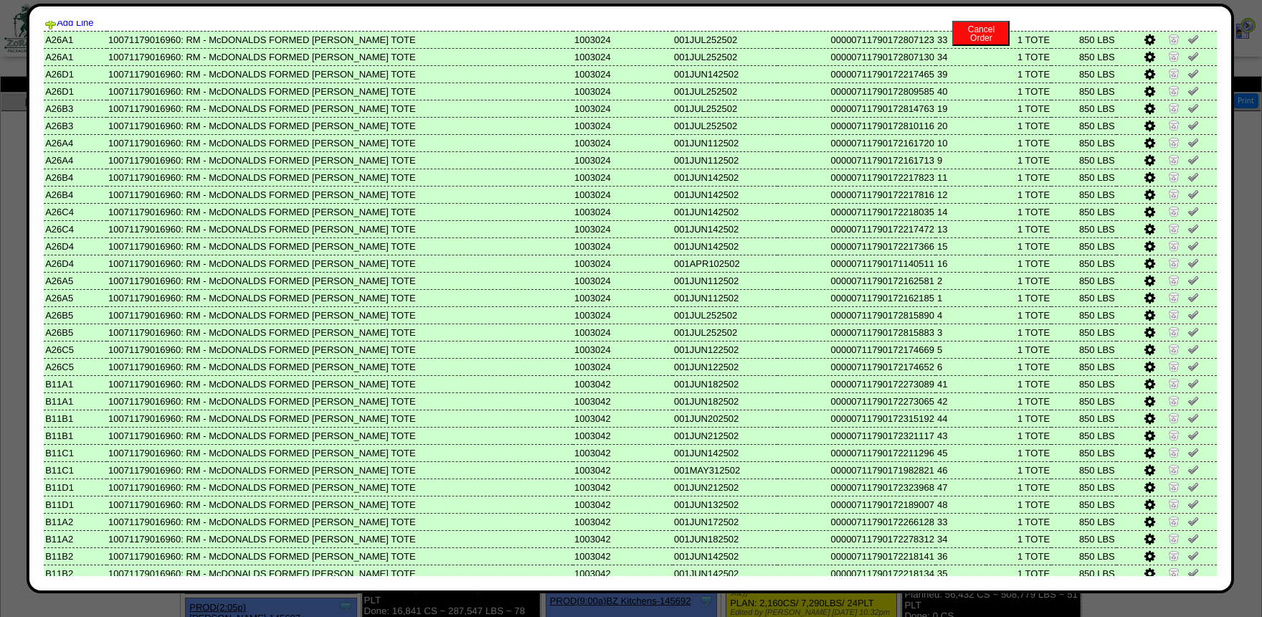
scroll to position [0, 0]
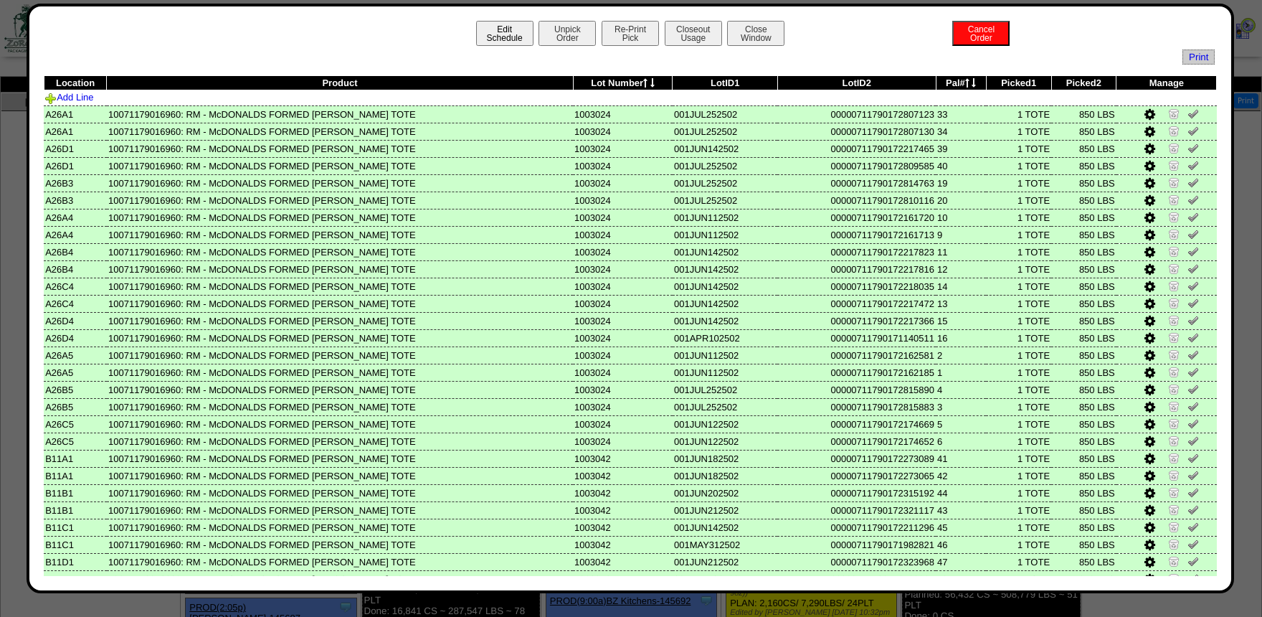
click at [518, 38] on button "Edit Schedule" at bounding box center [504, 33] width 57 height 25
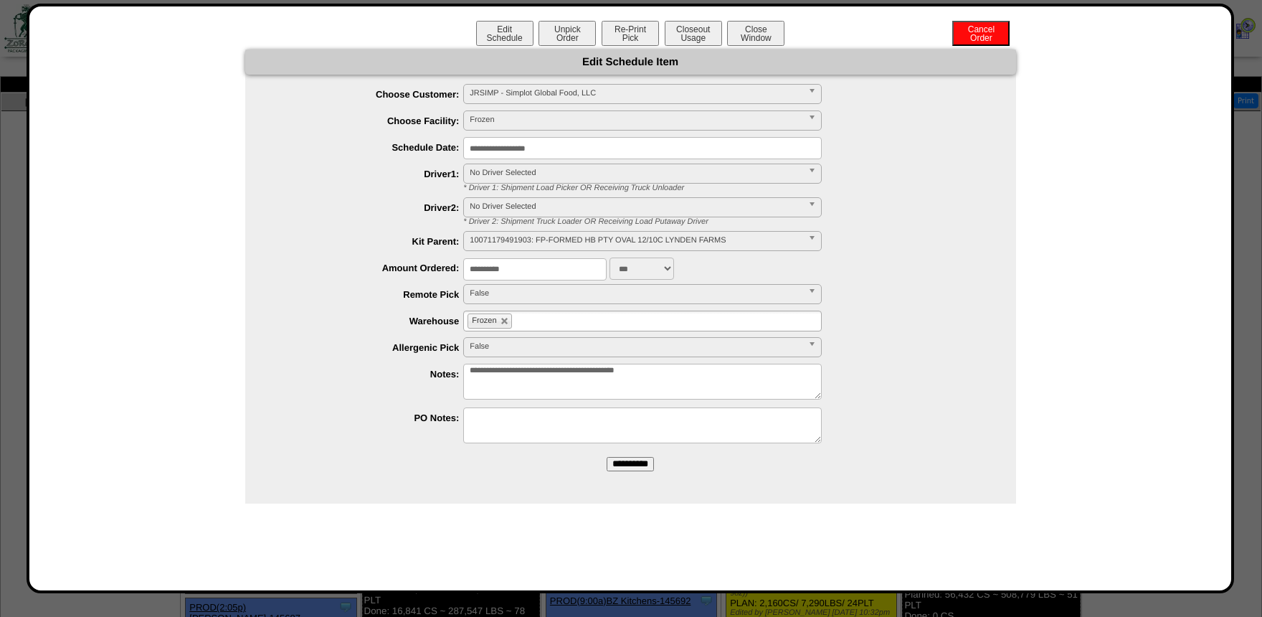
click at [700, 372] on textarea "**********" at bounding box center [642, 382] width 359 height 36
click at [683, 18] on div "**********" at bounding box center [631, 299] width 1208 height 590
click at [694, 44] on button "Closeout Usage" at bounding box center [693, 33] width 57 height 25
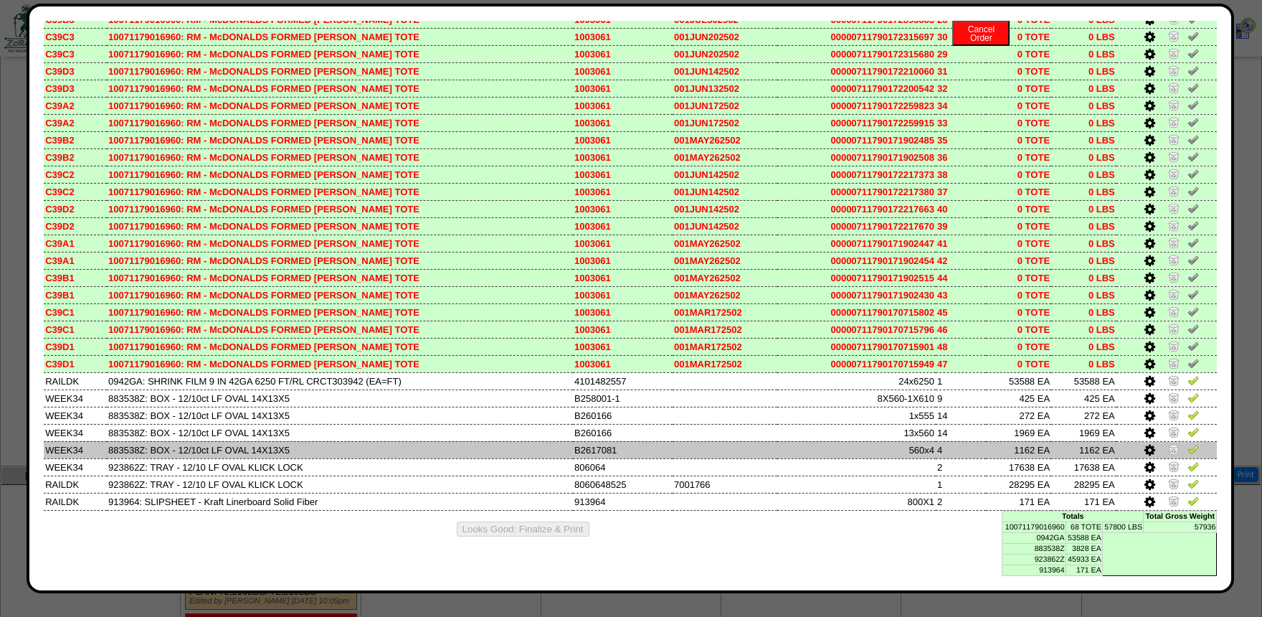
scroll to position [387, 0]
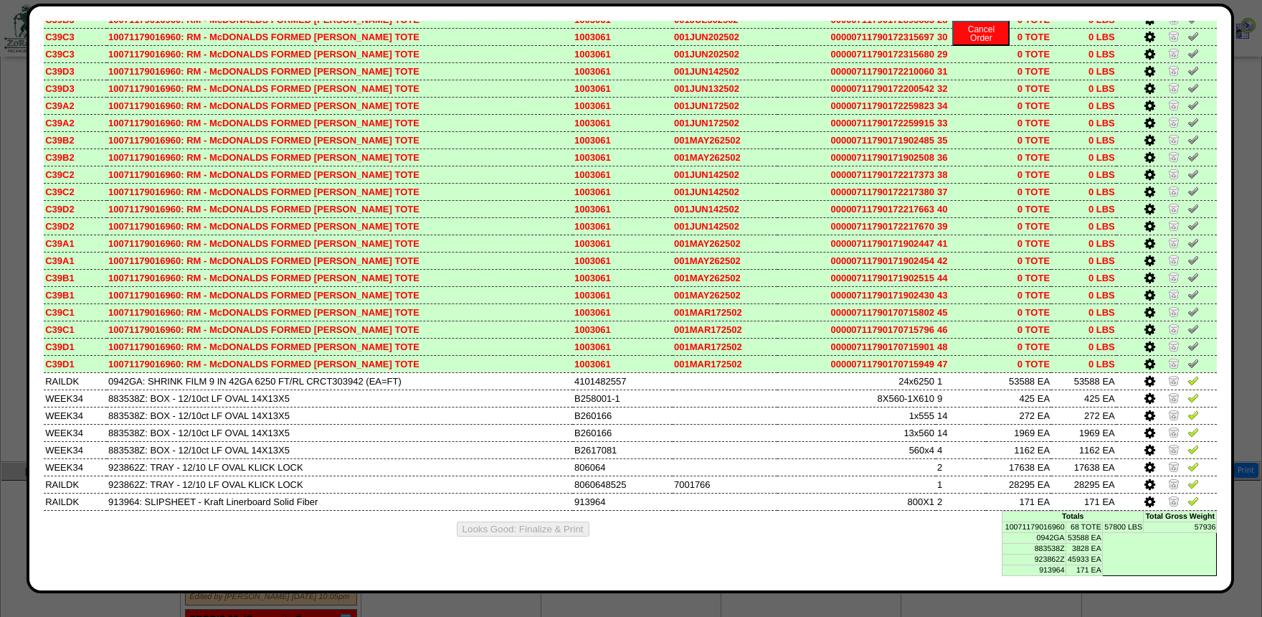
click at [198, 557] on div "Edit Schedule Unpick Order Re-Print Pick Closeout Usage Cancel Order Close Wind…" at bounding box center [631, 298] width 1174 height 555
click at [612, 570] on div "Edit Schedule Unpick Order Re-Print Pick Closeout Usage Cancel Order Close Wind…" at bounding box center [631, 298] width 1174 height 555
click at [1106, 359] on td "0 LBS" at bounding box center [1083, 363] width 65 height 17
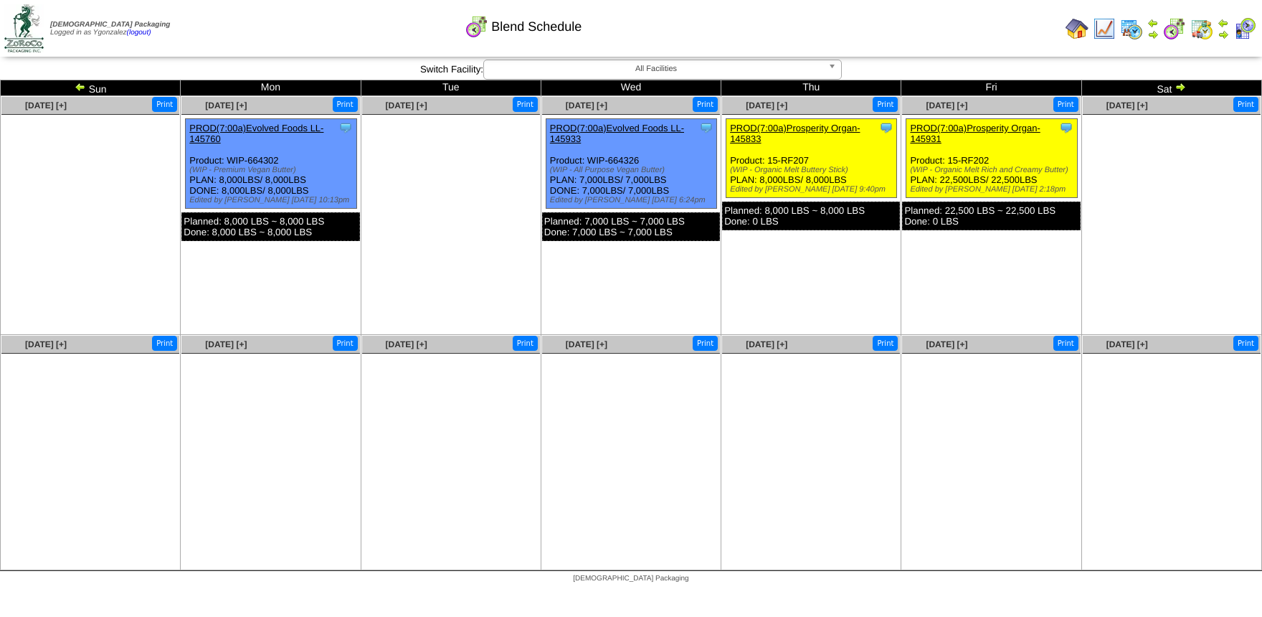
click at [952, 130] on link "PROD(7:00a)Prosperity Organ-145931" at bounding box center [975, 134] width 130 height 22
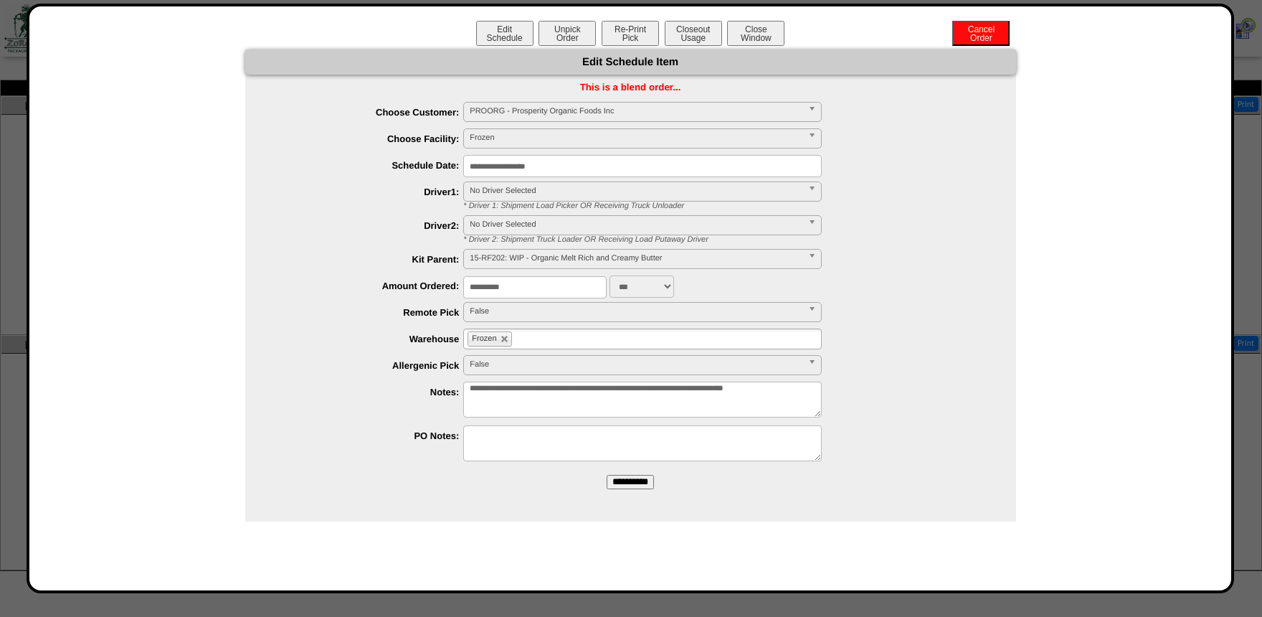
drag, startPoint x: 525, startPoint y: 288, endPoint x: 446, endPoint y: 287, distance: 78.9
click at [463, 287] on input "**********" at bounding box center [534, 287] width 143 height 22
type input "*****"
click at [628, 474] on form "**********" at bounding box center [630, 274] width 771 height 450
click at [632, 480] on input "**********" at bounding box center [630, 482] width 47 height 14
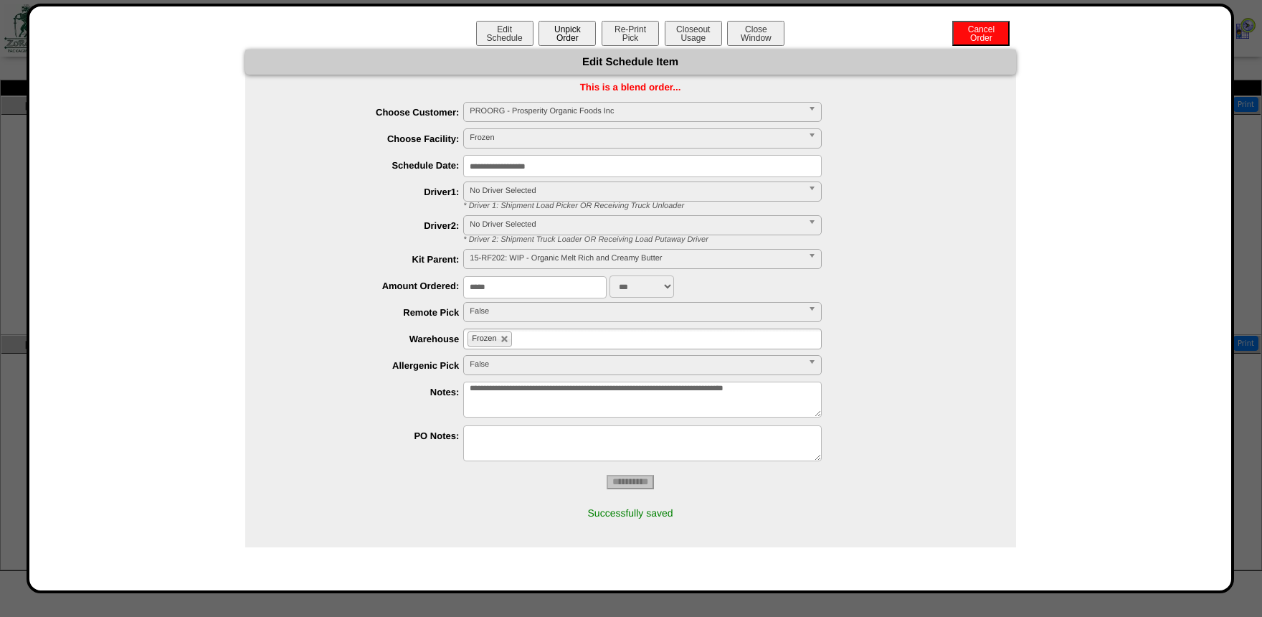
click at [577, 27] on button "Unpick Order" at bounding box center [567, 33] width 57 height 25
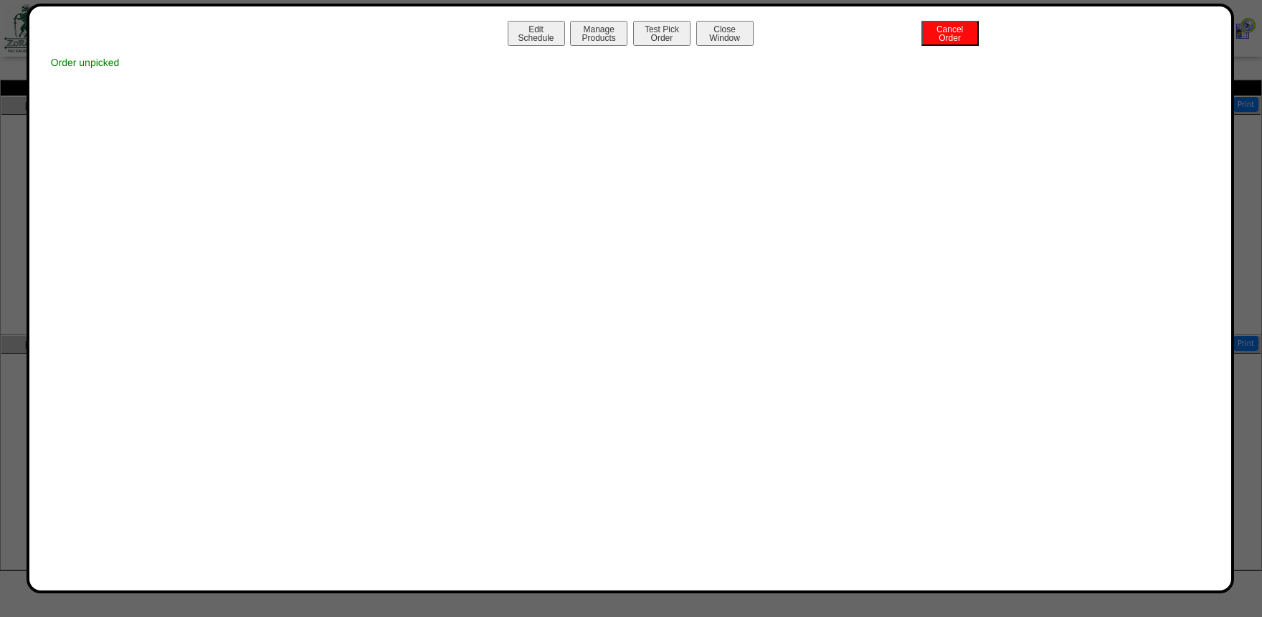
click at [595, 28] on button "Manage Products" at bounding box center [598, 33] width 57 height 25
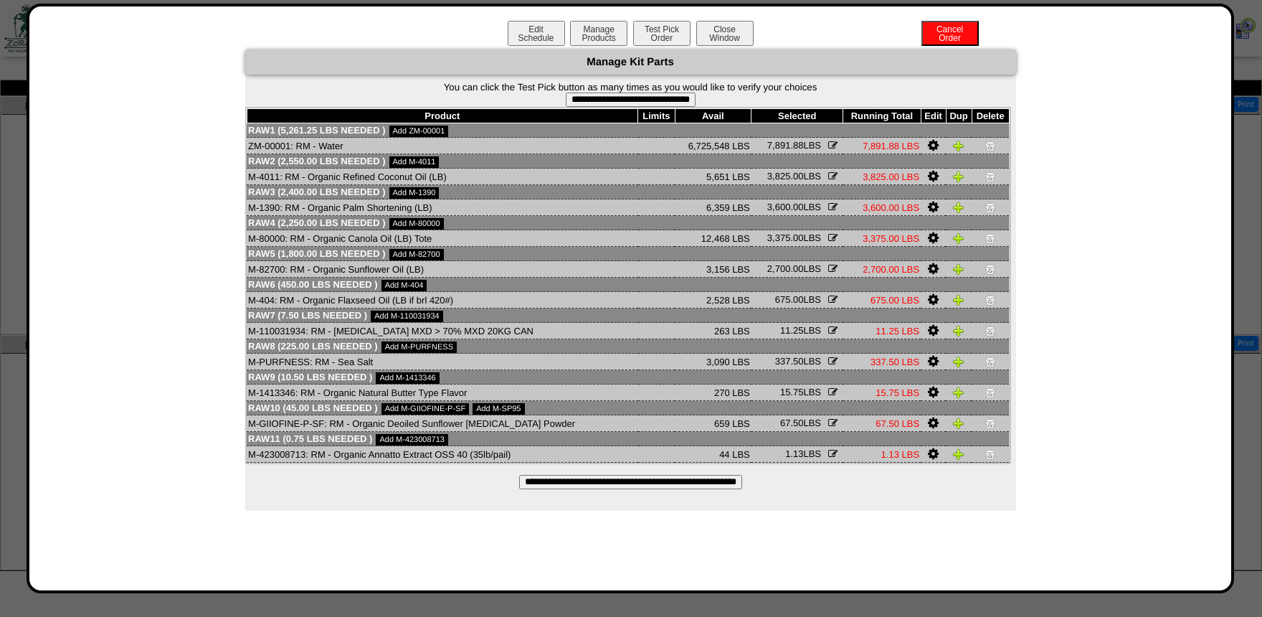
click at [556, 489] on input "**********" at bounding box center [630, 482] width 223 height 14
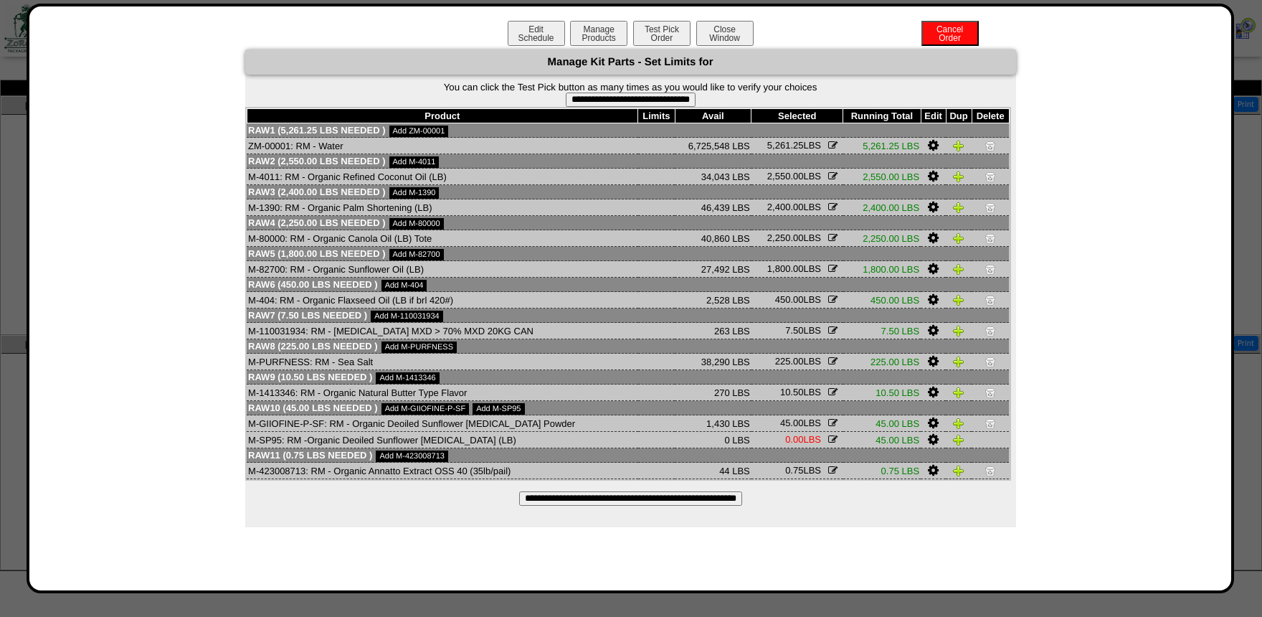
click at [691, 101] on input "**********" at bounding box center [631, 100] width 130 height 14
type input "**********"
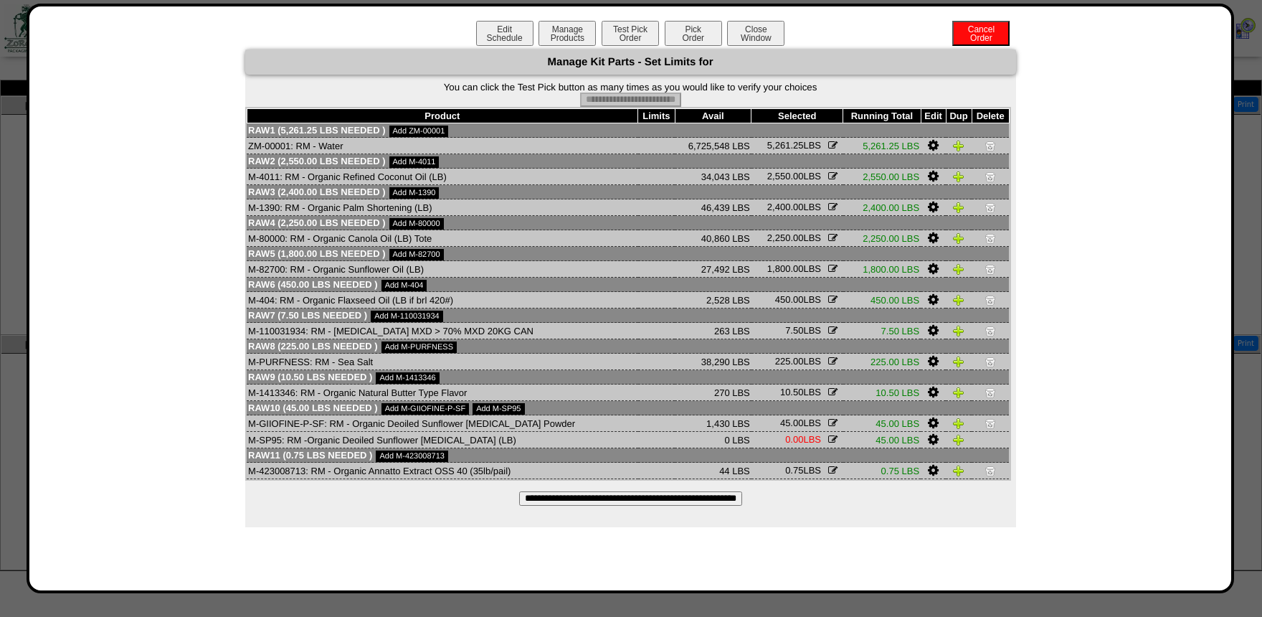
click at [694, 39] on button "Pick Order" at bounding box center [693, 33] width 57 height 25
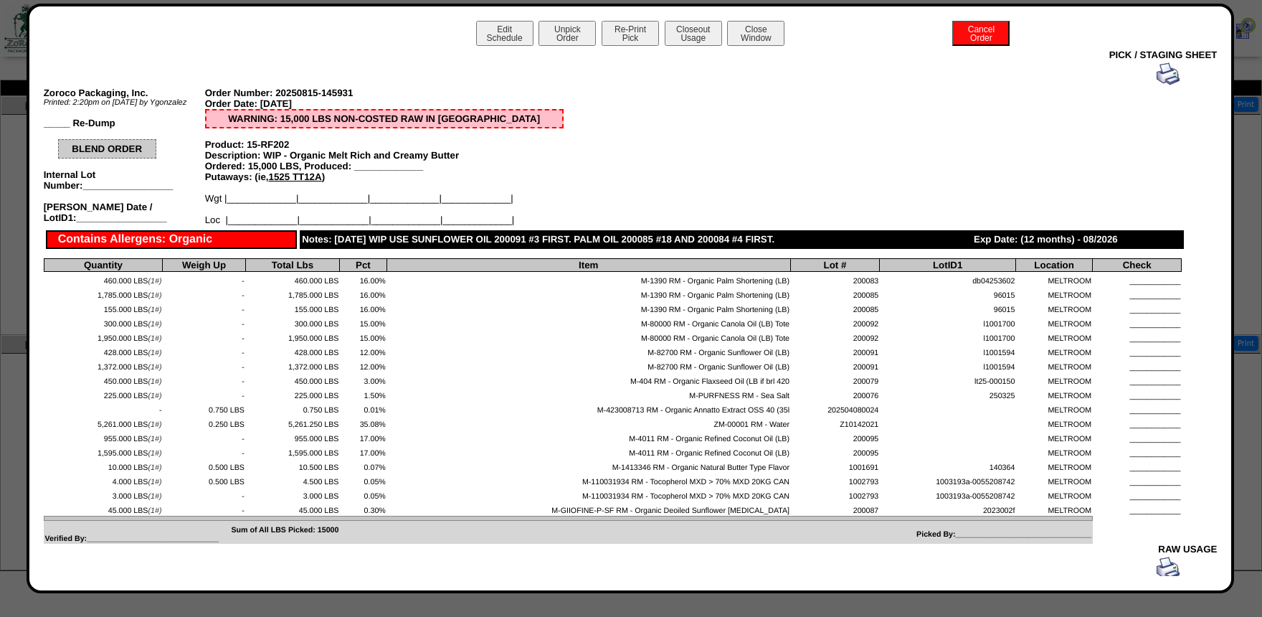
click at [1164, 81] on img at bounding box center [1168, 73] width 23 height 23
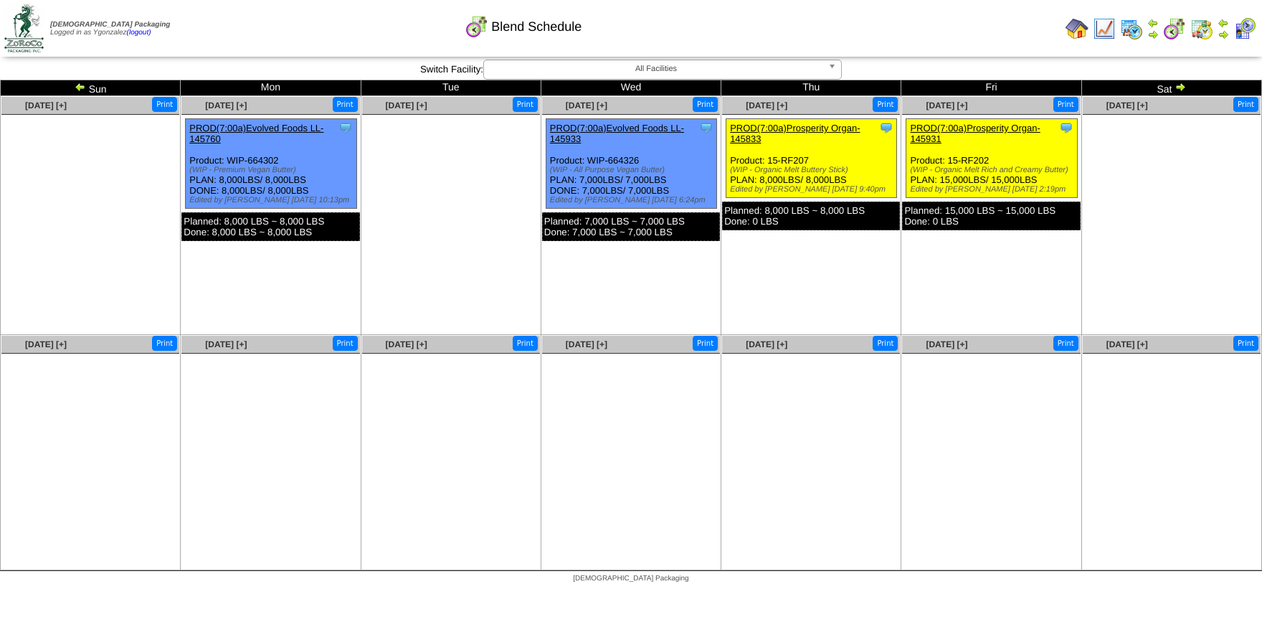
click at [1134, 24] on img at bounding box center [1131, 28] width 23 height 23
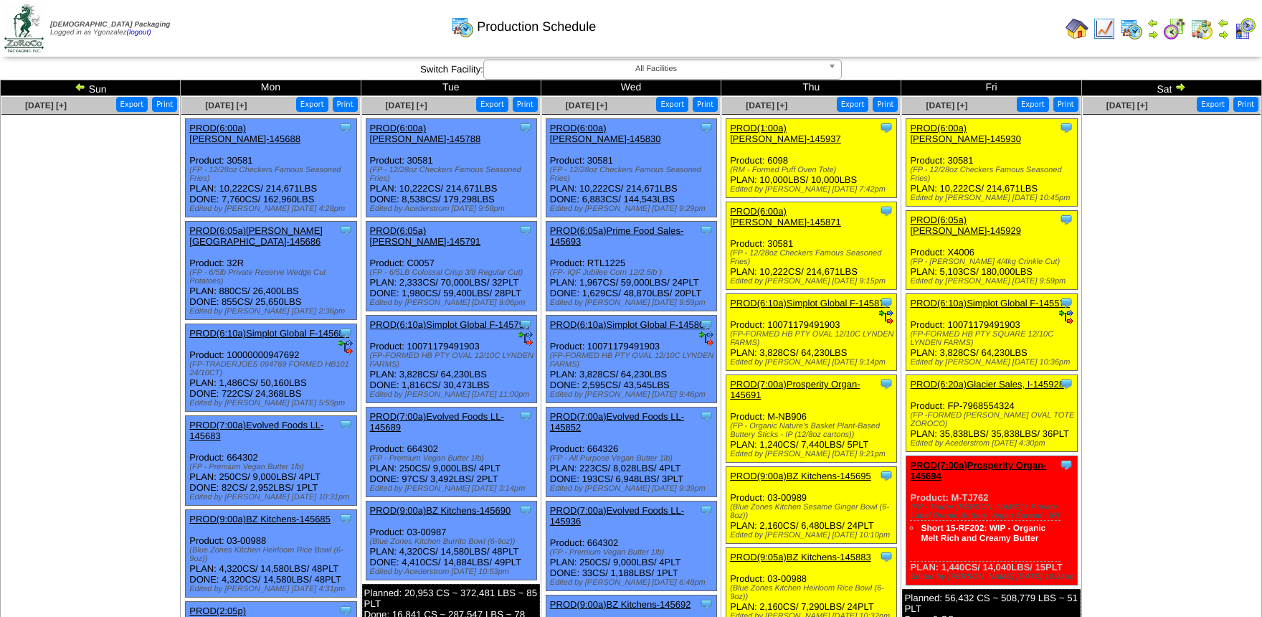
click at [783, 298] on link "PROD(6:10a)Simplot Global F-145870" at bounding box center [810, 303] width 160 height 11
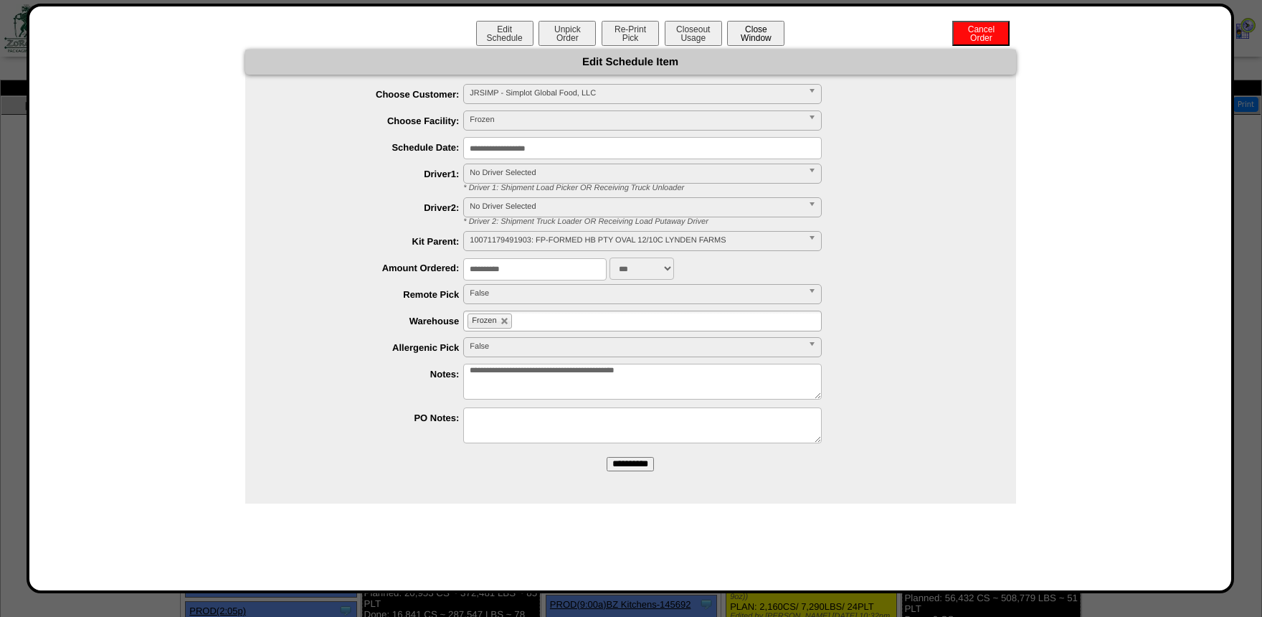
click at [754, 38] on button "Close Window" at bounding box center [755, 33] width 57 height 25
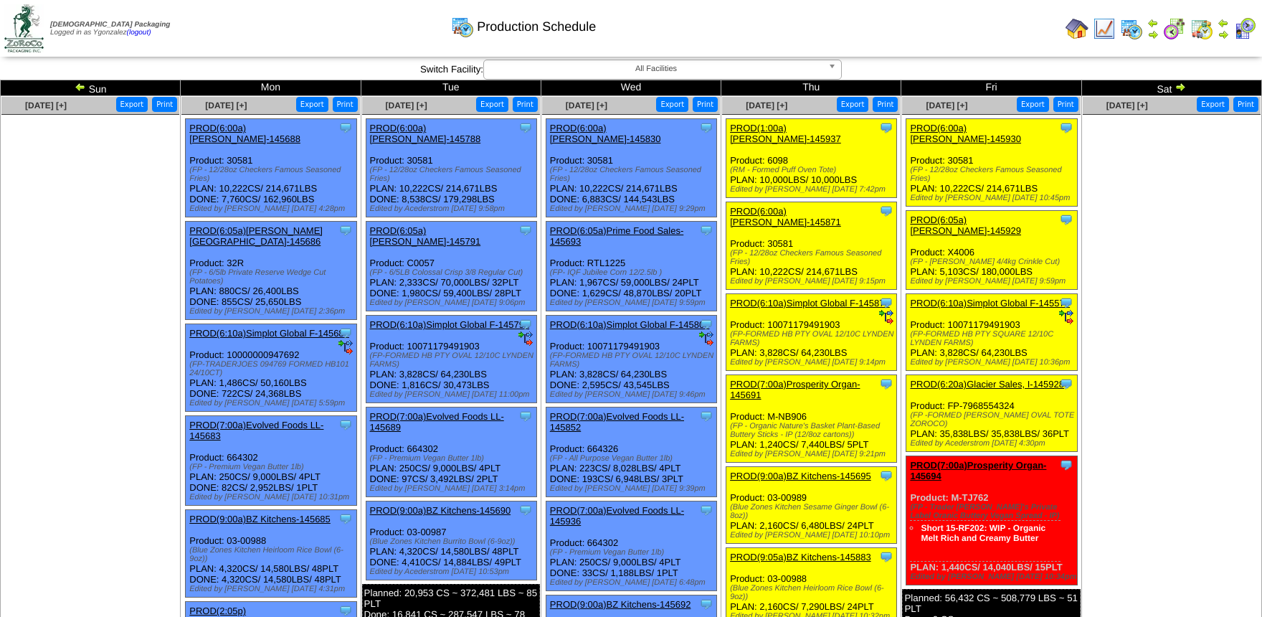
click at [1099, 35] on img at bounding box center [1104, 28] width 23 height 23
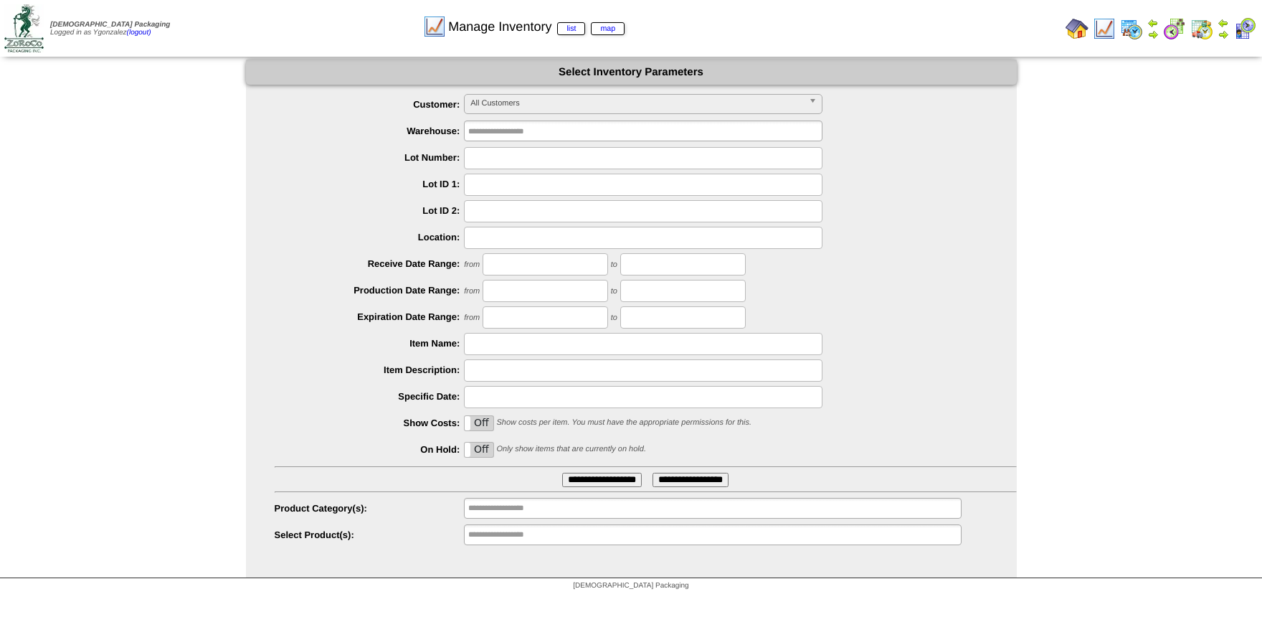
click at [488, 154] on input "text" at bounding box center [643, 158] width 359 height 22
type input "*******"
click at [562, 473] on input "**********" at bounding box center [602, 480] width 80 height 14
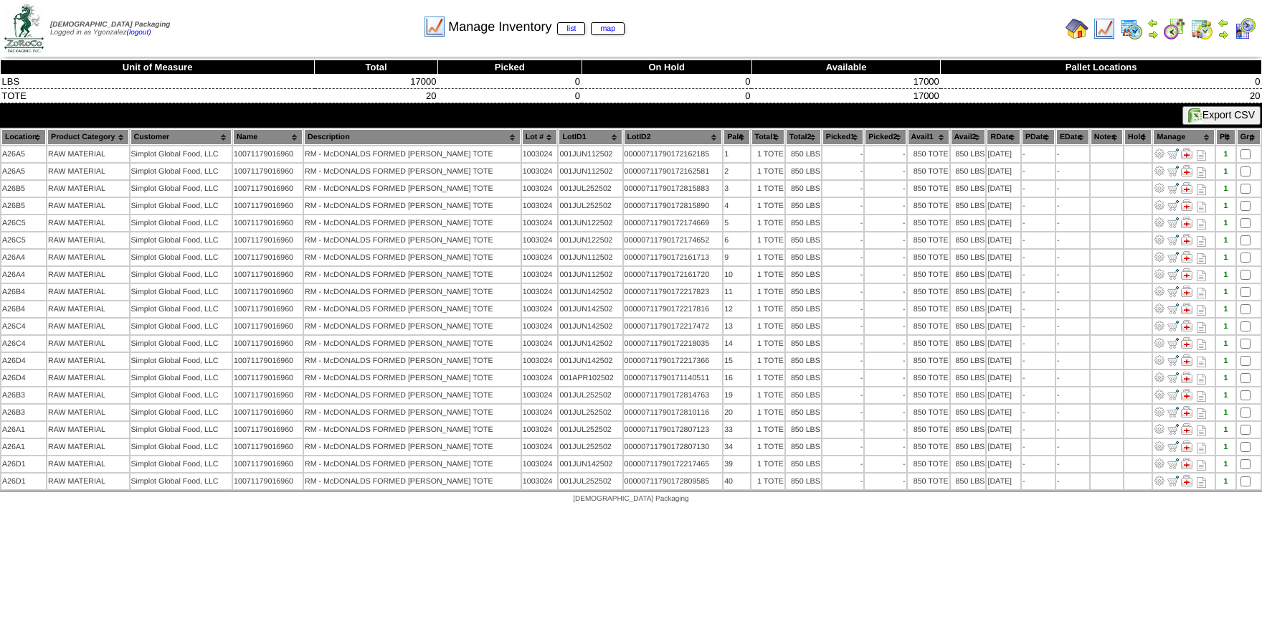
click at [1099, 28] on img at bounding box center [1104, 28] width 23 height 23
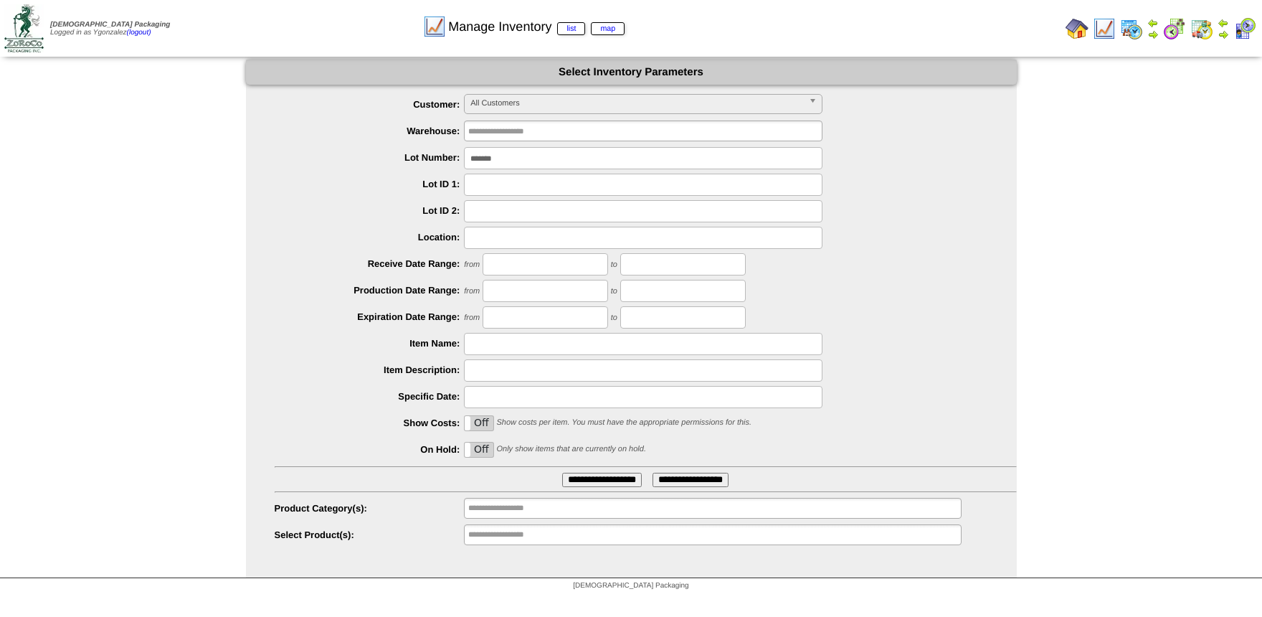
click at [517, 156] on input "*******" at bounding box center [643, 158] width 359 height 22
type input "*******"
click at [562, 473] on input "**********" at bounding box center [602, 480] width 80 height 14
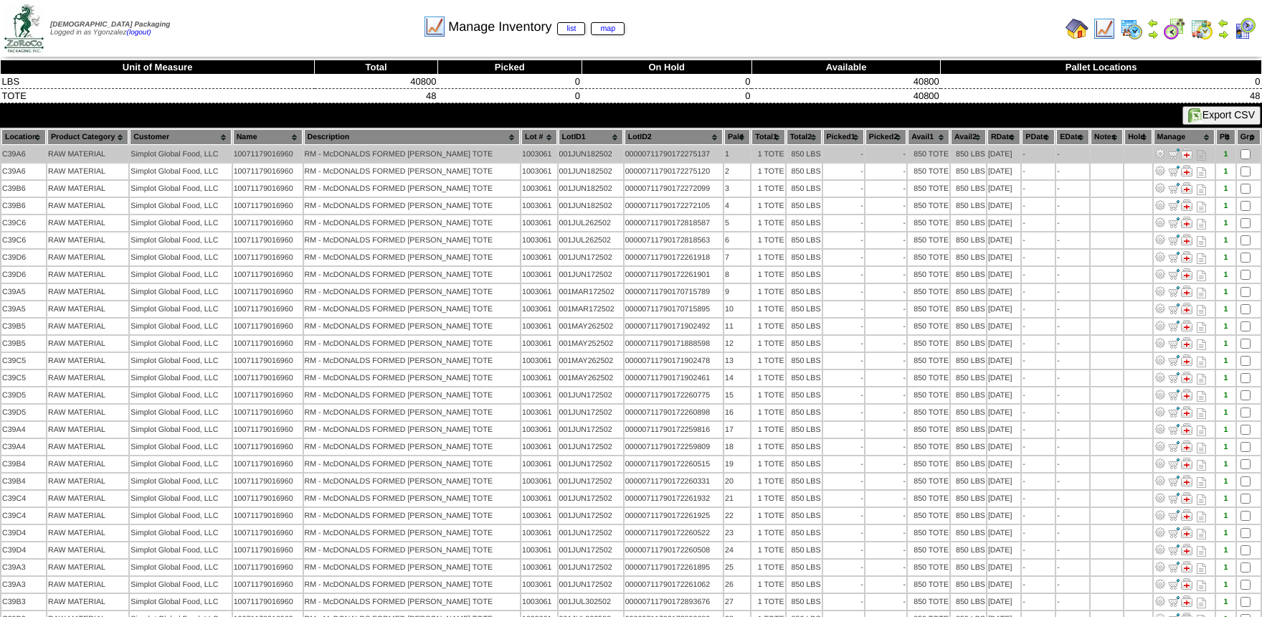
click at [273, 155] on td "10071179016960" at bounding box center [268, 154] width 70 height 16
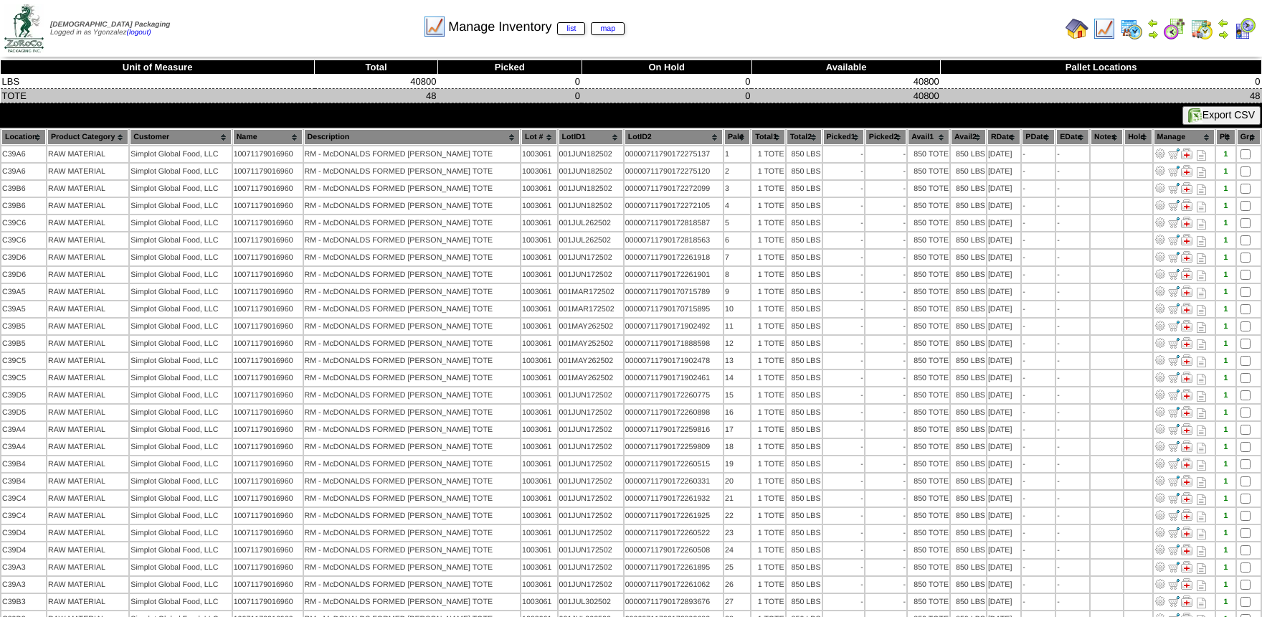
click at [527, 93] on td "0" at bounding box center [509, 96] width 144 height 14
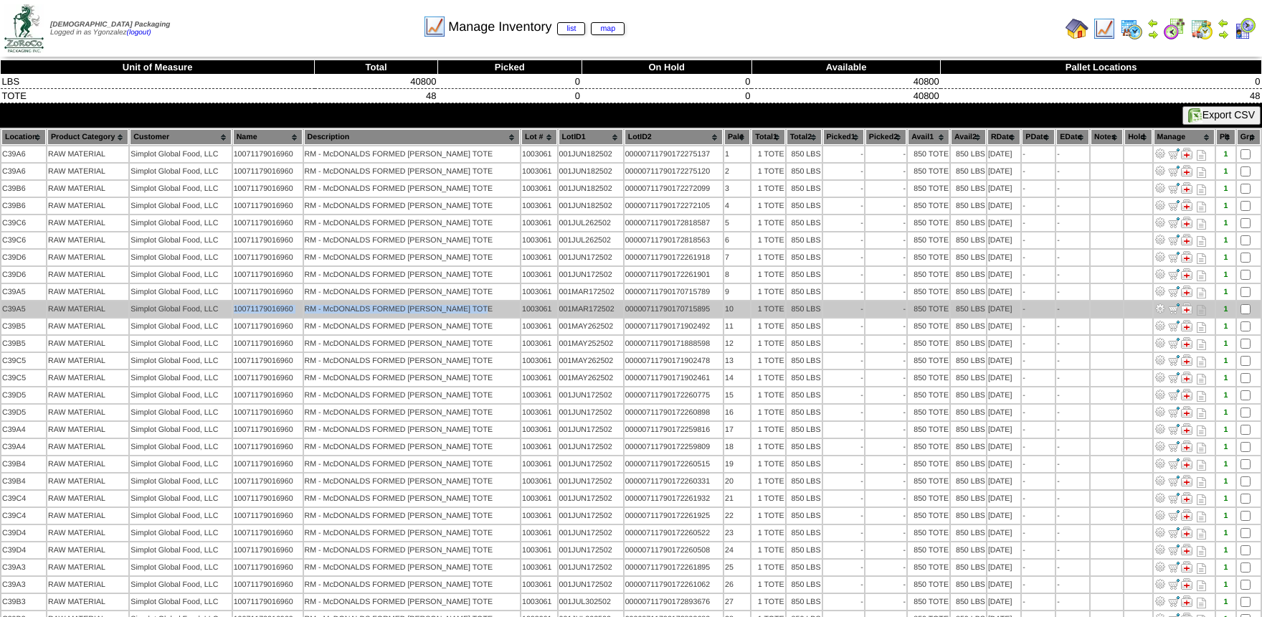
drag, startPoint x: 236, startPoint y: 311, endPoint x: 493, endPoint y: 318, distance: 257.6
click at [493, 317] on tr "C39A5 RAW MATERIAL Simplot Global Food, LLC 10071179016960 RM - McDONALDS FORME…" at bounding box center [630, 309] width 1259 height 16
copy tr "10071179016960 RM - McDONALDS FORMED [PERSON_NAME] TOTE"
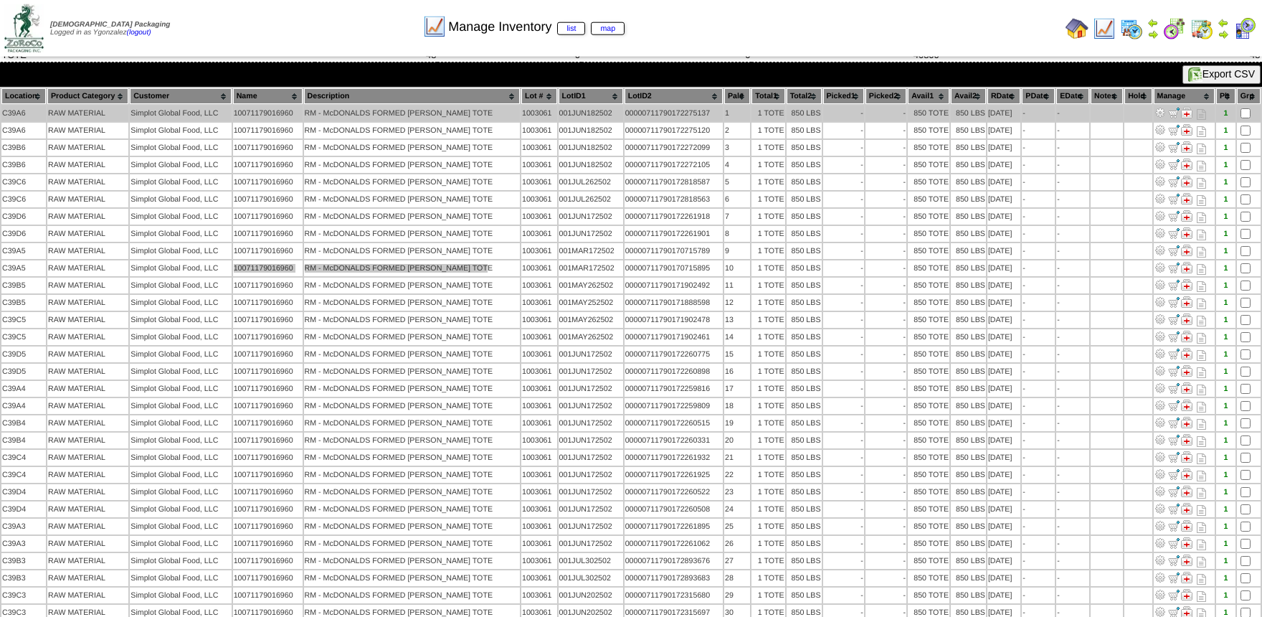
scroll to position [44, 0]
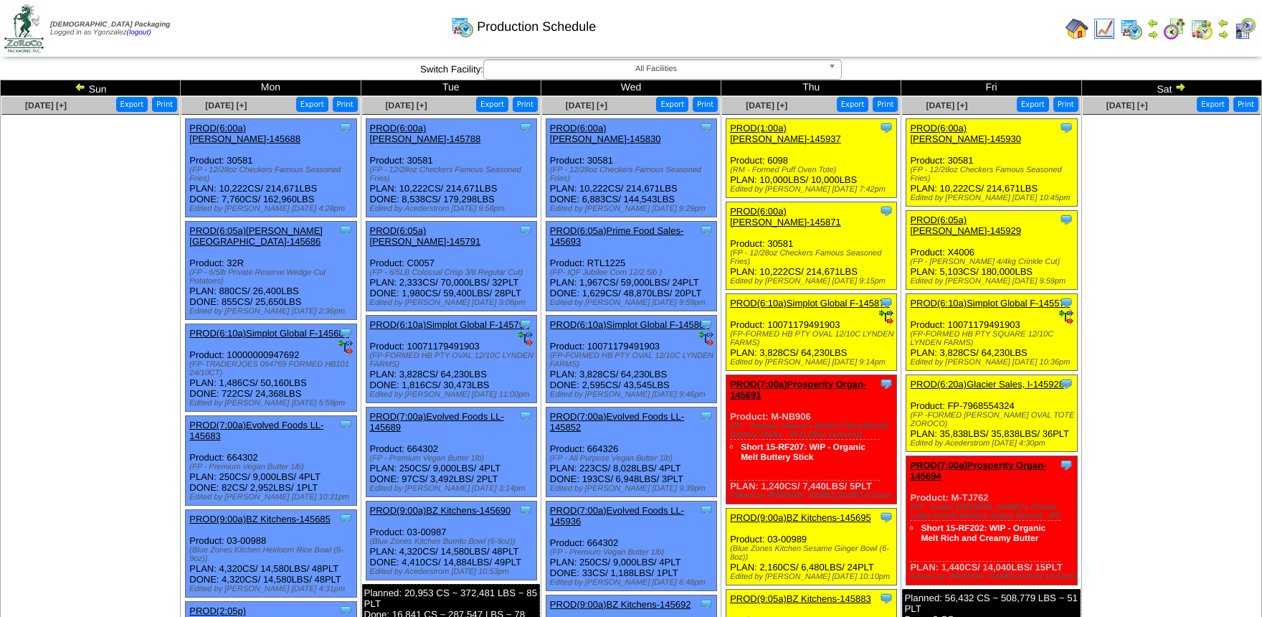
drag, startPoint x: 0, startPoint y: 0, endPoint x: 1210, endPoint y: 27, distance: 1210.2
click at [1210, 27] on img at bounding box center [1202, 28] width 23 height 23
